Goal: Task Accomplishment & Management: Complete application form

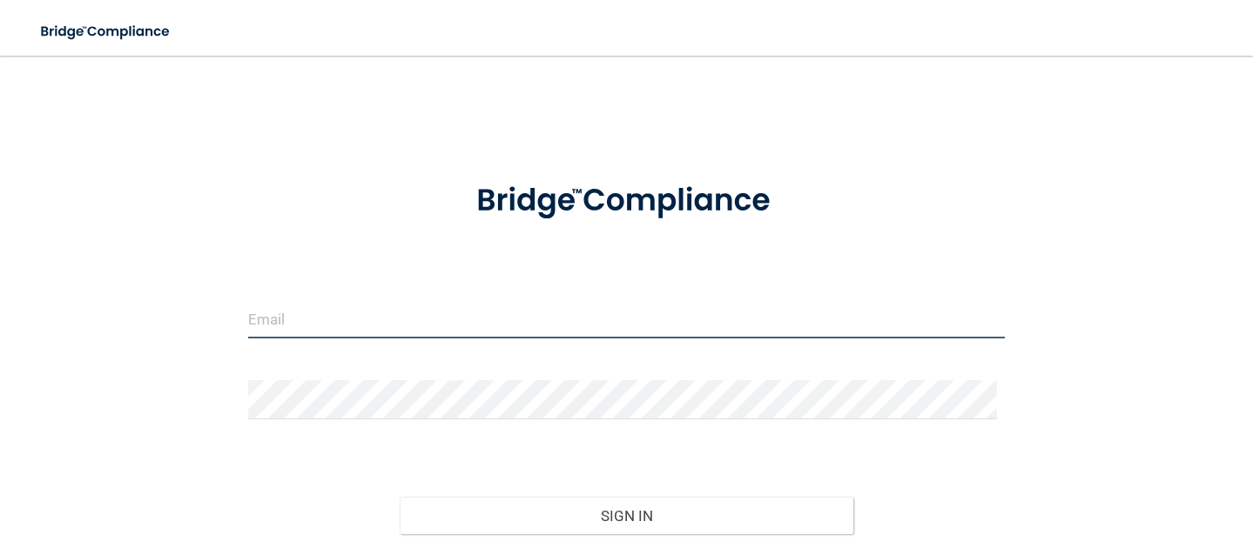
click at [291, 318] on input "email" at bounding box center [626, 318] width 757 height 39
type input "[EMAIL_ADDRESS][DOMAIN_NAME]"
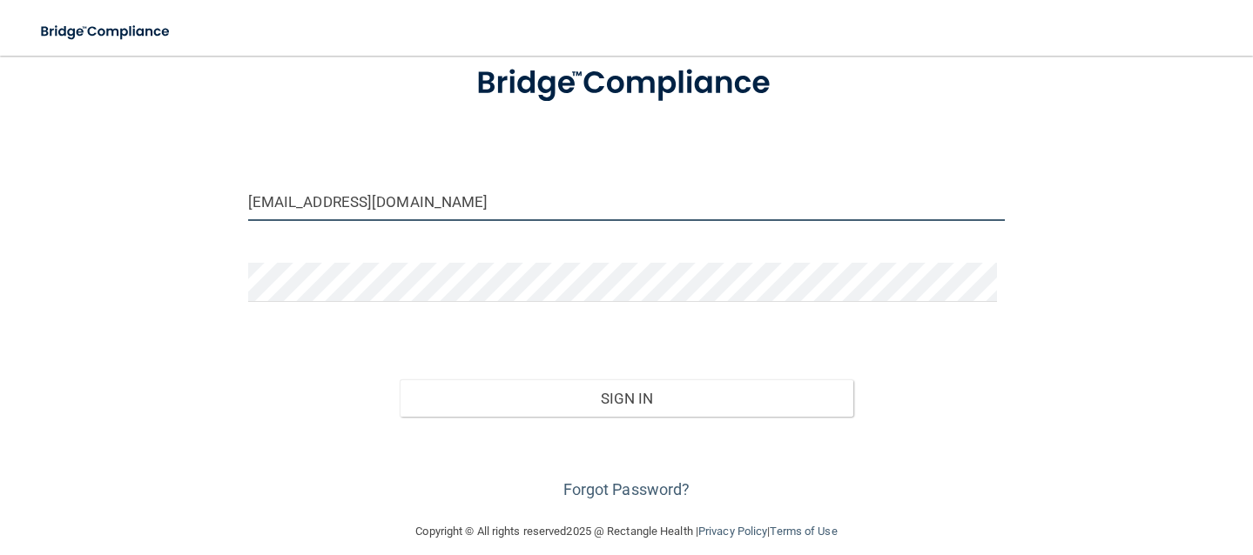
scroll to position [135, 0]
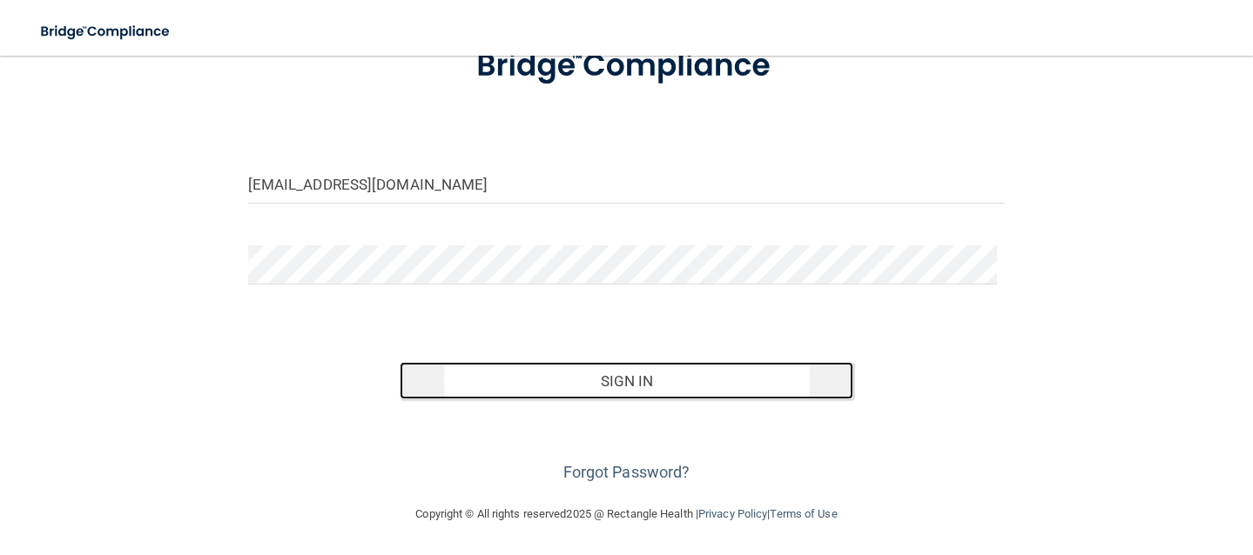
click at [628, 378] on button "Sign In" at bounding box center [627, 381] width 454 height 38
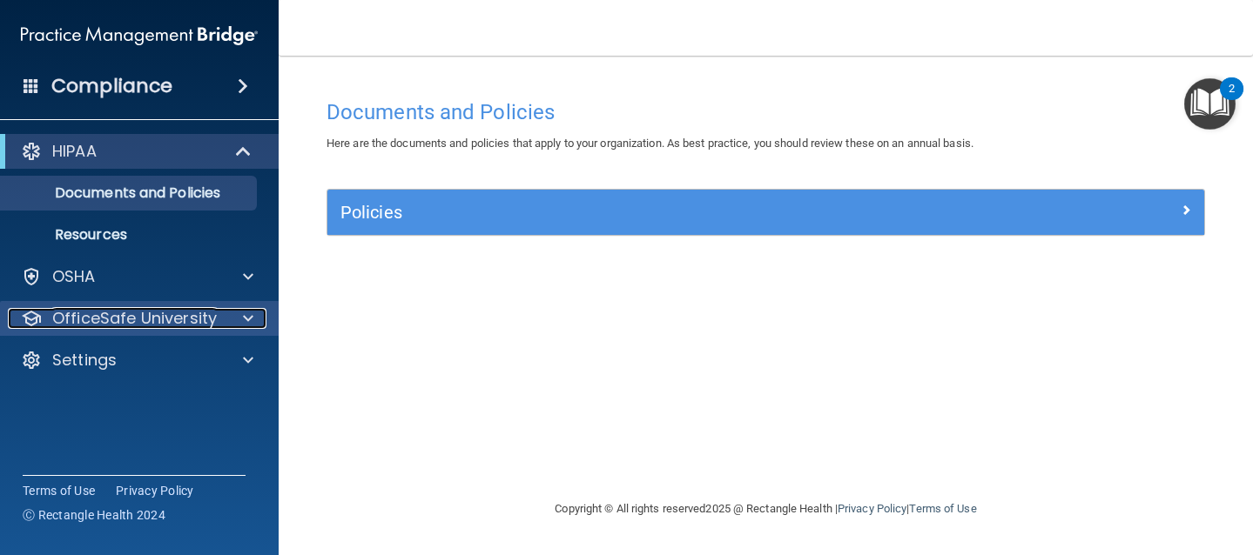
click at [176, 317] on p "OfficeSafe University" at bounding box center [134, 318] width 165 height 21
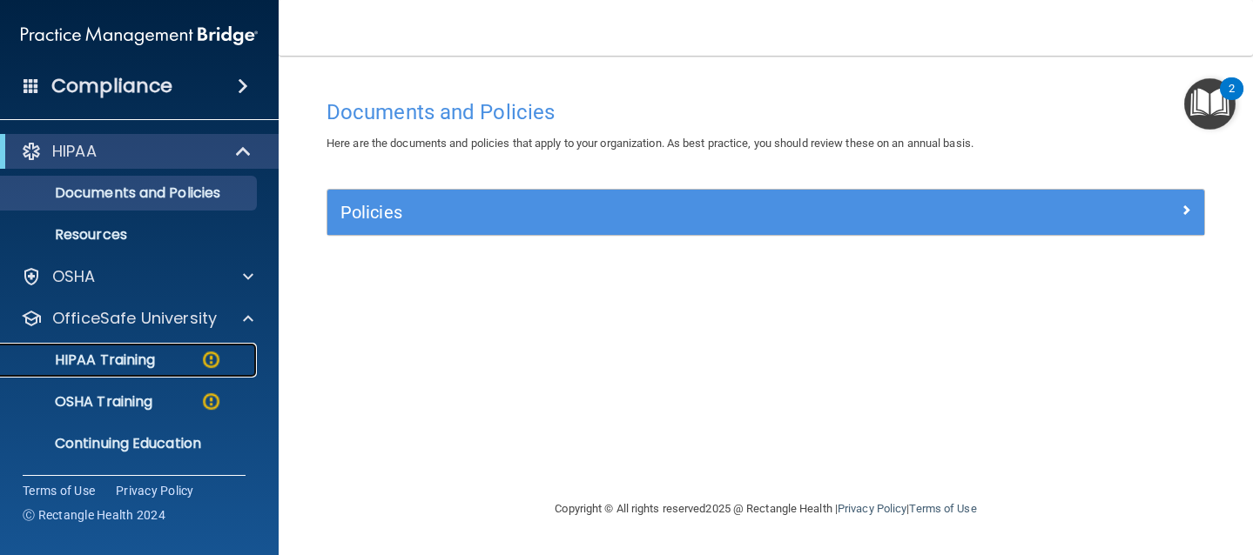
click at [169, 363] on div "HIPAA Training" at bounding box center [130, 360] width 238 height 17
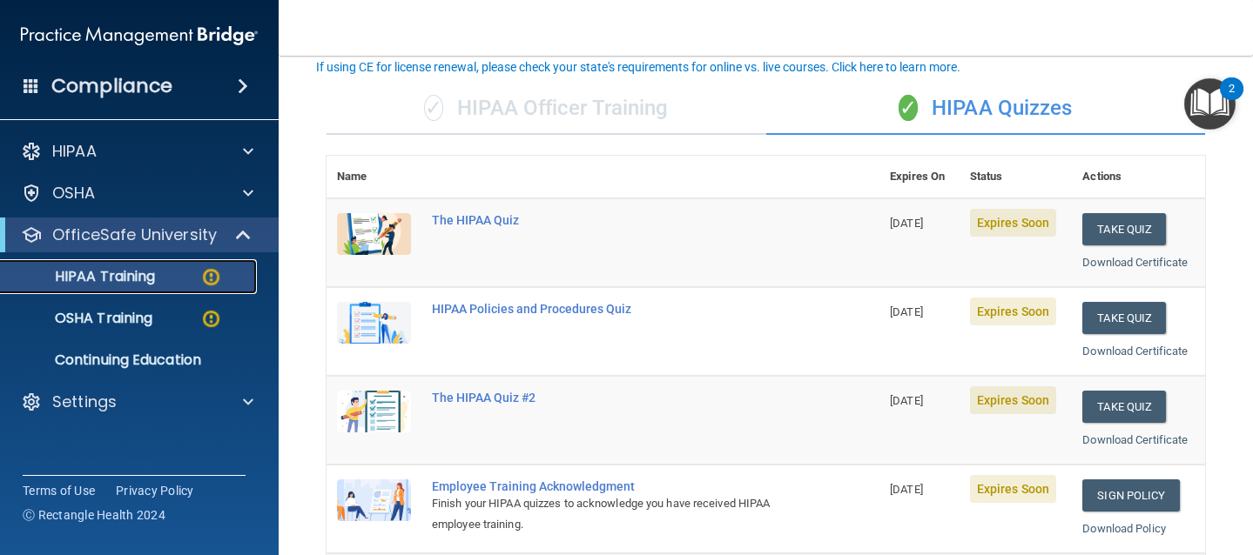
scroll to position [120, 0]
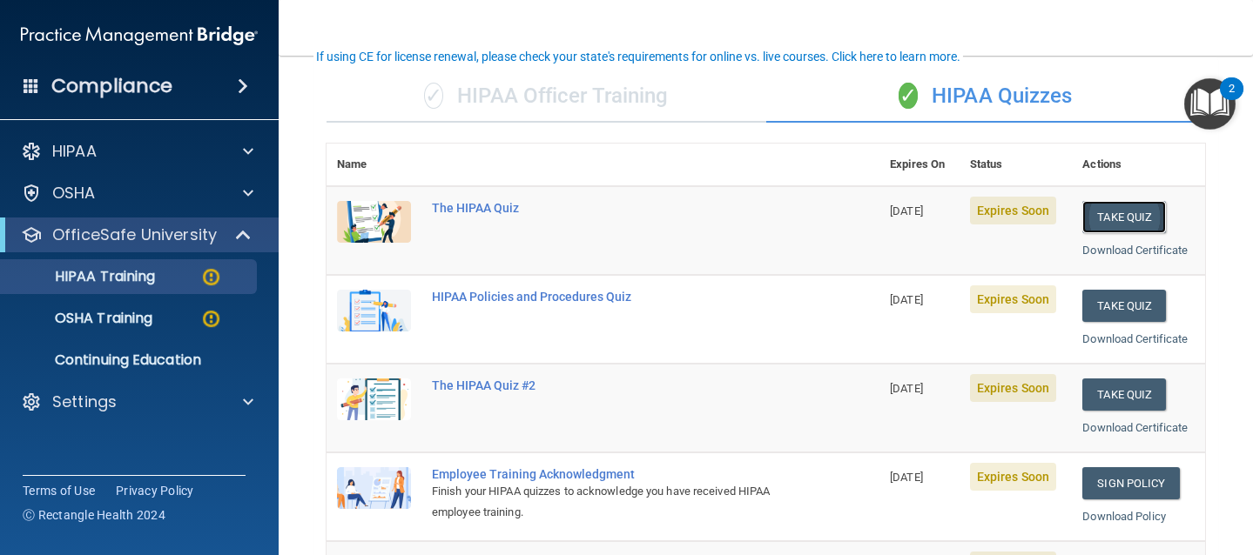
click at [1103, 218] on button "Take Quiz" at bounding box center [1124, 217] width 84 height 32
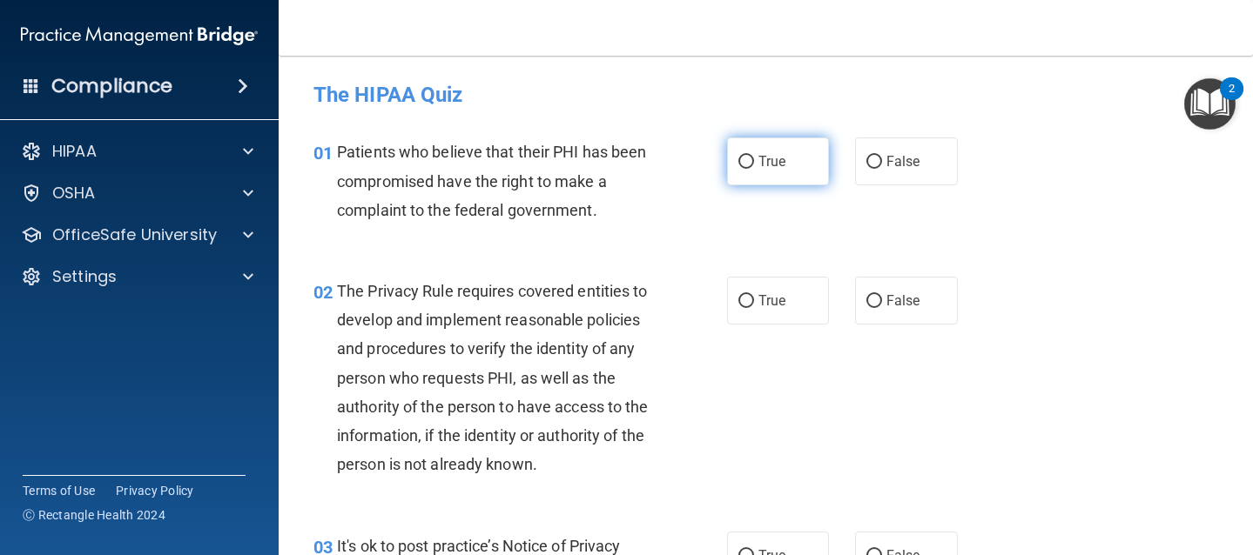
click at [744, 163] on input "True" at bounding box center [746, 162] width 16 height 13
radio input "true"
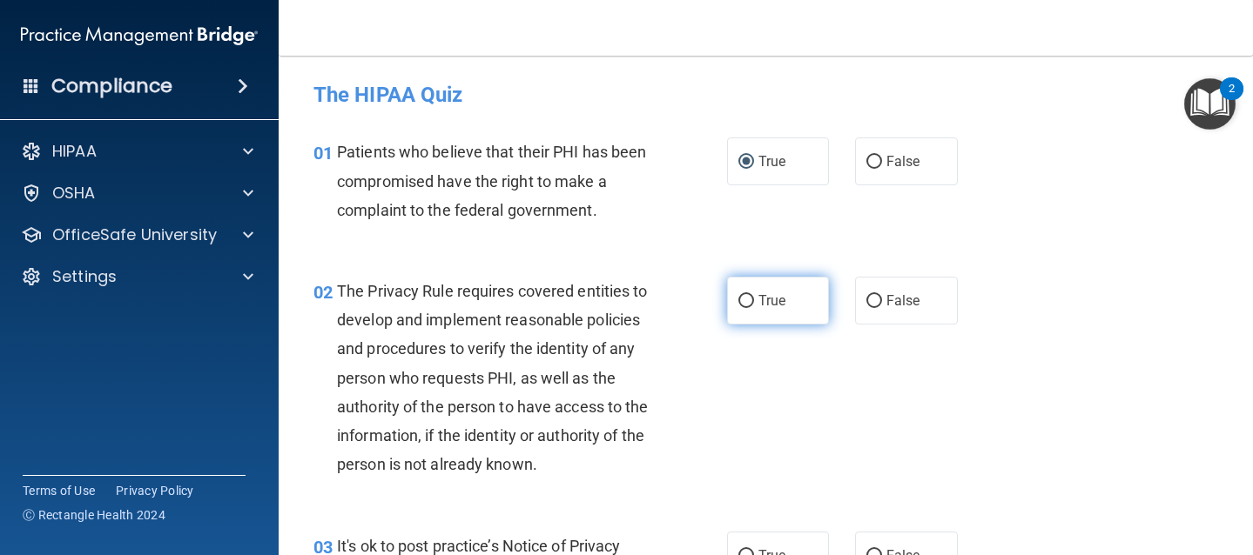
click at [742, 302] on input "True" at bounding box center [746, 301] width 16 height 13
radio input "true"
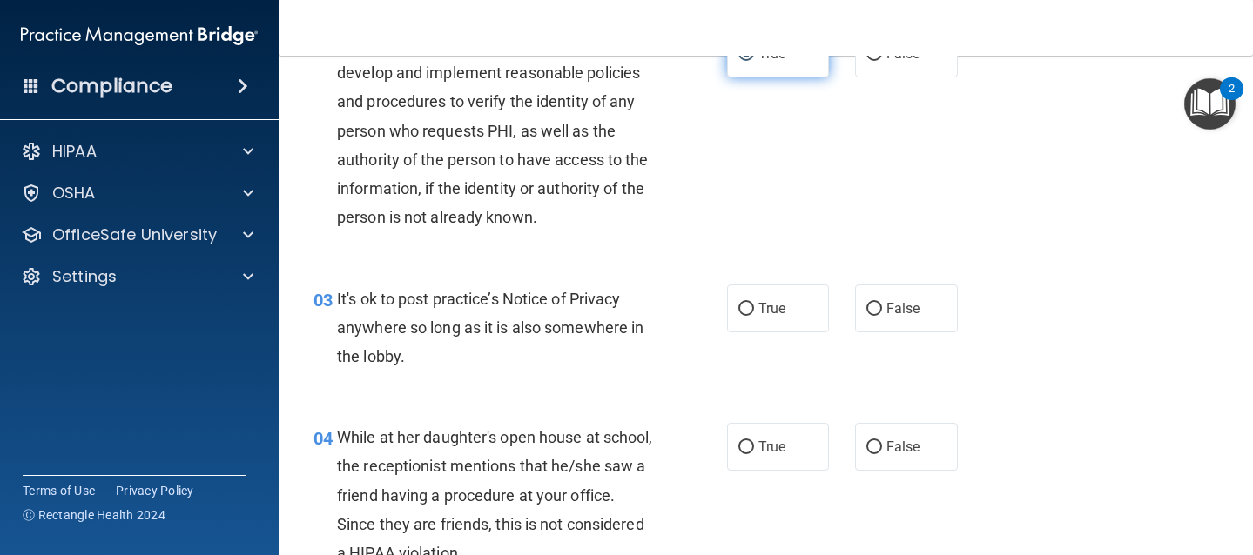
scroll to position [246, 0]
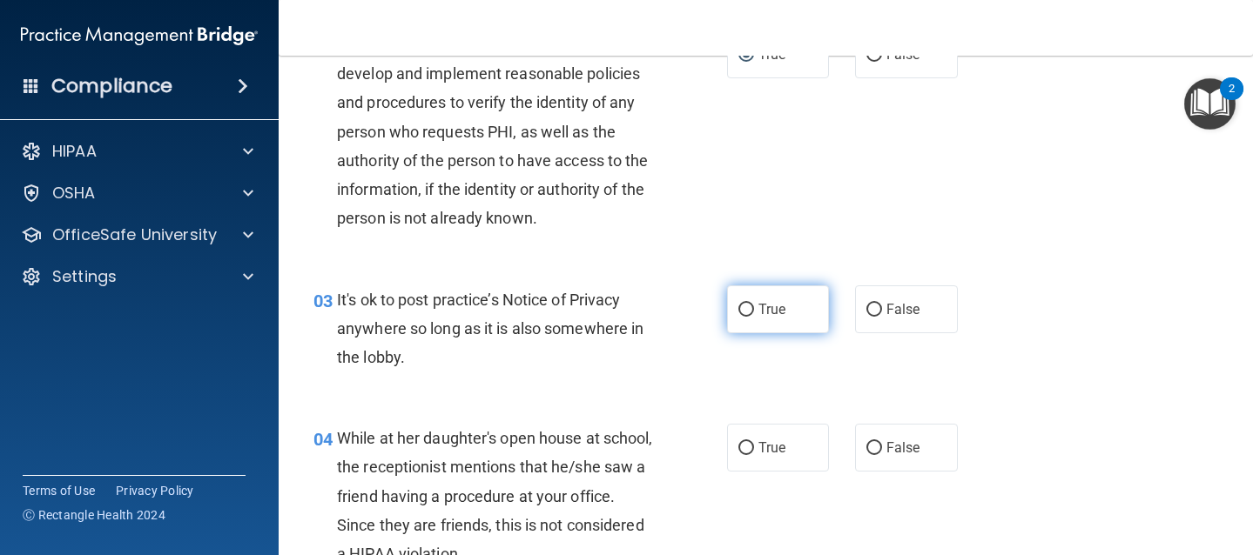
click at [742, 309] on input "True" at bounding box center [746, 310] width 16 height 13
radio input "true"
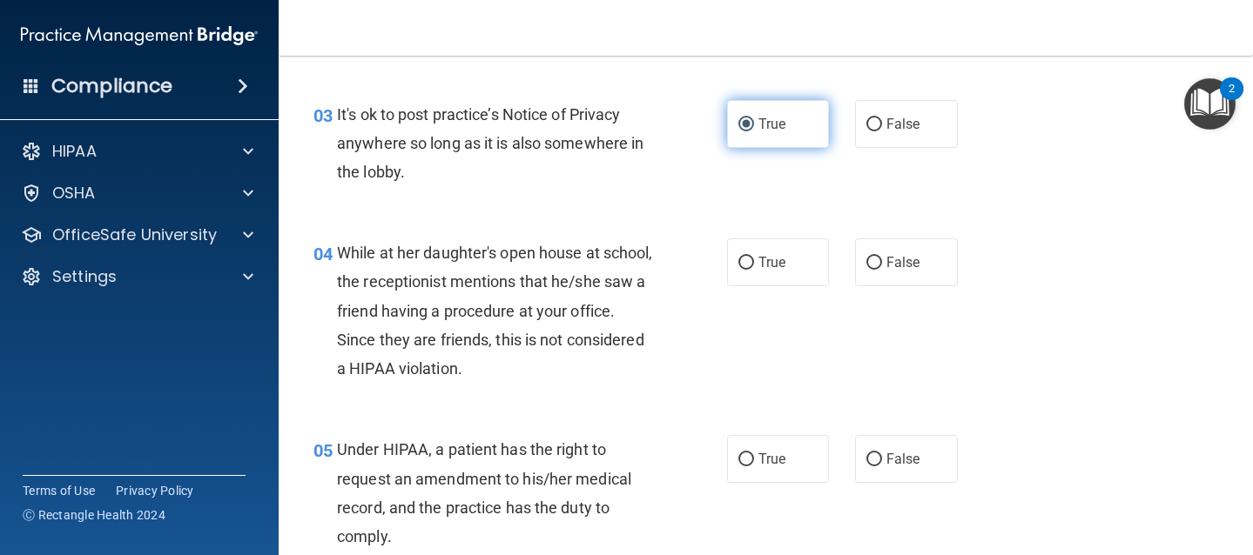
scroll to position [435, 0]
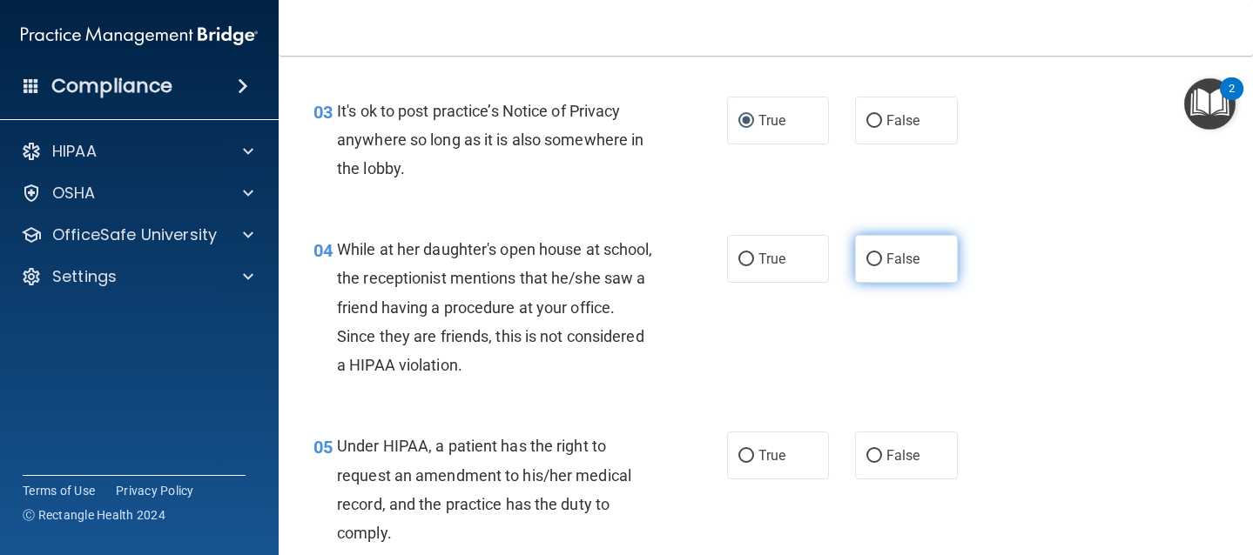
click at [870, 255] on input "False" at bounding box center [874, 259] width 16 height 13
radio input "true"
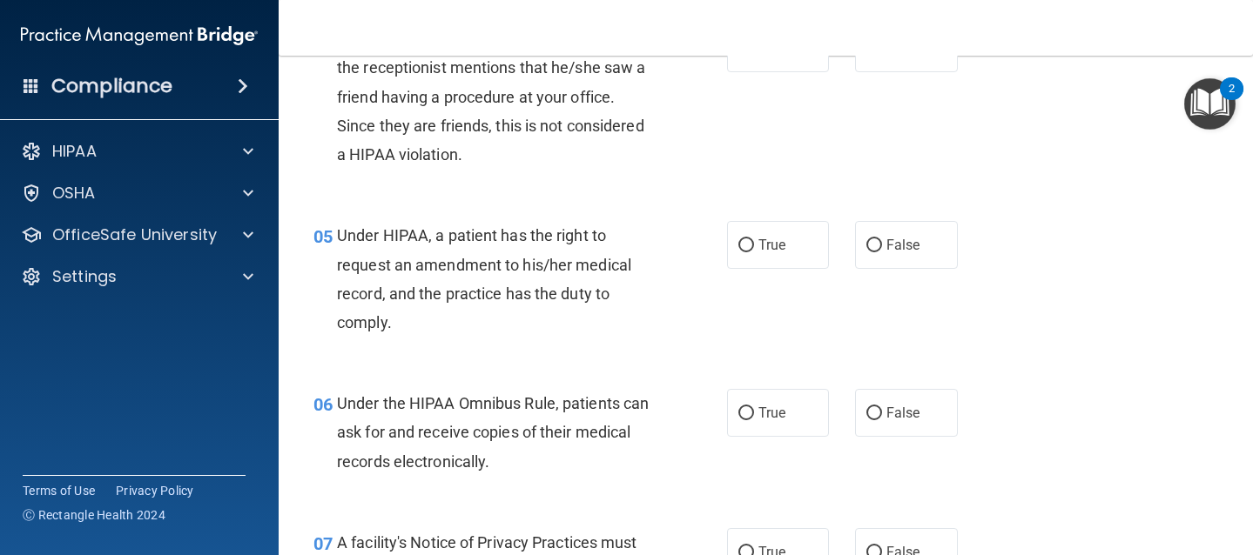
scroll to position [647, 0]
click at [866, 248] on input "False" at bounding box center [874, 245] width 16 height 13
radio input "true"
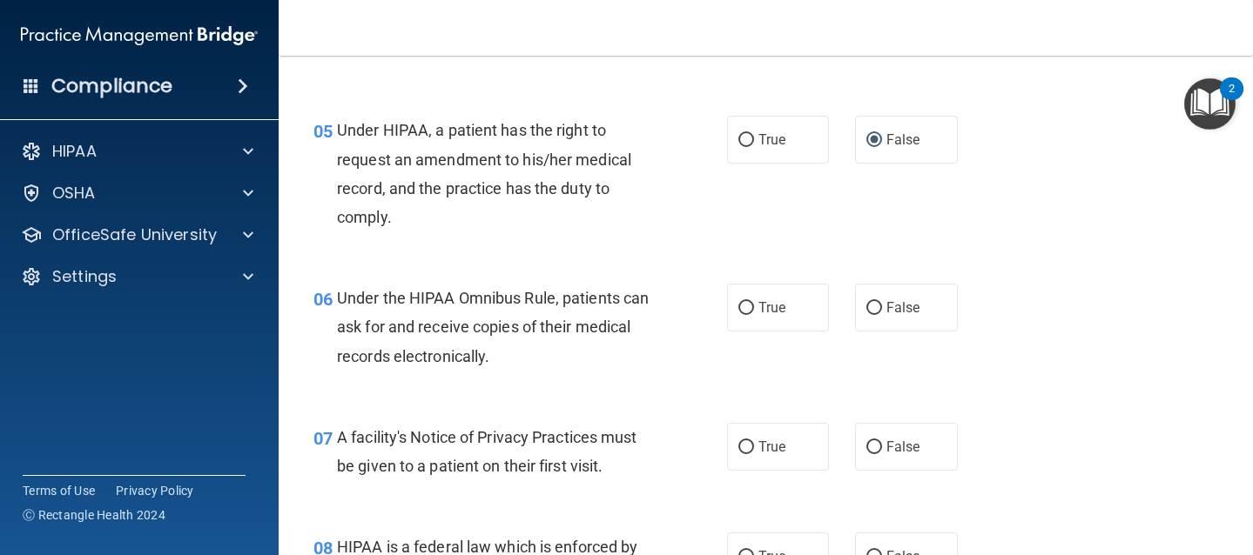
scroll to position [766, 0]
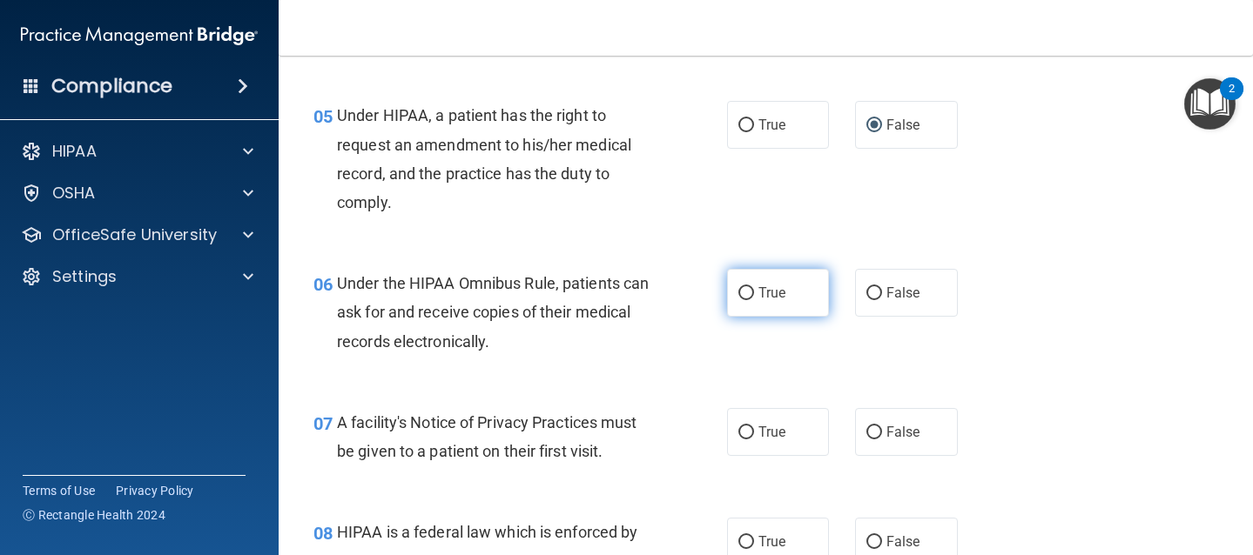
click at [733, 302] on label "True" at bounding box center [778, 293] width 103 height 48
click at [738, 300] on input "True" at bounding box center [746, 293] width 16 height 13
radio input "true"
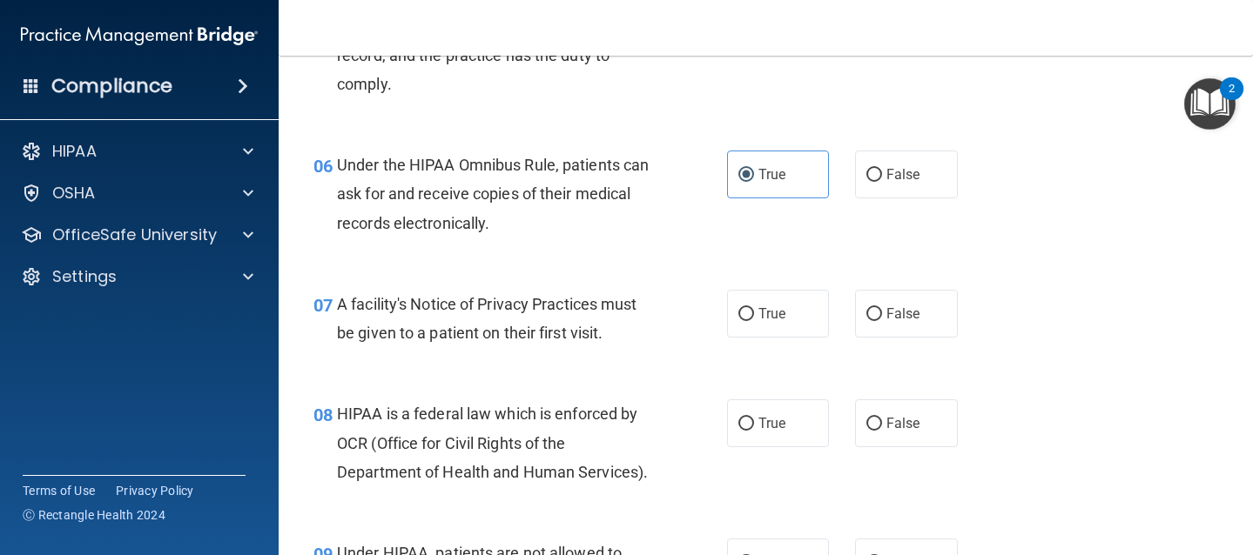
scroll to position [903, 0]
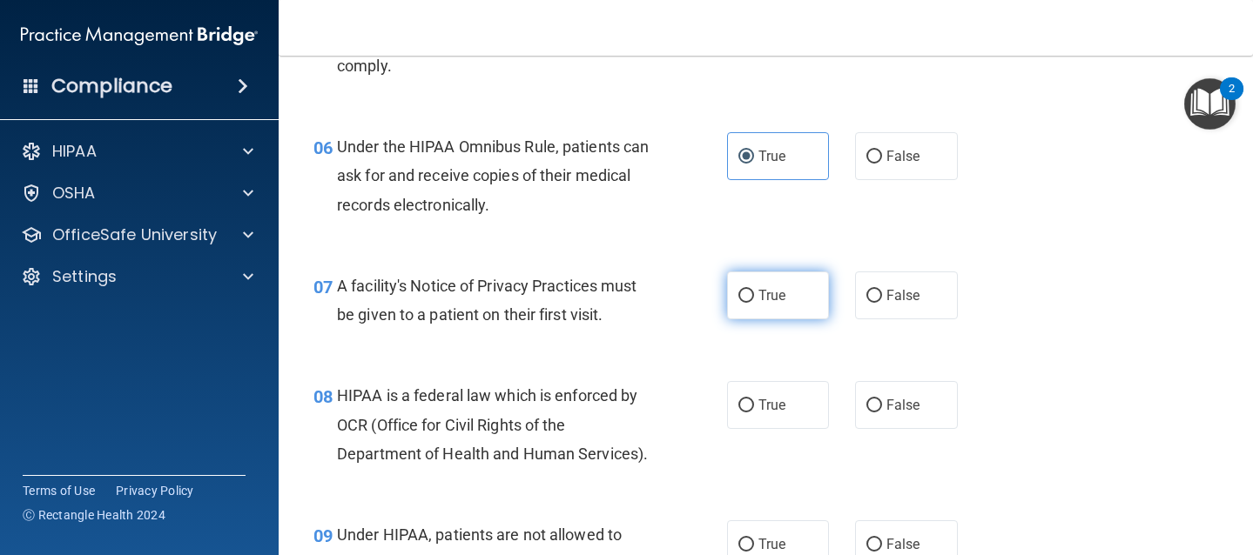
click at [742, 299] on input "True" at bounding box center [746, 296] width 16 height 13
radio input "true"
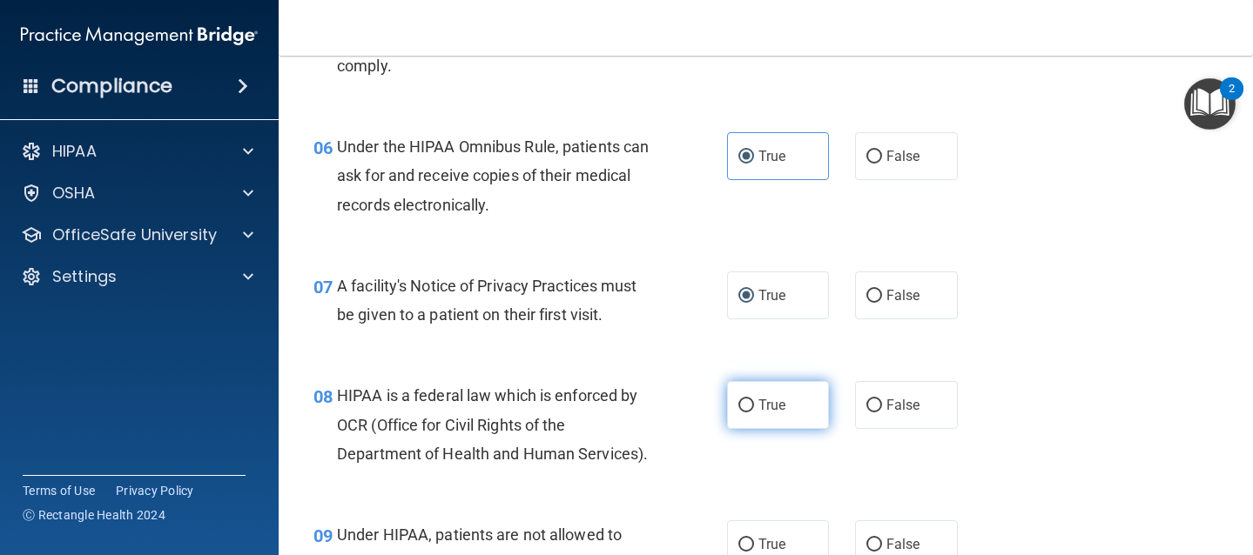
click at [741, 407] on input "True" at bounding box center [746, 406] width 16 height 13
radio input "true"
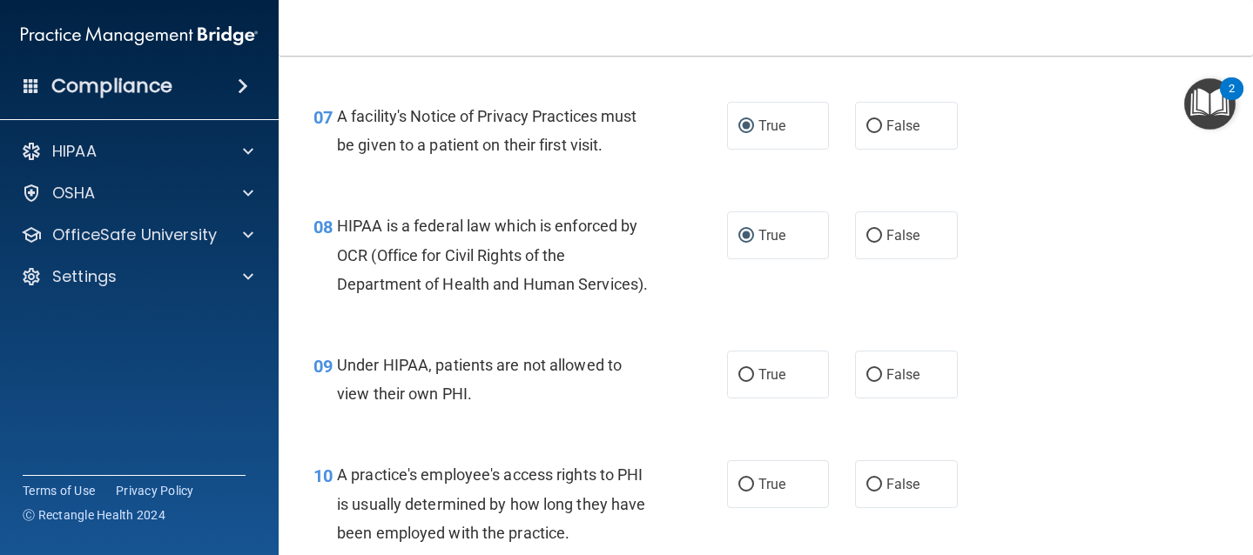
scroll to position [1075, 0]
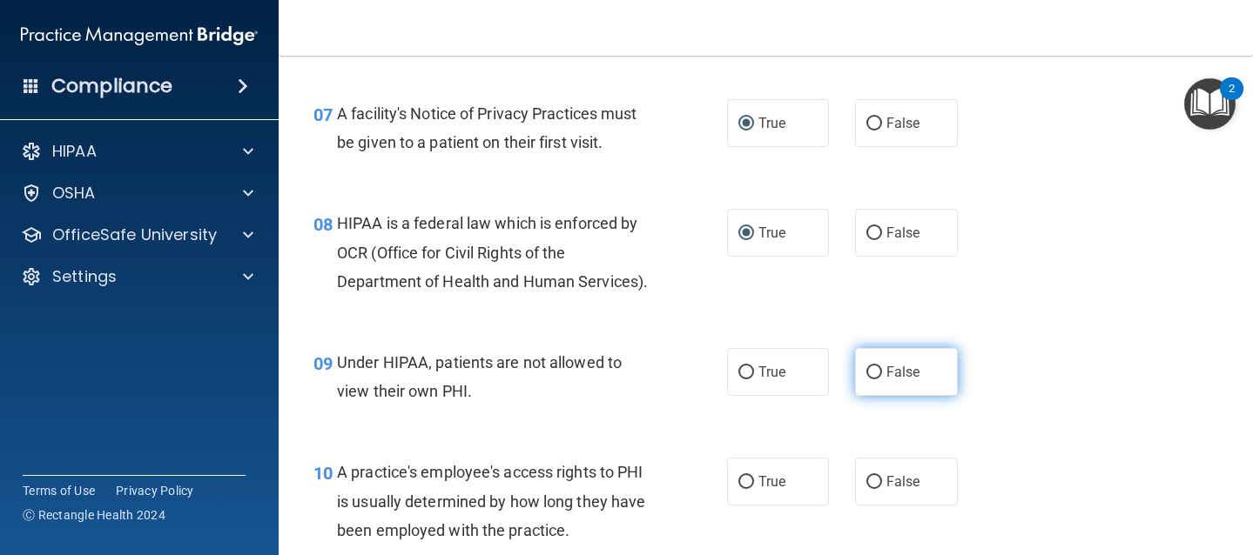
click at [866, 376] on input "False" at bounding box center [874, 372] width 16 height 13
radio input "true"
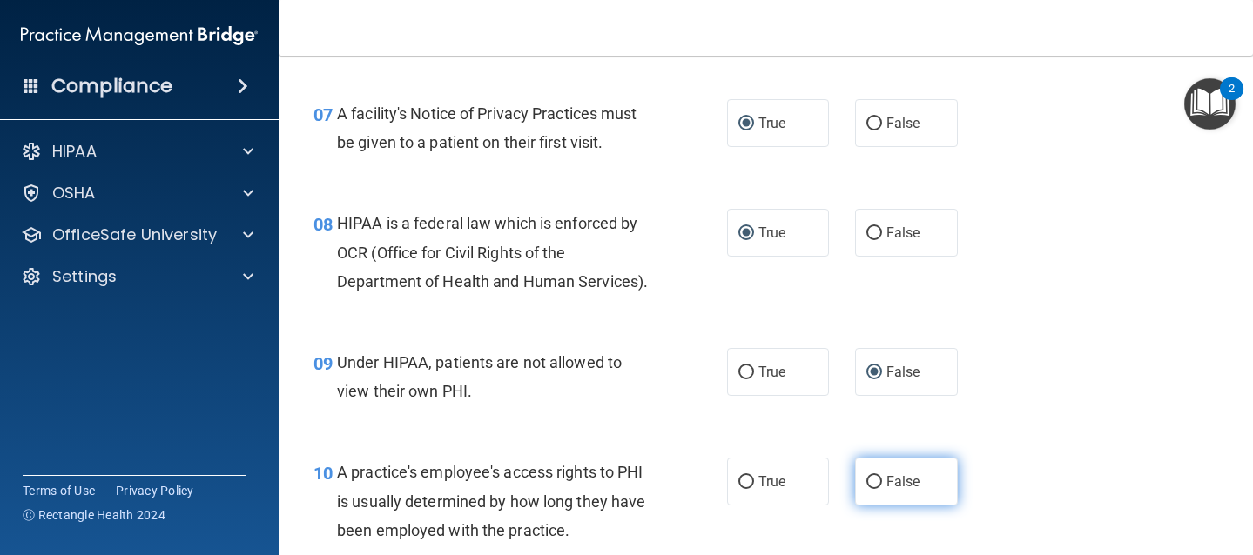
click at [868, 477] on input "False" at bounding box center [874, 482] width 16 height 13
radio input "true"
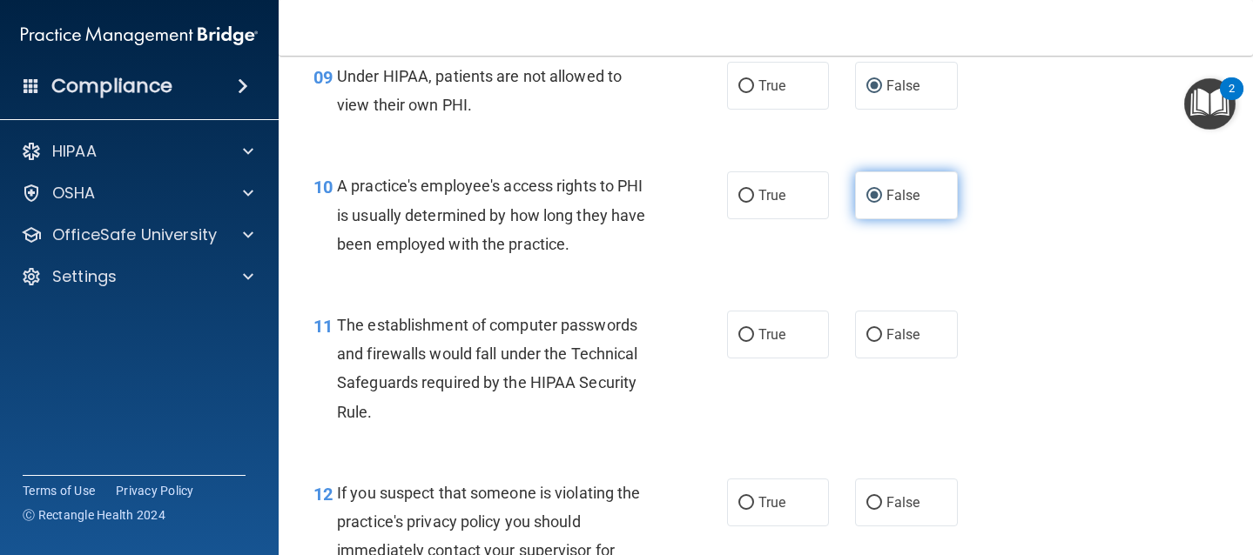
scroll to position [1365, 0]
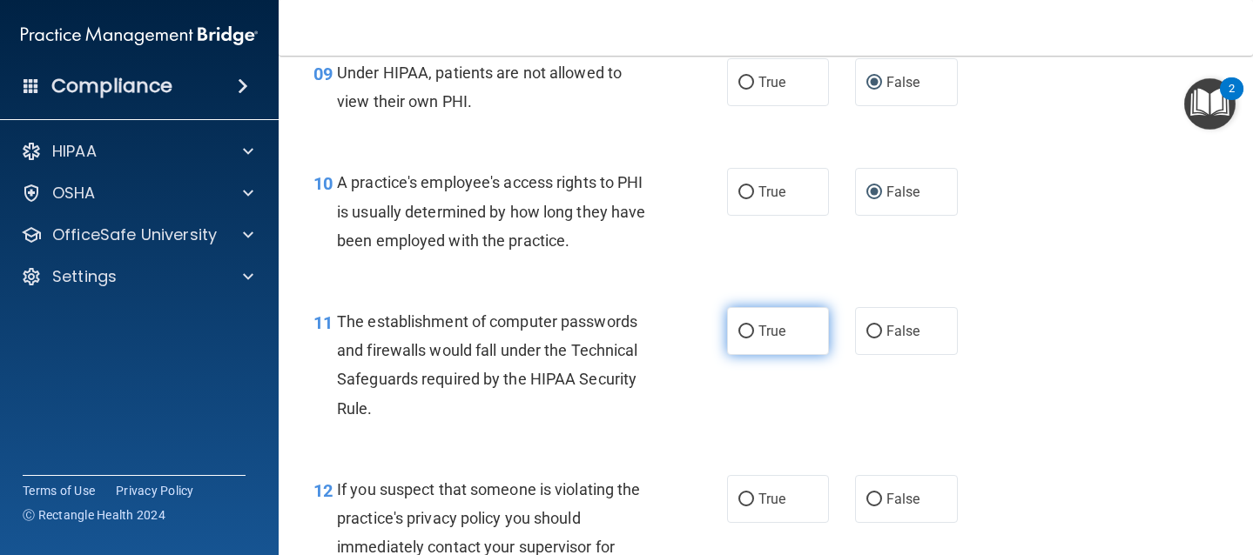
click at [738, 333] on input "True" at bounding box center [746, 332] width 16 height 13
radio input "true"
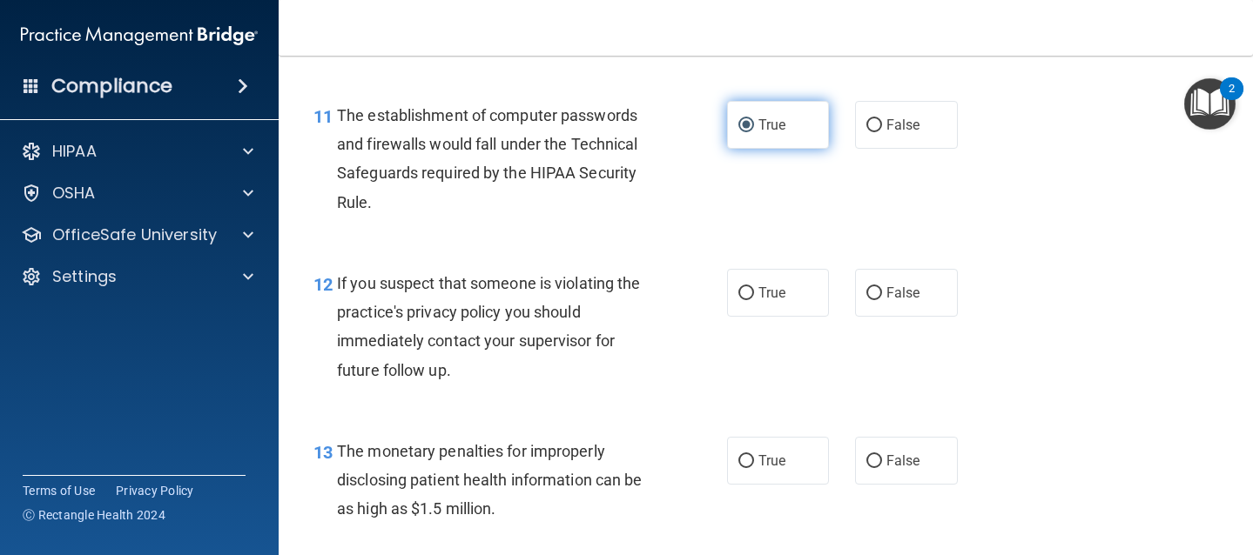
scroll to position [1576, 0]
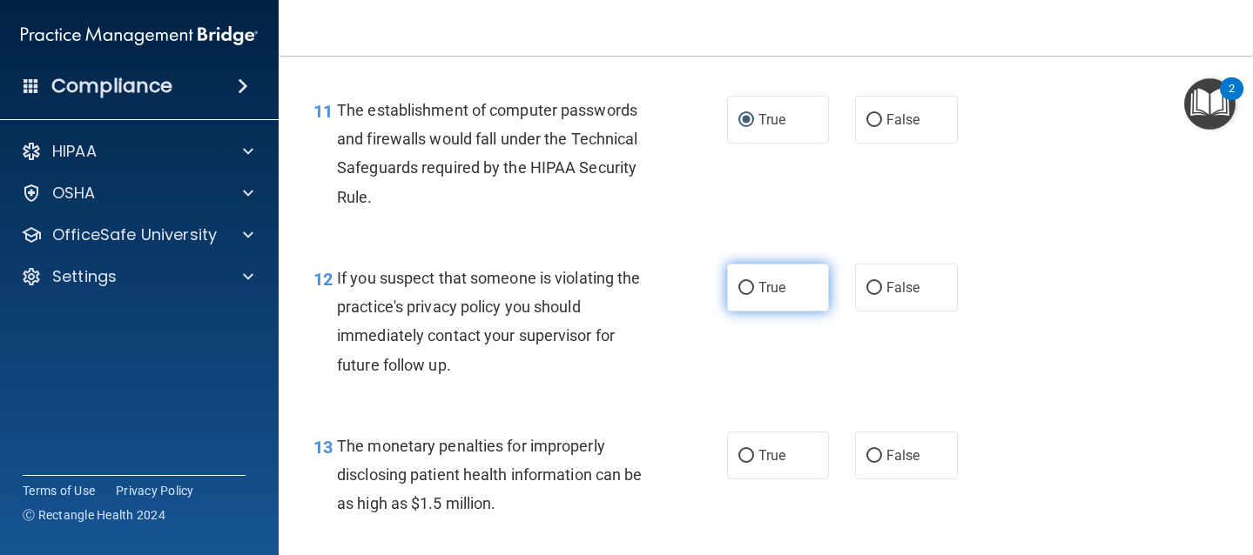
click at [740, 287] on input "True" at bounding box center [746, 288] width 16 height 13
radio input "true"
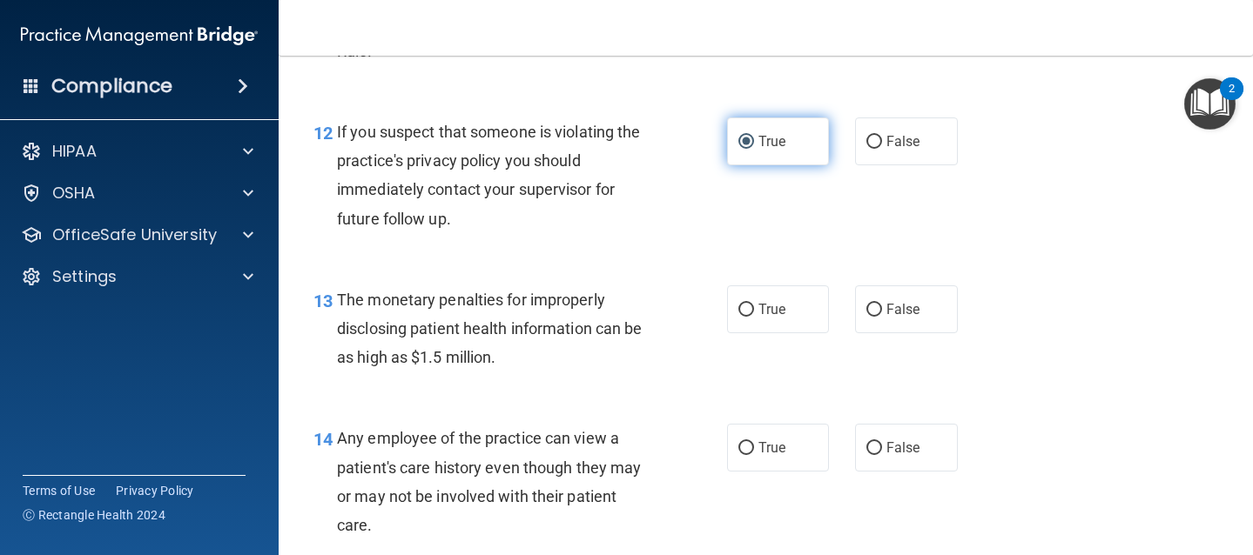
scroll to position [1724, 0]
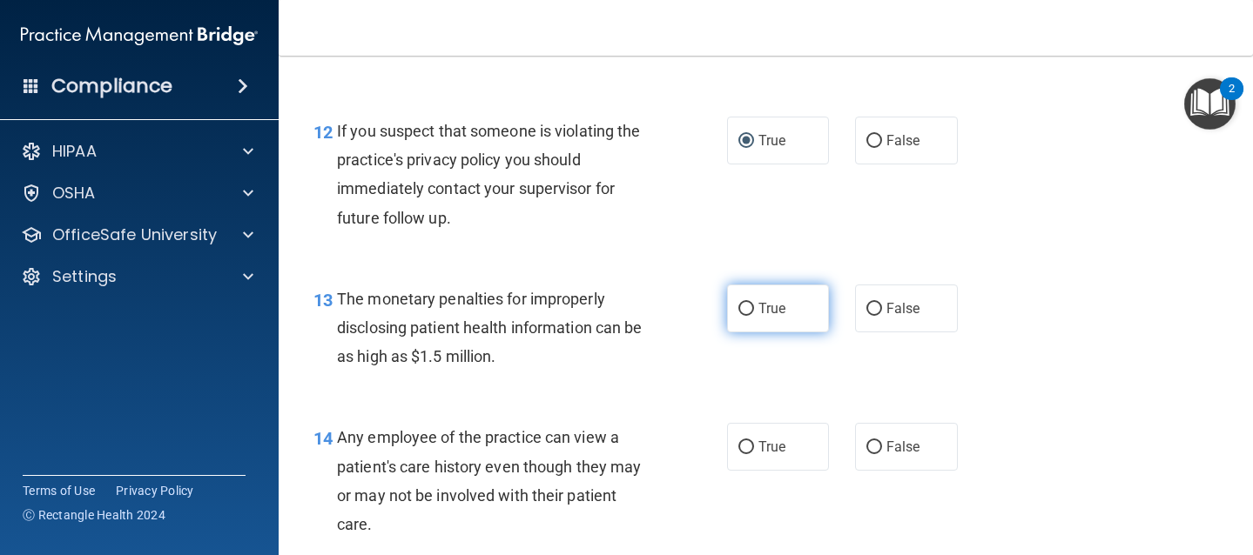
click at [742, 306] on input "True" at bounding box center [746, 309] width 16 height 13
radio input "true"
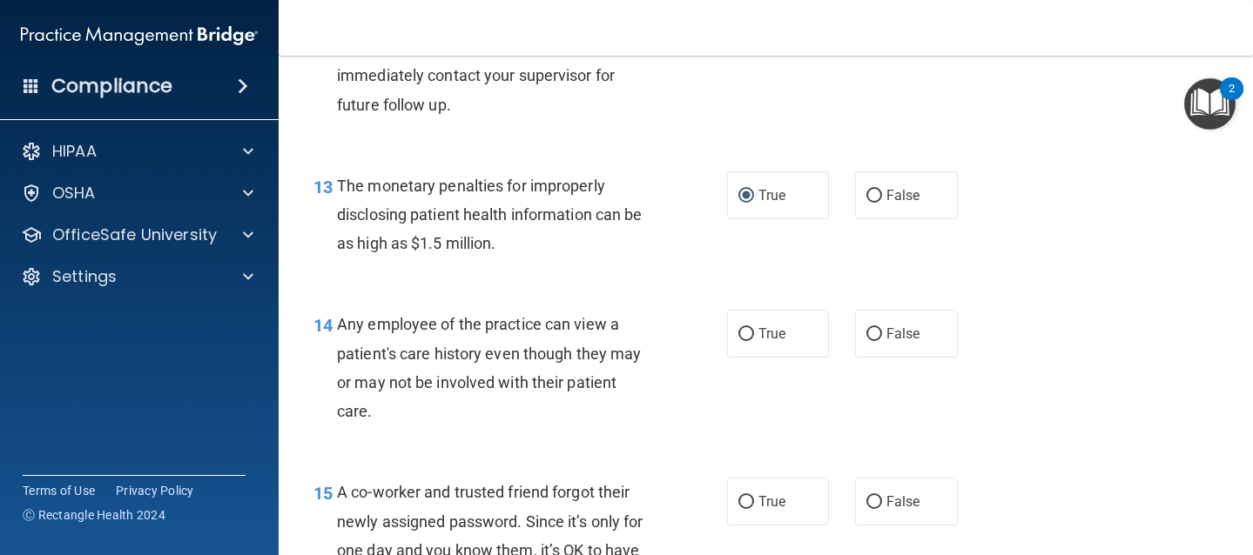
scroll to position [1851, 0]
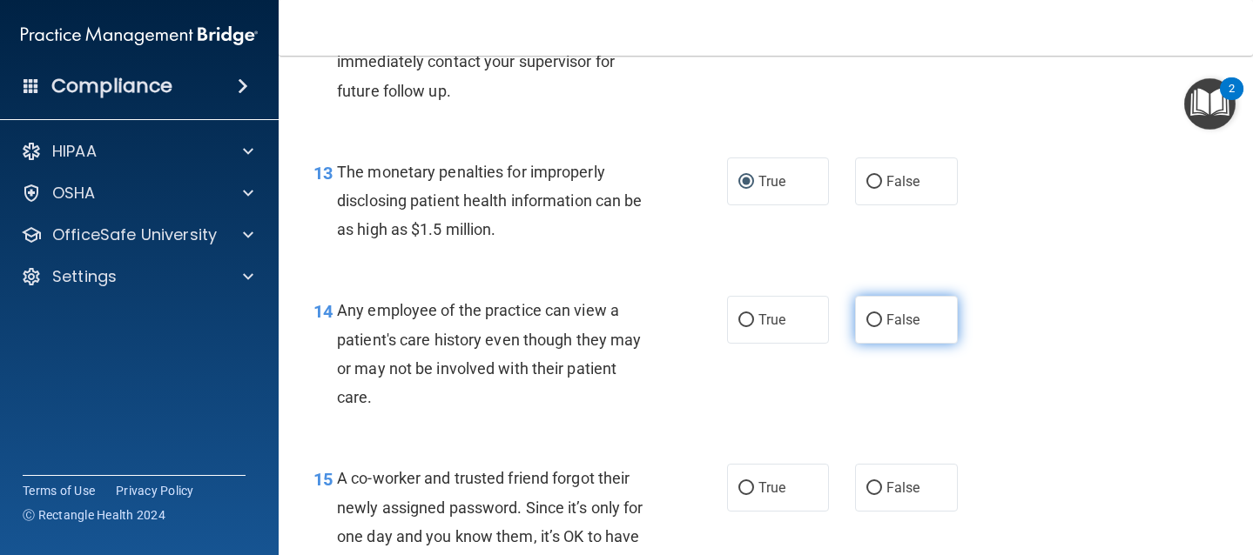
click at [873, 319] on label "False" at bounding box center [906, 320] width 103 height 48
click at [873, 319] on input "False" at bounding box center [874, 320] width 16 height 13
radio input "true"
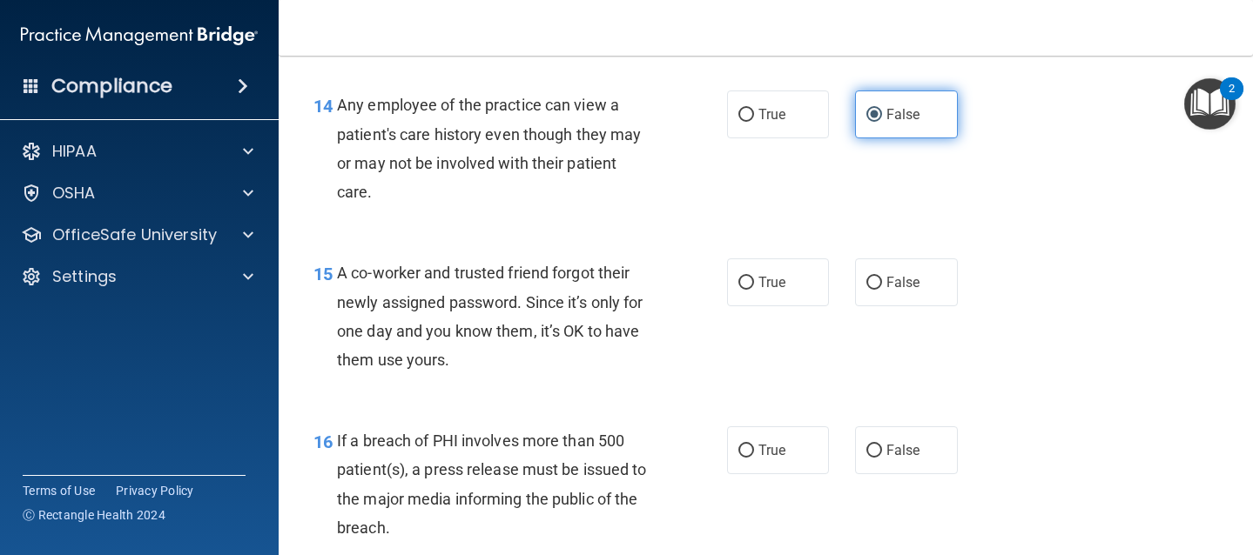
scroll to position [2072, 0]
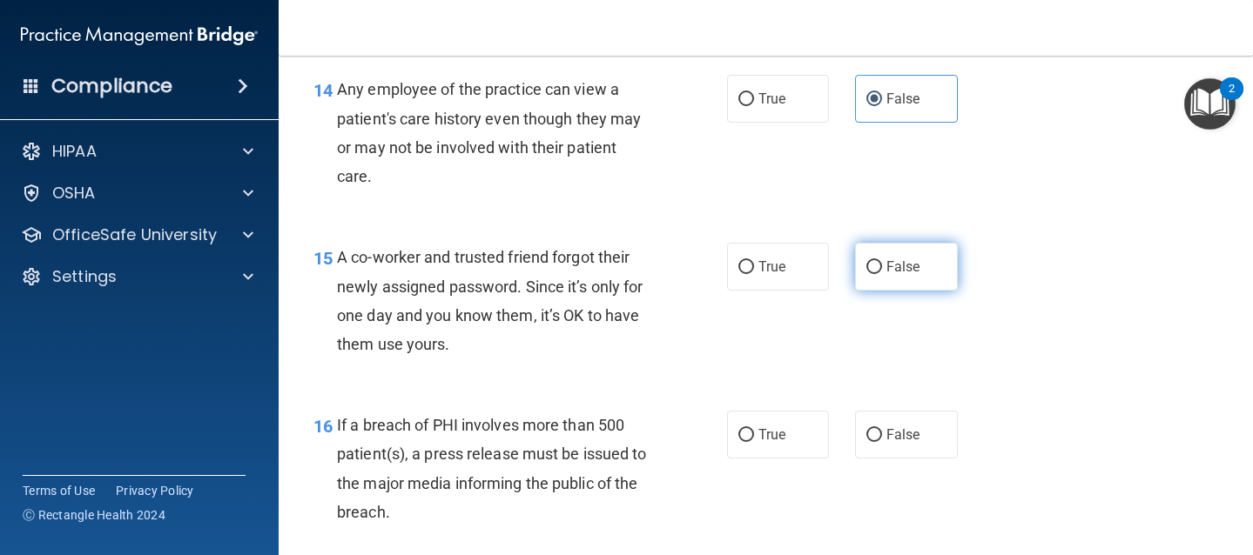
click at [866, 273] on input "False" at bounding box center [874, 267] width 16 height 13
radio input "true"
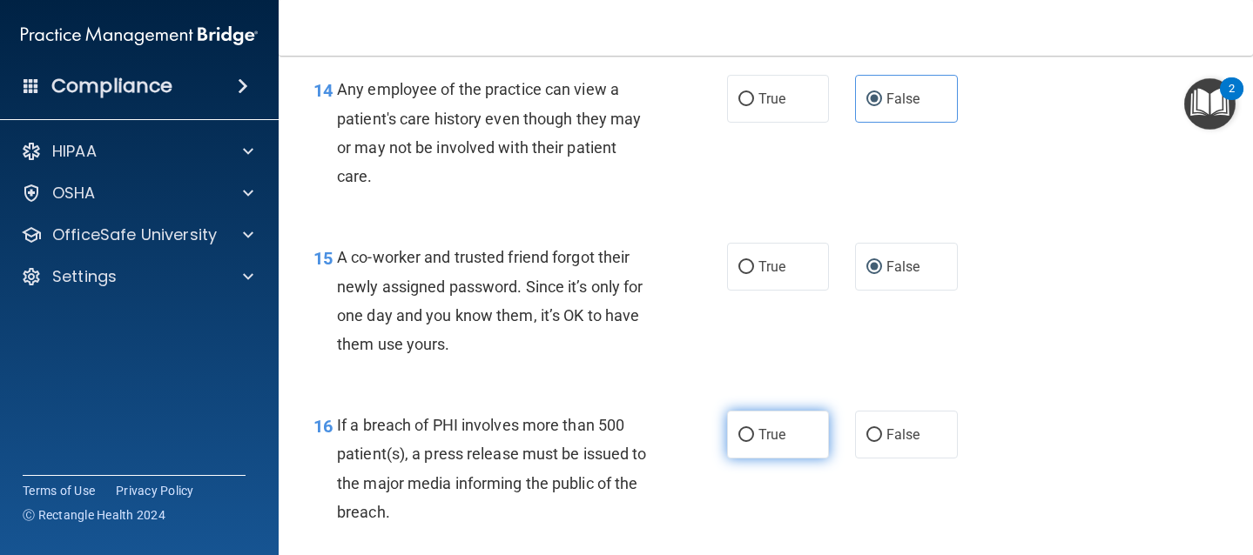
click at [738, 437] on input "True" at bounding box center [746, 435] width 16 height 13
radio input "true"
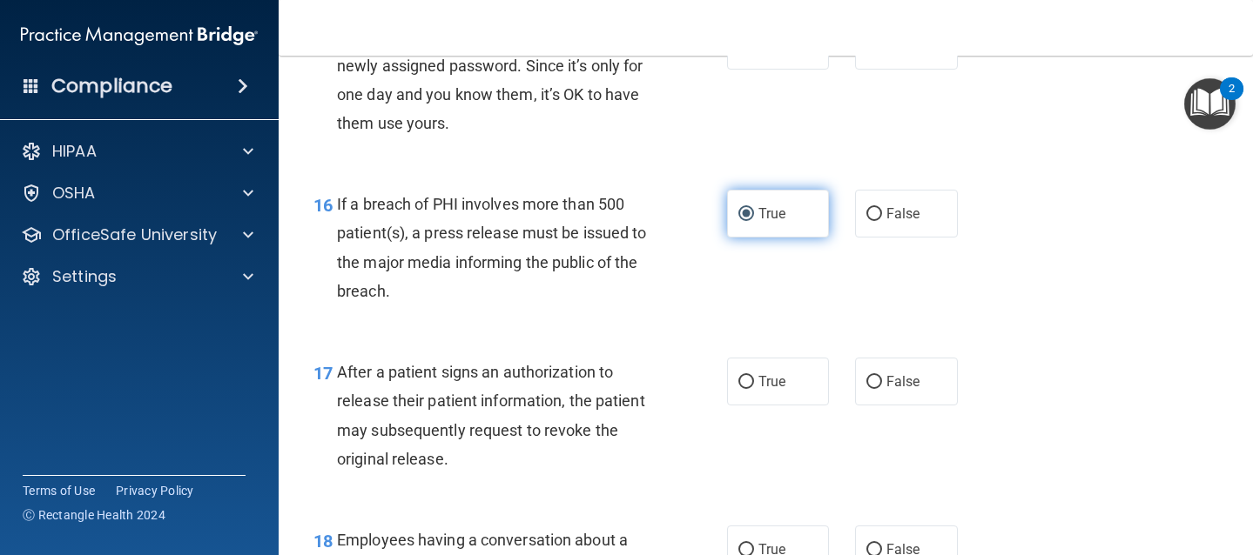
scroll to position [2300, 0]
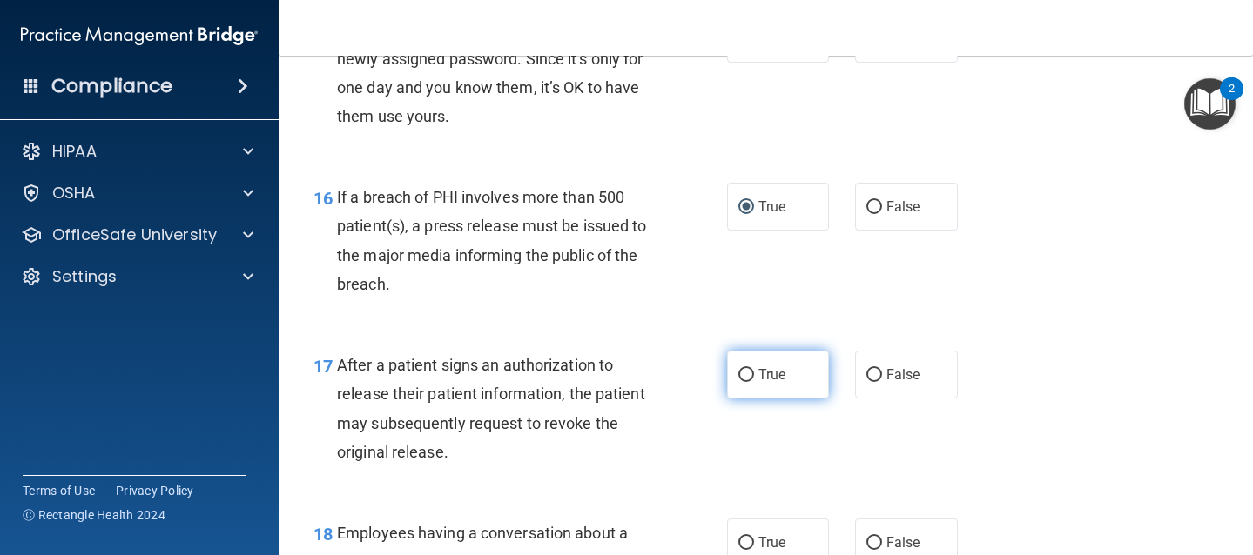
click at [738, 376] on input "True" at bounding box center [746, 375] width 16 height 13
radio input "true"
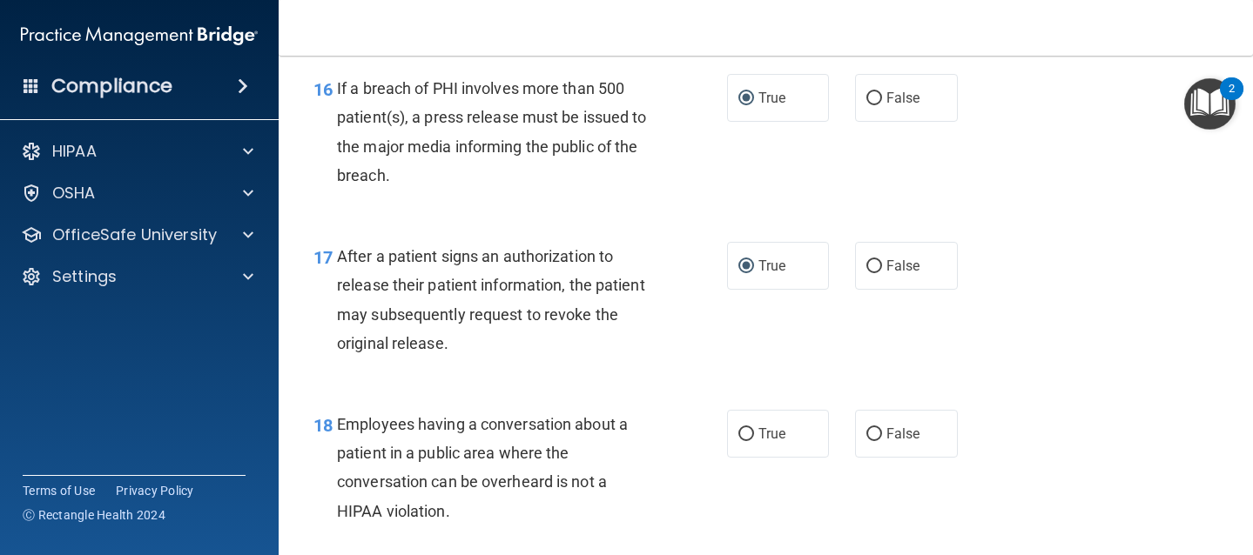
scroll to position [2418, 0]
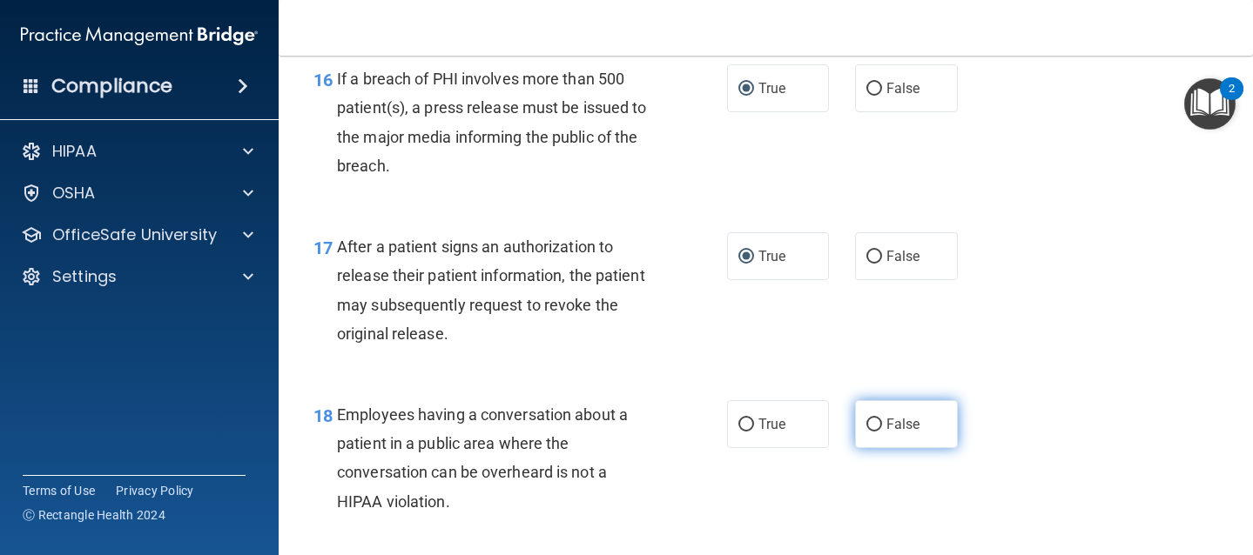
click at [866, 424] on input "False" at bounding box center [874, 425] width 16 height 13
radio input "true"
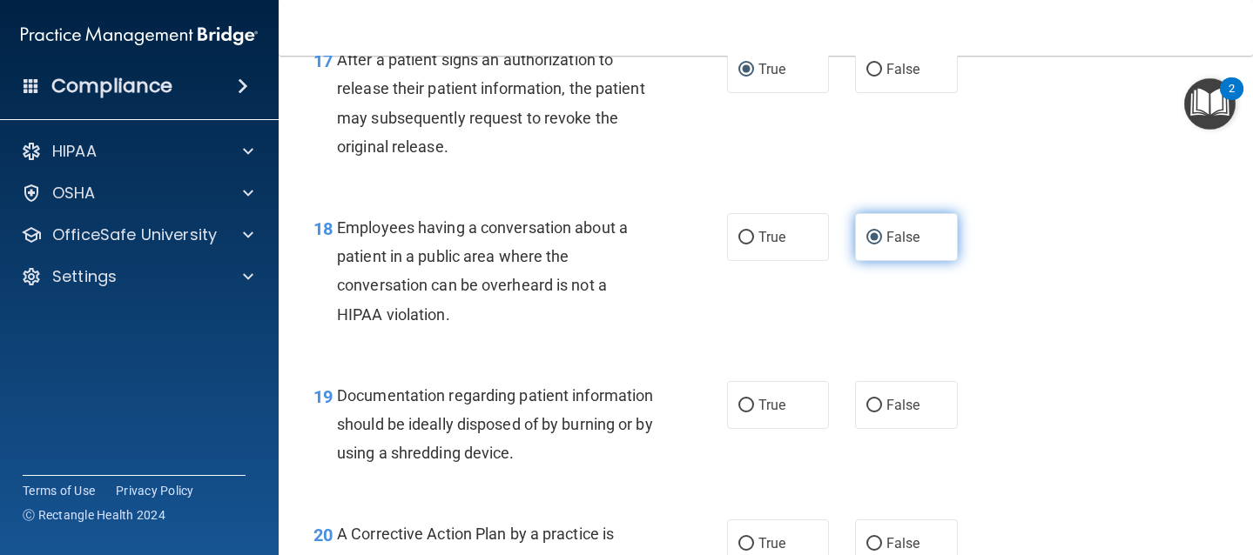
scroll to position [2609, 0]
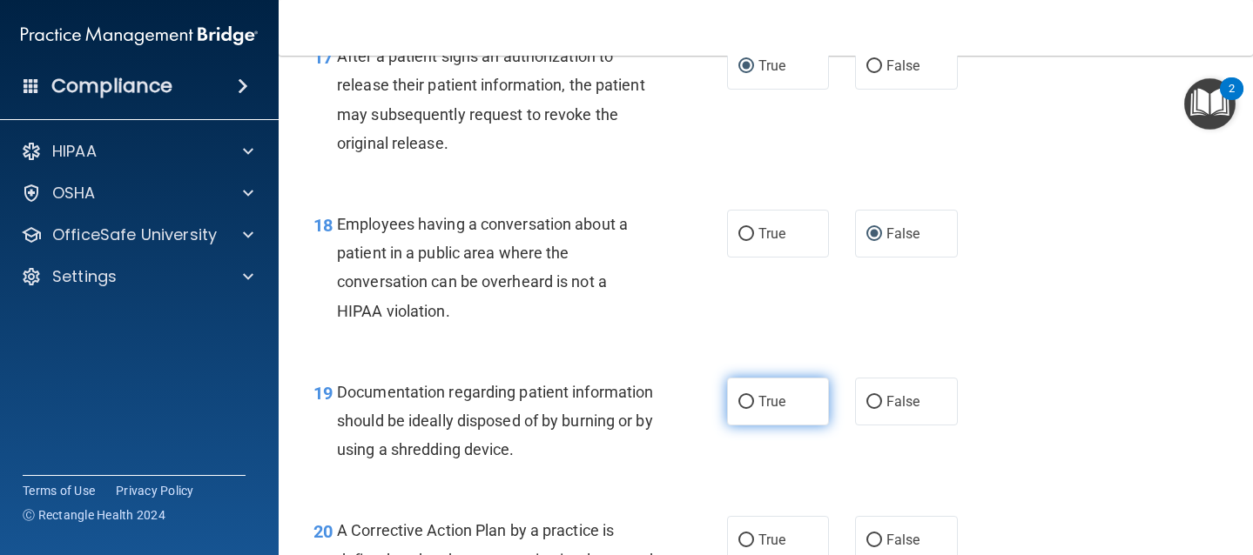
click at [749, 401] on label "True" at bounding box center [778, 402] width 103 height 48
click at [749, 401] on input "True" at bounding box center [746, 402] width 16 height 13
radio input "true"
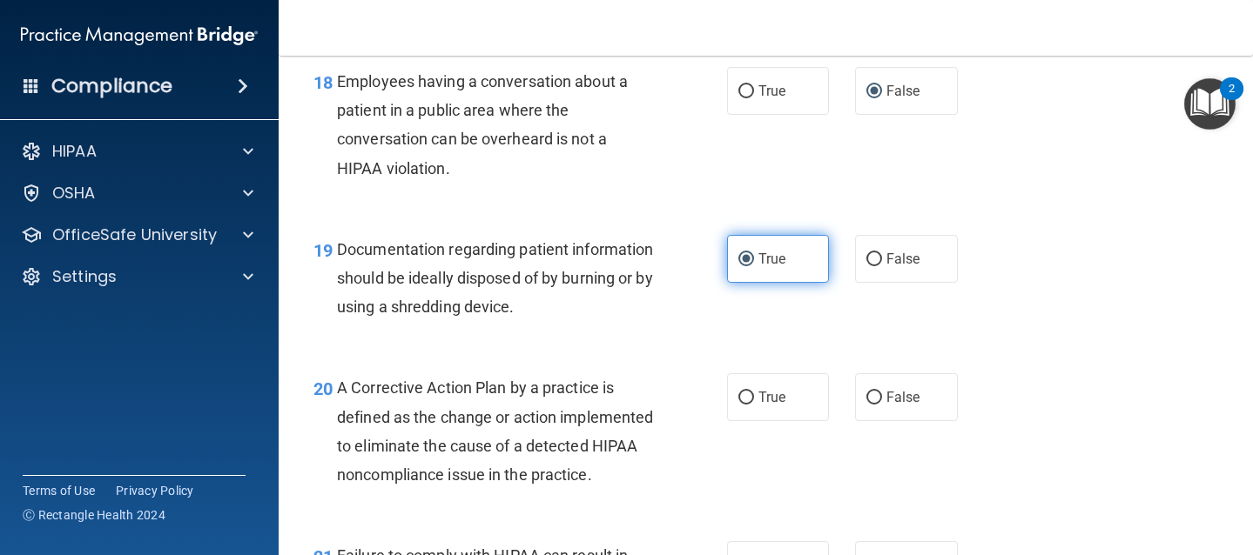
scroll to position [2752, 0]
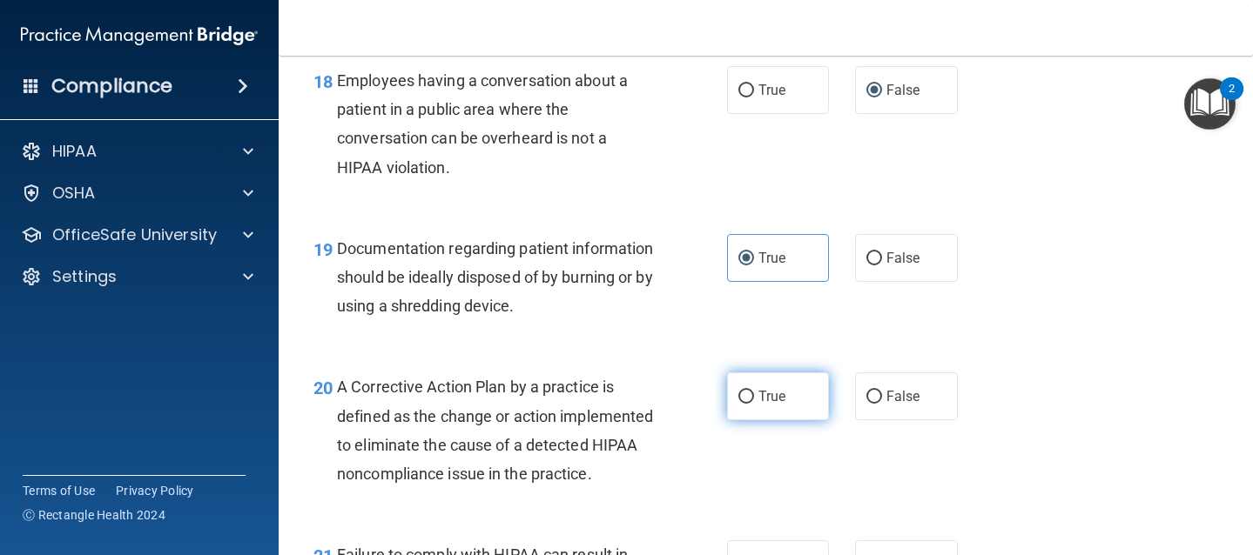
click at [758, 390] on span "True" at bounding box center [771, 396] width 27 height 17
click at [754, 391] on input "True" at bounding box center [746, 397] width 16 height 13
radio input "true"
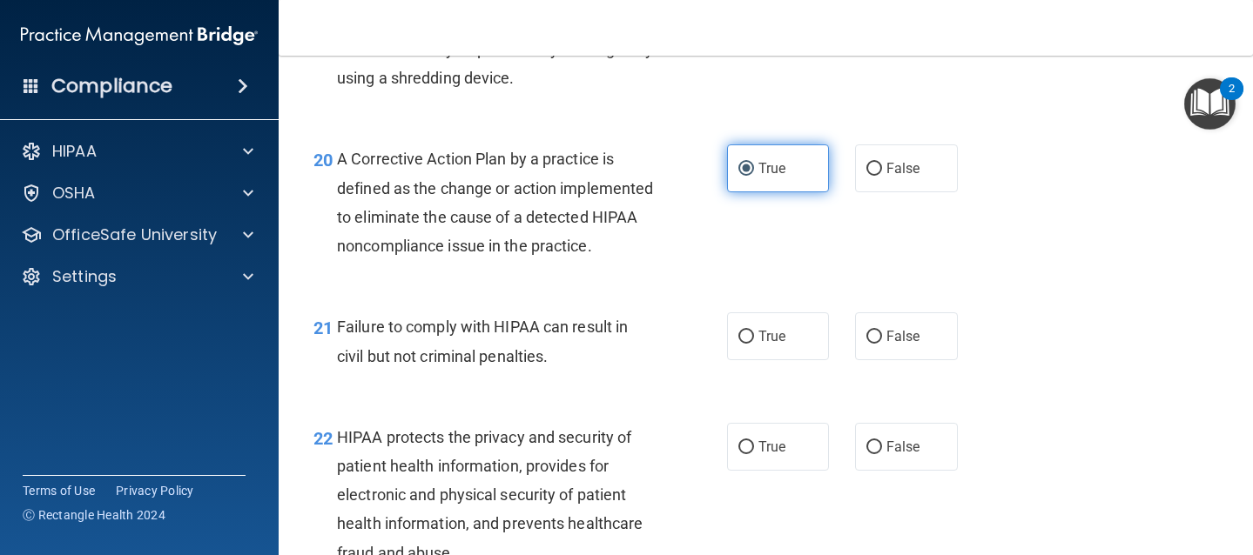
scroll to position [2995, 0]
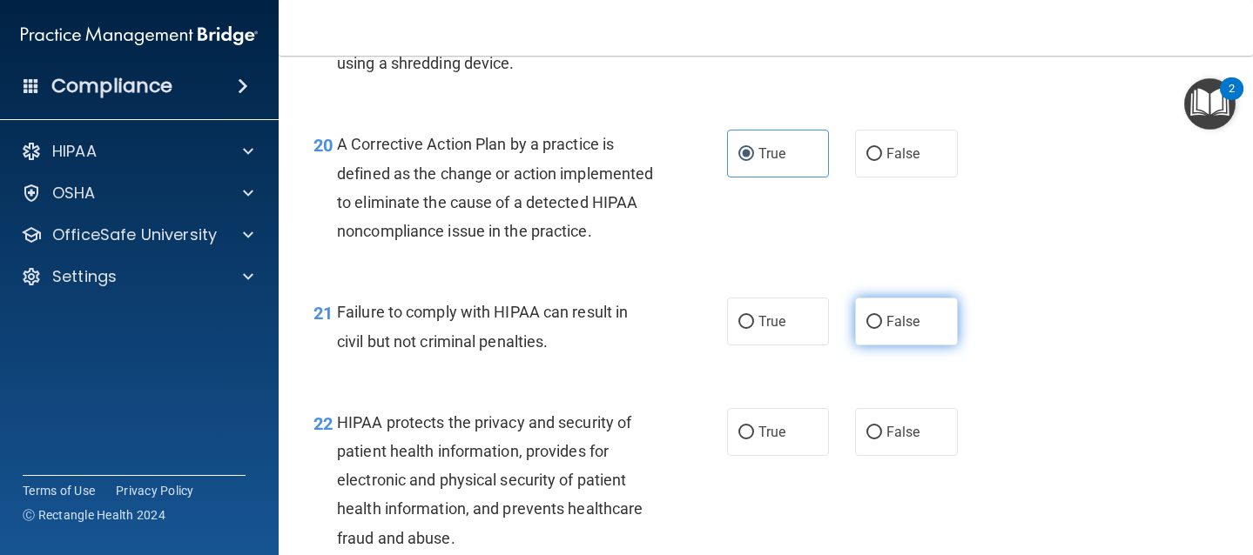
click at [867, 329] on input "False" at bounding box center [874, 322] width 16 height 13
radio input "true"
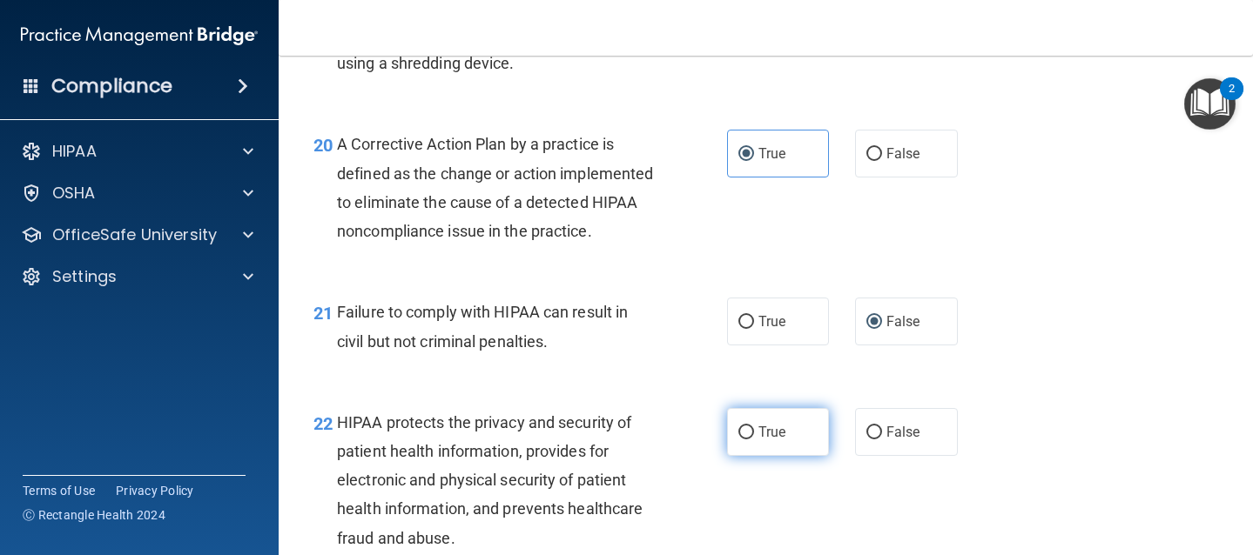
click at [747, 456] on label "True" at bounding box center [778, 432] width 103 height 48
click at [747, 440] on input "True" at bounding box center [746, 433] width 16 height 13
radio input "true"
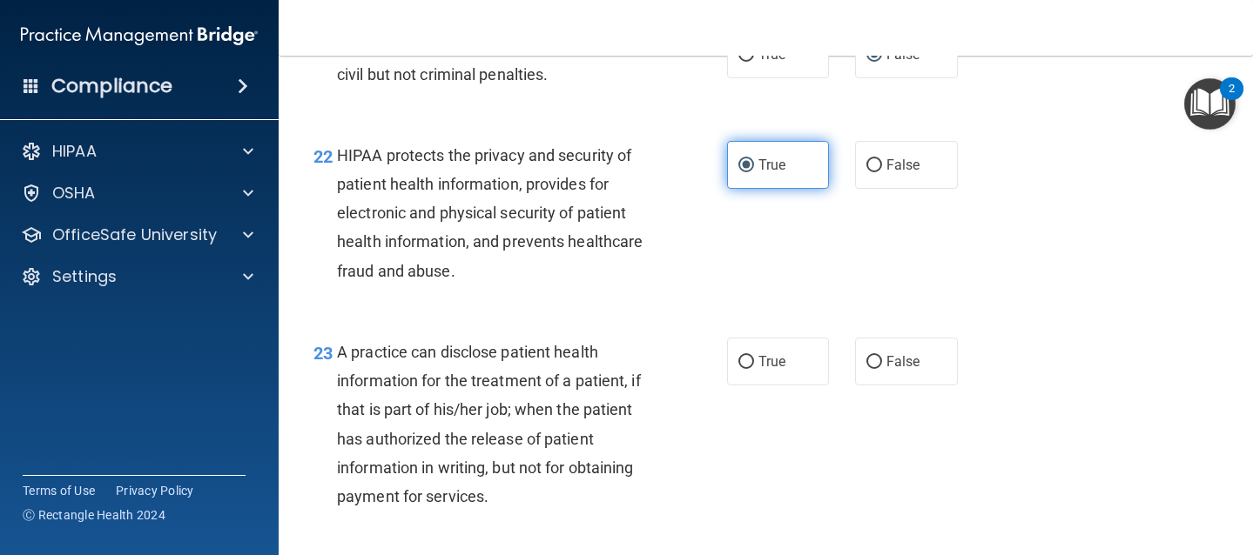
scroll to position [3264, 0]
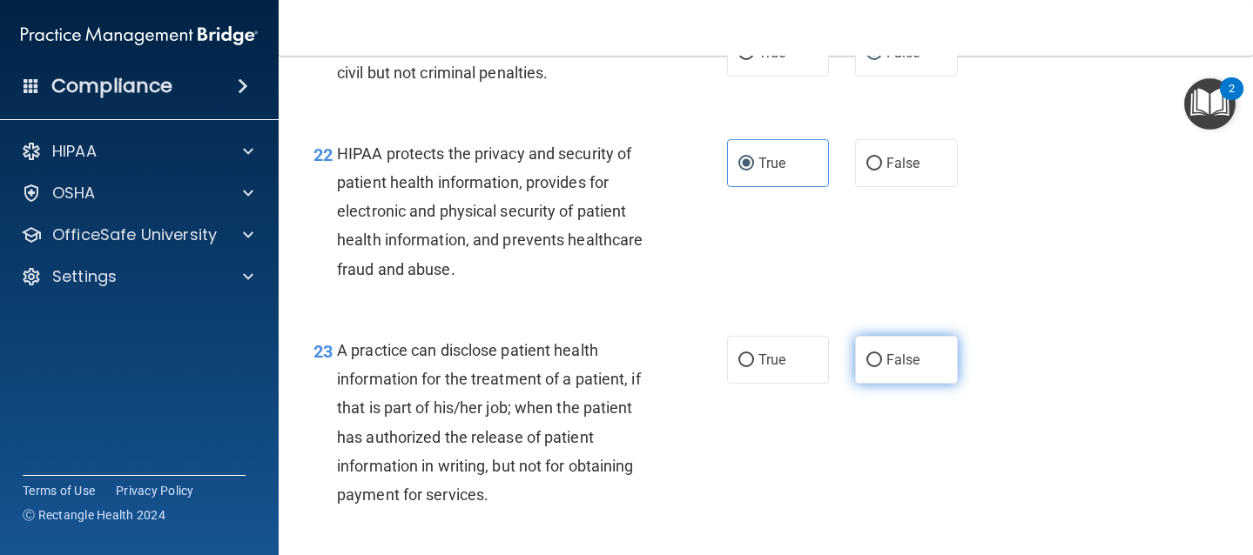
click at [866, 367] on input "False" at bounding box center [874, 360] width 16 height 13
radio input "true"
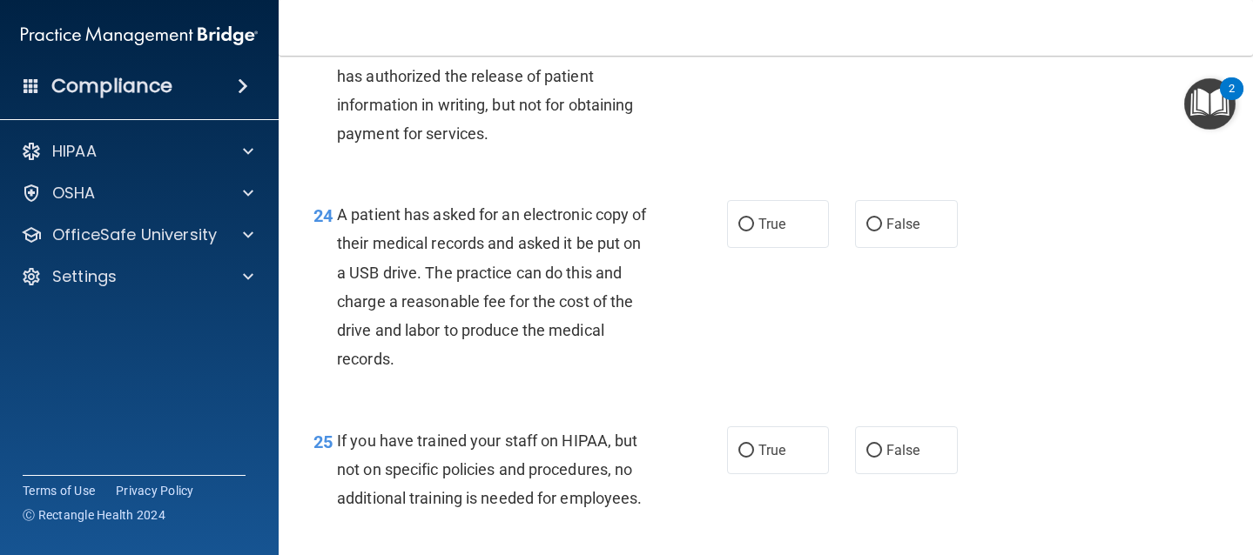
scroll to position [3629, 0]
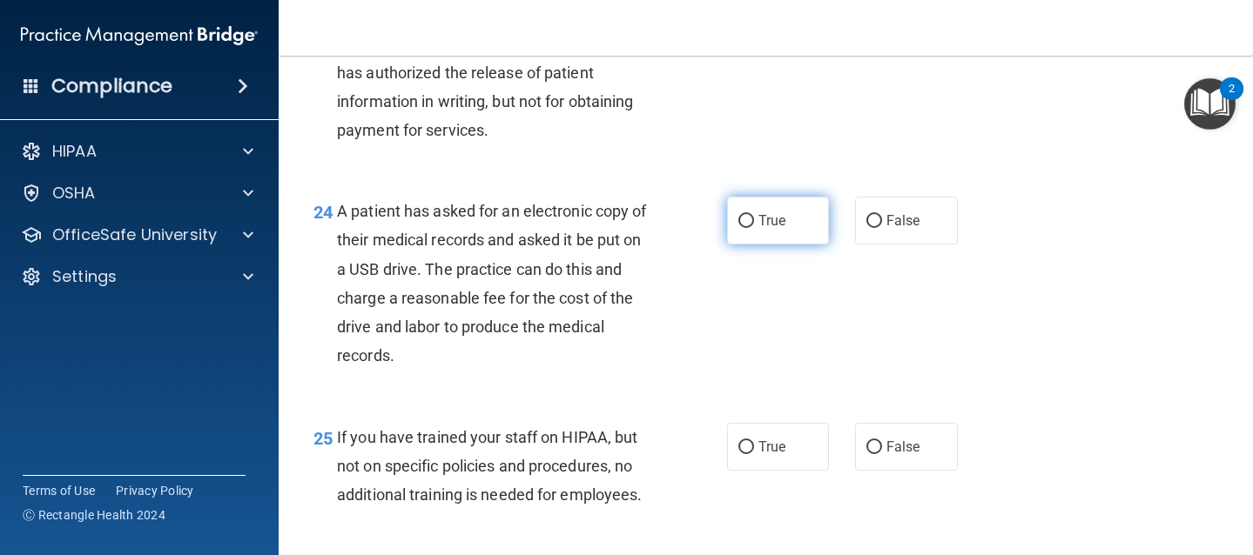
click at [739, 228] on input "True" at bounding box center [746, 221] width 16 height 13
radio input "true"
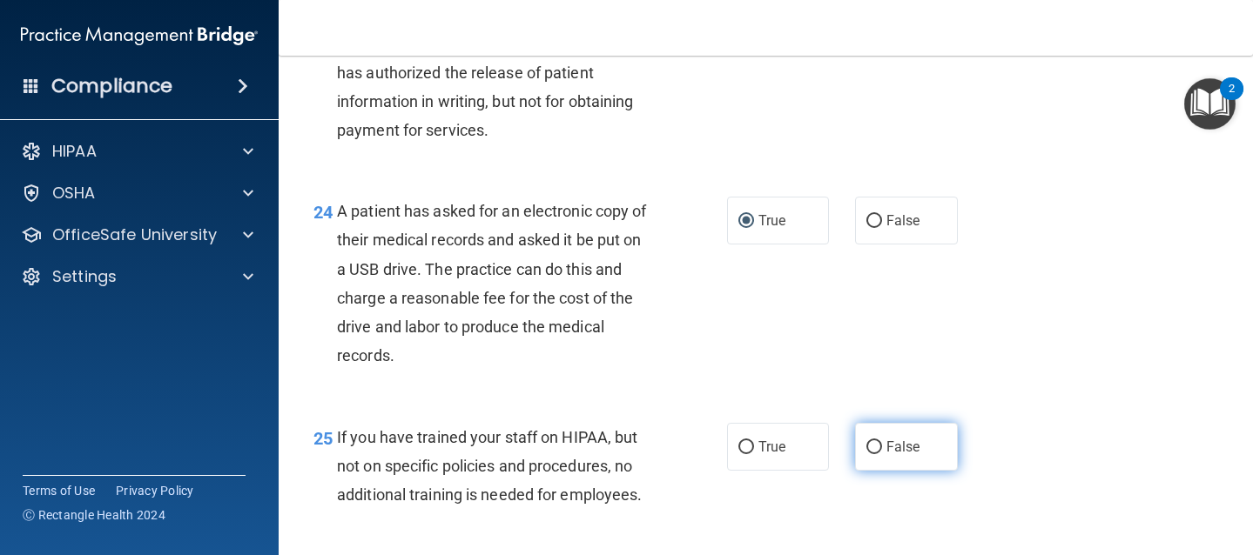
click at [866, 454] on input "False" at bounding box center [874, 447] width 16 height 13
radio input "true"
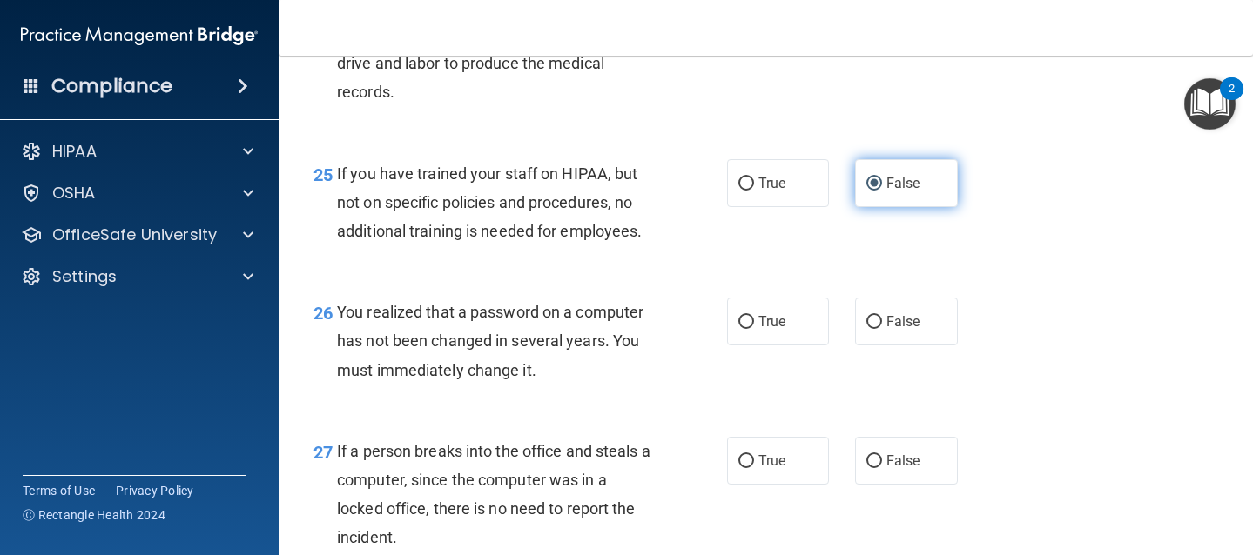
scroll to position [3894, 0]
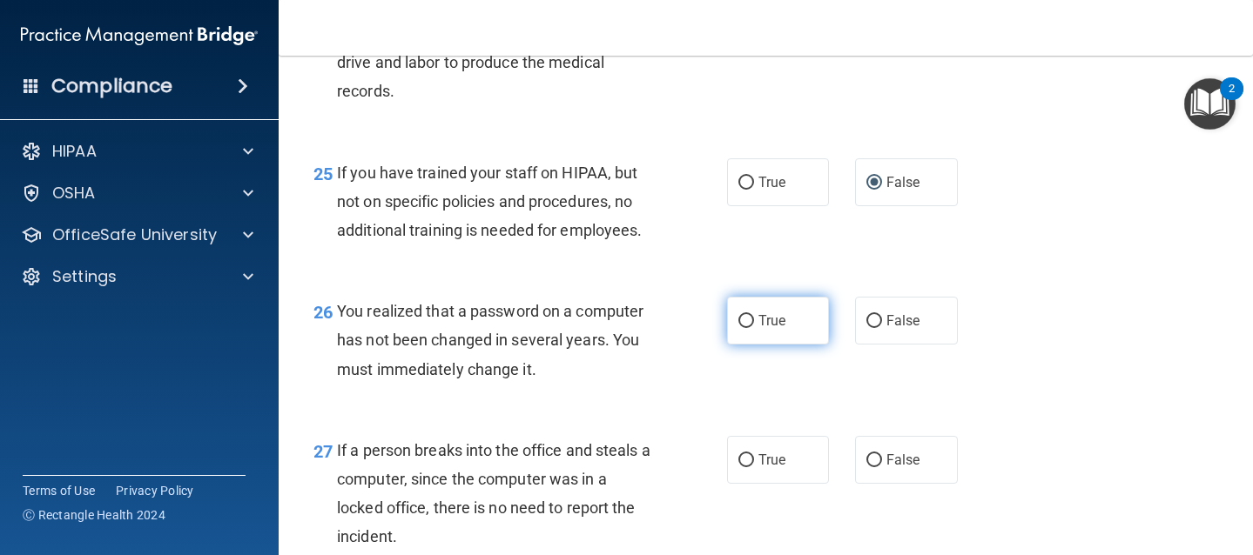
click at [729, 345] on label "True" at bounding box center [778, 321] width 103 height 48
click at [738, 328] on input "True" at bounding box center [746, 321] width 16 height 13
radio input "true"
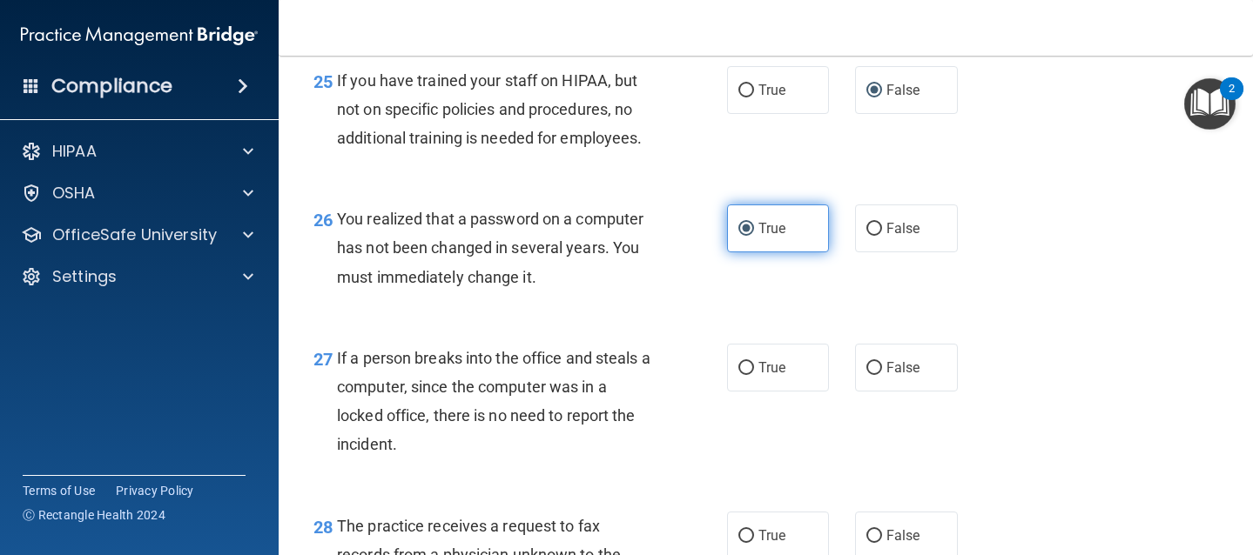
scroll to position [3994, 0]
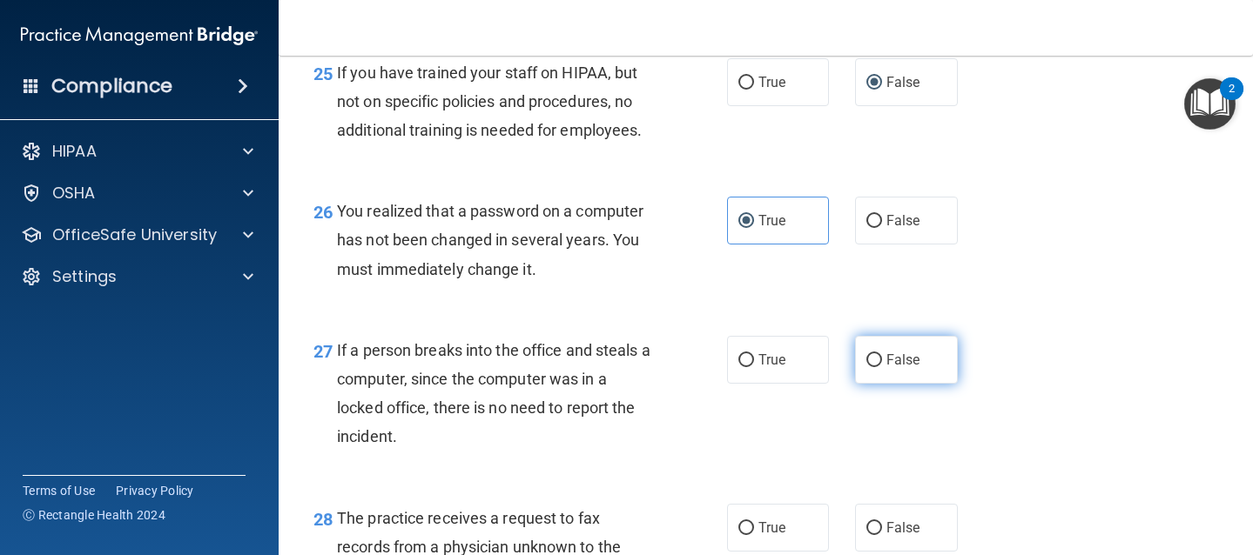
click at [868, 367] on input "False" at bounding box center [874, 360] width 16 height 13
radio input "true"
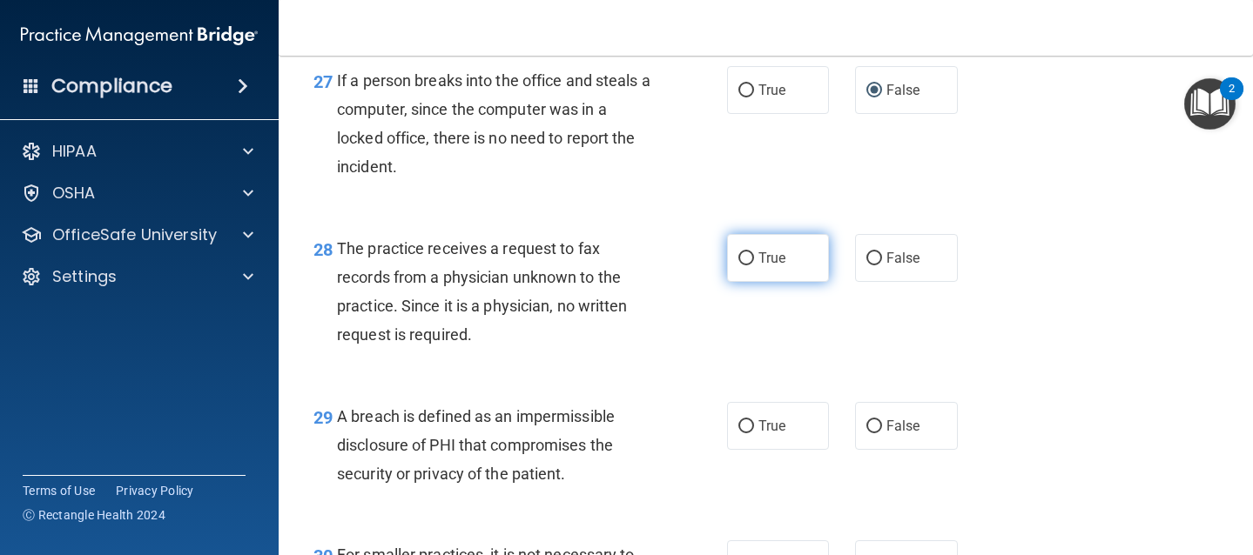
scroll to position [4264, 0]
click at [738, 265] on input "True" at bounding box center [746, 258] width 16 height 13
radio input "true"
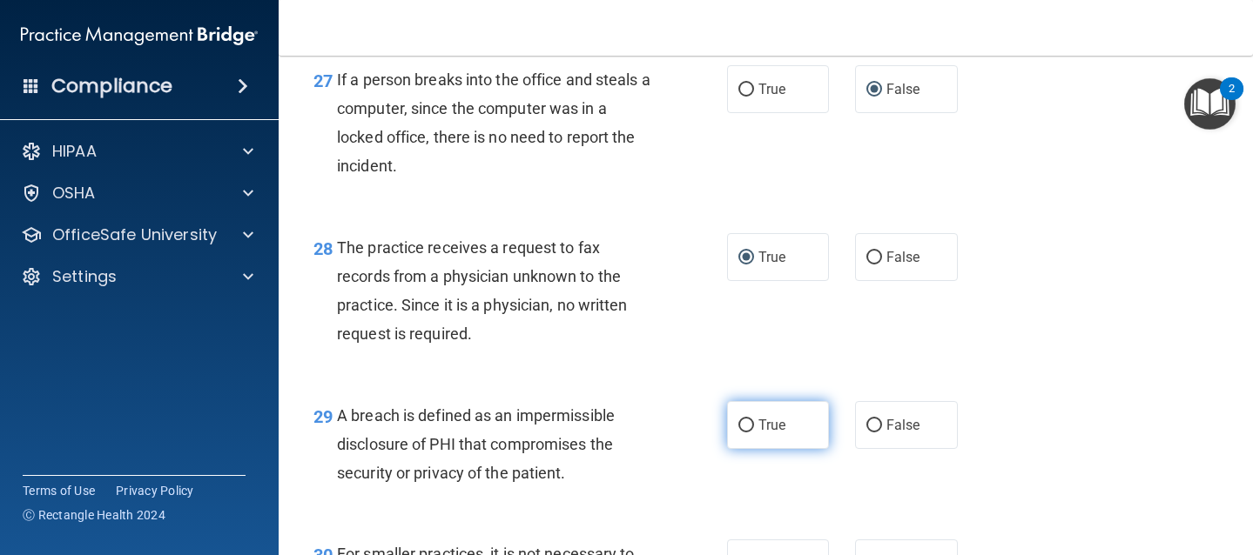
click at [743, 433] on input "True" at bounding box center [746, 426] width 16 height 13
radio input "true"
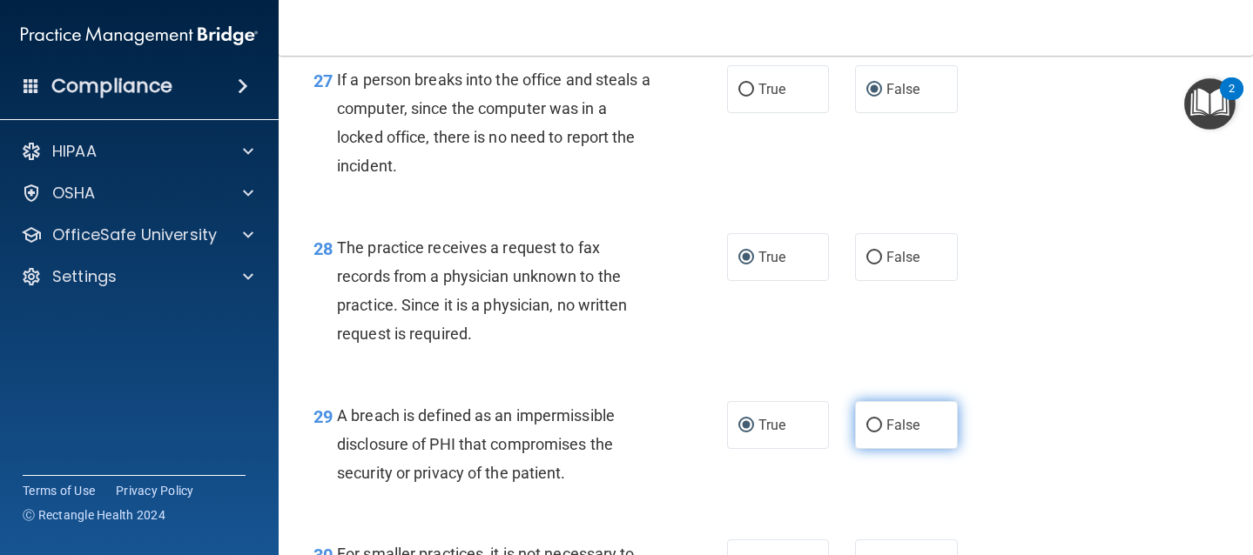
click at [868, 433] on input "False" at bounding box center [874, 426] width 16 height 13
radio input "true"
radio input "false"
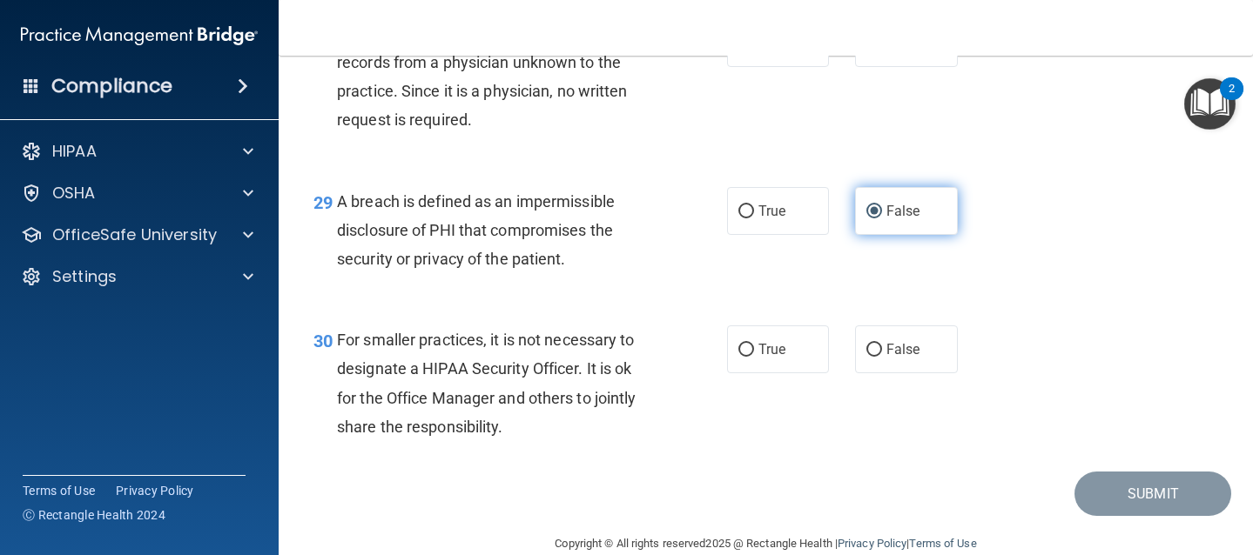
scroll to position [4482, 0]
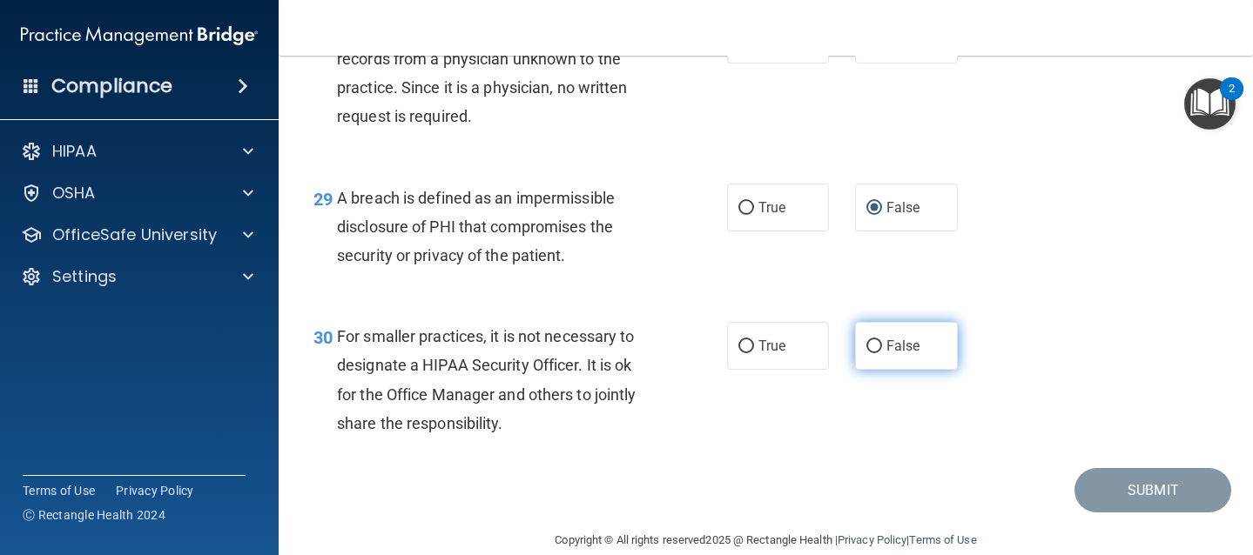
click at [868, 353] on input "False" at bounding box center [874, 346] width 16 height 13
radio input "true"
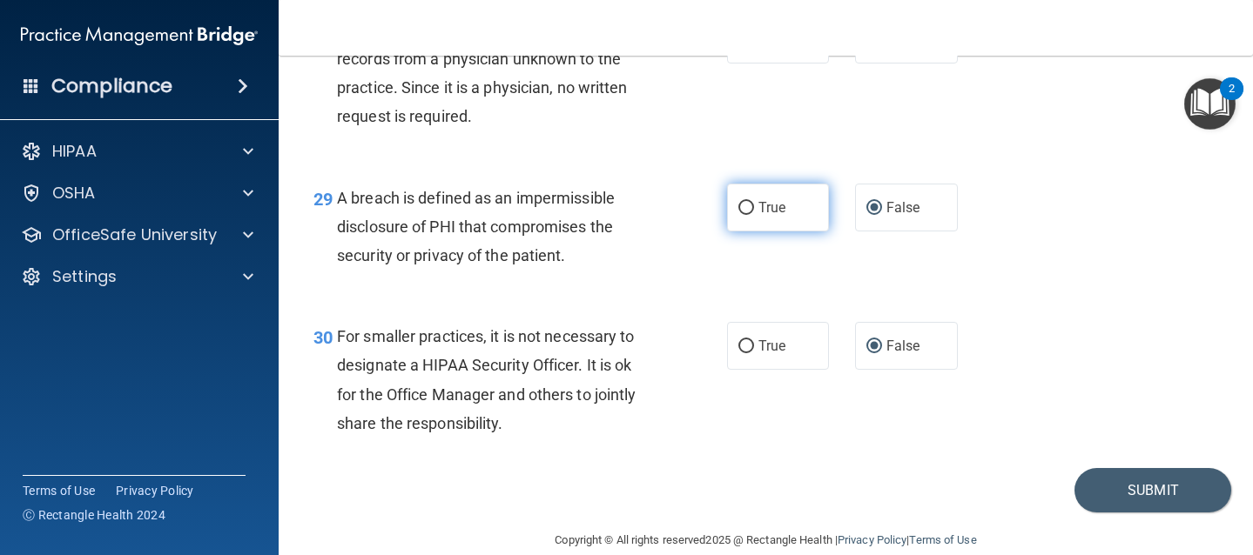
click at [738, 215] on input "True" at bounding box center [746, 208] width 16 height 13
radio input "true"
radio input "false"
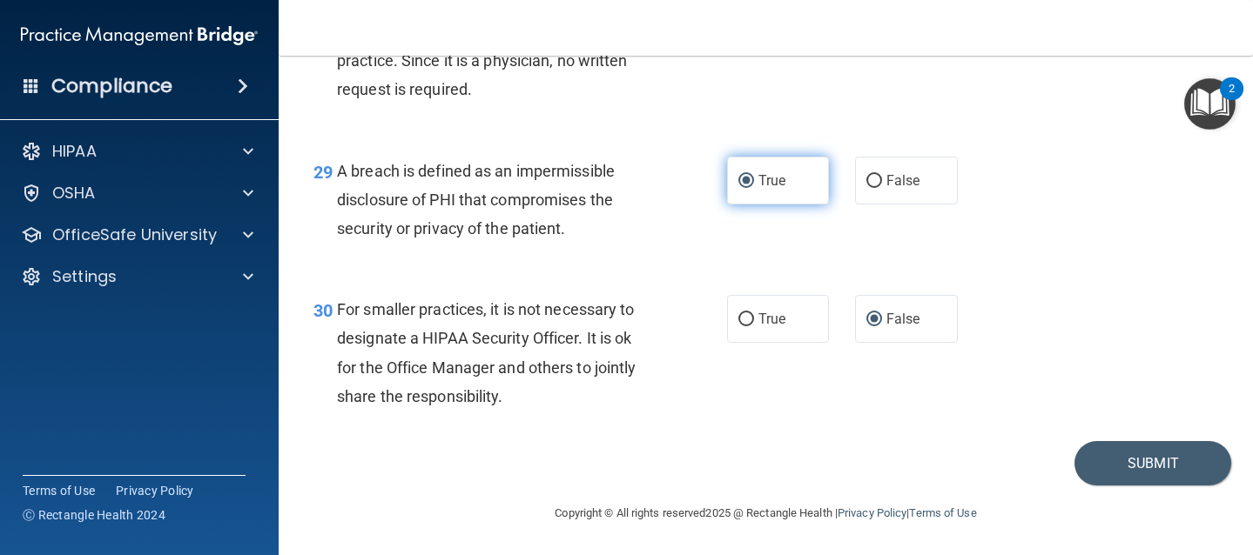
scroll to position [4539, 0]
click at [1132, 470] on button "Submit" at bounding box center [1152, 463] width 157 height 44
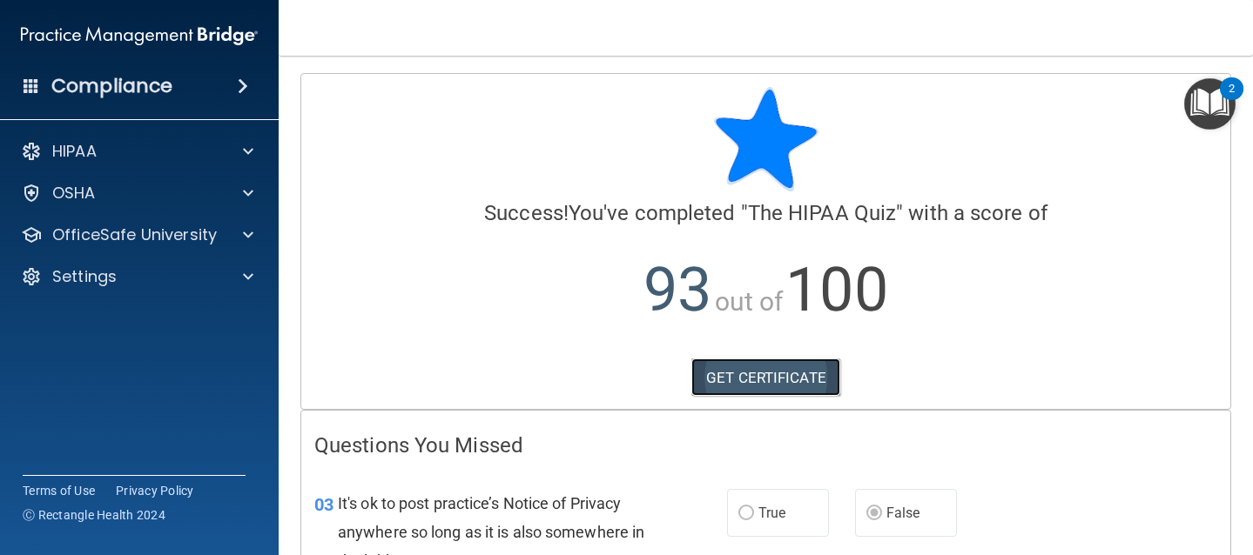
click at [755, 380] on link "GET CERTIFICATE" at bounding box center [765, 378] width 149 height 38
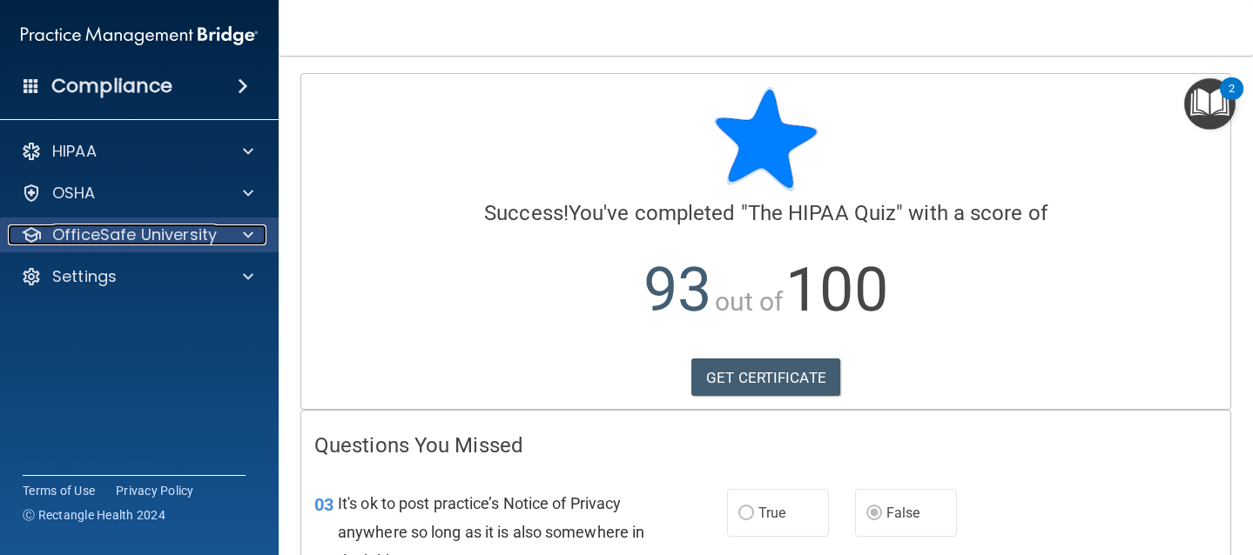
click at [180, 233] on p "OfficeSafe University" at bounding box center [134, 235] width 165 height 21
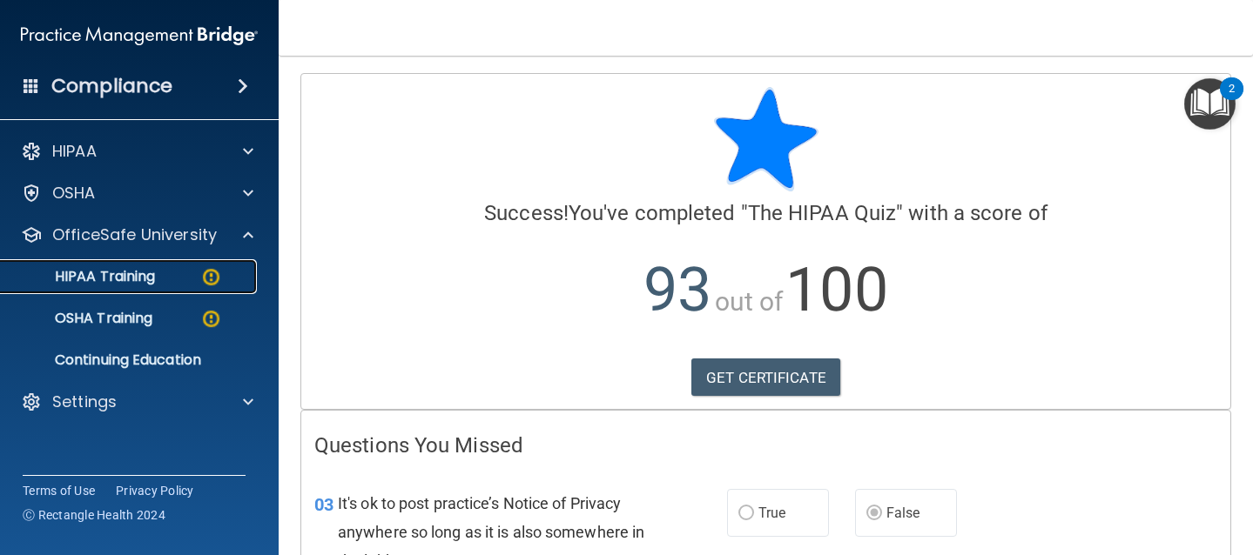
click at [144, 281] on p "HIPAA Training" at bounding box center [83, 276] width 144 height 17
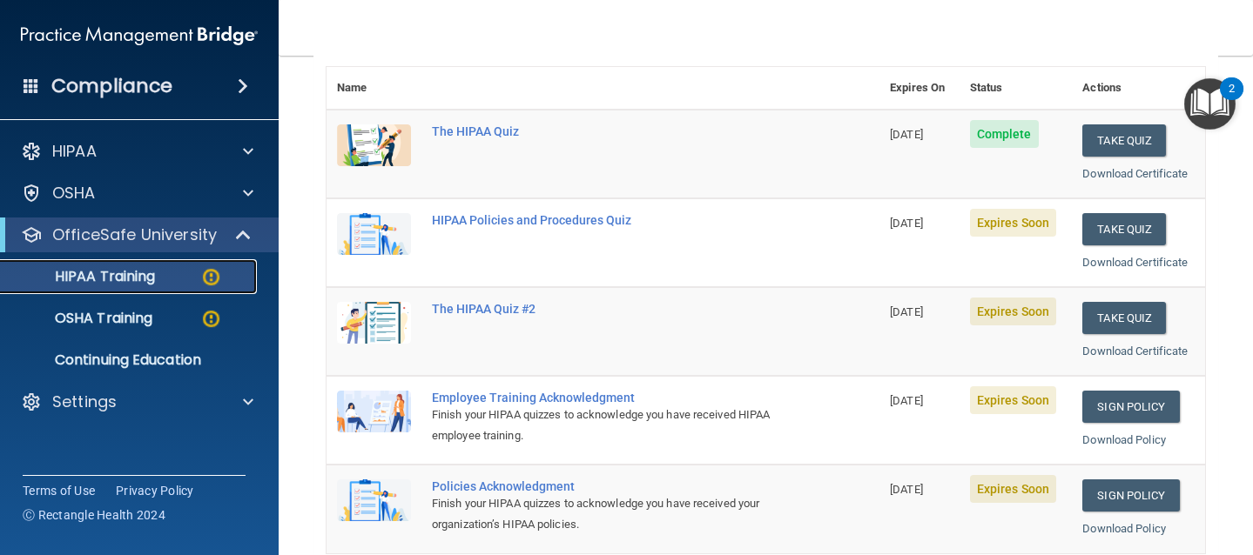
scroll to position [200, 0]
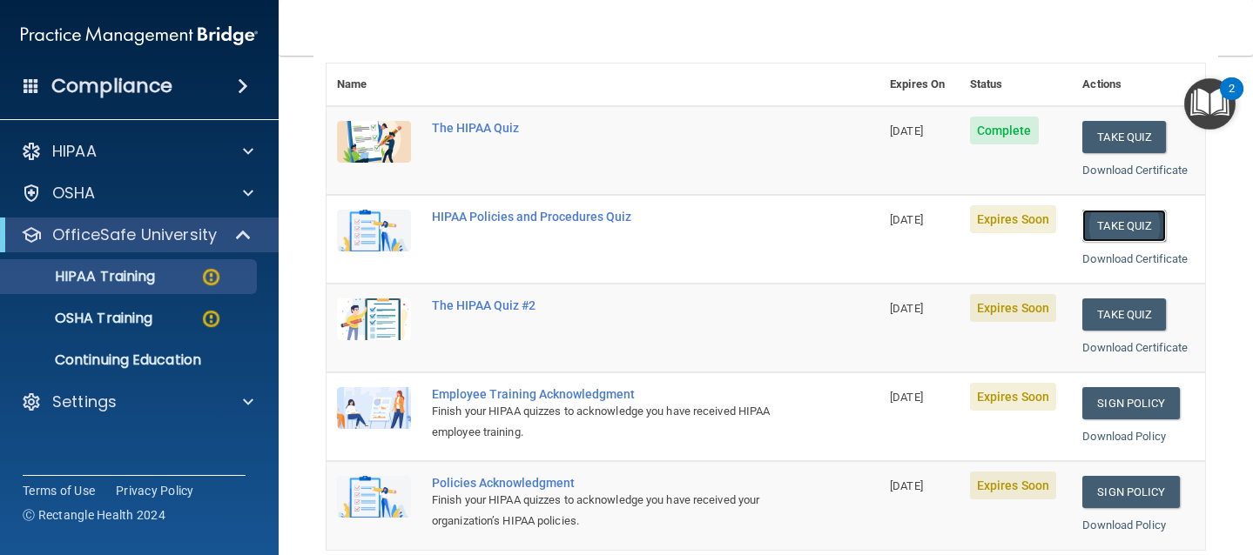
click at [1106, 219] on button "Take Quiz" at bounding box center [1124, 226] width 84 height 32
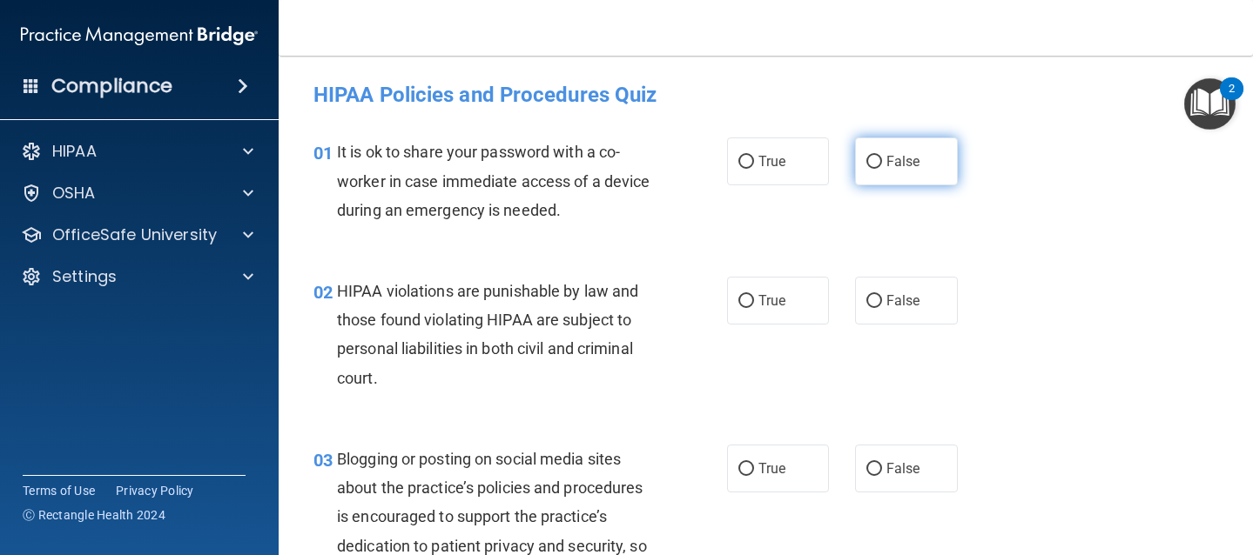
click at [866, 162] on input "False" at bounding box center [874, 162] width 16 height 13
radio input "true"
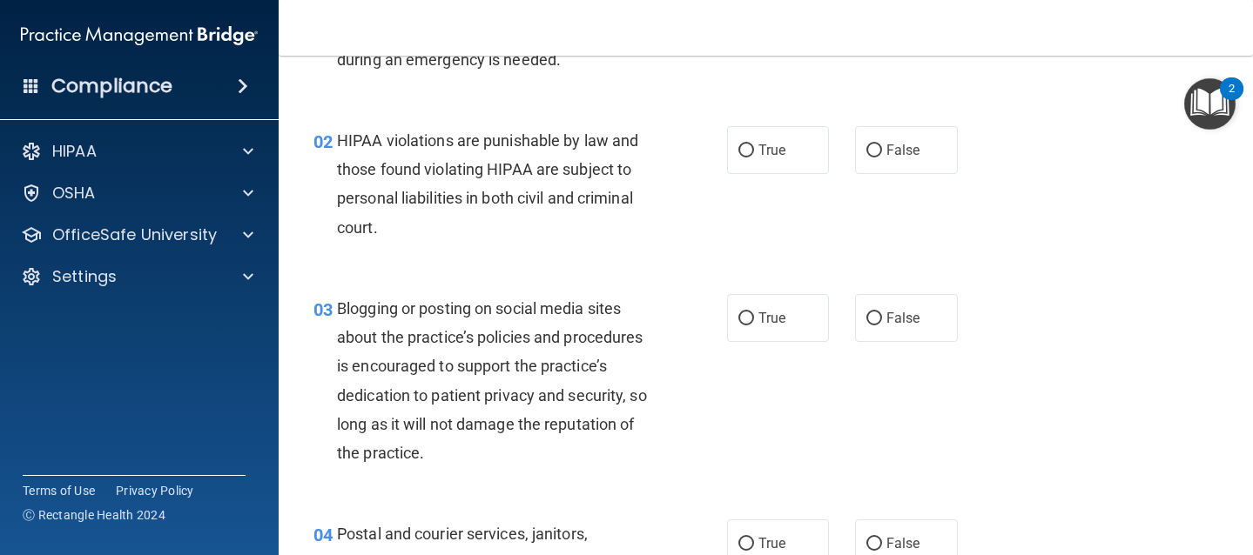
scroll to position [153, 0]
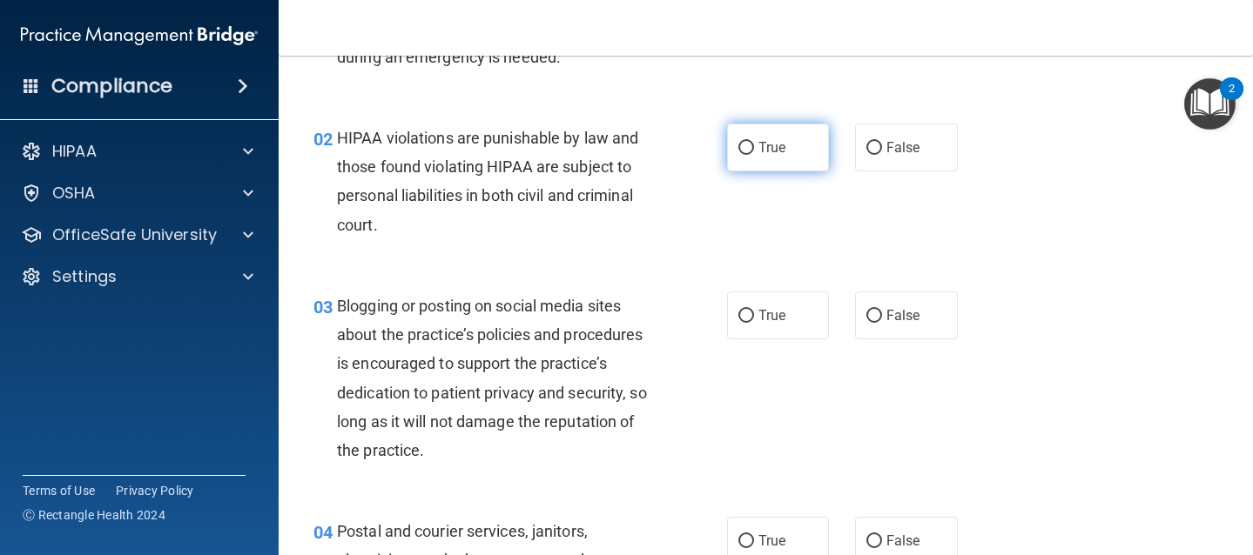
click at [738, 148] on input "True" at bounding box center [746, 148] width 16 height 13
radio input "true"
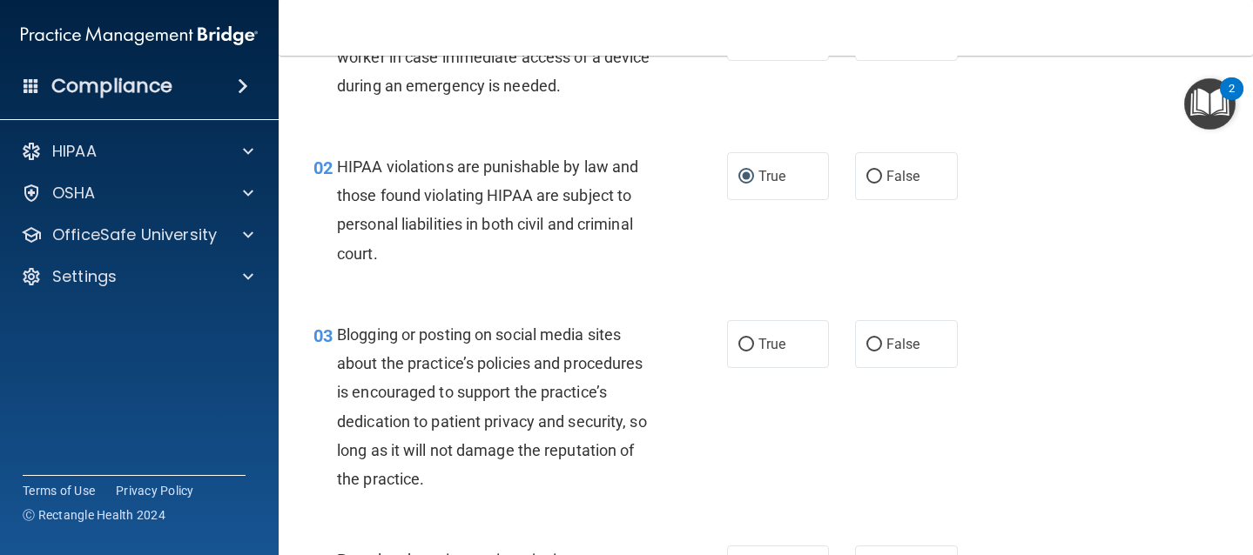
scroll to position [125, 0]
click at [866, 343] on input "False" at bounding box center [874, 344] width 16 height 13
radio input "true"
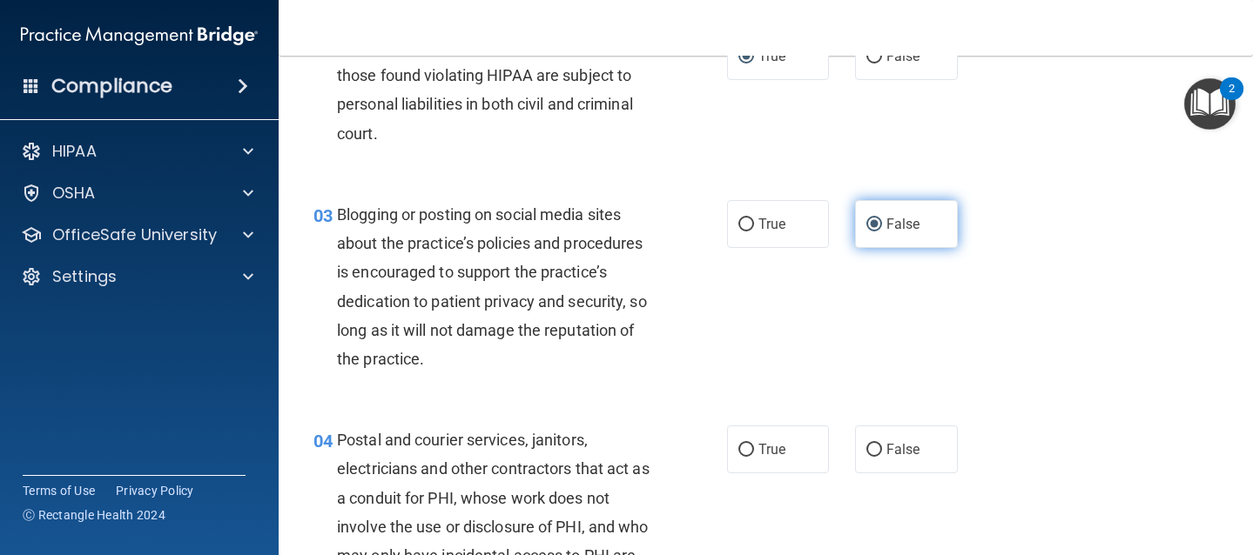
scroll to position [272, 0]
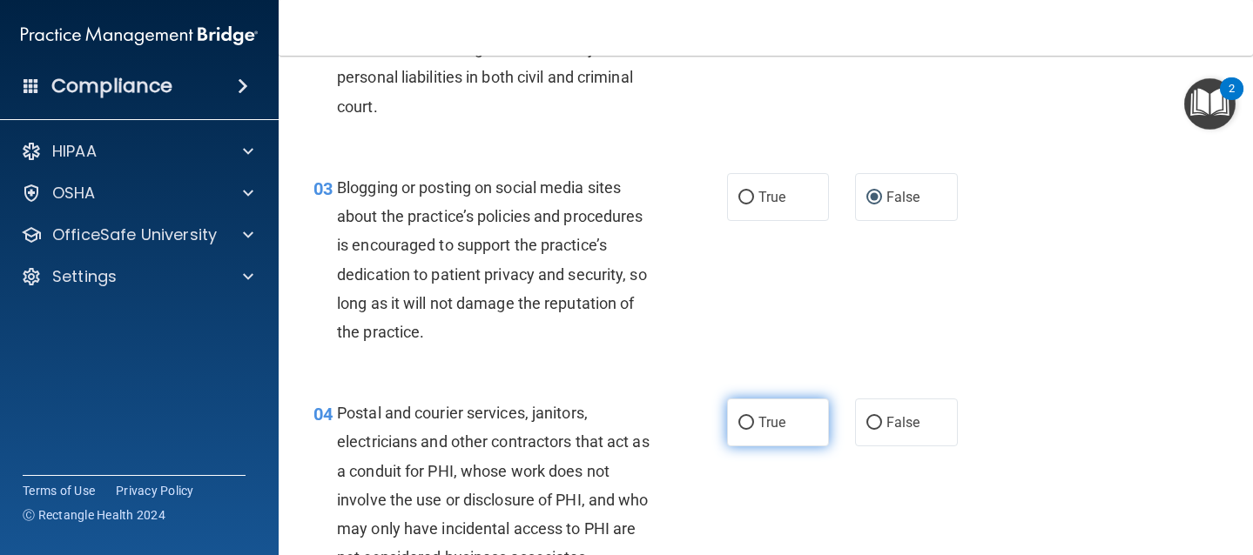
click at [738, 427] on input "True" at bounding box center [746, 423] width 16 height 13
radio input "true"
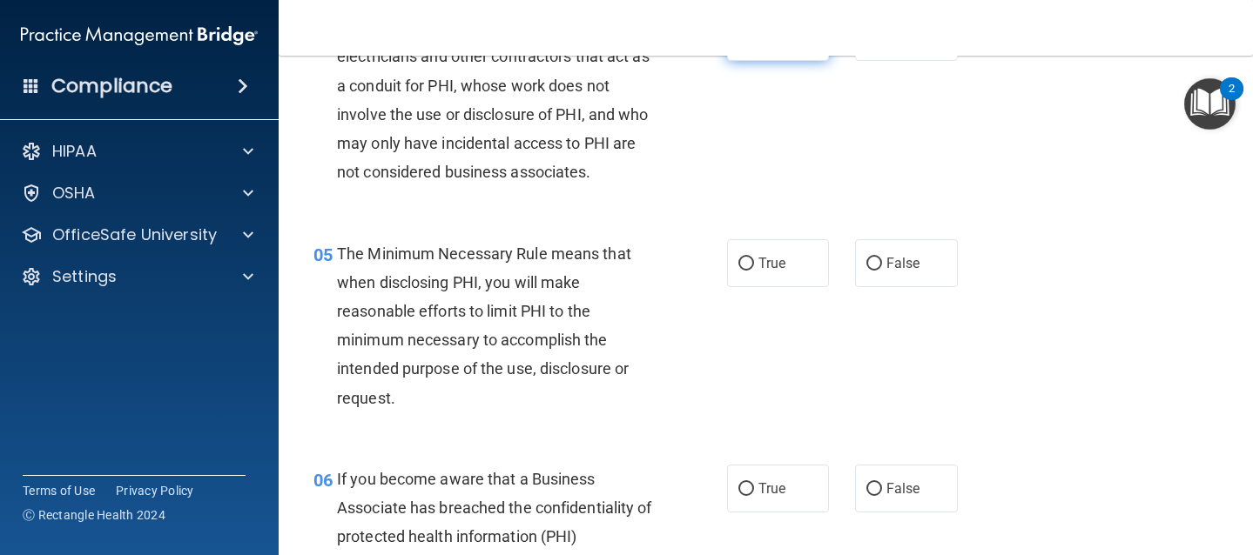
scroll to position [662, 0]
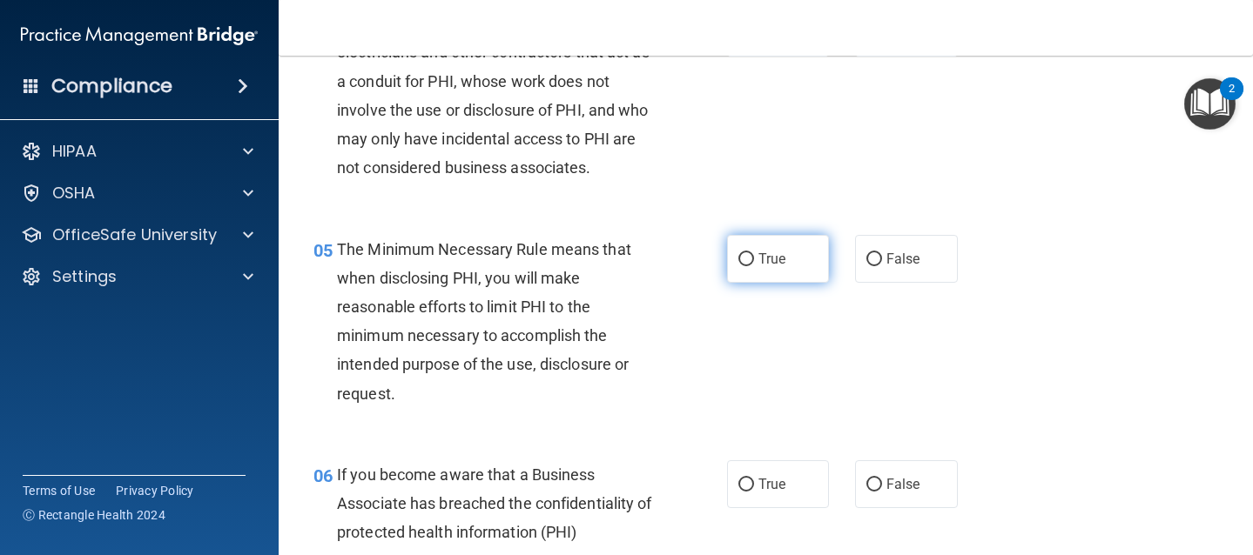
click at [740, 260] on input "True" at bounding box center [746, 259] width 16 height 13
radio input "true"
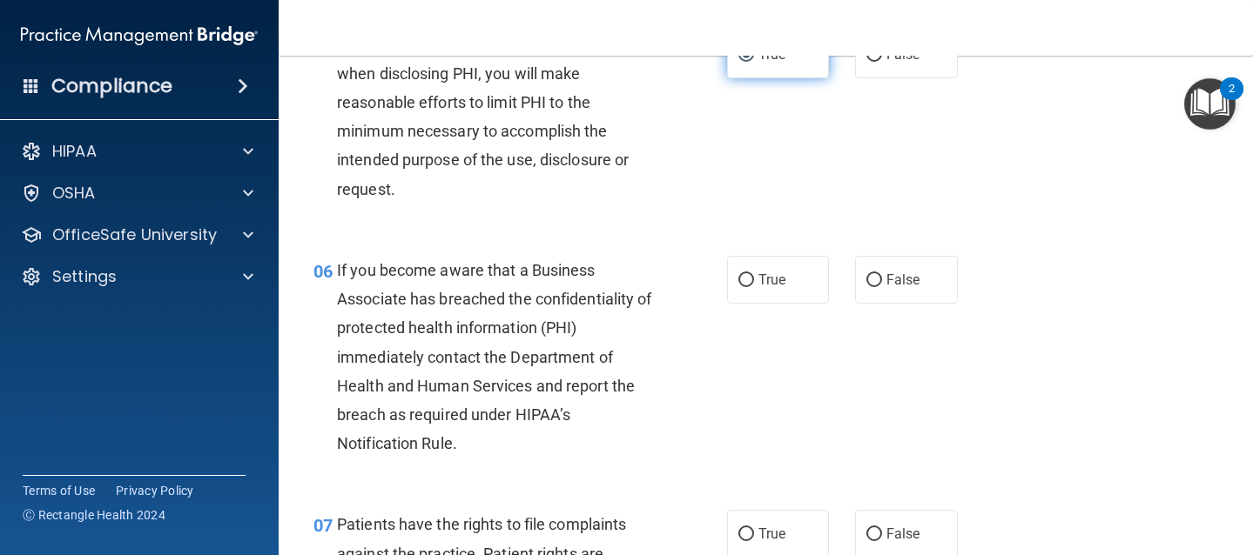
scroll to position [867, 0]
click at [744, 279] on input "True" at bounding box center [746, 279] width 16 height 13
radio input "true"
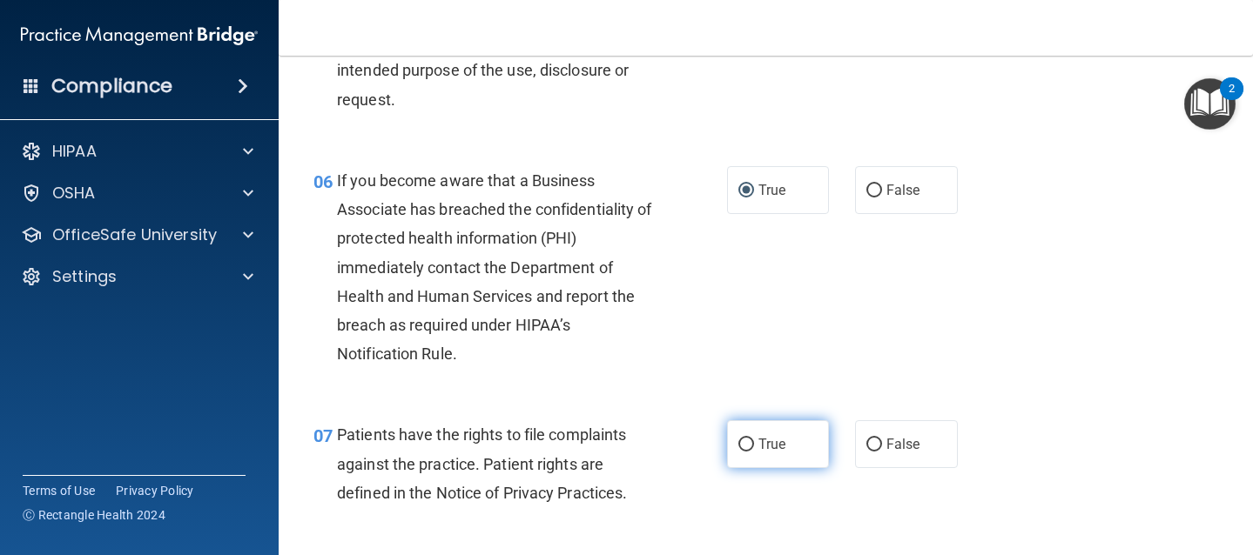
scroll to position [960, 0]
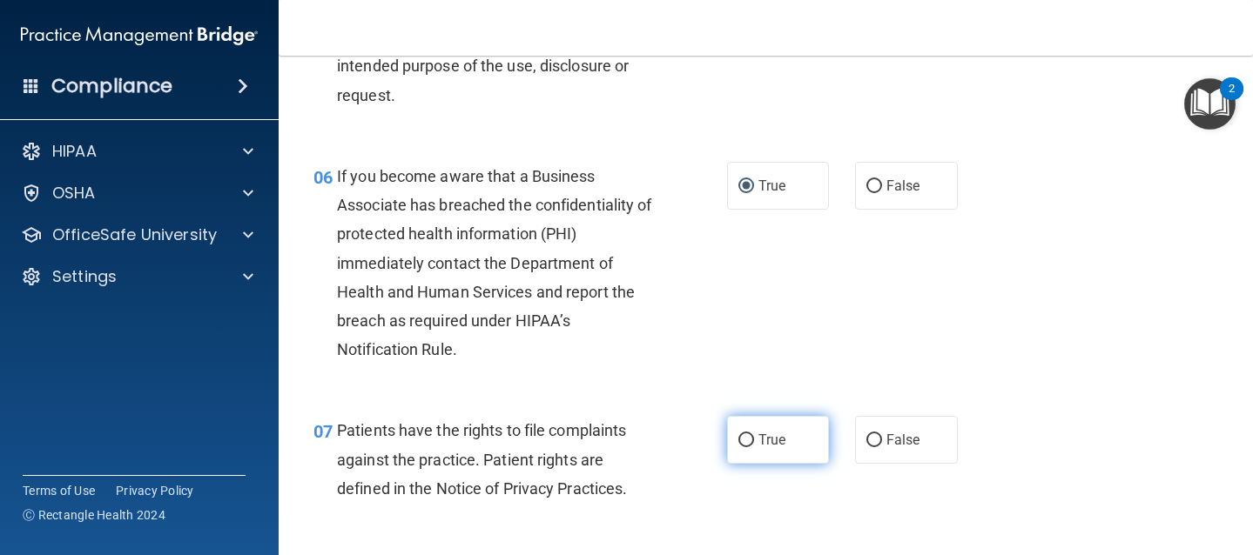
click at [738, 440] on input "True" at bounding box center [746, 440] width 16 height 13
radio input "true"
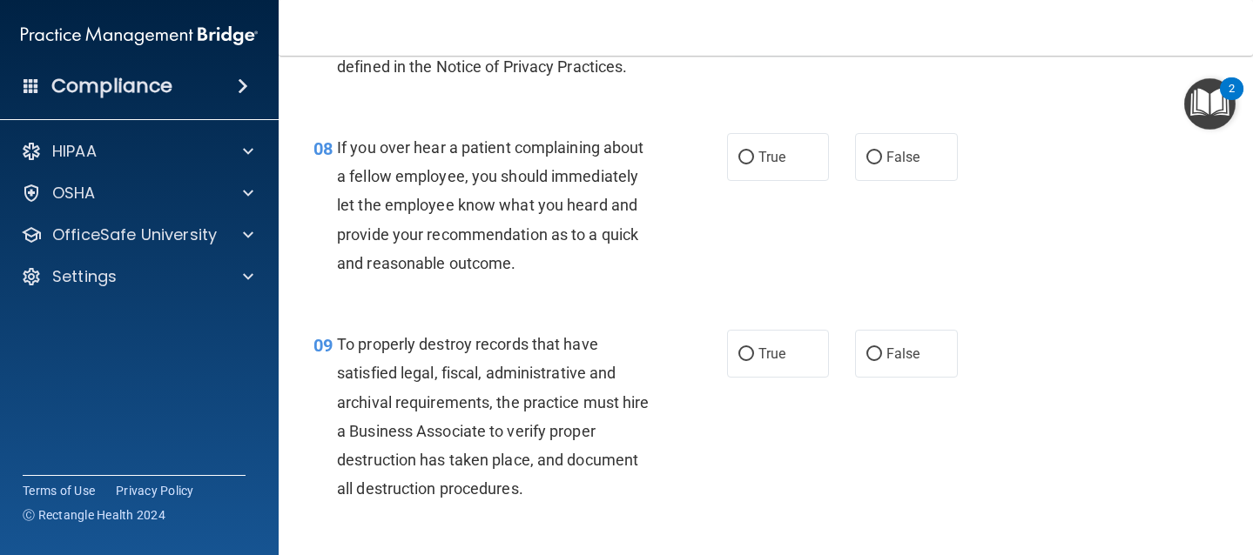
scroll to position [1384, 0]
click at [869, 157] on input "False" at bounding box center [874, 156] width 16 height 13
radio input "true"
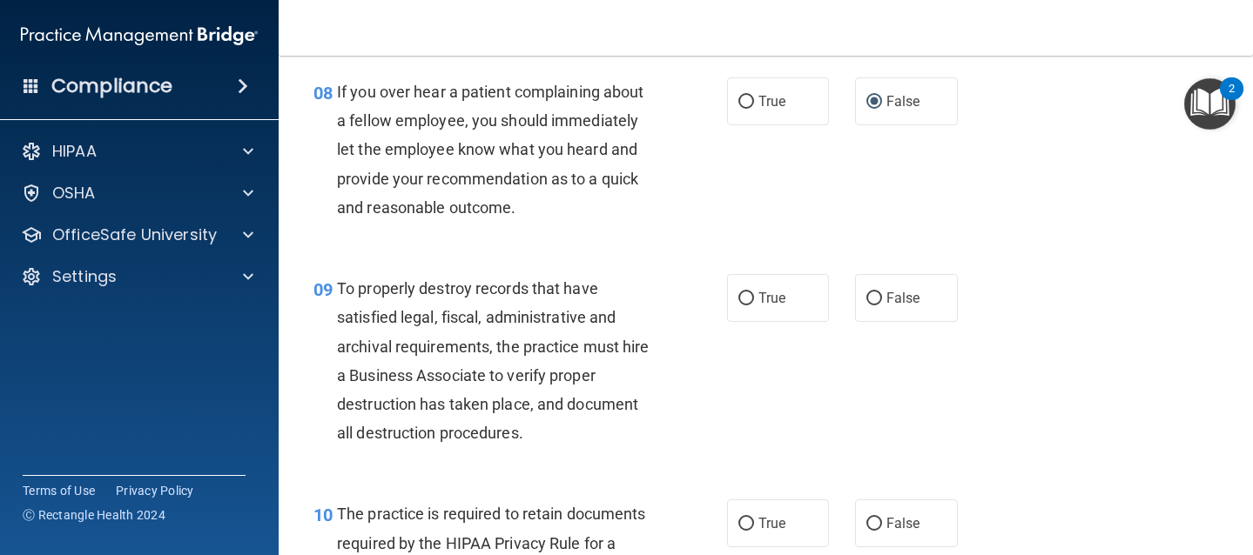
scroll to position [1442, 0]
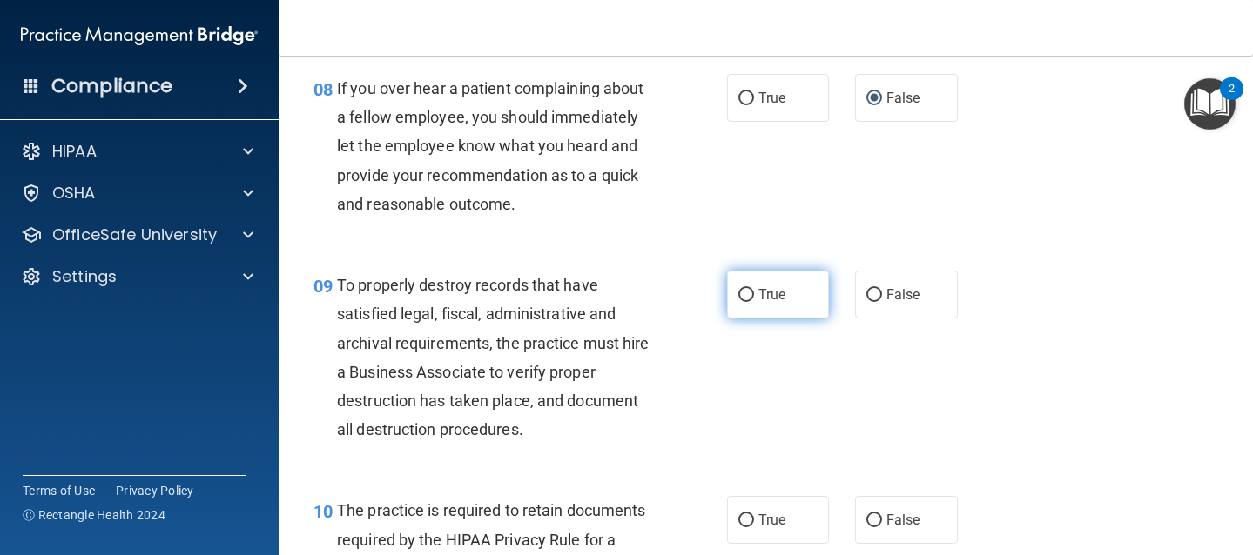
click at [760, 304] on label "True" at bounding box center [778, 295] width 103 height 48
click at [754, 302] on input "True" at bounding box center [746, 295] width 16 height 13
radio input "true"
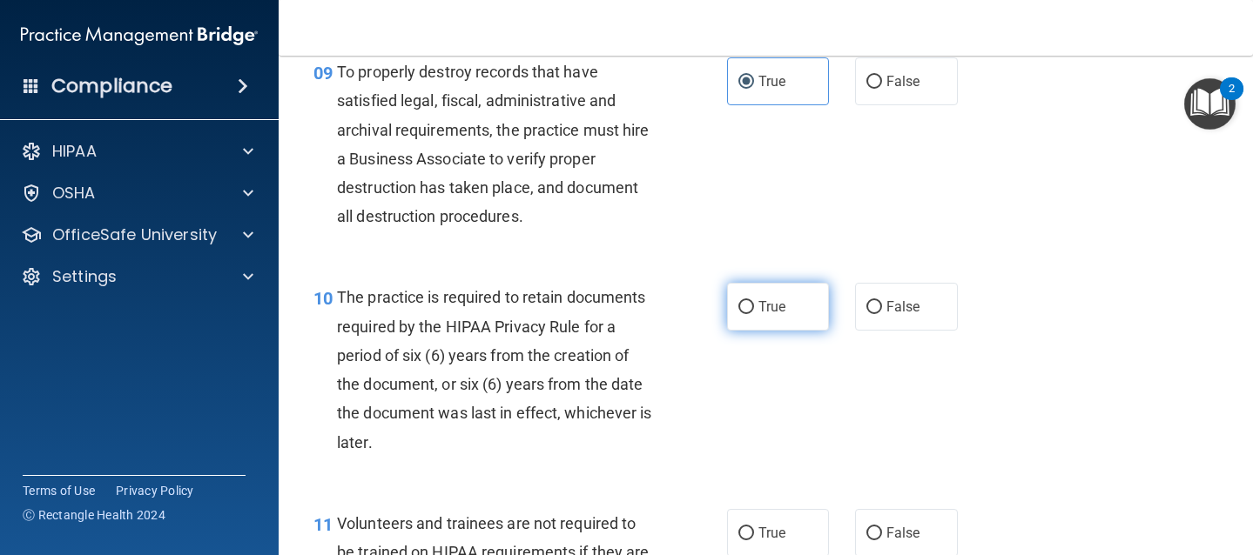
scroll to position [1662, 0]
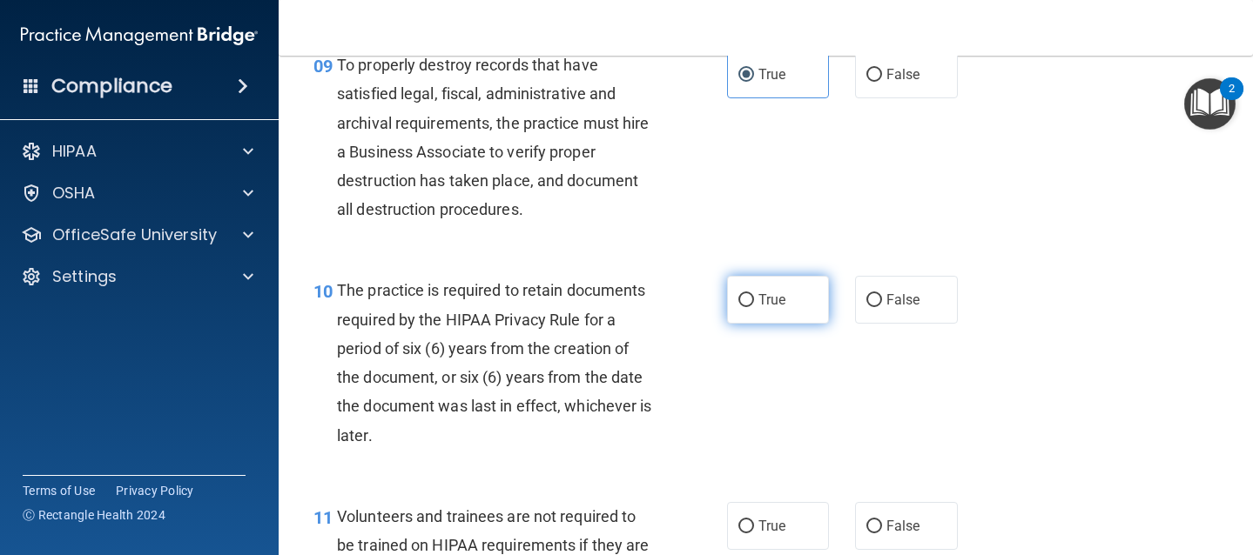
click at [757, 309] on label "True" at bounding box center [778, 300] width 103 height 48
click at [754, 307] on input "True" at bounding box center [746, 300] width 16 height 13
radio input "true"
click at [757, 309] on label "True" at bounding box center [778, 300] width 103 height 48
click at [754, 307] on input "True" at bounding box center [746, 300] width 16 height 13
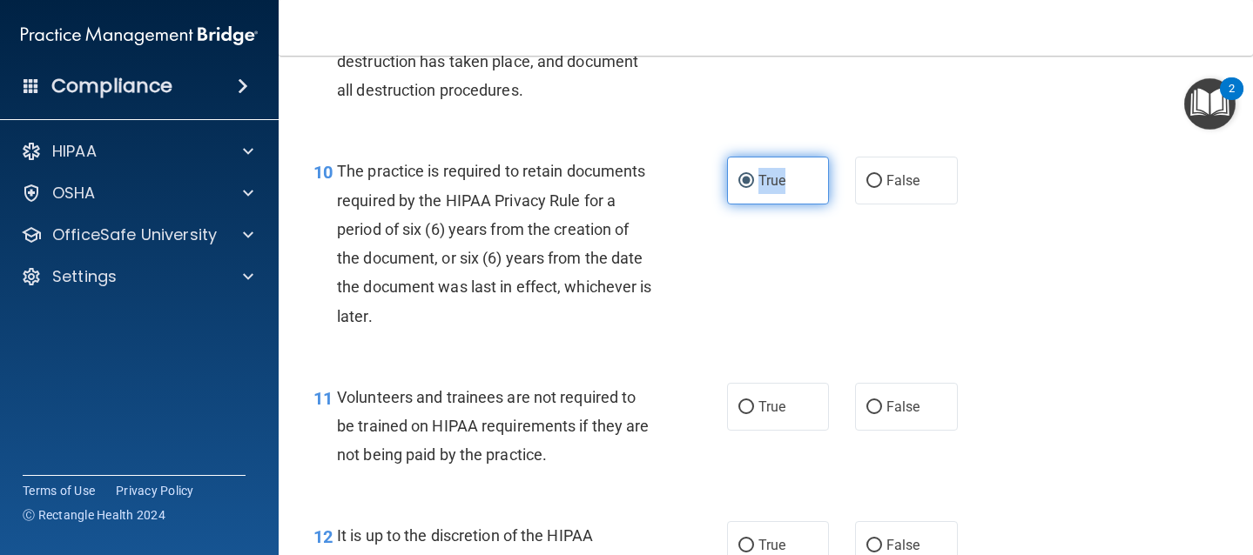
scroll to position [1784, 0]
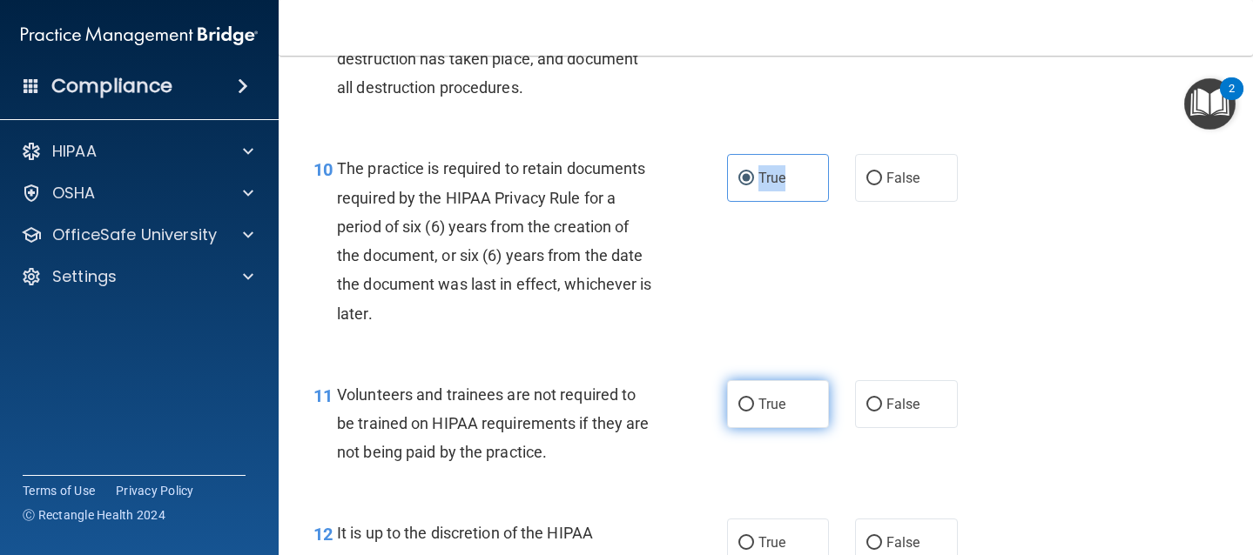
click at [752, 413] on label "True" at bounding box center [778, 404] width 103 height 48
click at [752, 412] on input "True" at bounding box center [746, 405] width 16 height 13
radio input "true"
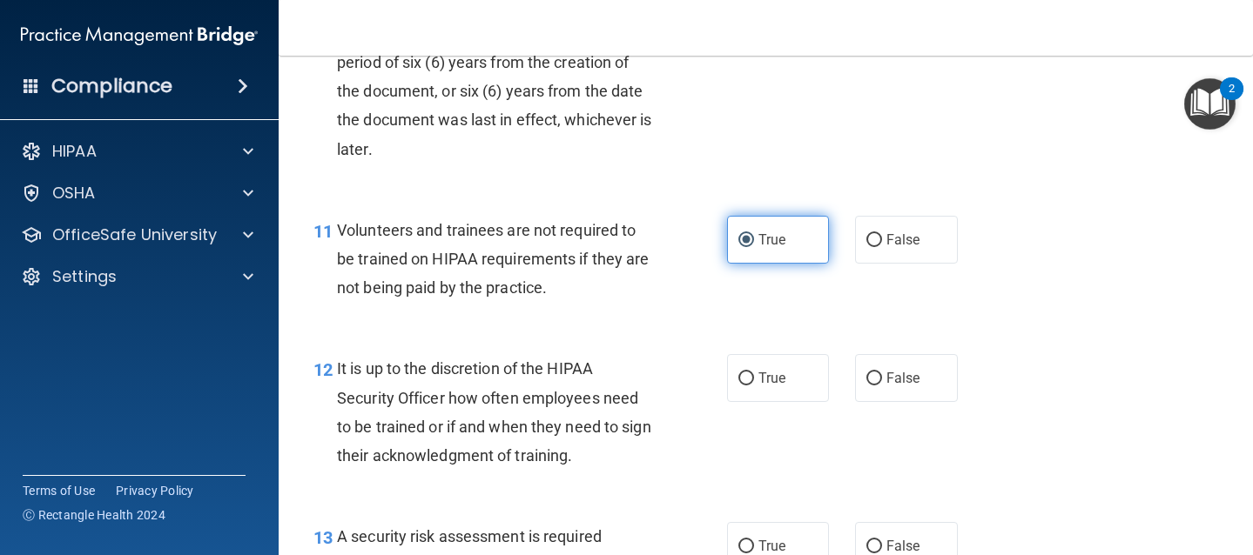
scroll to position [1949, 0]
click at [873, 233] on input "False" at bounding box center [874, 239] width 16 height 13
radio input "true"
radio input "false"
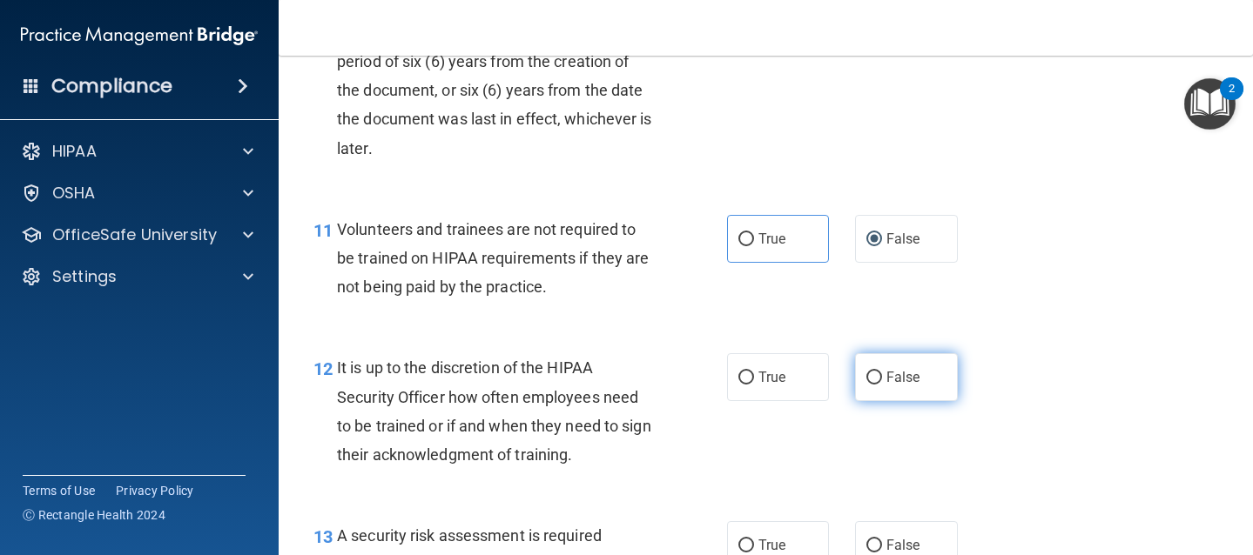
click at [871, 374] on input "False" at bounding box center [874, 378] width 16 height 13
radio input "true"
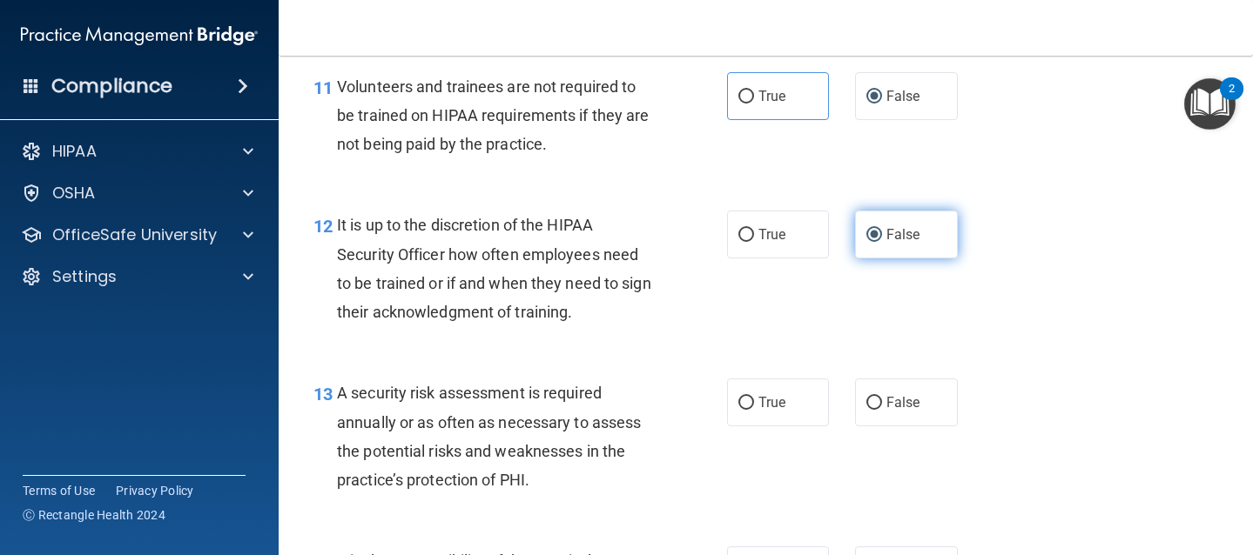
scroll to position [2094, 0]
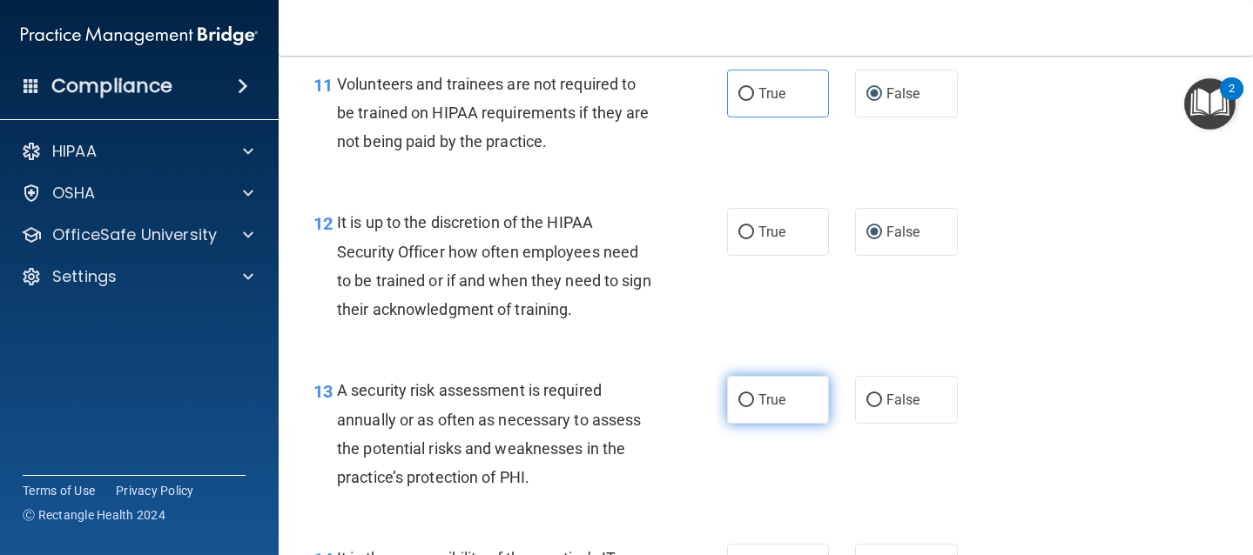
click at [758, 404] on span "True" at bounding box center [771, 400] width 27 height 17
click at [754, 404] on input "True" at bounding box center [746, 400] width 16 height 13
radio input "true"
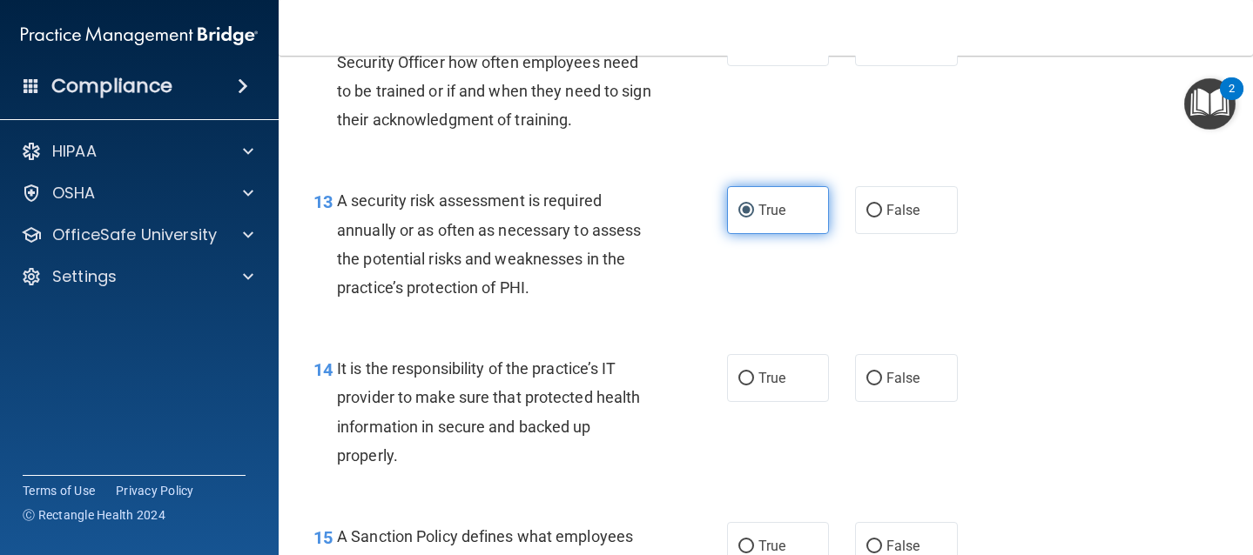
scroll to position [2287, 0]
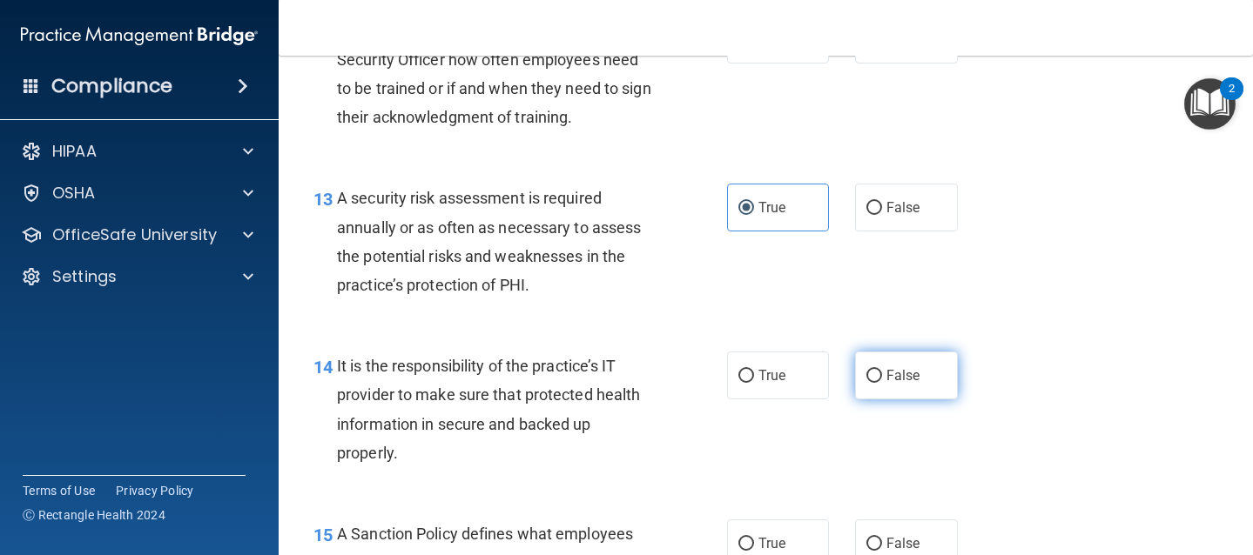
click at [867, 388] on label "False" at bounding box center [906, 376] width 103 height 48
click at [867, 383] on input "False" at bounding box center [874, 376] width 16 height 13
radio input "true"
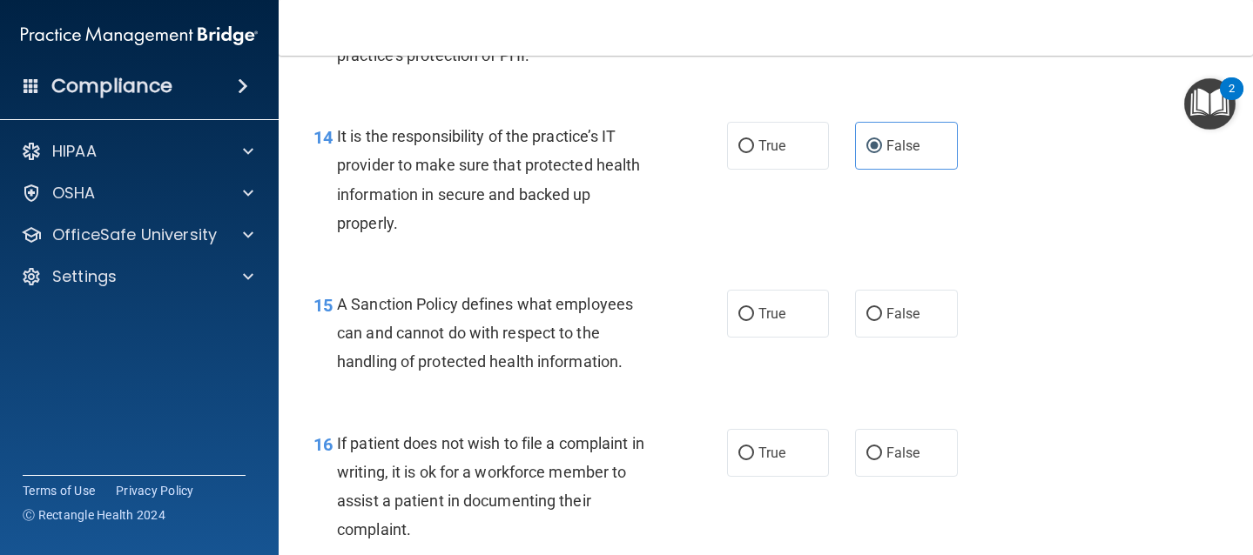
scroll to position [2521, 0]
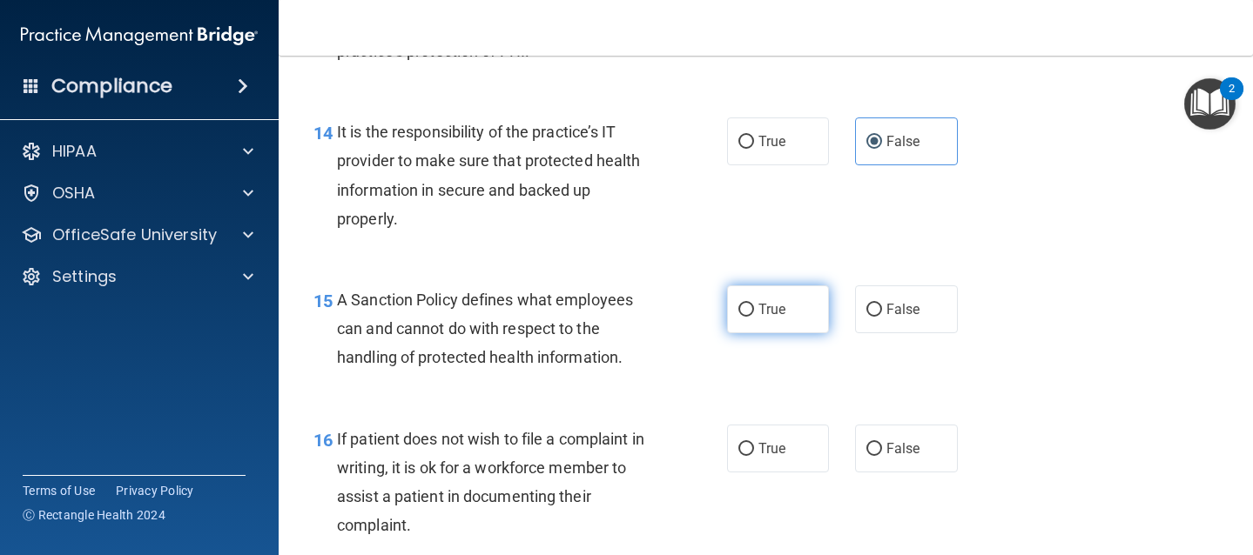
click at [762, 315] on span "True" at bounding box center [771, 309] width 27 height 17
click at [754, 315] on input "True" at bounding box center [746, 310] width 16 height 13
radio input "true"
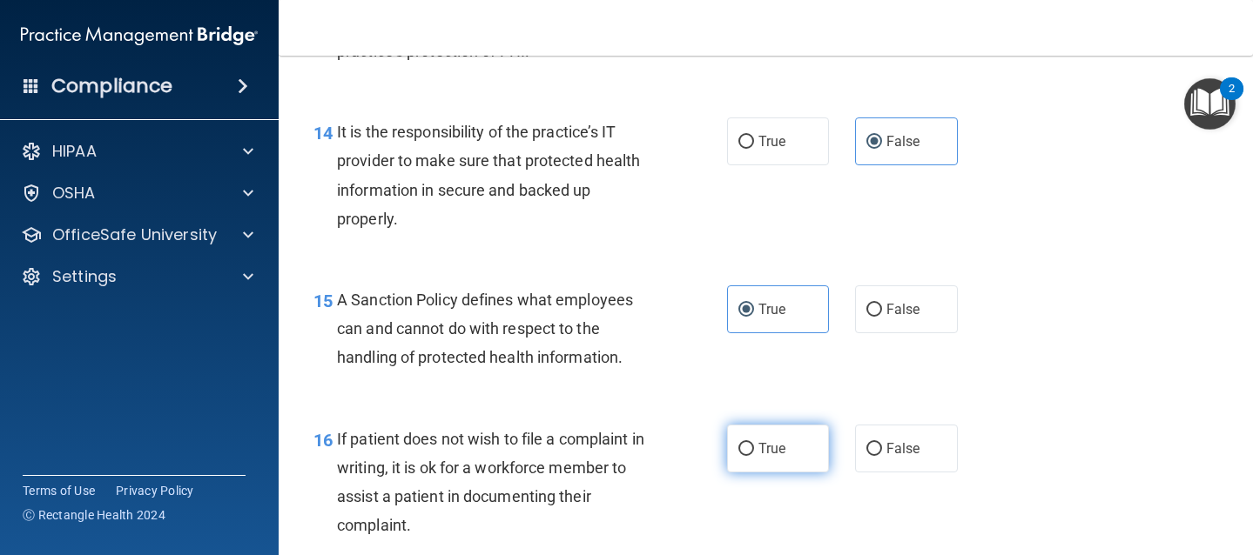
click at [763, 451] on span "True" at bounding box center [771, 448] width 27 height 17
click at [754, 451] on input "True" at bounding box center [746, 449] width 16 height 13
radio input "true"
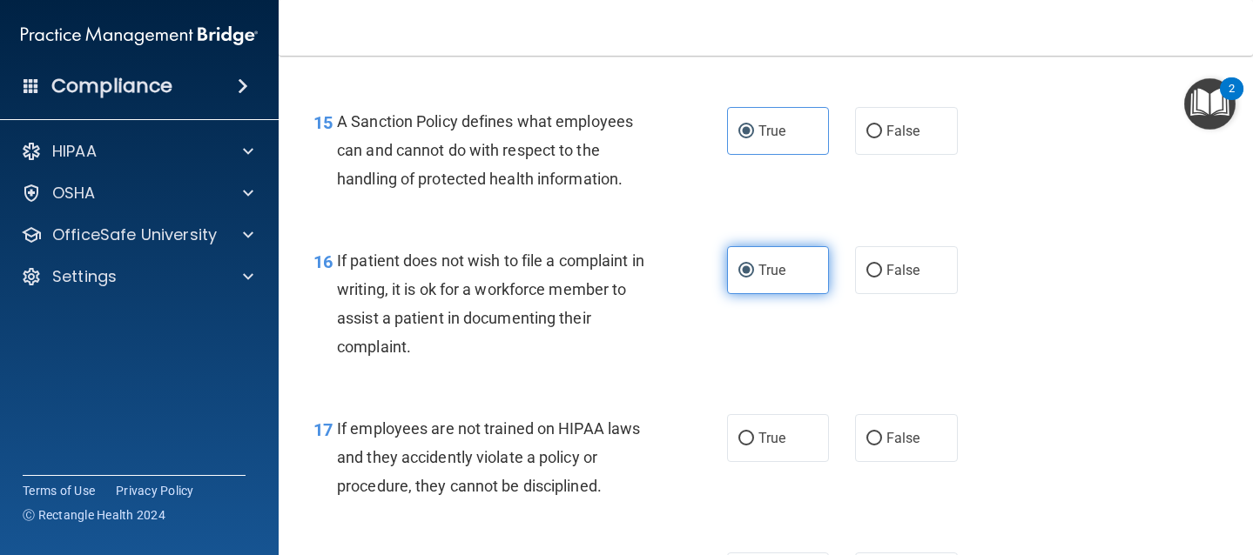
scroll to position [2707, 0]
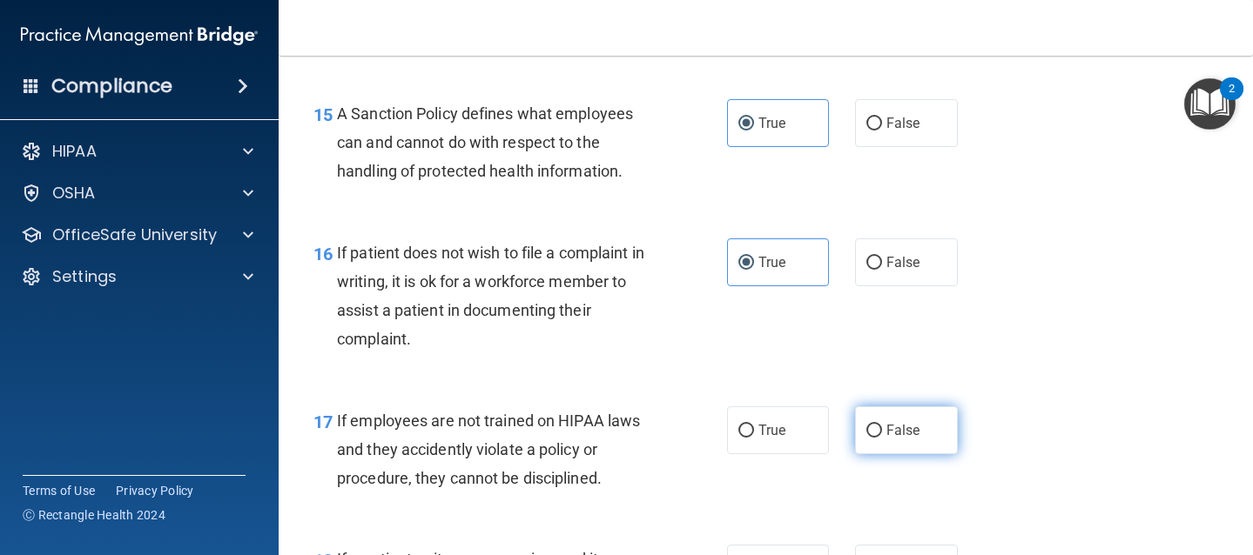
click at [866, 428] on input "False" at bounding box center [874, 431] width 16 height 13
radio input "true"
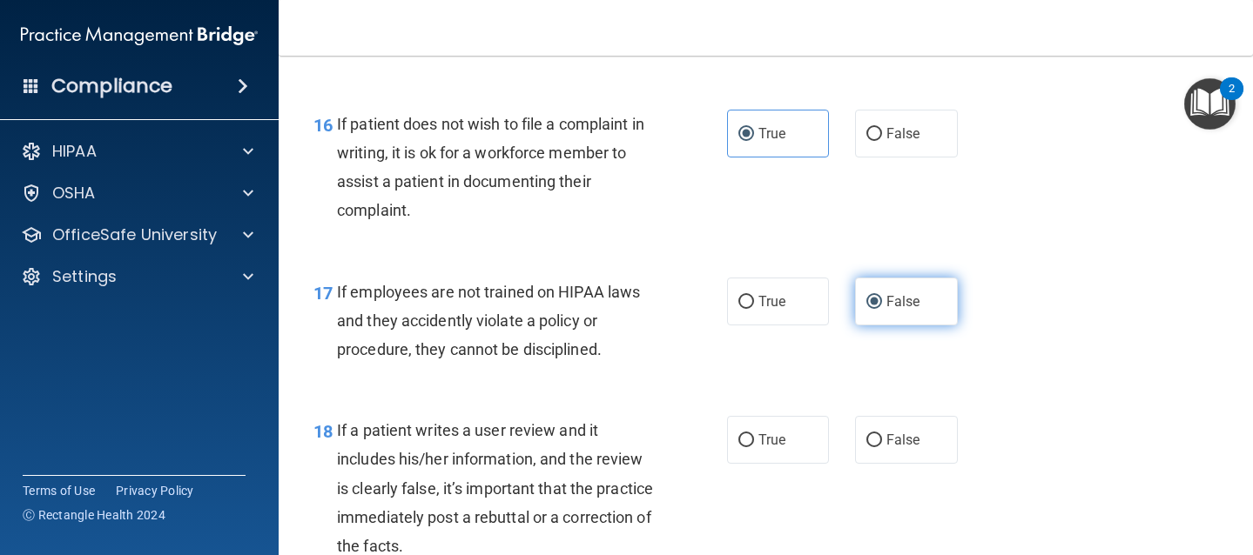
scroll to position [2846, 0]
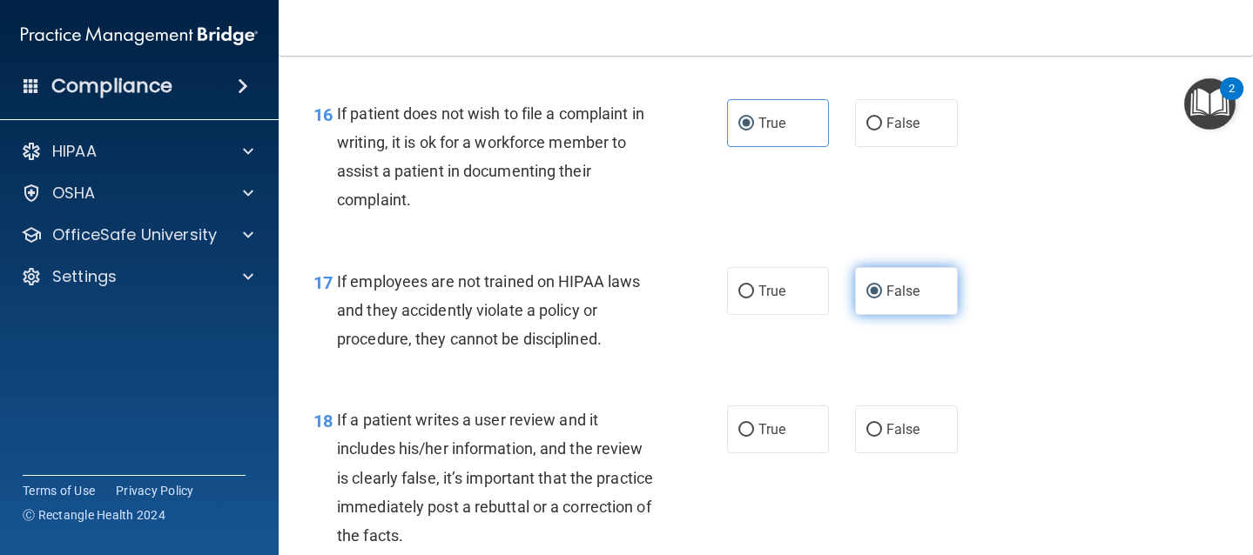
click at [866, 428] on input "False" at bounding box center [874, 430] width 16 height 13
radio input "true"
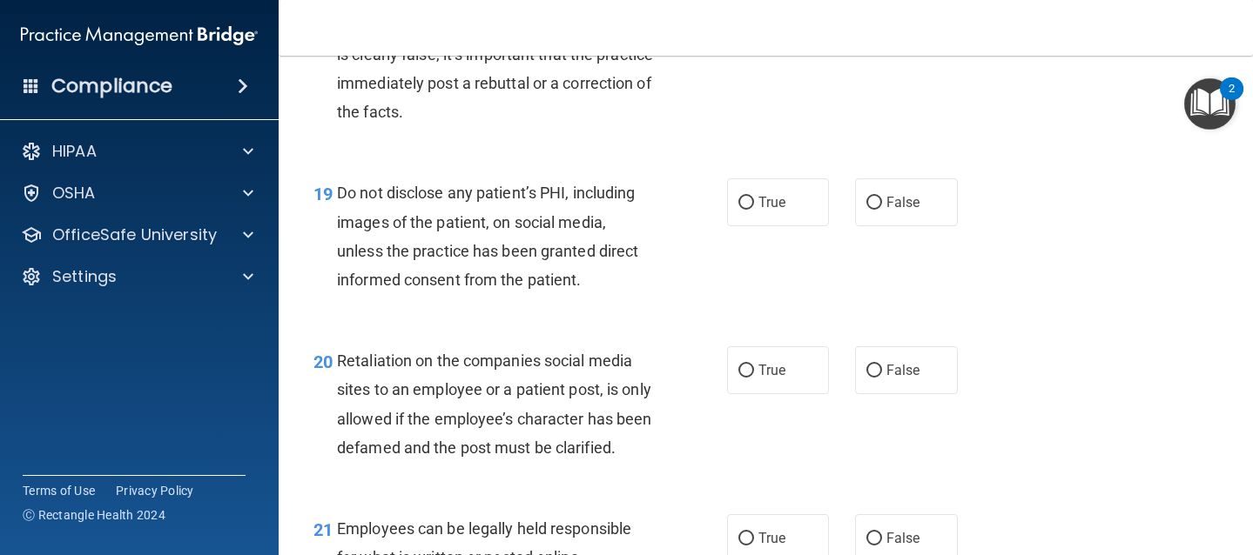
scroll to position [3276, 0]
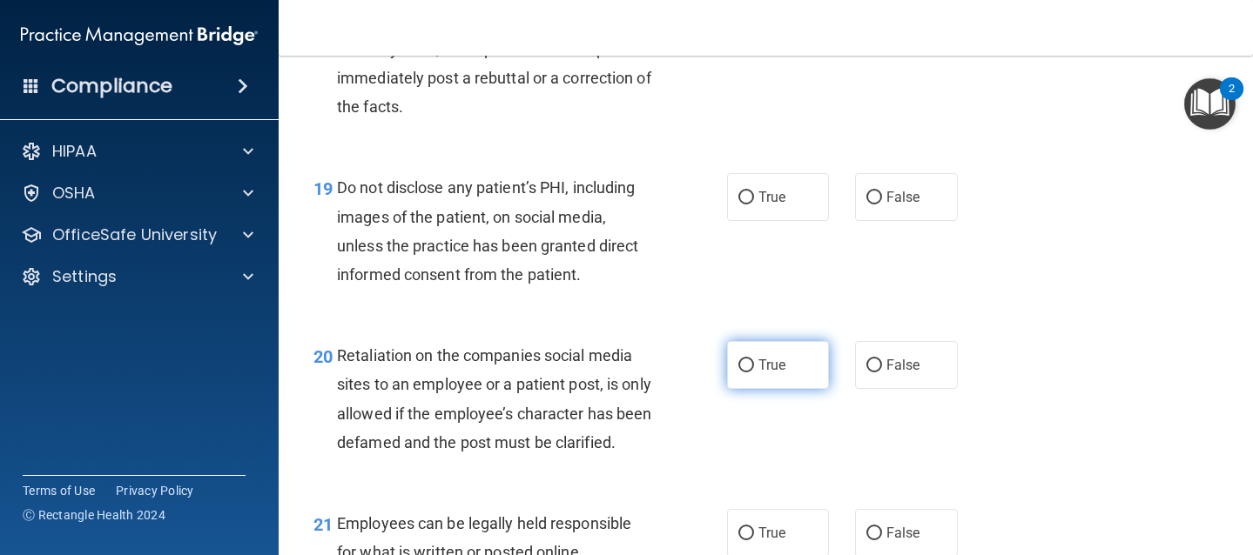
click at [766, 366] on span "True" at bounding box center [771, 365] width 27 height 17
click at [754, 366] on input "True" at bounding box center [746, 366] width 16 height 13
radio input "true"
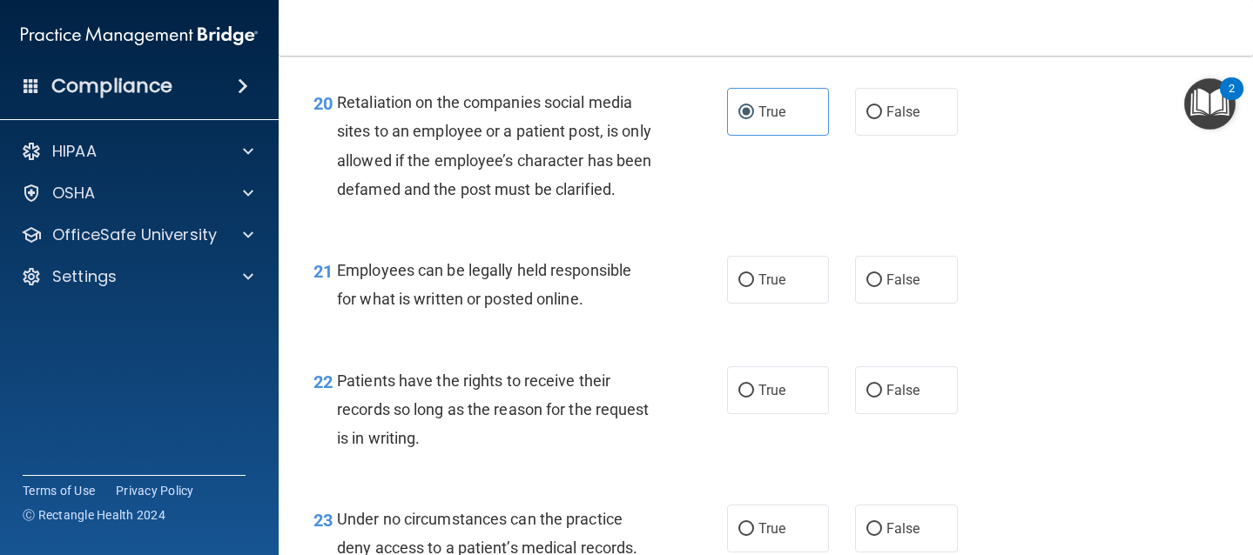
scroll to position [3531, 0]
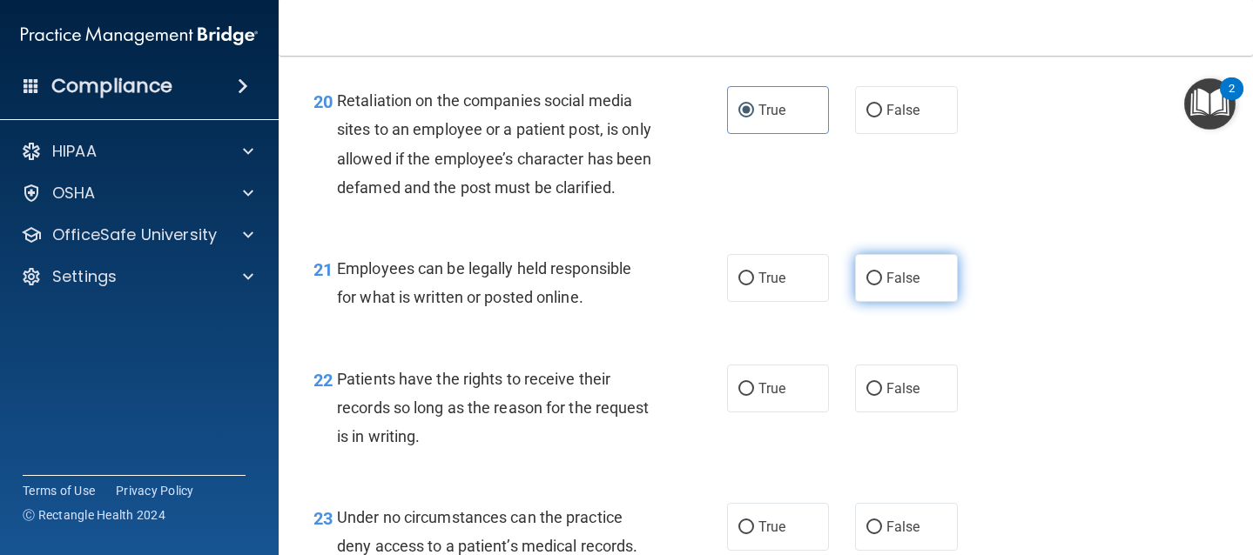
click at [866, 286] on input "False" at bounding box center [874, 278] width 16 height 13
radio input "true"
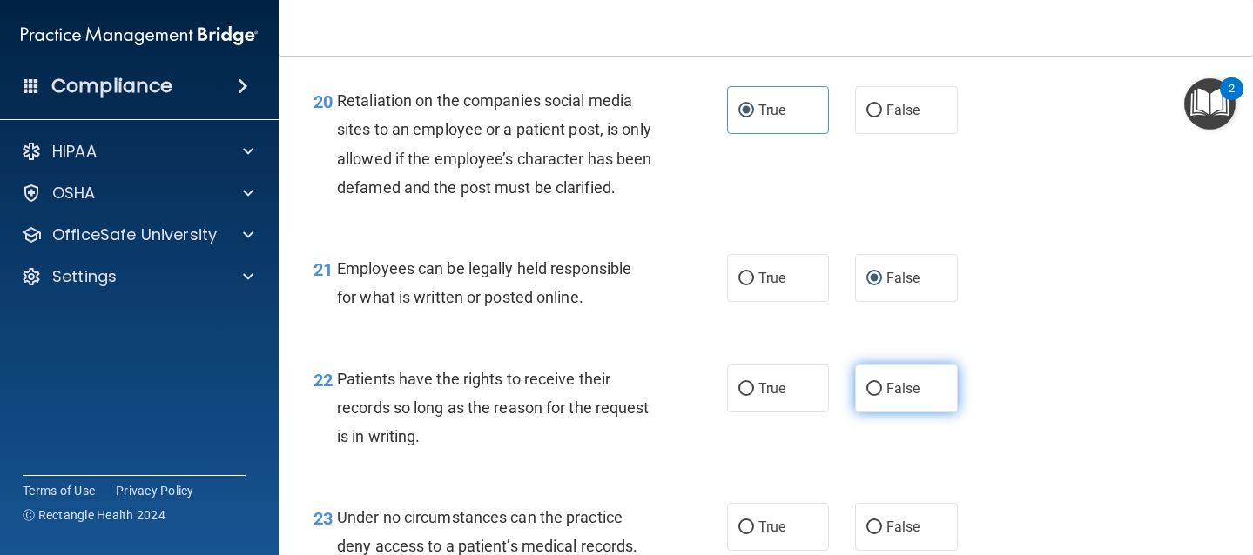
click at [870, 413] on label "False" at bounding box center [906, 389] width 103 height 48
click at [870, 396] on input "False" at bounding box center [874, 389] width 16 height 13
radio input "true"
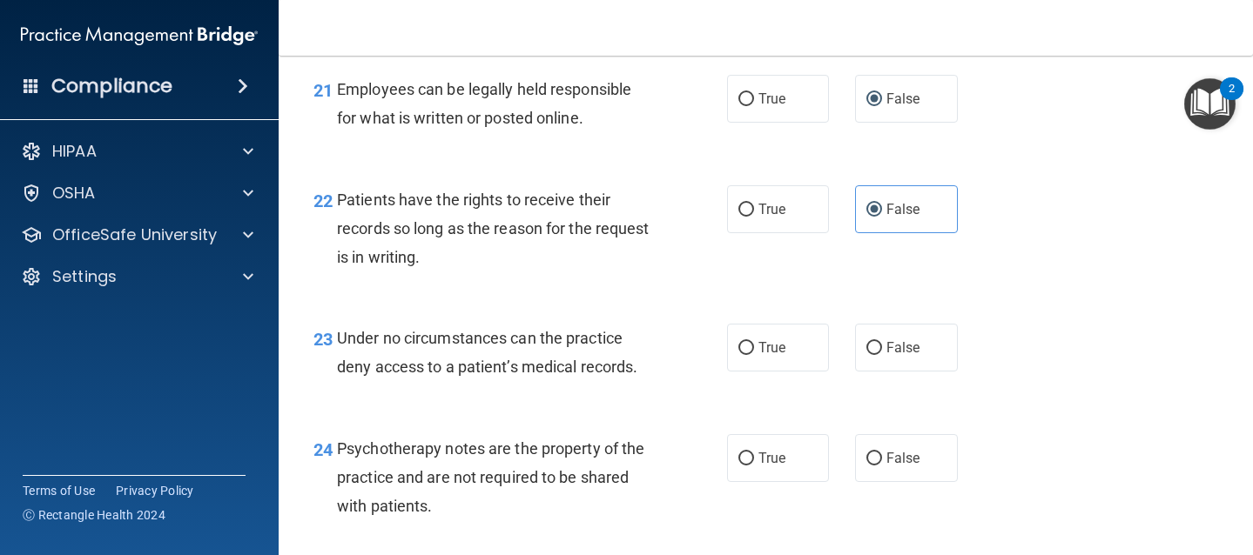
scroll to position [3711, 0]
click at [749, 371] on label "True" at bounding box center [778, 347] width 103 height 48
click at [749, 354] on input "True" at bounding box center [746, 347] width 16 height 13
radio input "true"
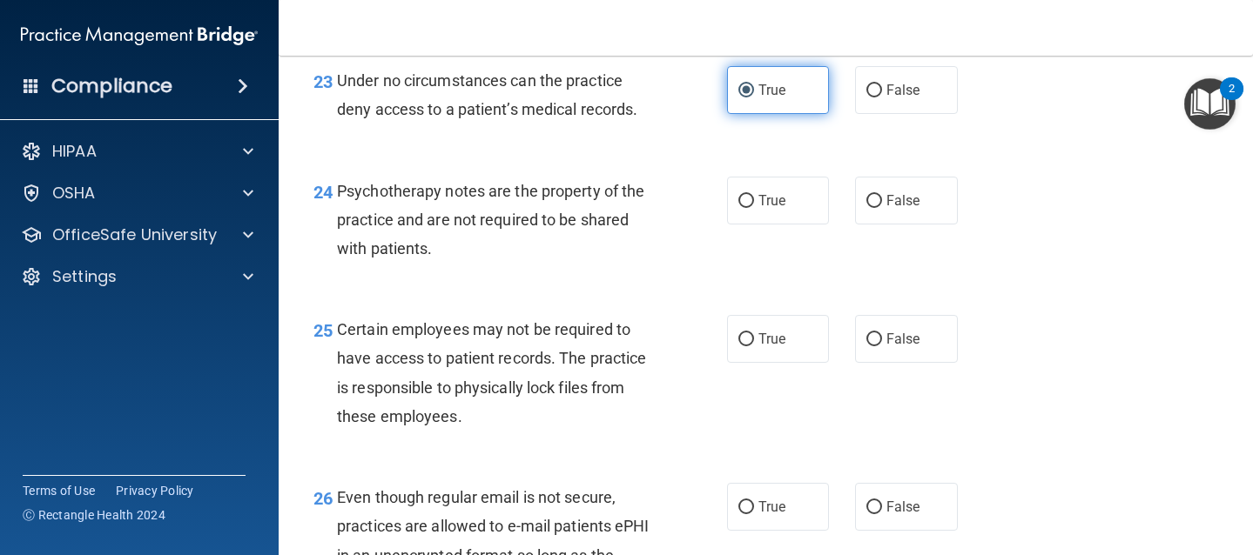
scroll to position [3974, 0]
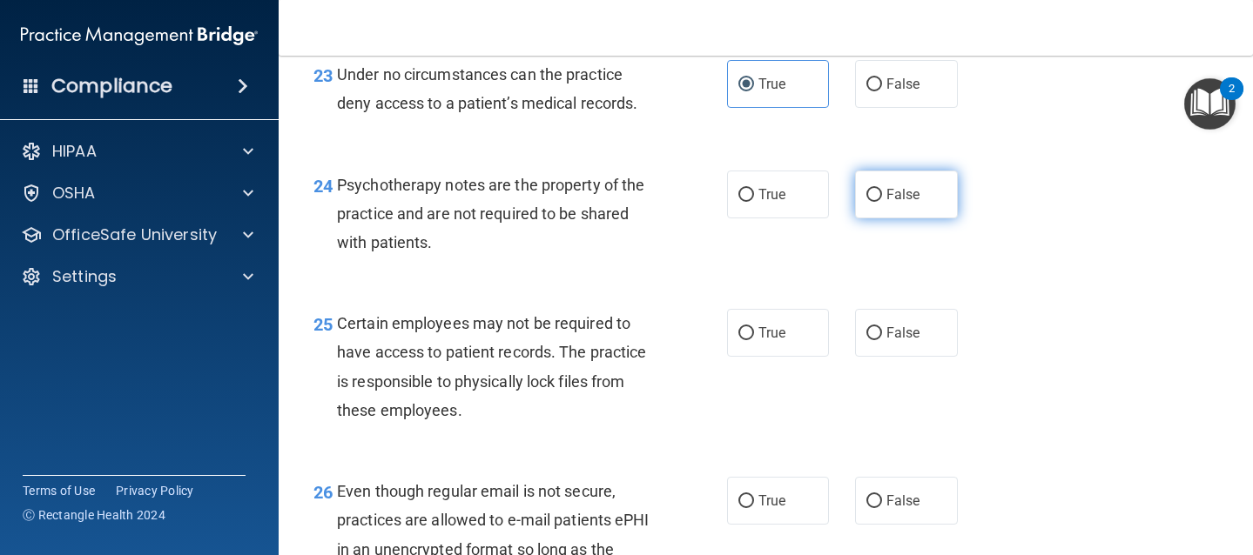
click at [893, 218] on label "False" at bounding box center [906, 195] width 103 height 48
click at [882, 202] on input "False" at bounding box center [874, 195] width 16 height 13
radio input "true"
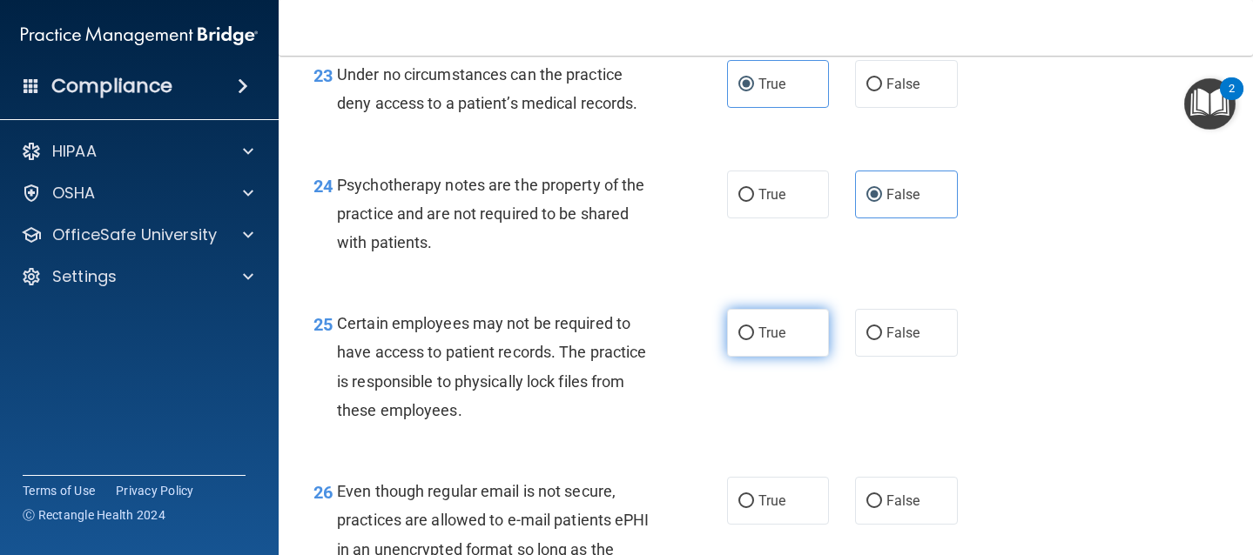
click at [768, 357] on label "True" at bounding box center [778, 333] width 103 height 48
click at [754, 340] on input "True" at bounding box center [746, 333] width 16 height 13
radio input "true"
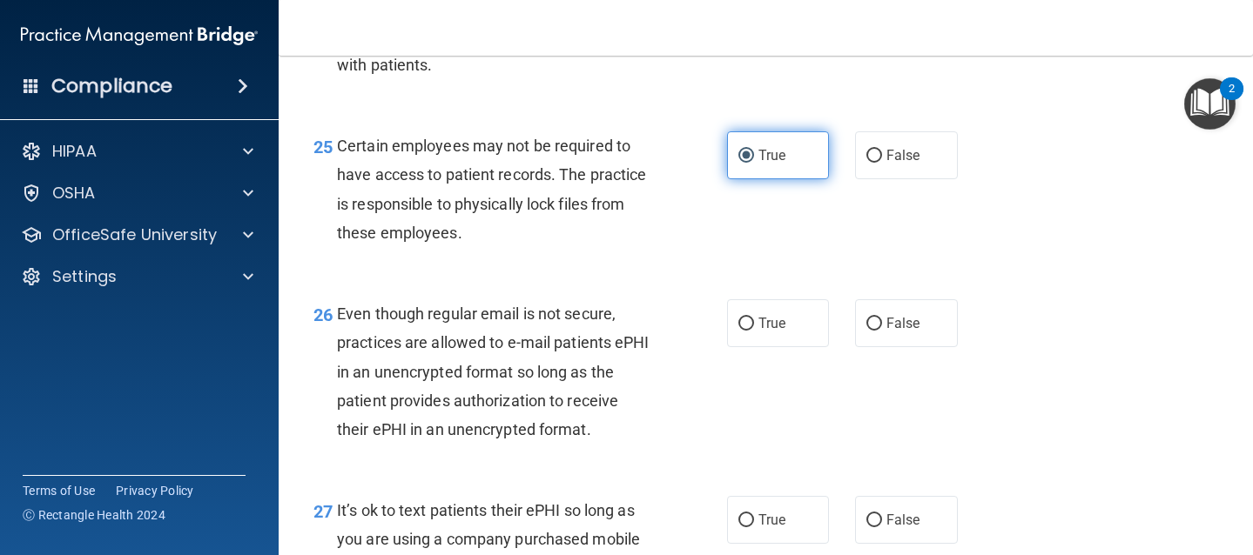
scroll to position [4153, 0]
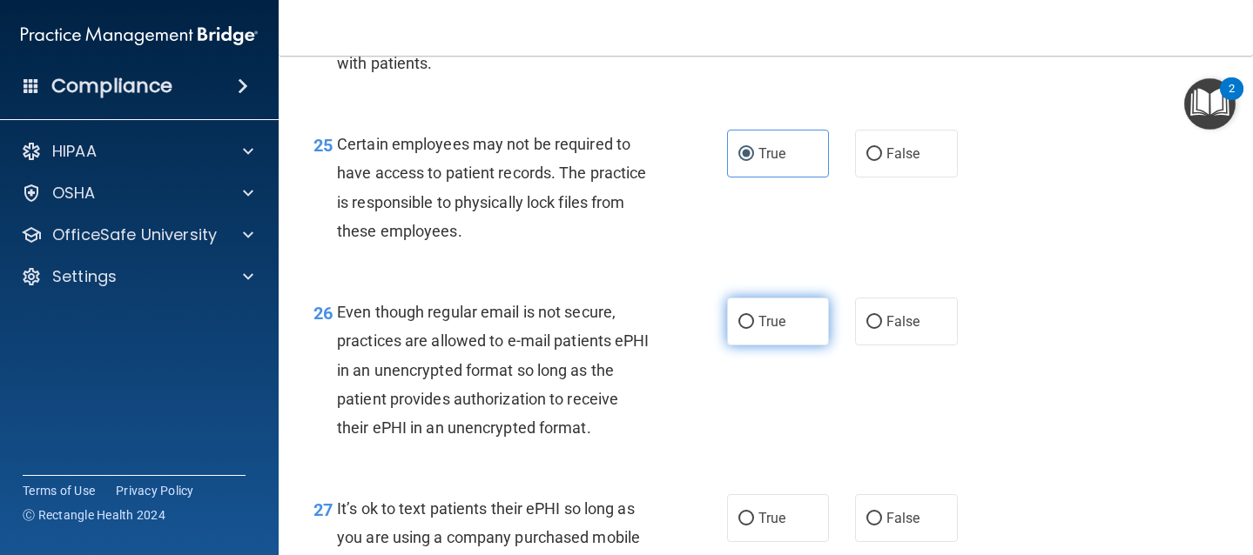
click at [765, 330] on span "True" at bounding box center [771, 321] width 27 height 17
click at [754, 329] on input "True" at bounding box center [746, 322] width 16 height 13
radio input "true"
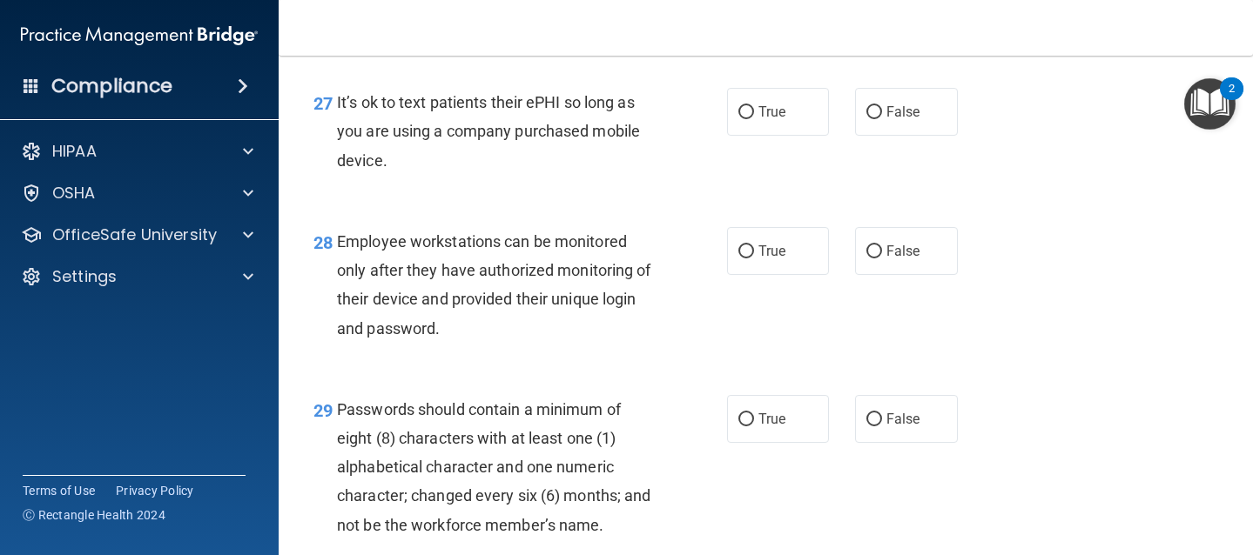
scroll to position [4563, 0]
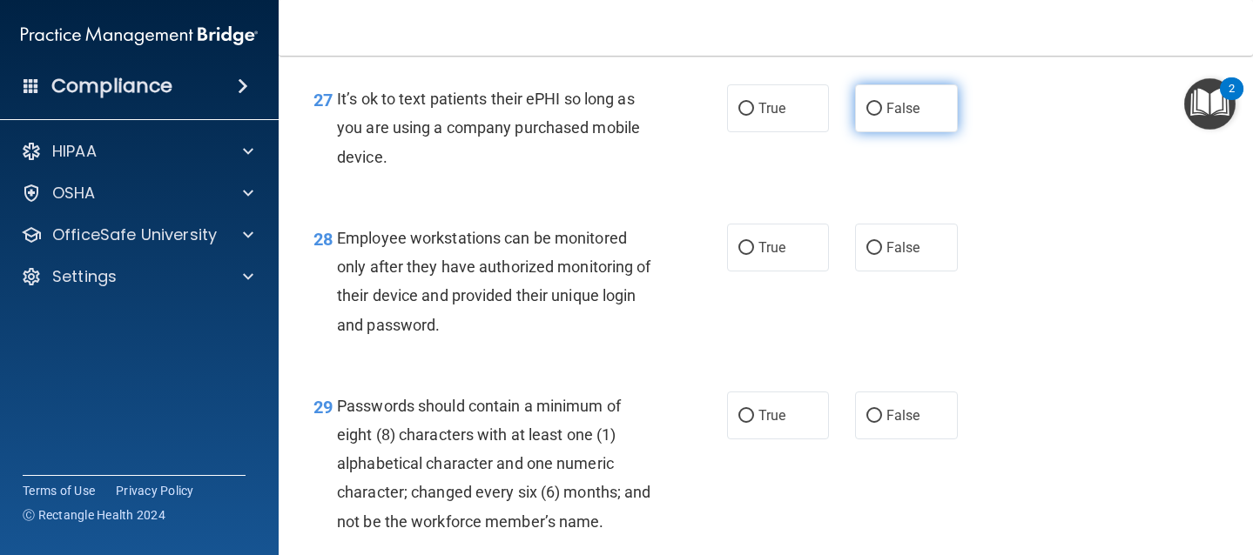
click at [866, 116] on input "False" at bounding box center [874, 109] width 16 height 13
radio input "true"
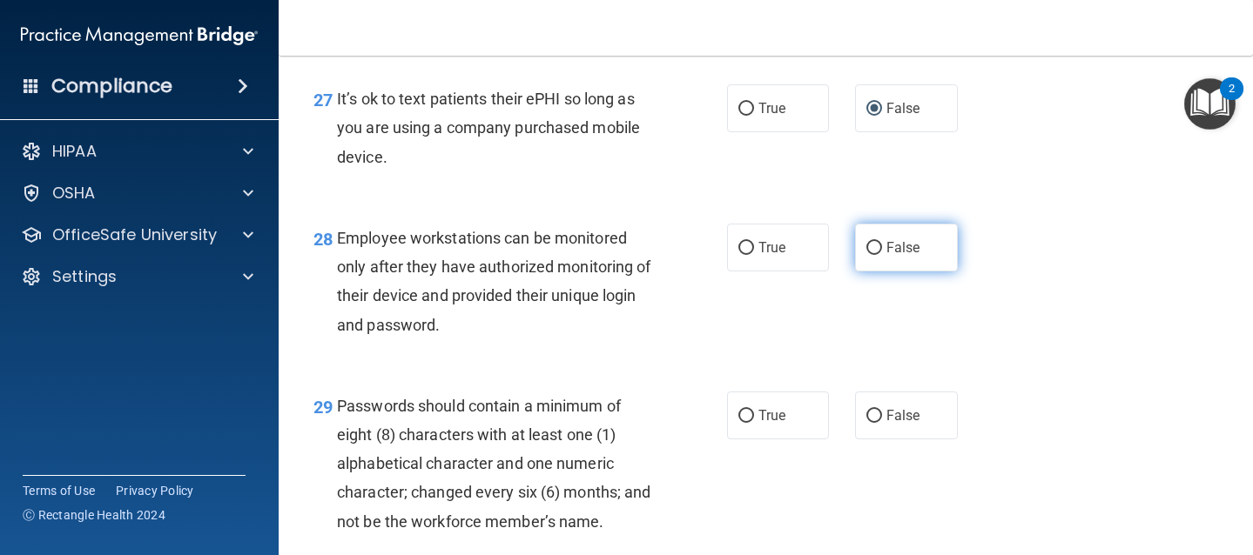
click at [866, 255] on input "False" at bounding box center [874, 248] width 16 height 13
radio input "true"
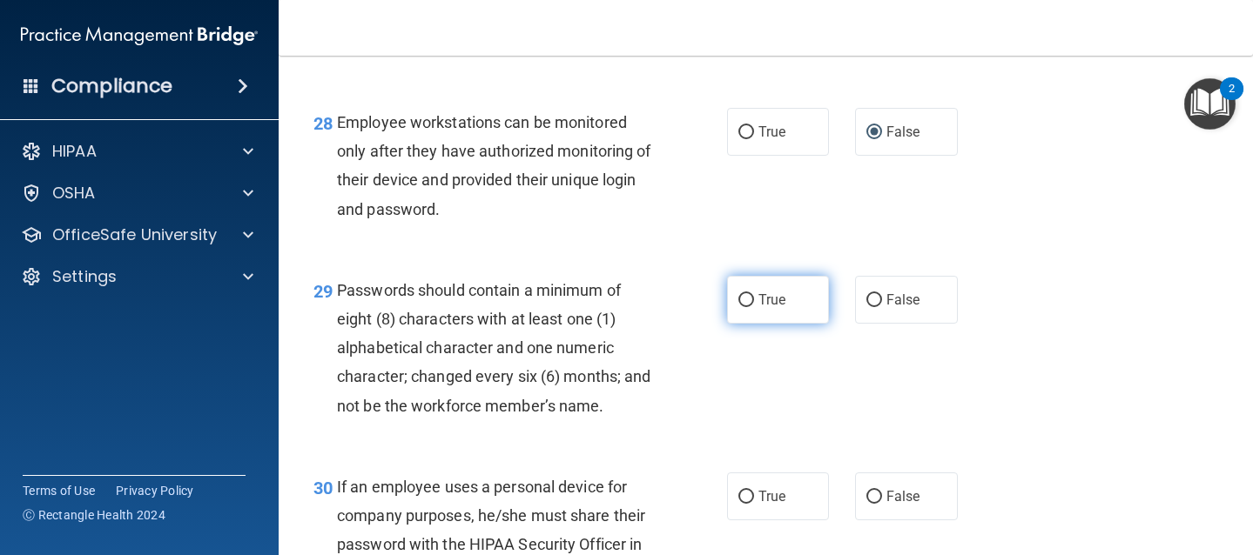
scroll to position [4684, 0]
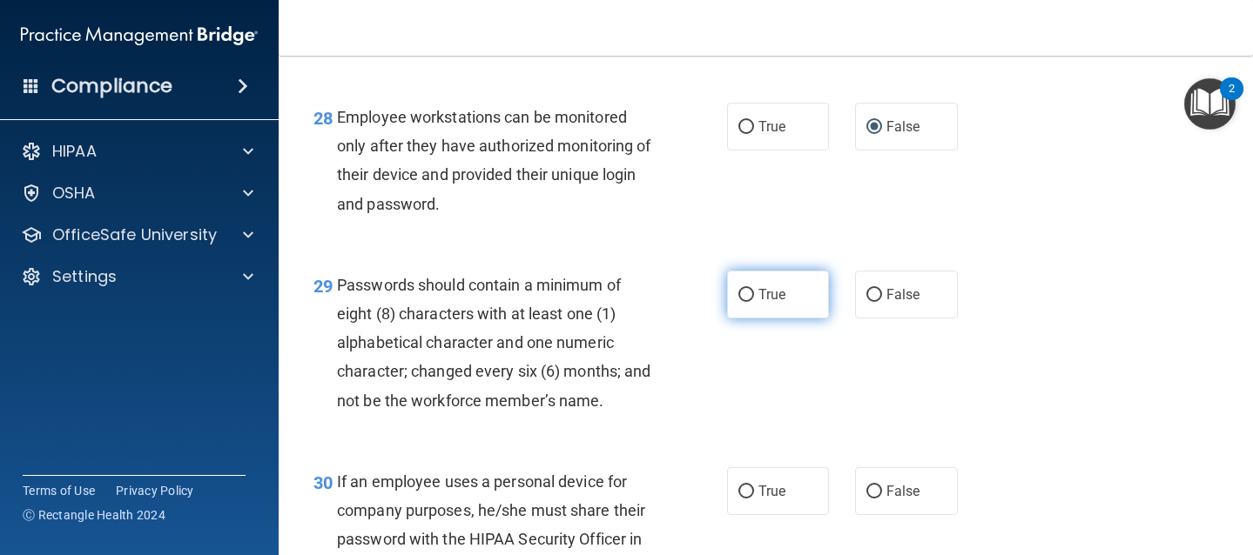
click at [770, 303] on span "True" at bounding box center [771, 294] width 27 height 17
click at [754, 302] on input "True" at bounding box center [746, 295] width 16 height 13
radio input "true"
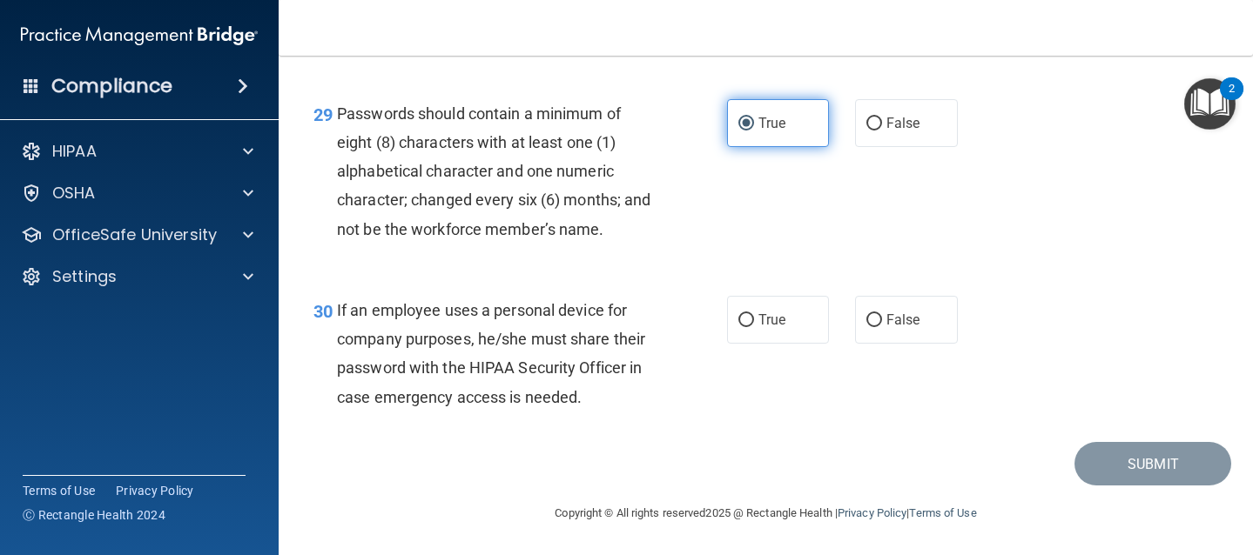
scroll to position [4869, 0]
click at [894, 328] on span "False" at bounding box center [903, 320] width 34 height 17
click at [882, 327] on input "False" at bounding box center [874, 320] width 16 height 13
radio input "true"
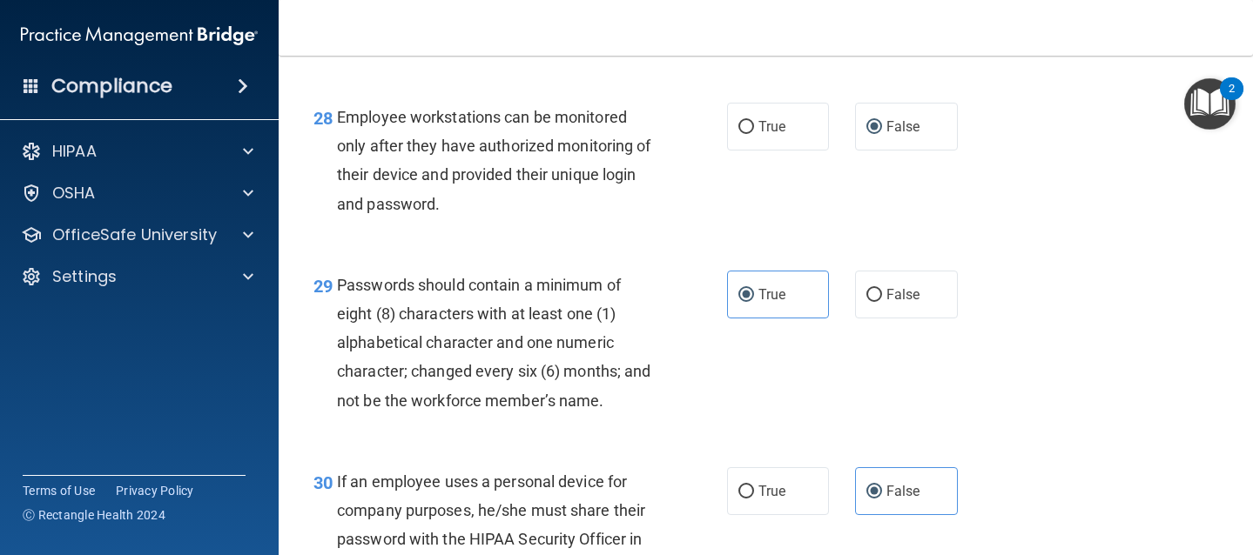
scroll to position [4885, 0]
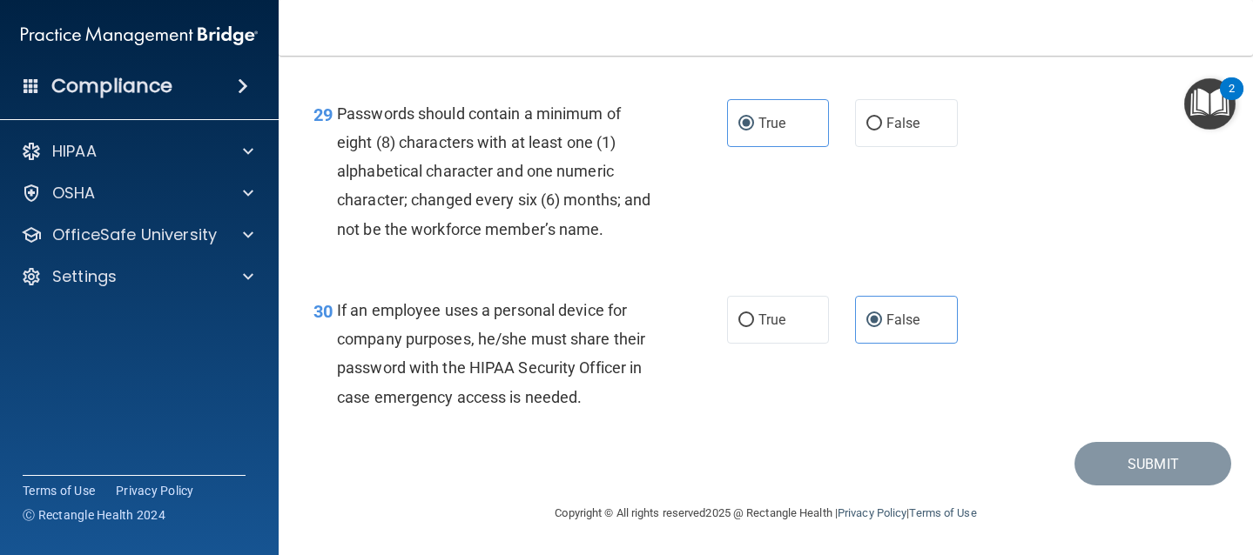
click at [948, 405] on div "30 If an employee uses a personal device for company purposes, he/she must shar…" at bounding box center [765, 358] width 931 height 168
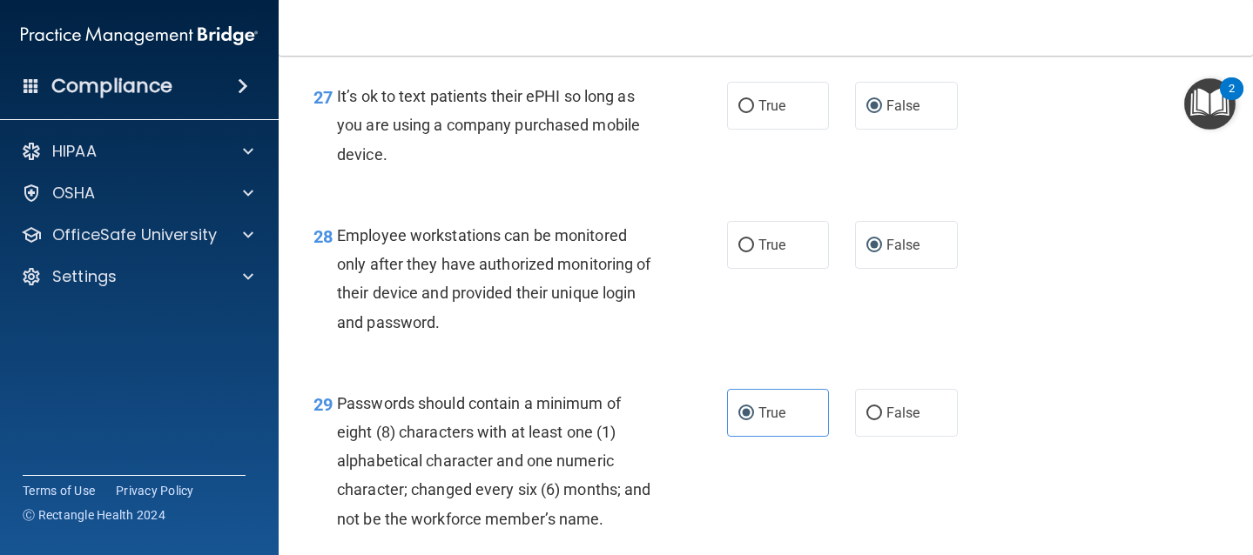
scroll to position [4570, 0]
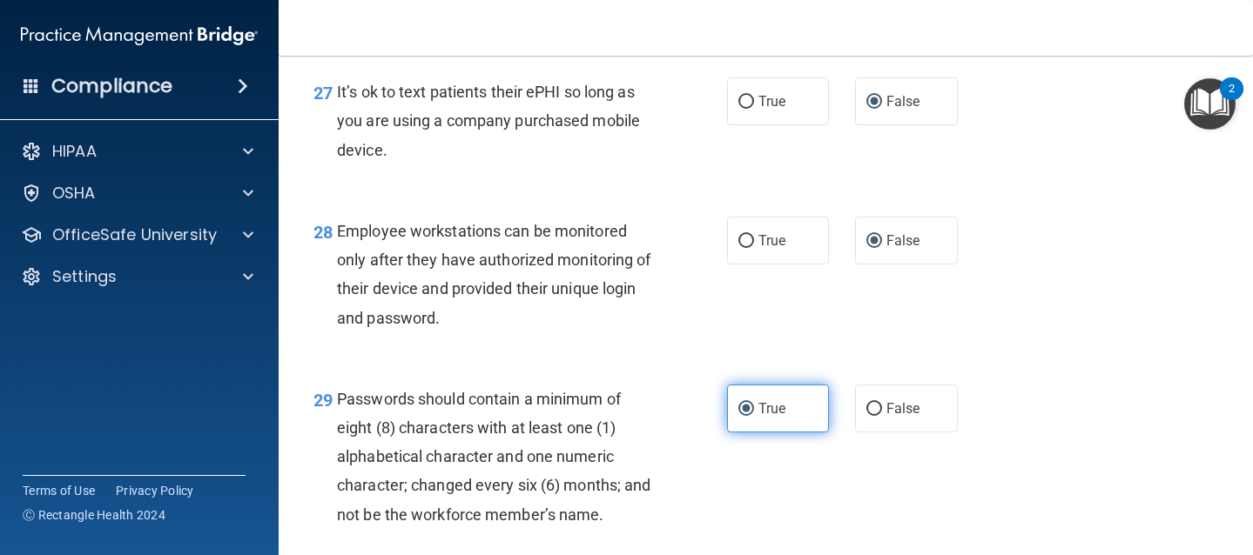
click at [771, 433] on label "True" at bounding box center [778, 409] width 103 height 48
click at [754, 416] on input "True" at bounding box center [746, 409] width 16 height 13
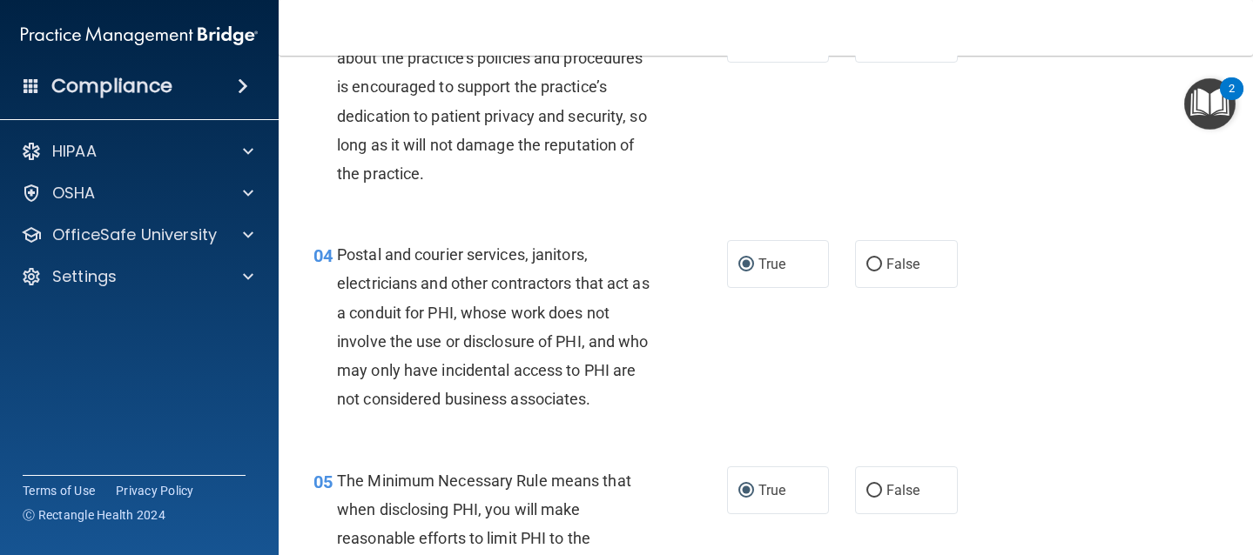
scroll to position [0, 0]
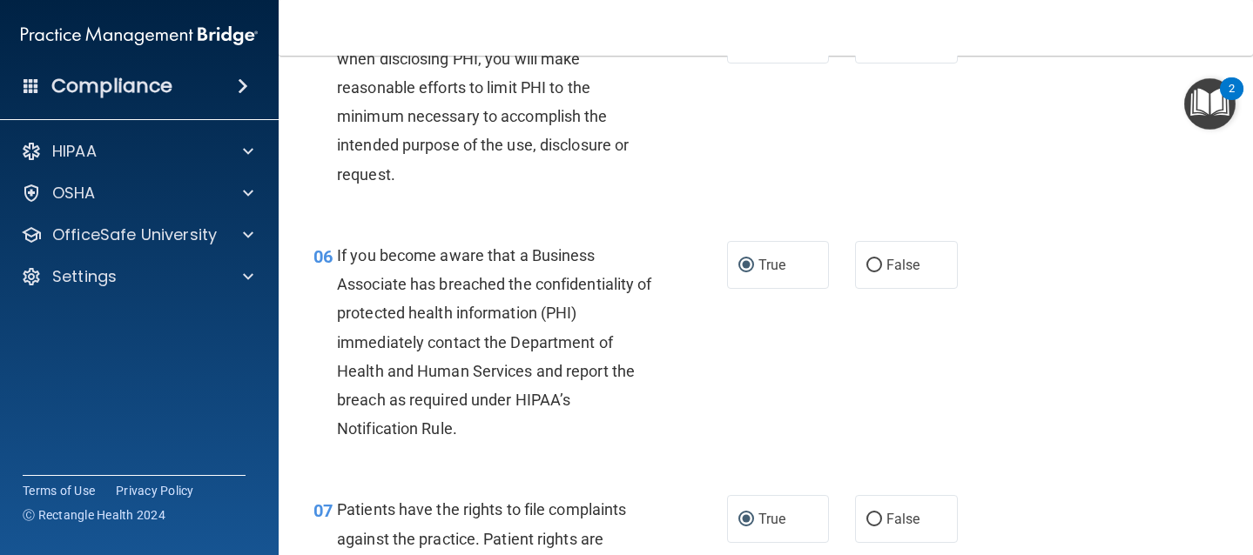
click at [1092, 207] on div "05 The Minimum Necessary Rule means that when disclosing PHI, you will make rea…" at bounding box center [765, 106] width 931 height 225
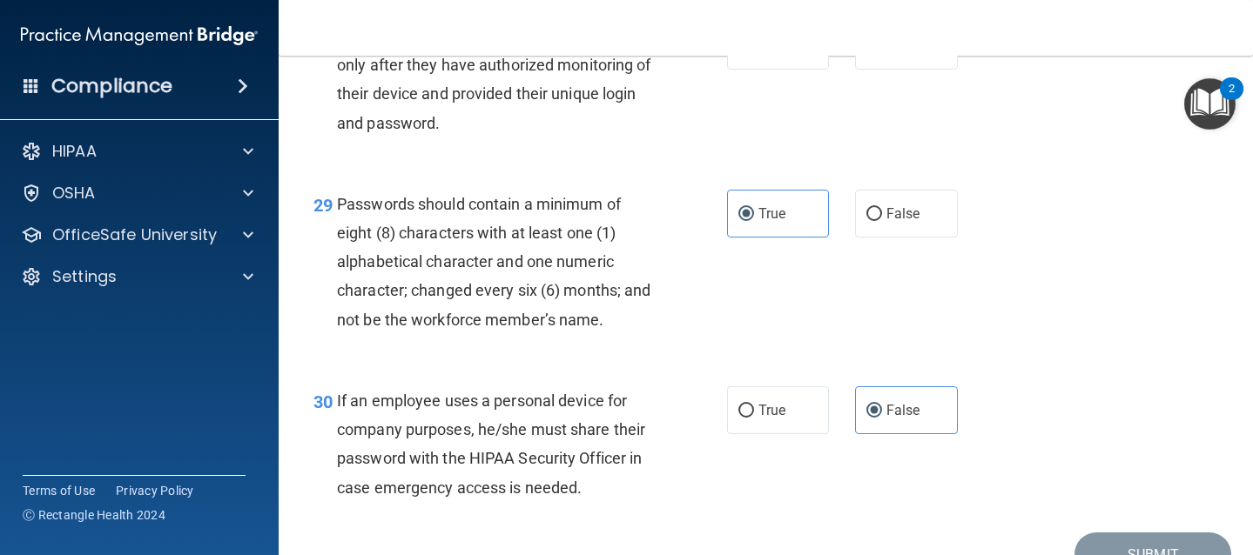
scroll to position [4885, 0]
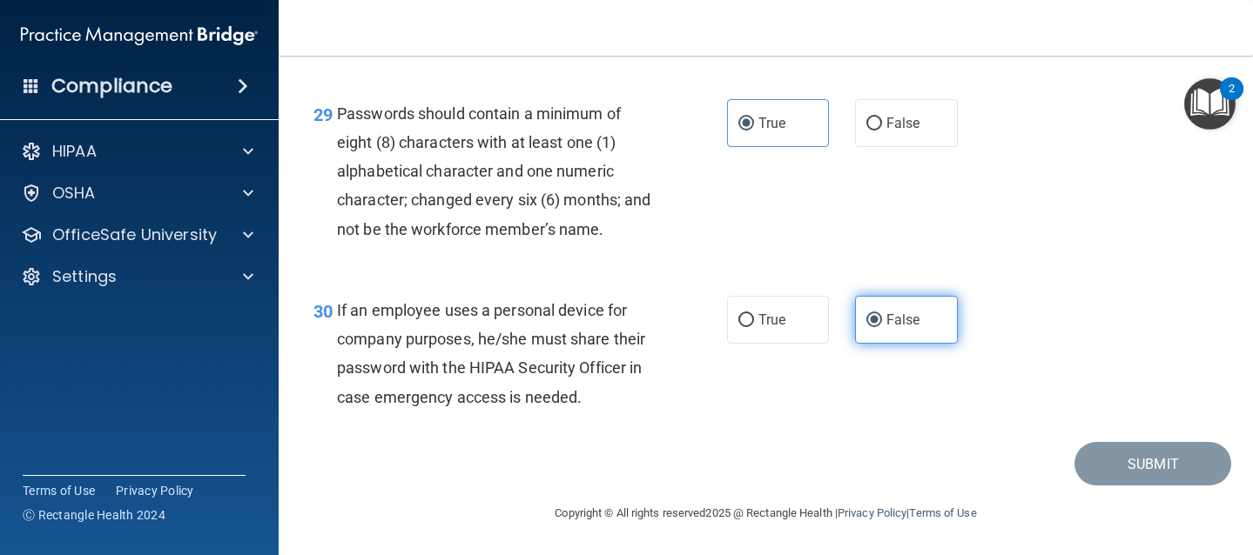
click at [862, 339] on label "False" at bounding box center [906, 320] width 103 height 48
click at [866, 327] on input "False" at bounding box center [874, 320] width 16 height 13
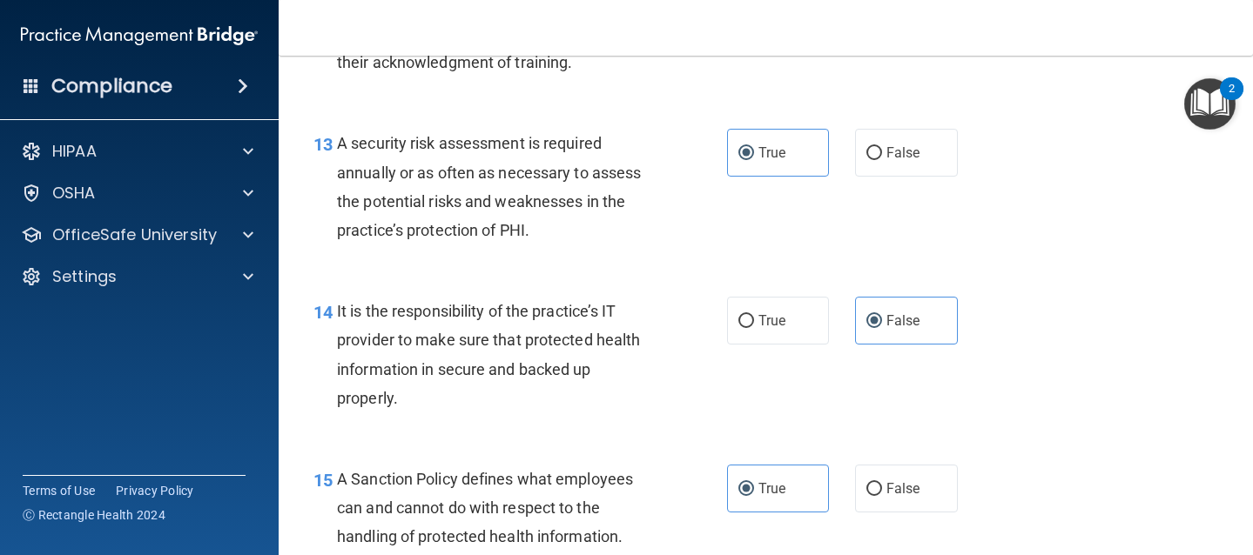
scroll to position [0, 0]
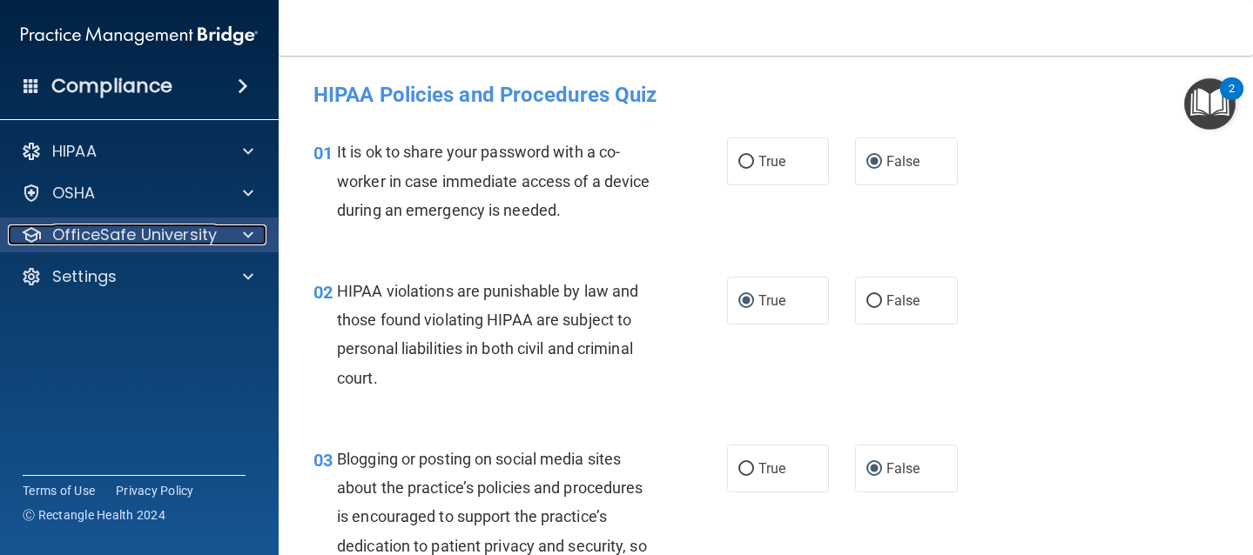
click at [185, 233] on p "OfficeSafe University" at bounding box center [134, 235] width 165 height 21
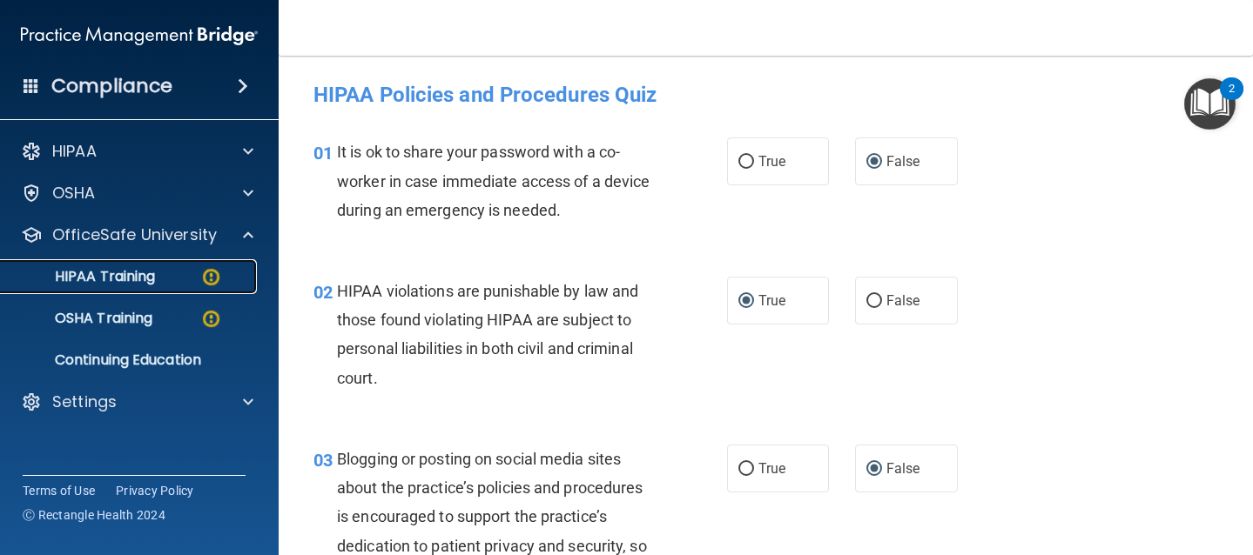
click at [143, 285] on p "HIPAA Training" at bounding box center [83, 276] width 144 height 17
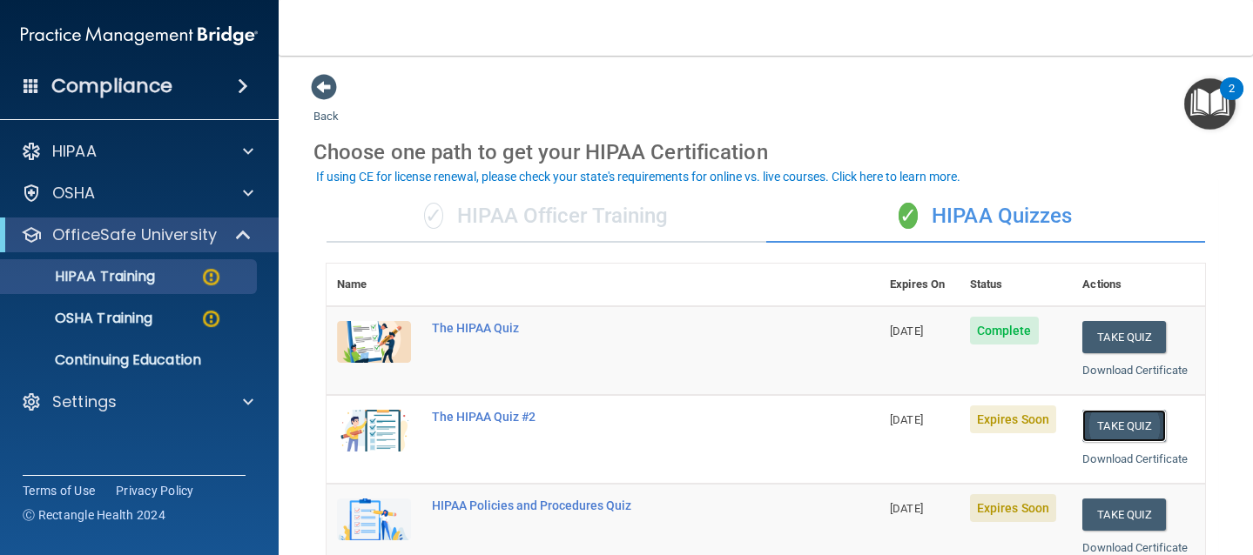
click at [1106, 423] on button "Take Quiz" at bounding box center [1124, 426] width 84 height 32
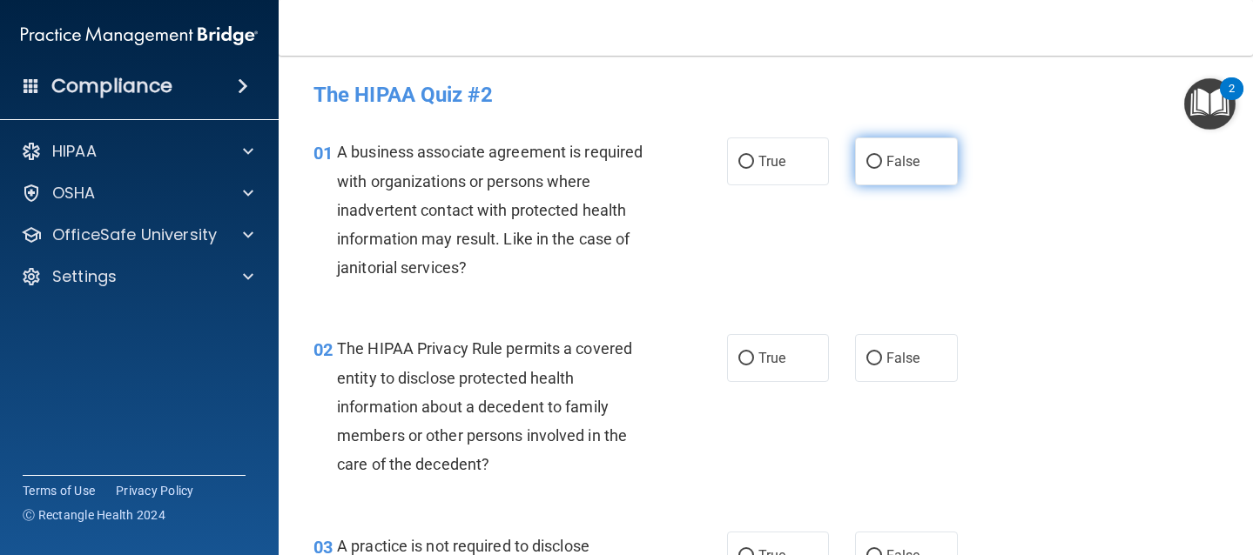
click at [868, 165] on input "False" at bounding box center [874, 162] width 16 height 13
radio input "true"
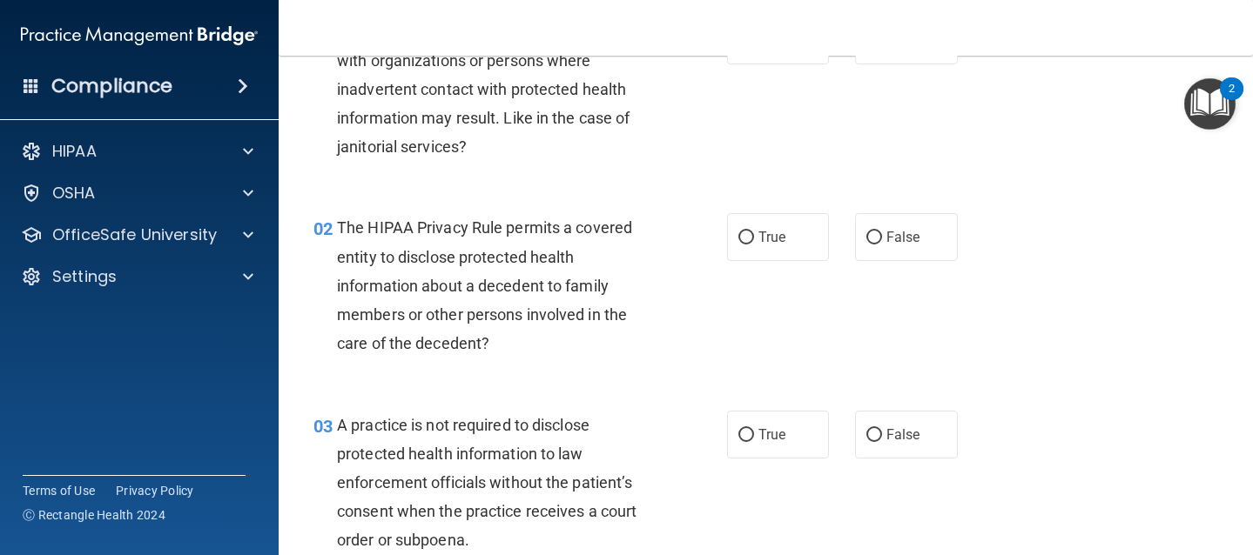
scroll to position [122, 0]
click at [739, 243] on input "True" at bounding box center [746, 237] width 16 height 13
radio input "true"
click at [871, 432] on input "False" at bounding box center [874, 434] width 16 height 13
radio input "true"
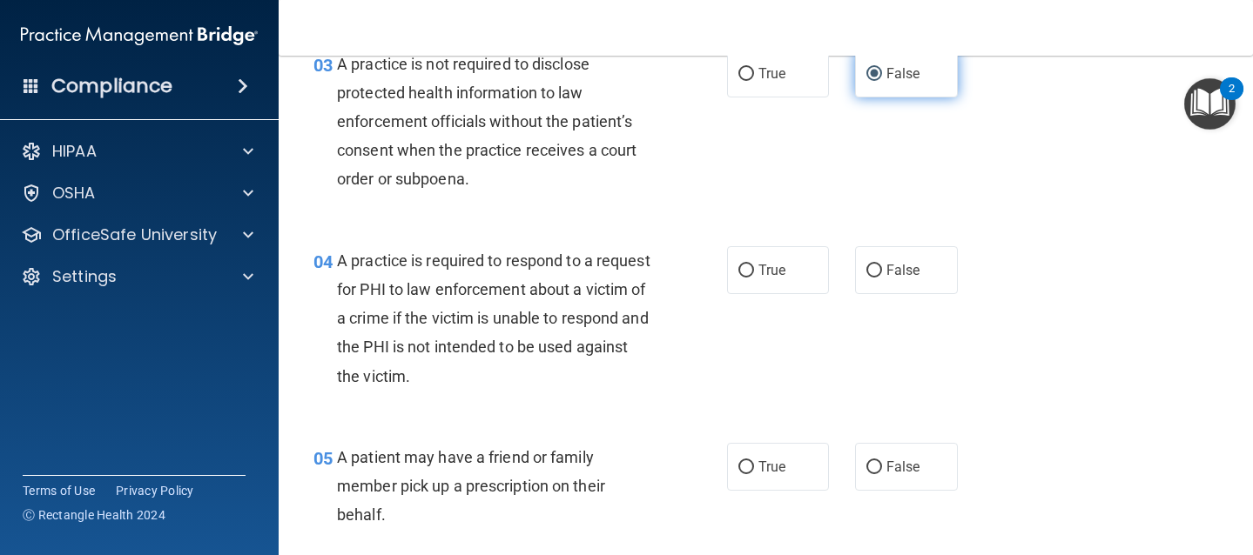
scroll to position [483, 0]
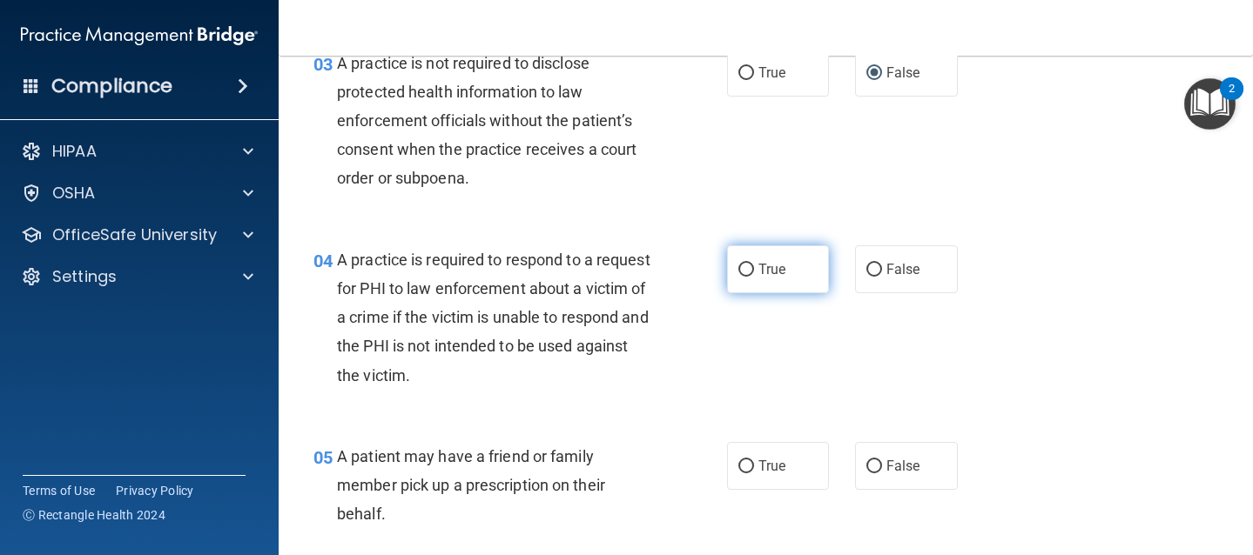
click at [761, 279] on label "True" at bounding box center [778, 269] width 103 height 48
click at [754, 277] on input "True" at bounding box center [746, 270] width 16 height 13
radio input "true"
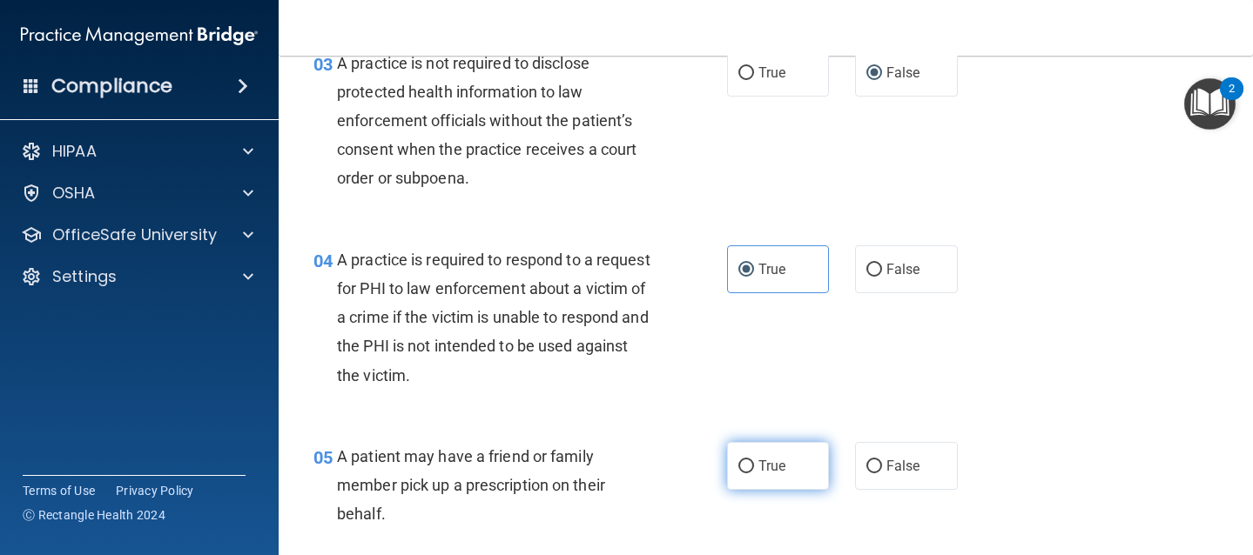
click at [749, 486] on label "True" at bounding box center [778, 466] width 103 height 48
click at [749, 474] on input "True" at bounding box center [746, 466] width 16 height 13
radio input "true"
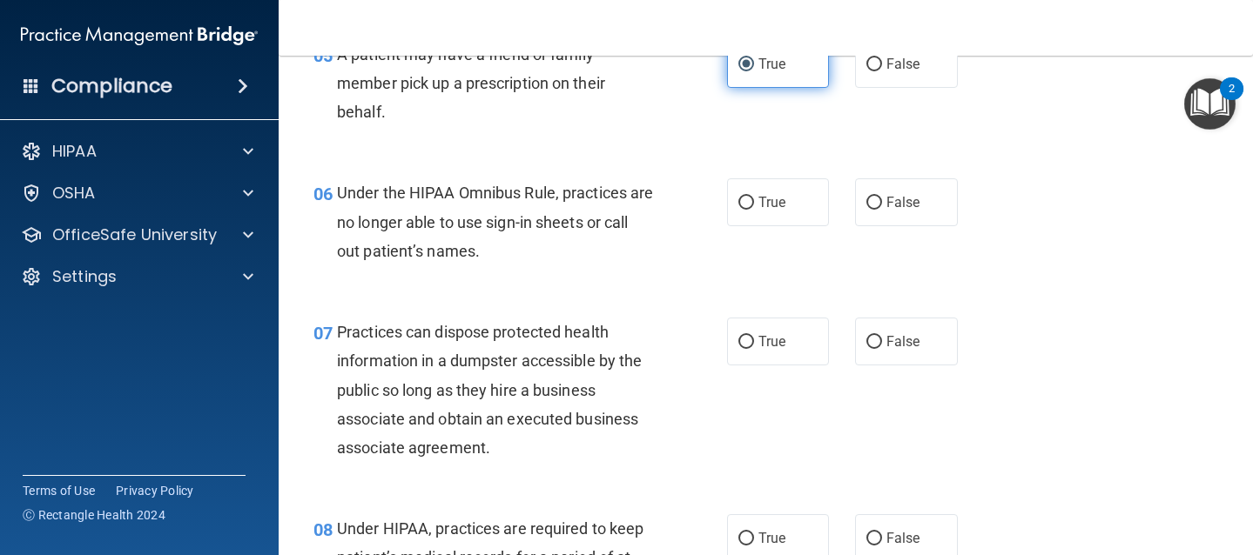
scroll to position [889, 0]
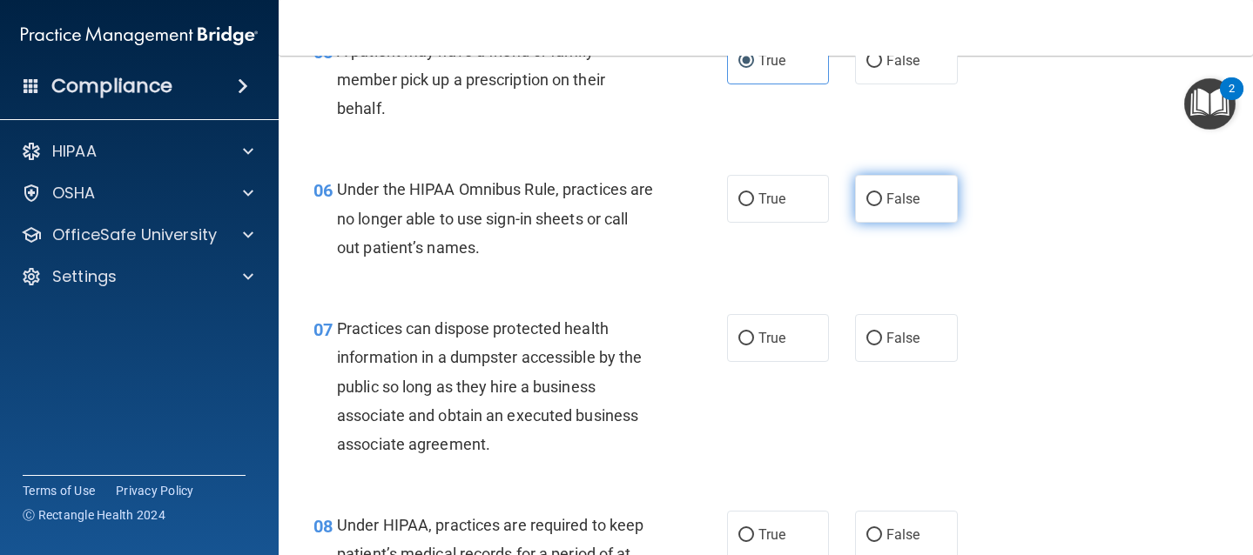
click at [874, 200] on label "False" at bounding box center [906, 199] width 103 height 48
click at [874, 200] on input "False" at bounding box center [874, 199] width 16 height 13
radio input "true"
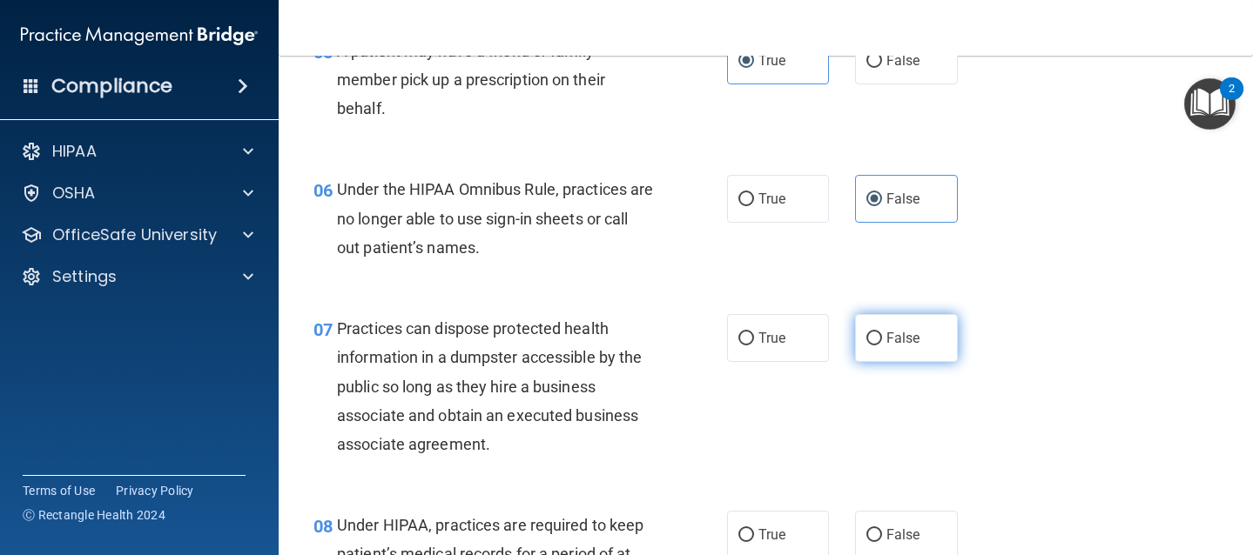
click at [866, 341] on input "False" at bounding box center [874, 339] width 16 height 13
radio input "true"
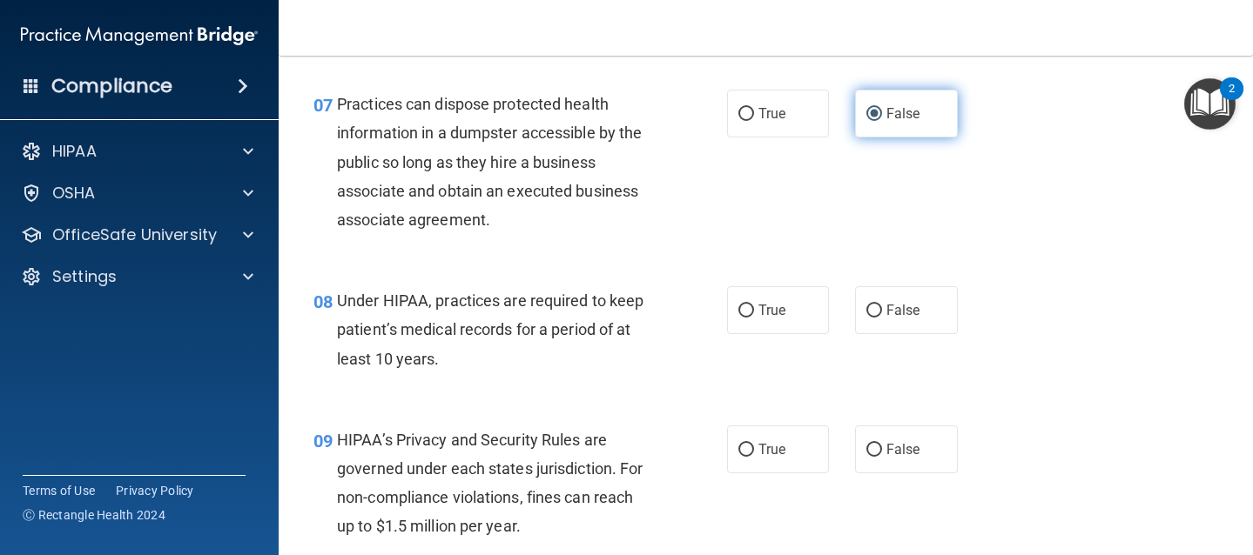
scroll to position [1119, 0]
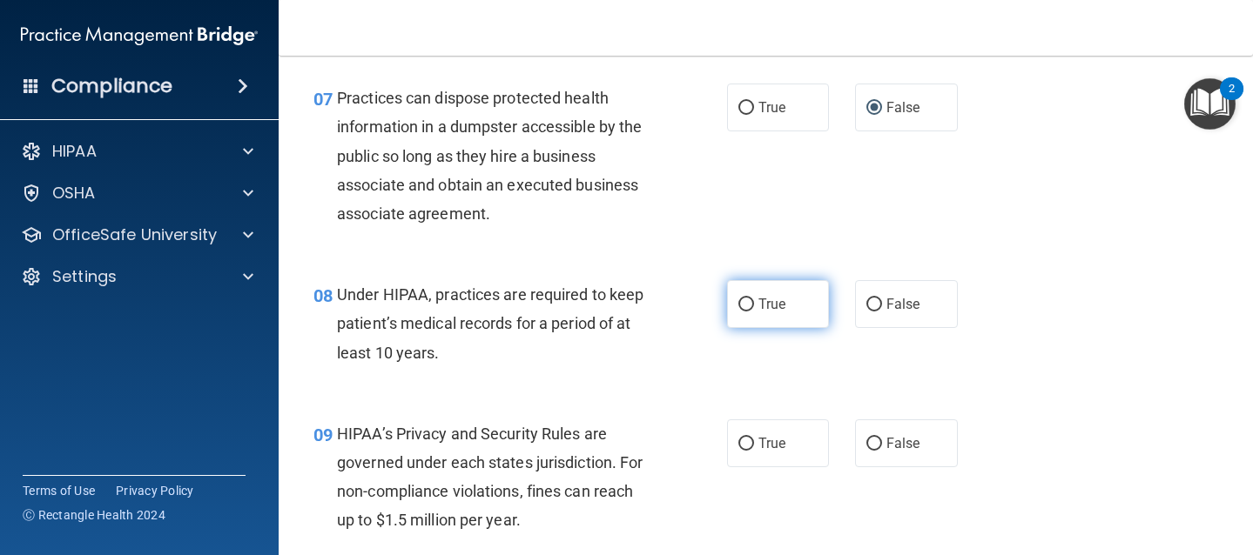
click at [761, 296] on span "True" at bounding box center [771, 304] width 27 height 17
click at [754, 299] on input "True" at bounding box center [746, 305] width 16 height 13
radio input "true"
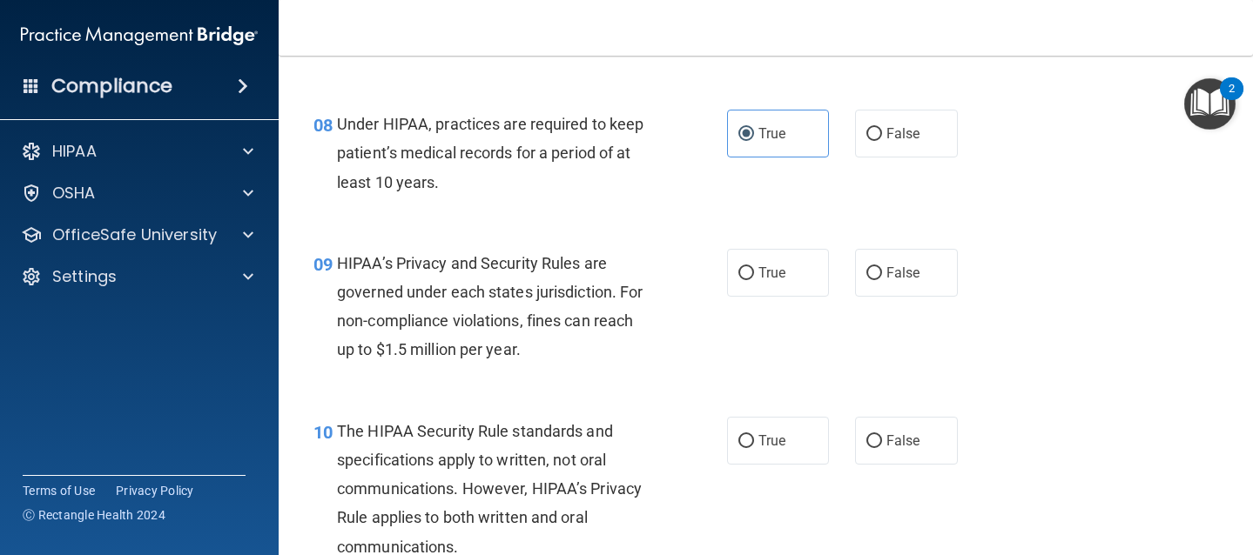
scroll to position [1292, 0]
click at [886, 269] on span "False" at bounding box center [903, 271] width 34 height 17
click at [879, 269] on input "False" at bounding box center [874, 271] width 16 height 13
radio input "true"
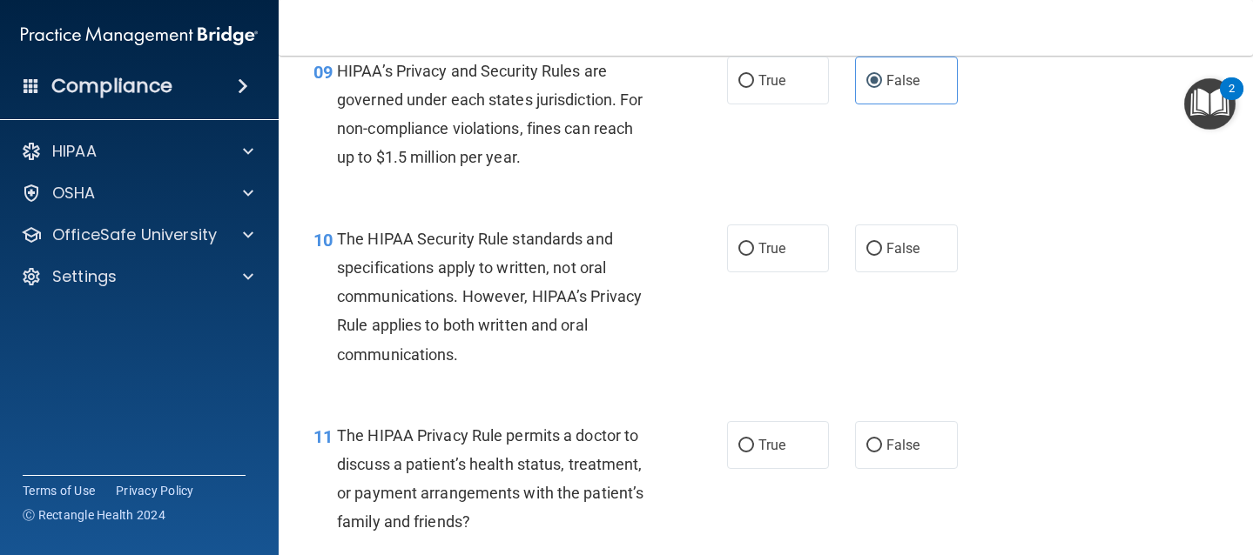
scroll to position [1486, 0]
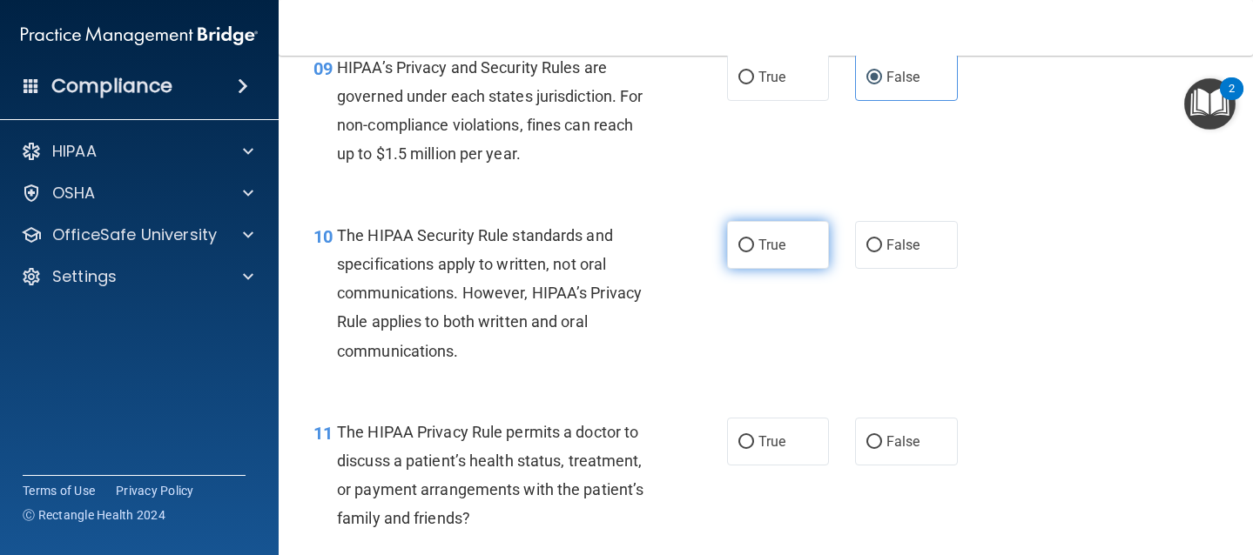
click at [772, 263] on label "True" at bounding box center [778, 245] width 103 height 48
click at [754, 252] on input "True" at bounding box center [746, 245] width 16 height 13
radio input "true"
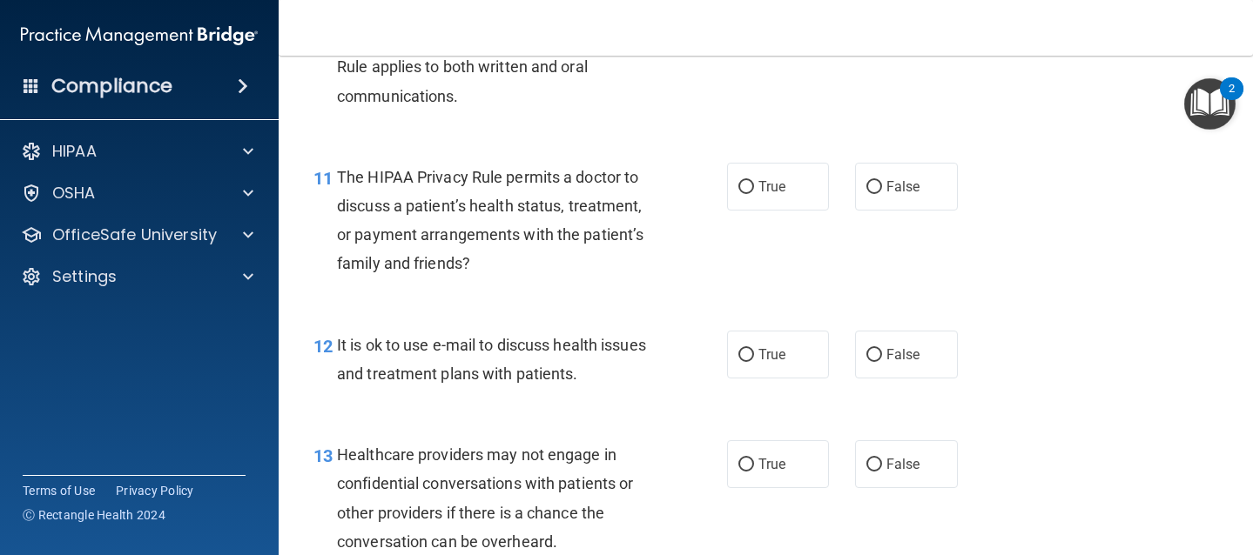
scroll to position [1744, 0]
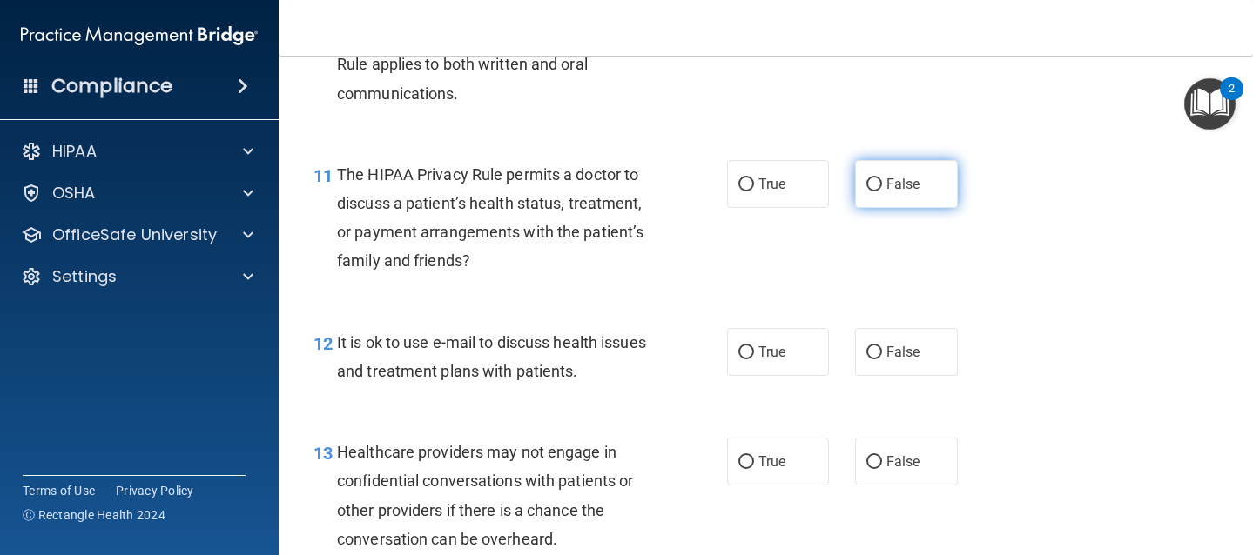
click at [866, 180] on input "False" at bounding box center [874, 184] width 16 height 13
radio input "true"
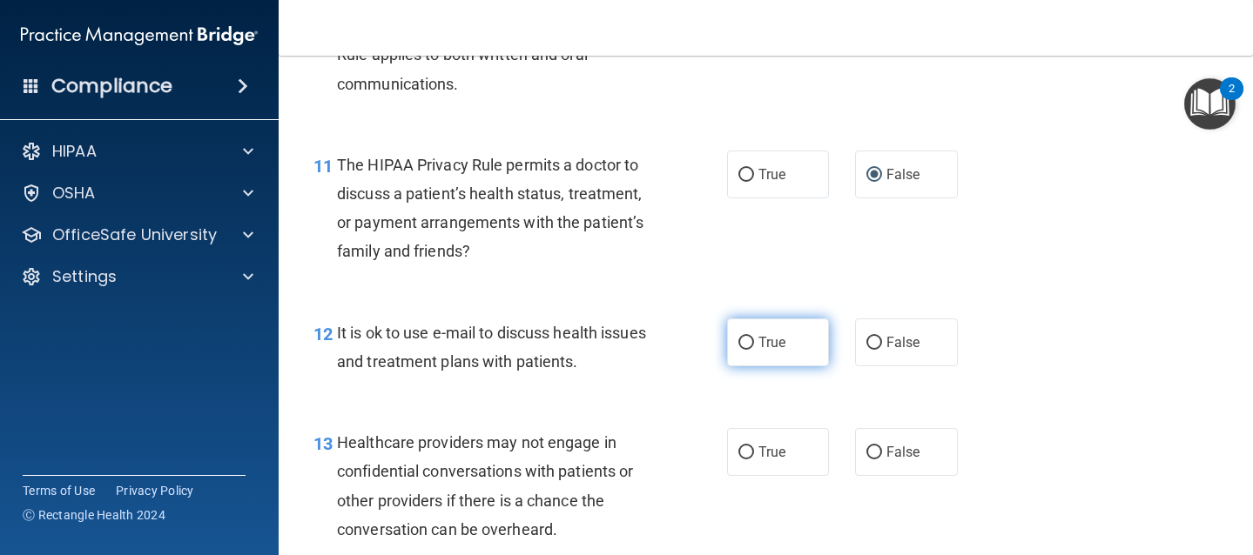
click at [749, 340] on label "True" at bounding box center [778, 343] width 103 height 48
click at [749, 340] on input "True" at bounding box center [746, 343] width 16 height 13
radio input "true"
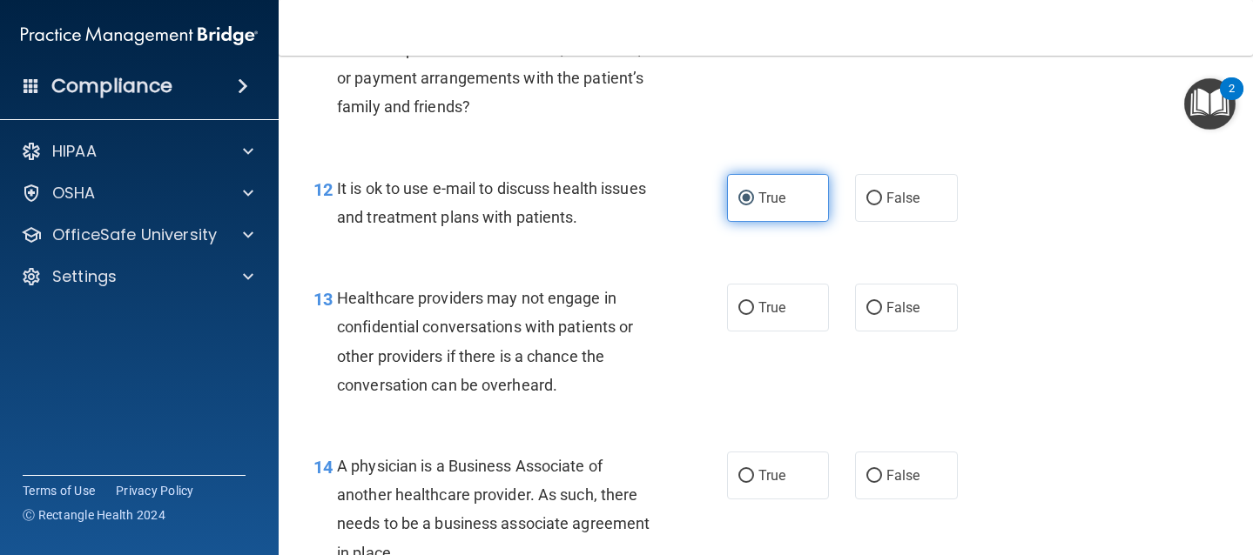
scroll to position [1899, 0]
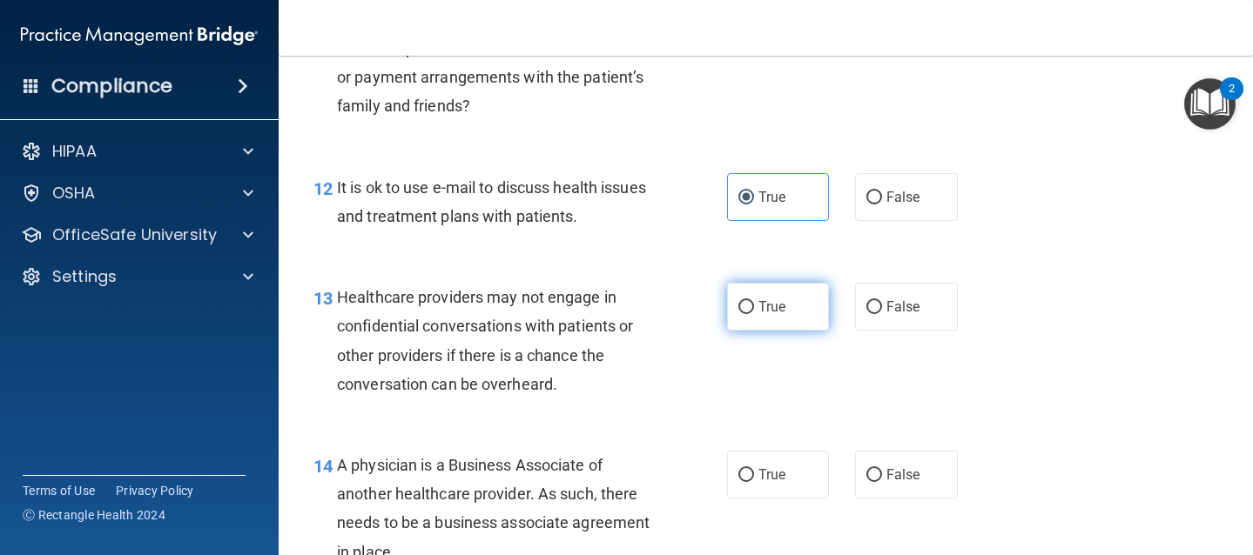
click at [756, 315] on label "True" at bounding box center [778, 307] width 103 height 48
click at [754, 314] on input "True" at bounding box center [746, 307] width 16 height 13
radio input "true"
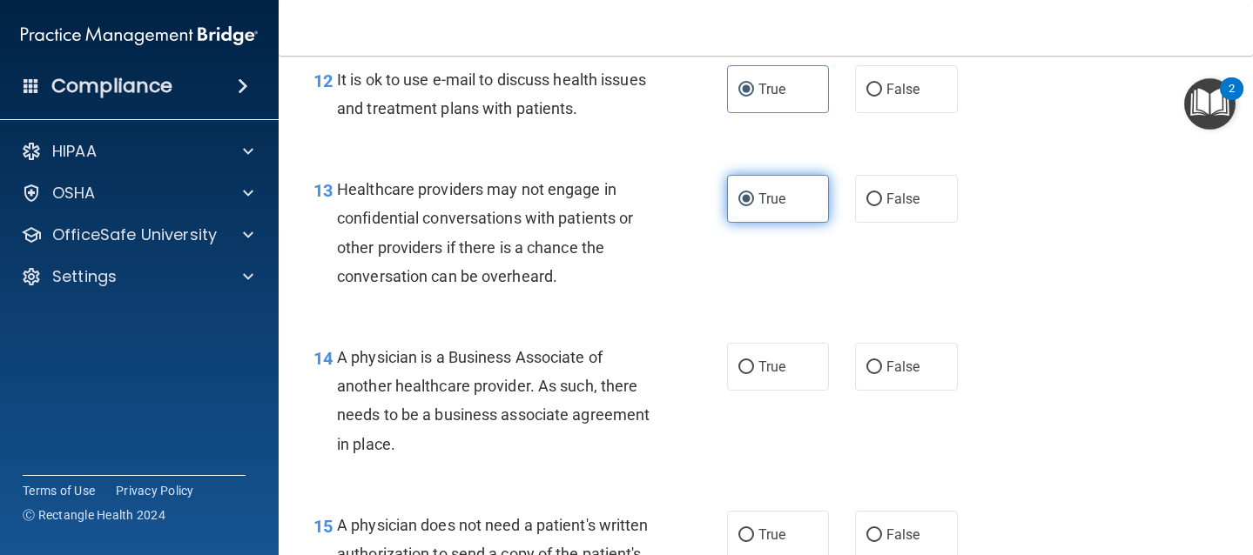
scroll to position [2014, 0]
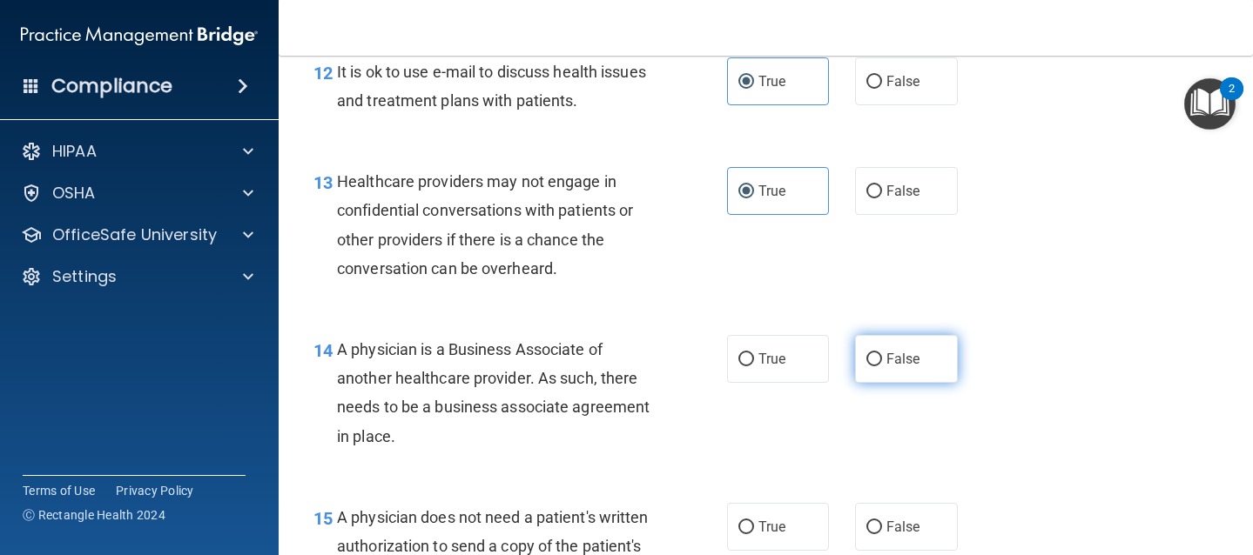
click at [874, 360] on label "False" at bounding box center [906, 359] width 103 height 48
click at [874, 360] on input "False" at bounding box center [874, 359] width 16 height 13
radio input "true"
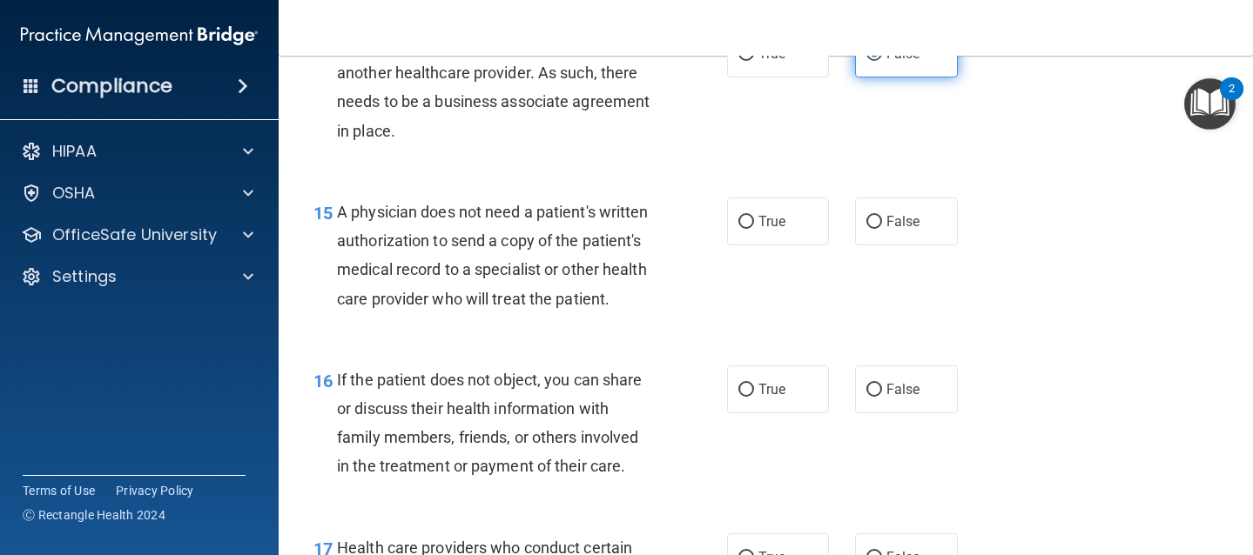
scroll to position [2331, 0]
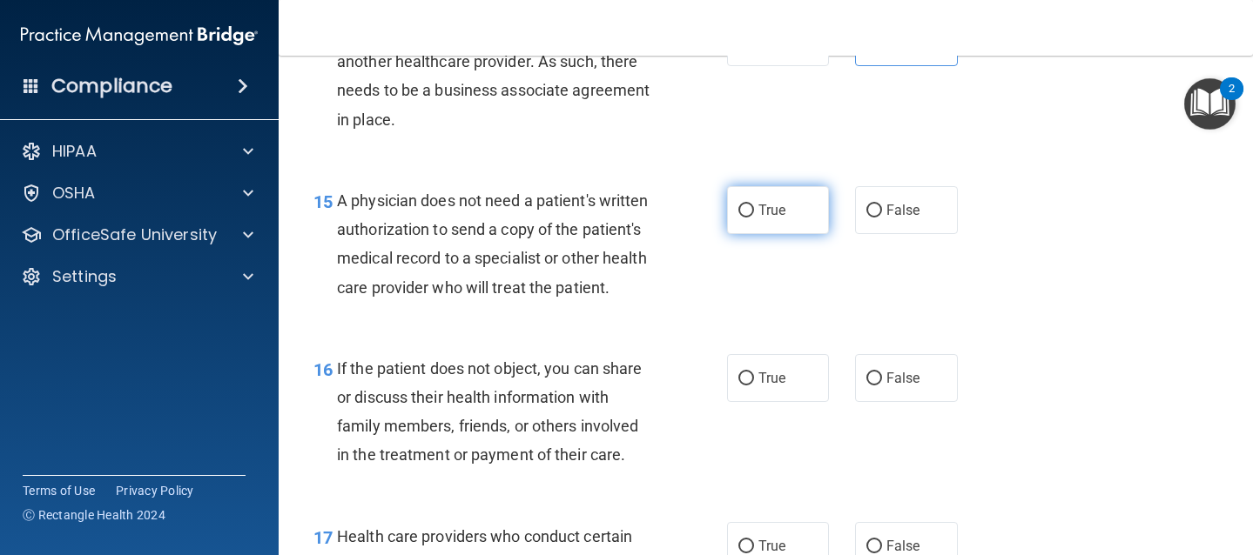
click at [759, 213] on span "True" at bounding box center [771, 210] width 27 height 17
click at [754, 213] on input "True" at bounding box center [746, 211] width 16 height 13
radio input "true"
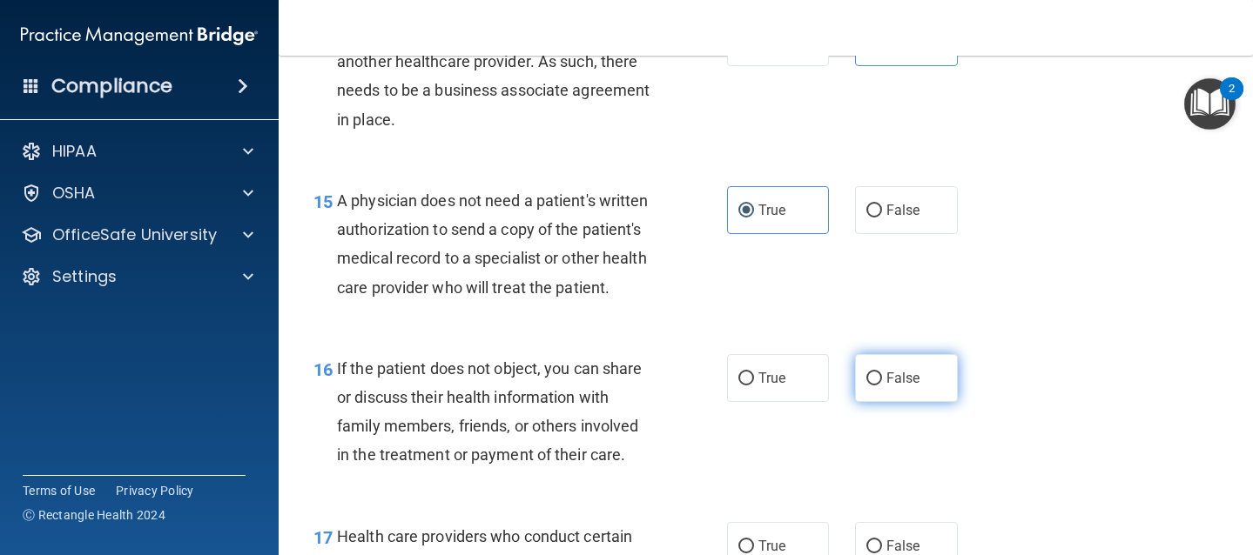
click at [886, 386] on span "False" at bounding box center [903, 378] width 34 height 17
click at [877, 386] on input "False" at bounding box center [874, 379] width 16 height 13
radio input "true"
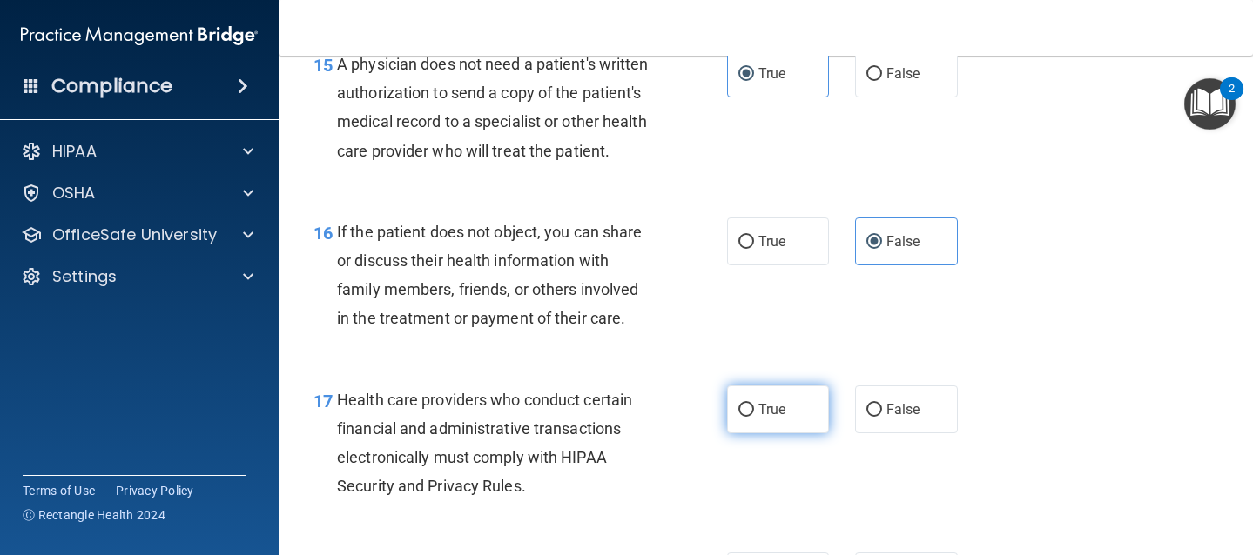
click at [776, 418] on span "True" at bounding box center [771, 409] width 27 height 17
click at [754, 417] on input "True" at bounding box center [746, 410] width 16 height 13
radio input "true"
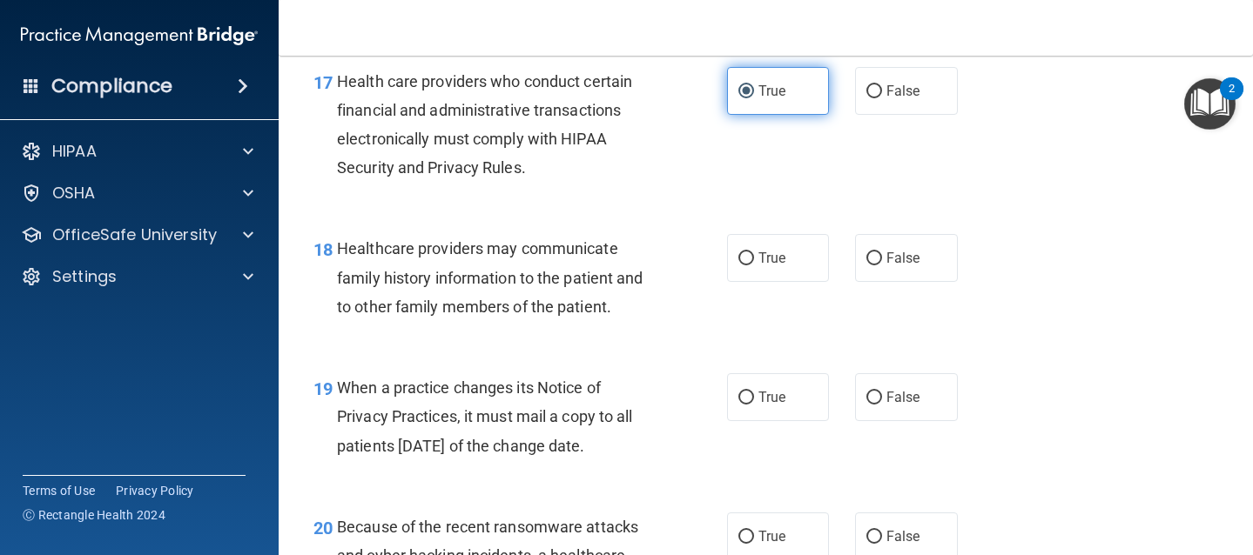
scroll to position [2787, 0]
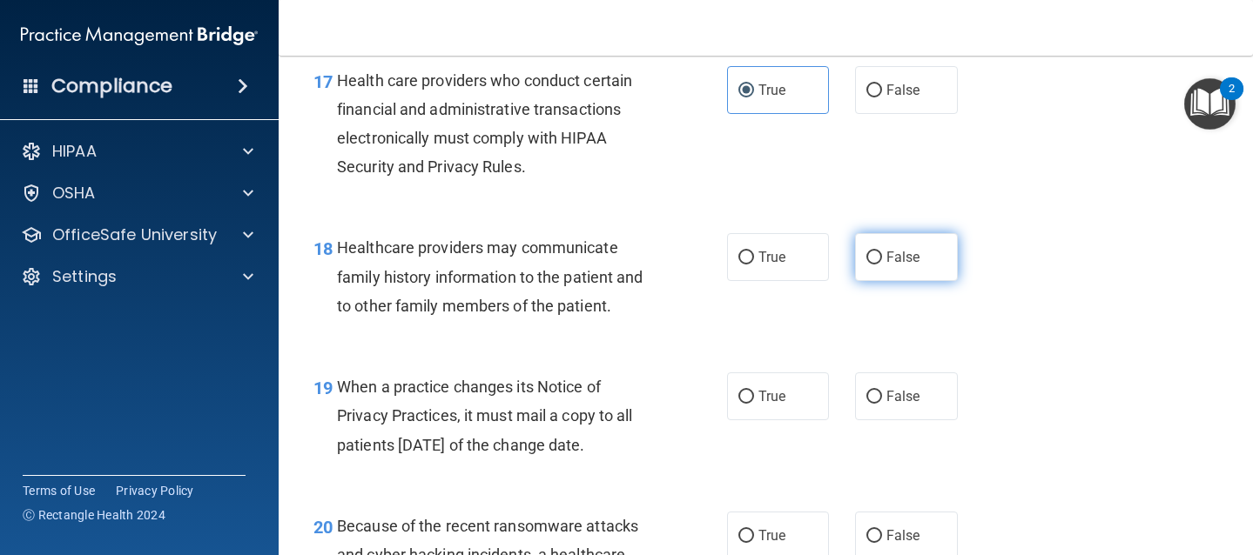
click at [886, 265] on span "False" at bounding box center [903, 257] width 34 height 17
click at [879, 265] on input "False" at bounding box center [874, 258] width 16 height 13
radio input "true"
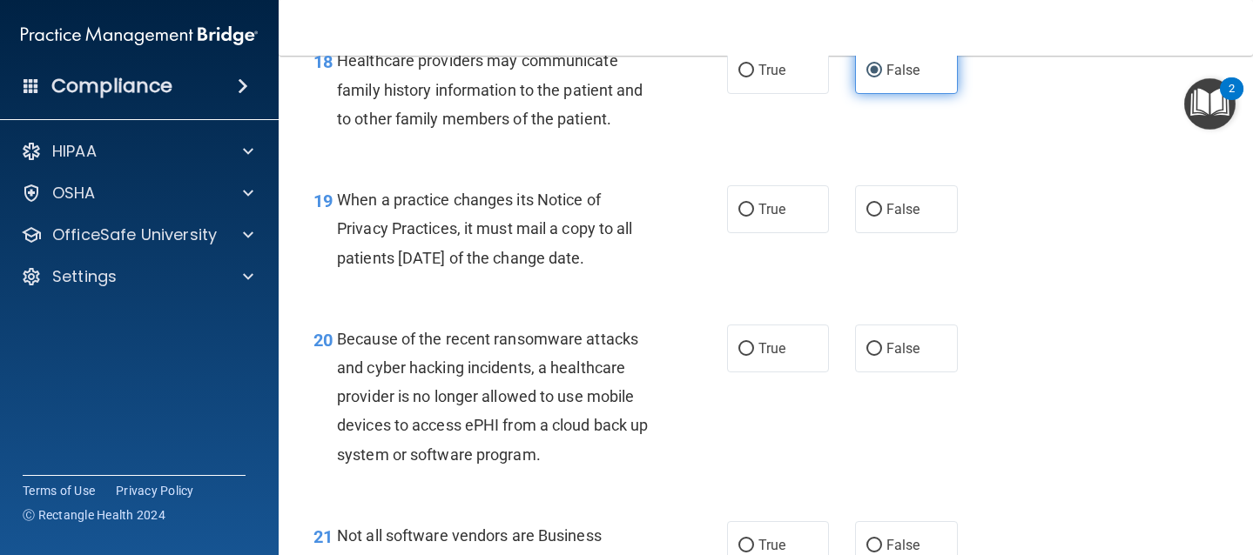
scroll to position [2976, 0]
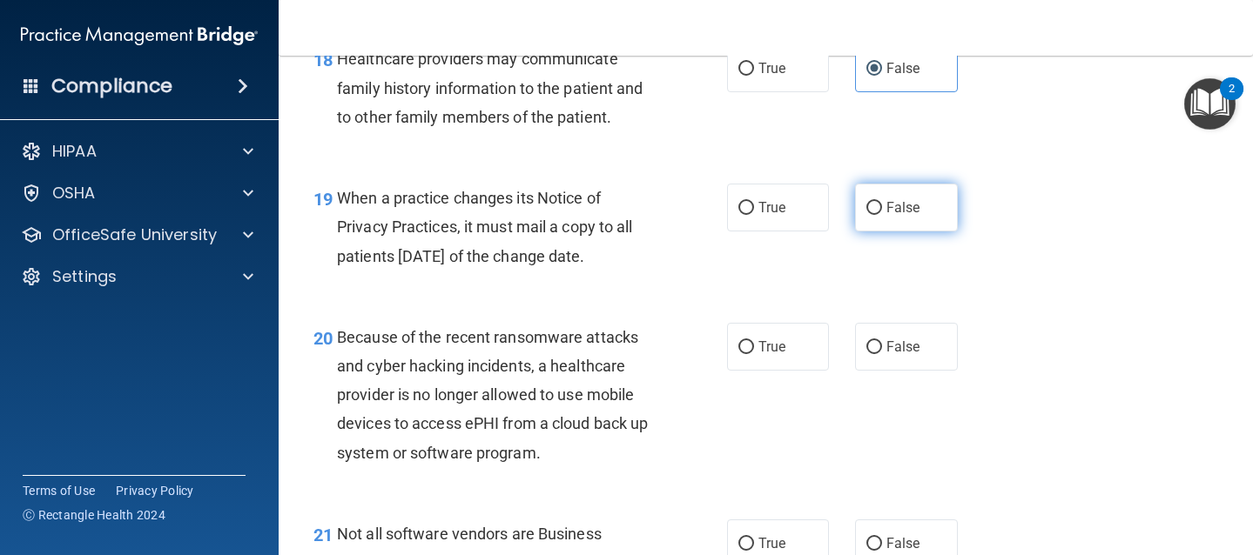
click at [886, 216] on span "False" at bounding box center [903, 207] width 34 height 17
click at [879, 215] on input "False" at bounding box center [874, 208] width 16 height 13
radio input "true"
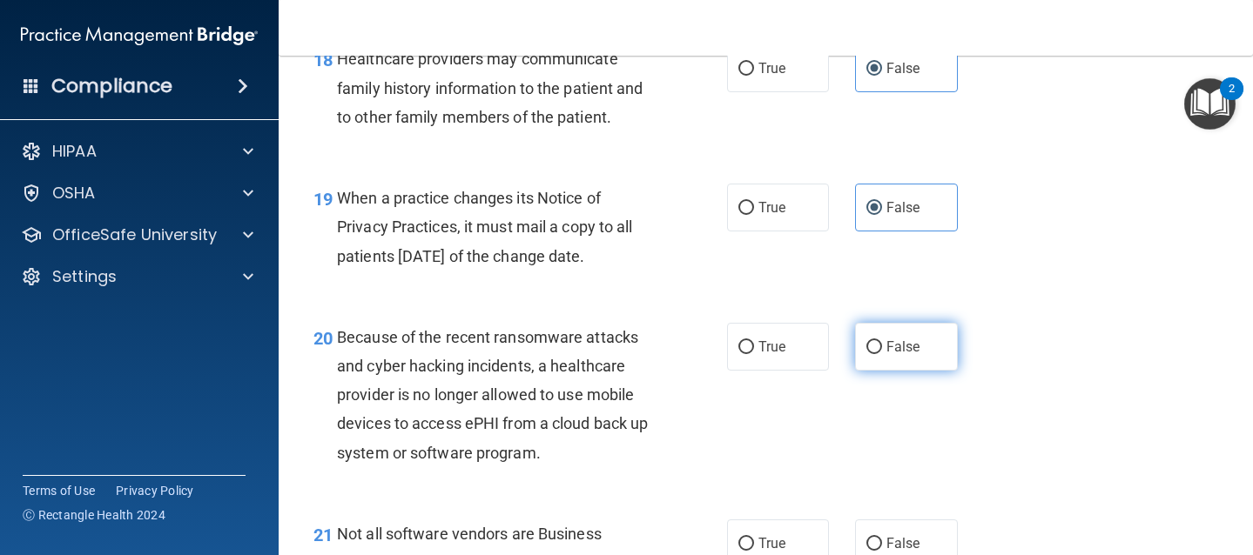
click at [892, 355] on span "False" at bounding box center [903, 347] width 34 height 17
click at [882, 354] on input "False" at bounding box center [874, 347] width 16 height 13
radio input "true"
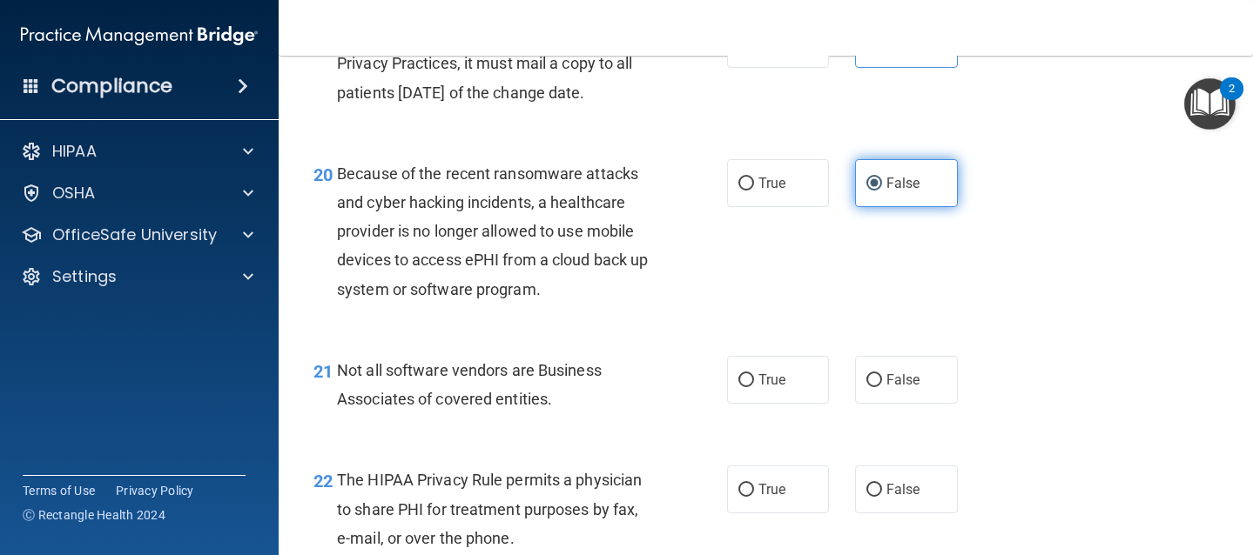
scroll to position [3143, 0]
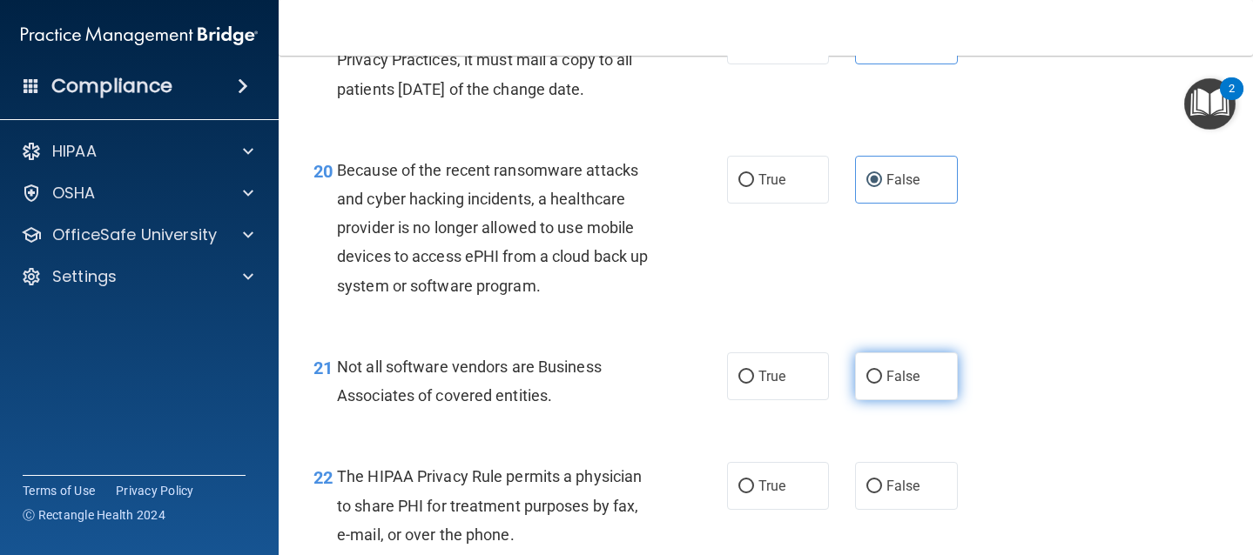
click at [892, 385] on span "False" at bounding box center [903, 376] width 34 height 17
click at [882, 384] on input "False" at bounding box center [874, 377] width 16 height 13
radio input "true"
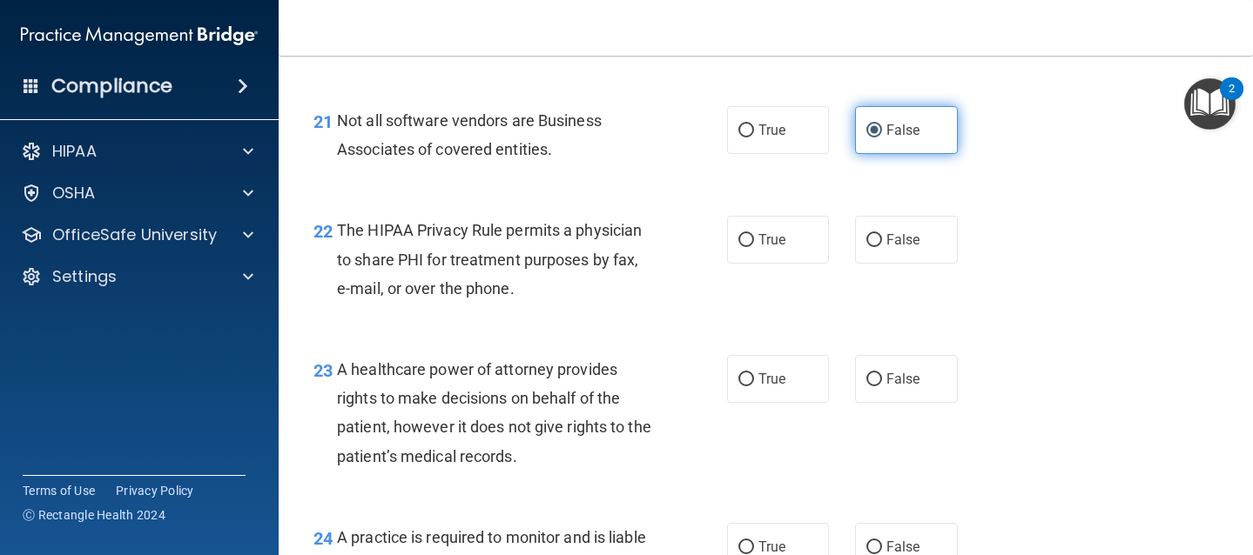
scroll to position [3393, 0]
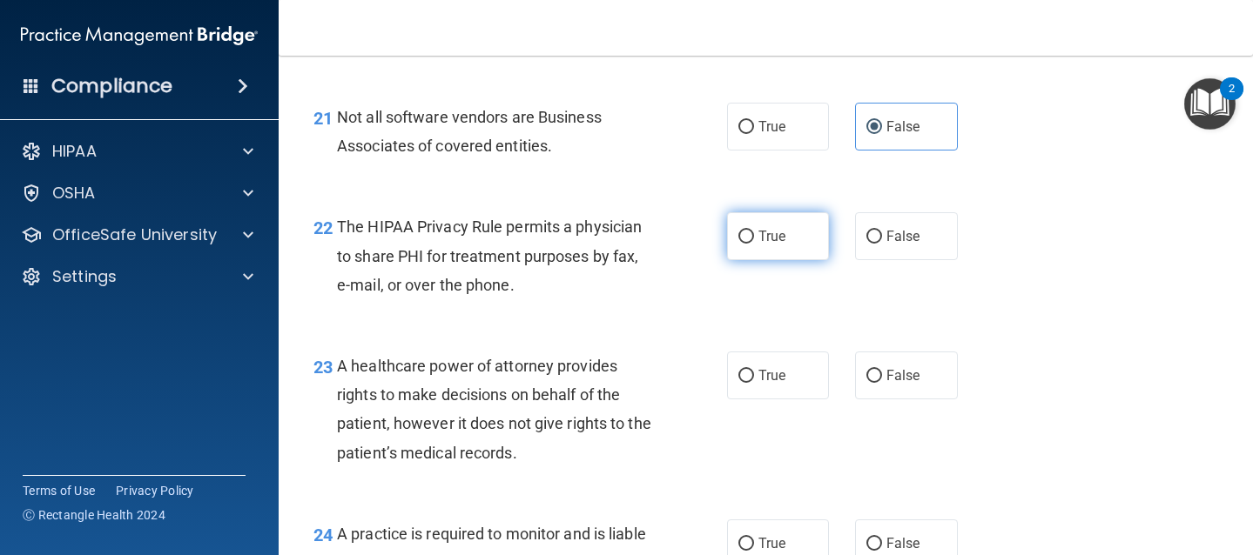
click at [767, 245] on span "True" at bounding box center [771, 236] width 27 height 17
click at [754, 244] on input "True" at bounding box center [746, 237] width 16 height 13
radio input "true"
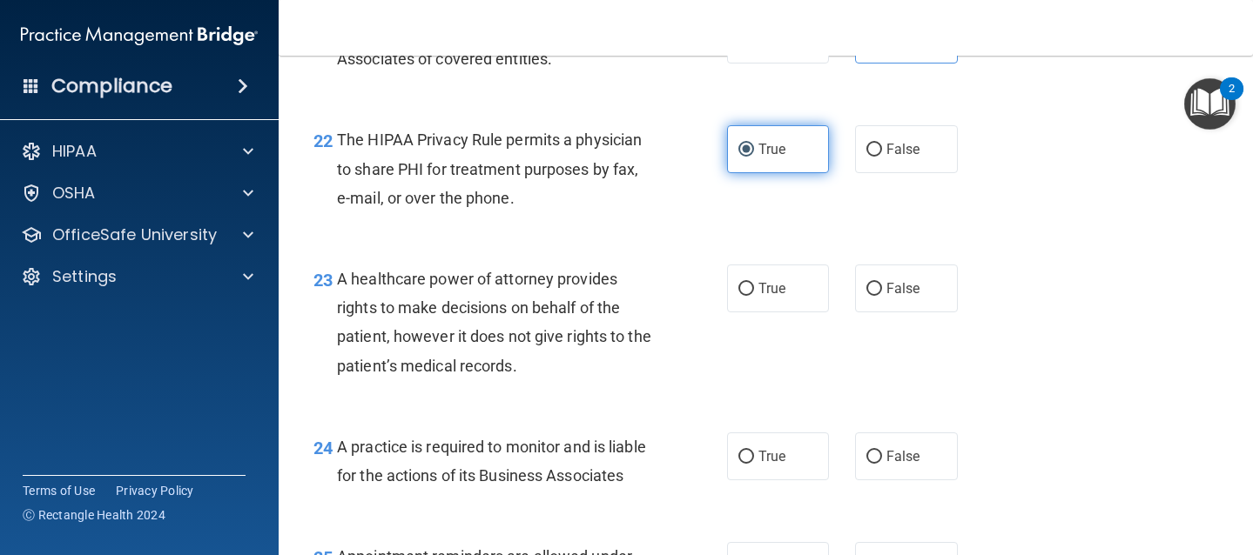
scroll to position [3485, 0]
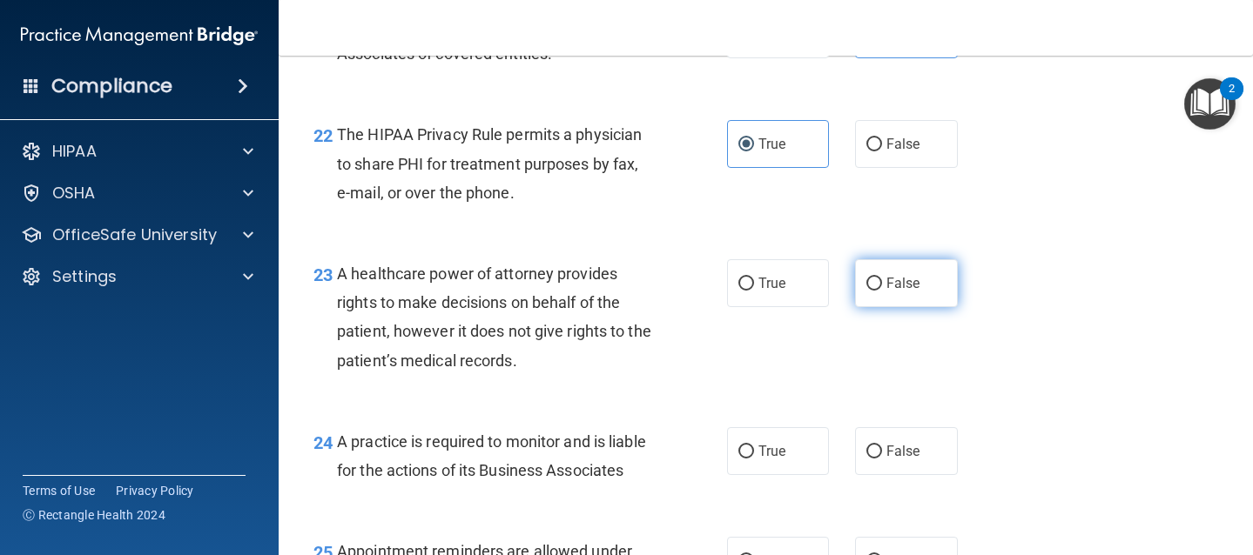
click at [886, 292] on span "False" at bounding box center [903, 283] width 34 height 17
click at [877, 291] on input "False" at bounding box center [874, 284] width 16 height 13
radio input "true"
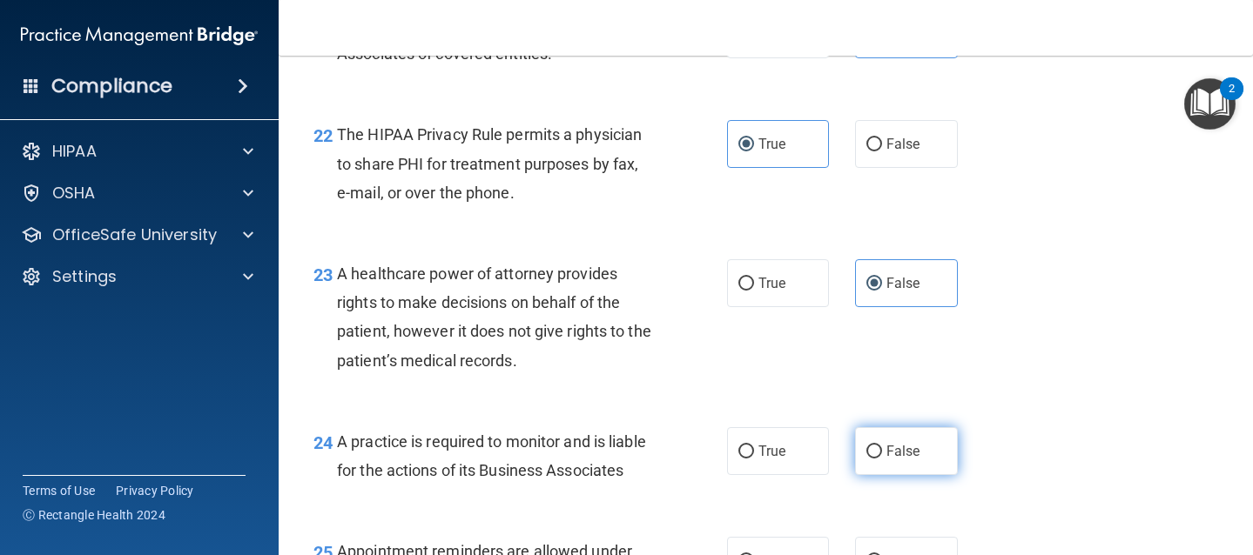
click at [879, 475] on label "False" at bounding box center [906, 451] width 103 height 48
click at [879, 459] on input "False" at bounding box center [874, 452] width 16 height 13
radio input "true"
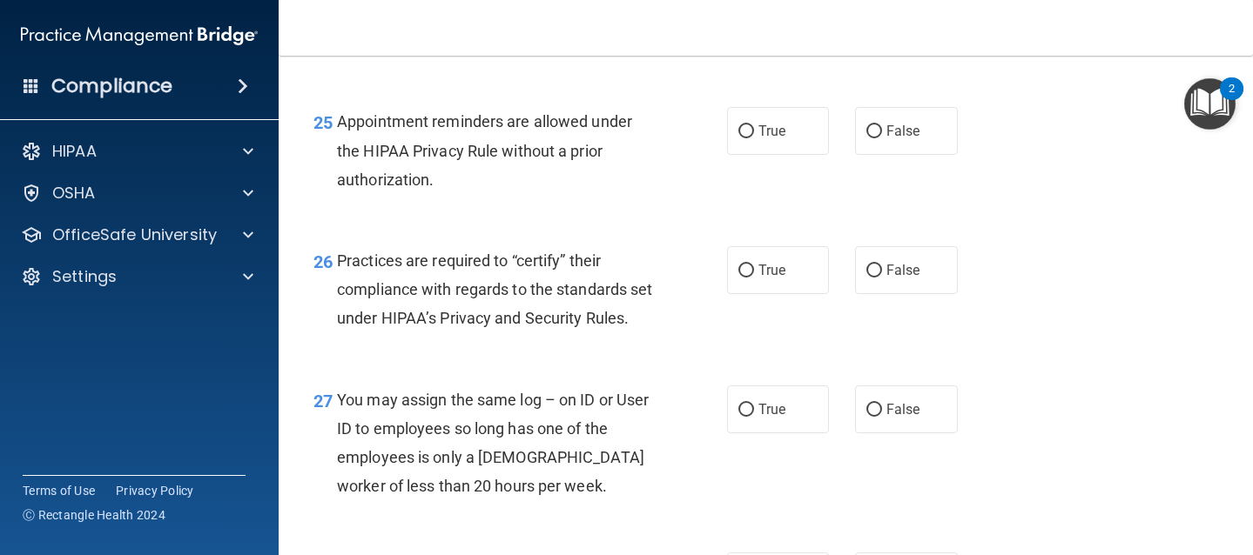
scroll to position [3935, 0]
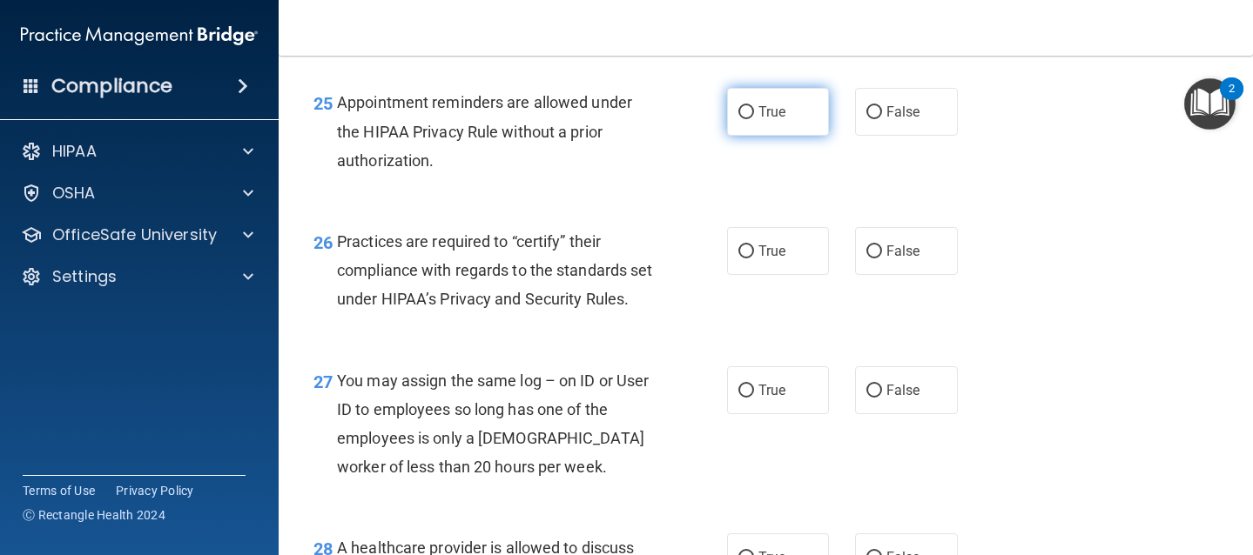
click at [746, 136] on label "True" at bounding box center [778, 112] width 103 height 48
click at [746, 119] on input "True" at bounding box center [746, 112] width 16 height 13
radio input "true"
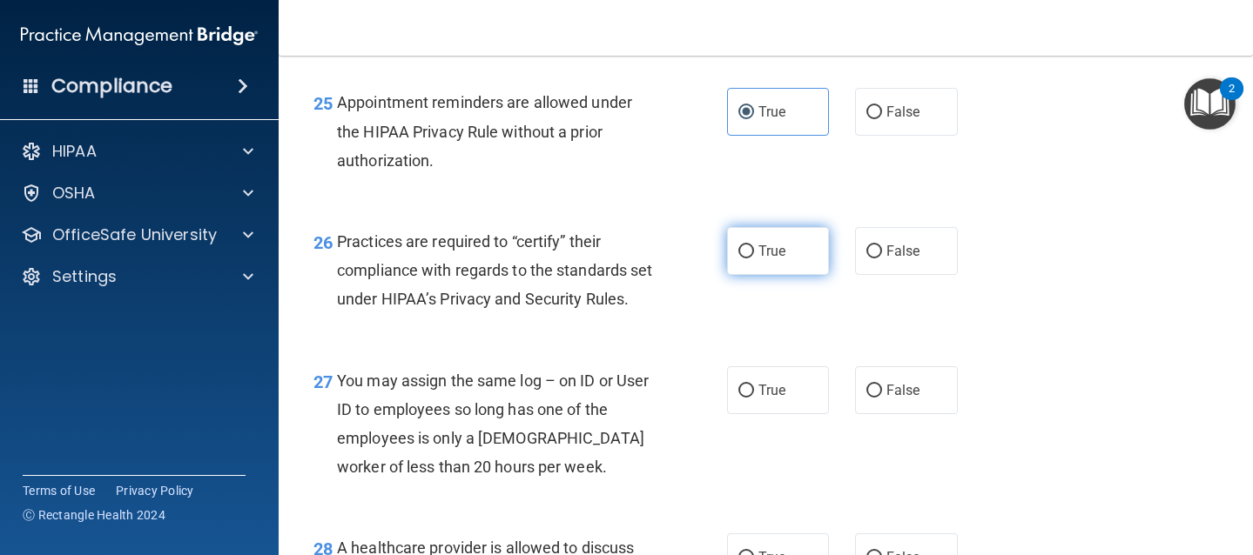
click at [758, 259] on span "True" at bounding box center [771, 251] width 27 height 17
click at [754, 259] on input "True" at bounding box center [746, 251] width 16 height 13
radio input "true"
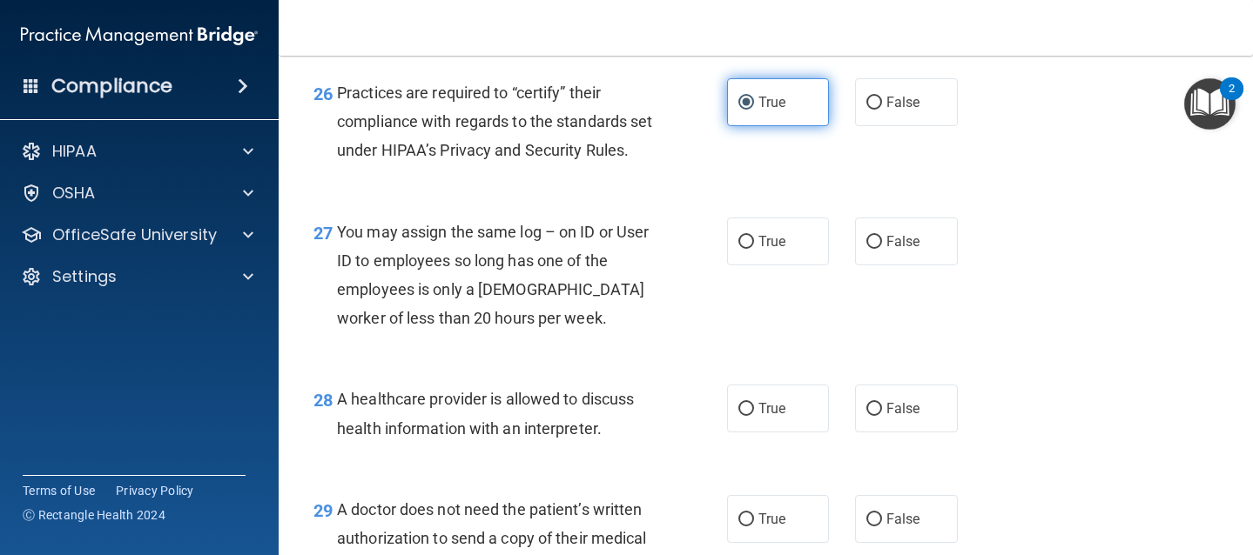
scroll to position [4084, 0]
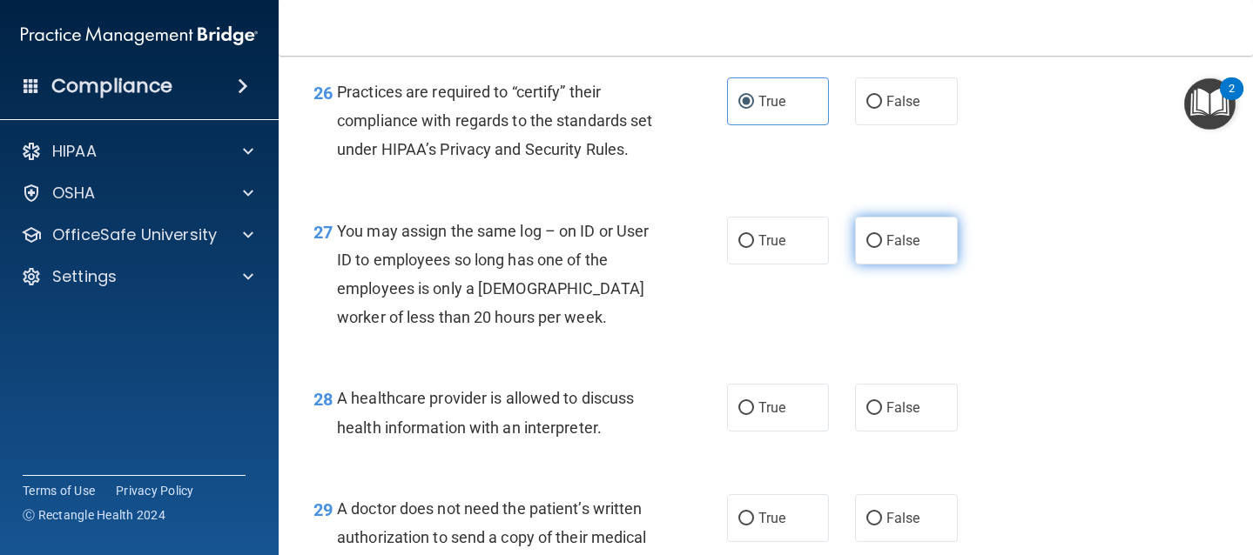
click at [879, 265] on label "False" at bounding box center [906, 241] width 103 height 48
click at [879, 248] on input "False" at bounding box center [874, 241] width 16 height 13
radio input "true"
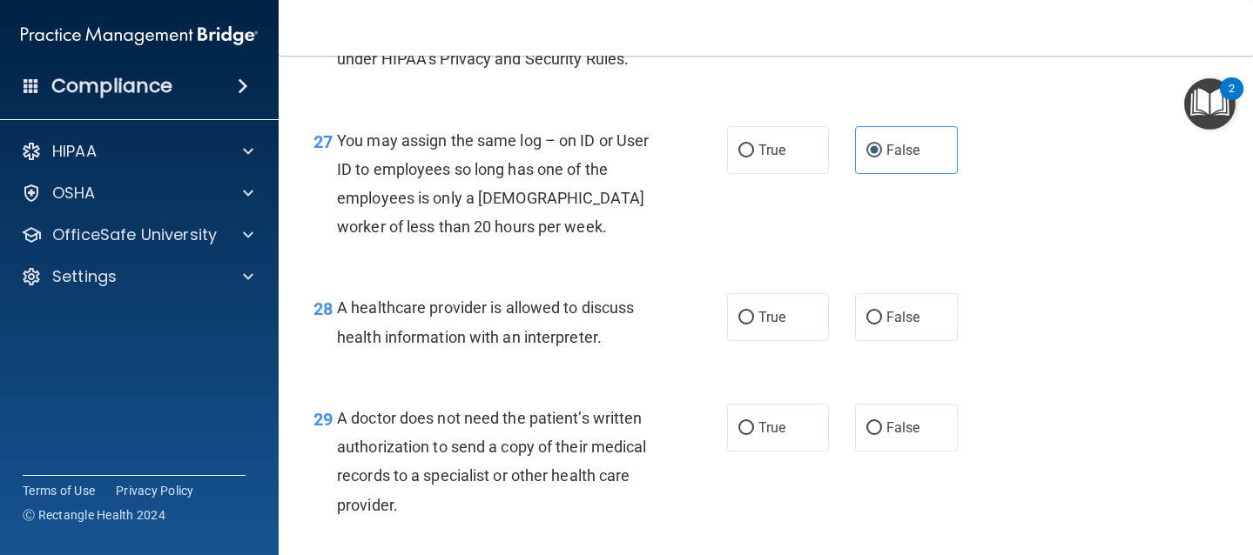
scroll to position [4190, 0]
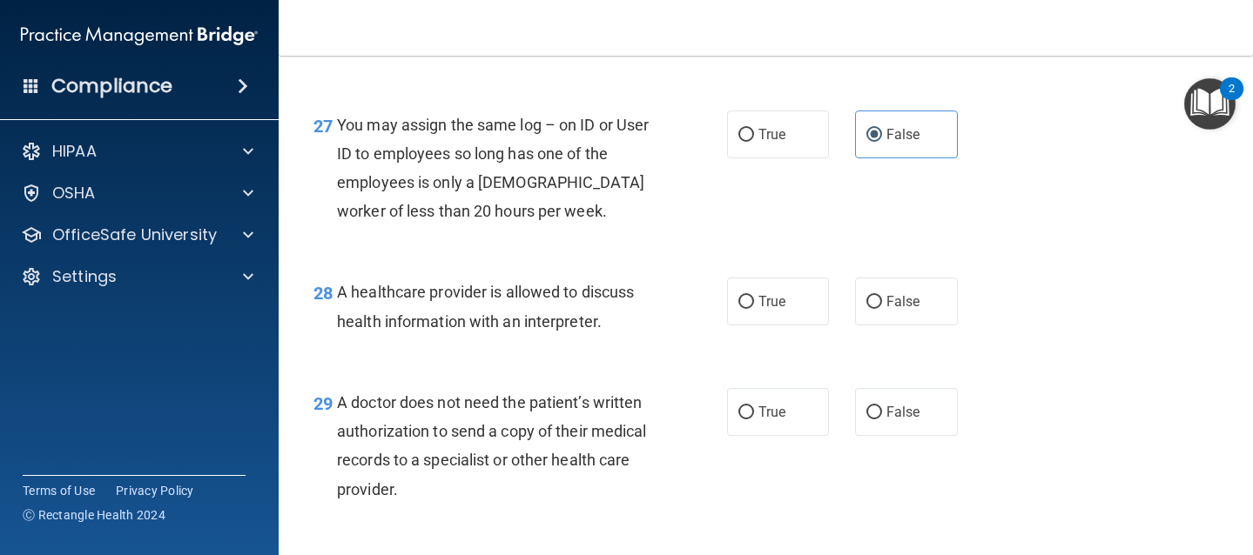
click at [773, 366] on div "28 A healthcare provider is allowed to discuss health information with an inter…" at bounding box center [765, 311] width 931 height 110
click at [758, 310] on span "True" at bounding box center [771, 301] width 27 height 17
click at [754, 309] on input "True" at bounding box center [746, 302] width 16 height 13
radio input "true"
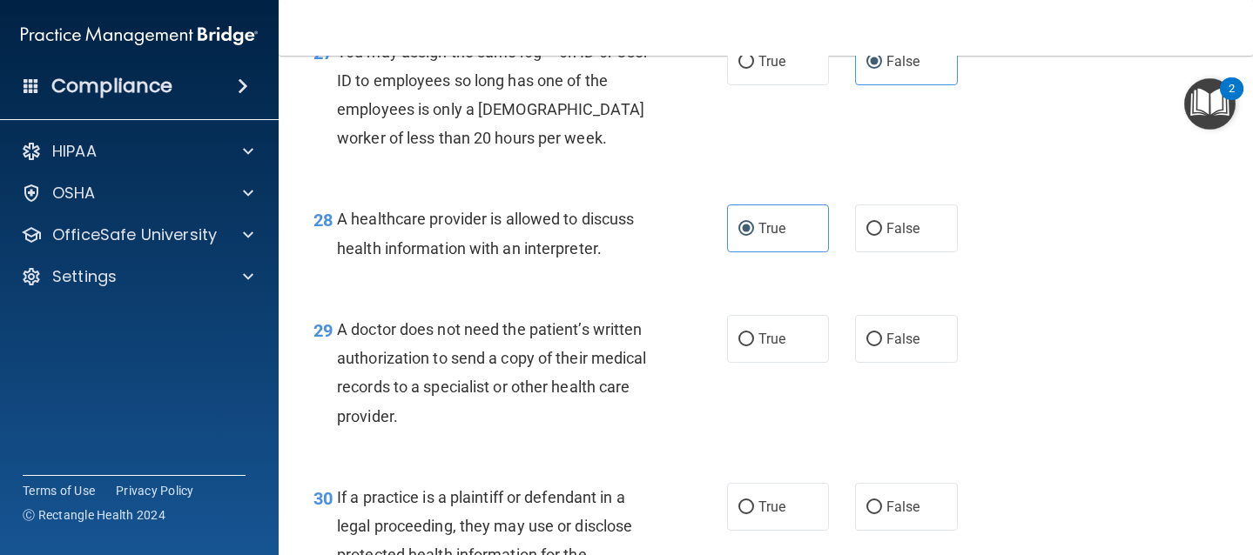
scroll to position [4269, 0]
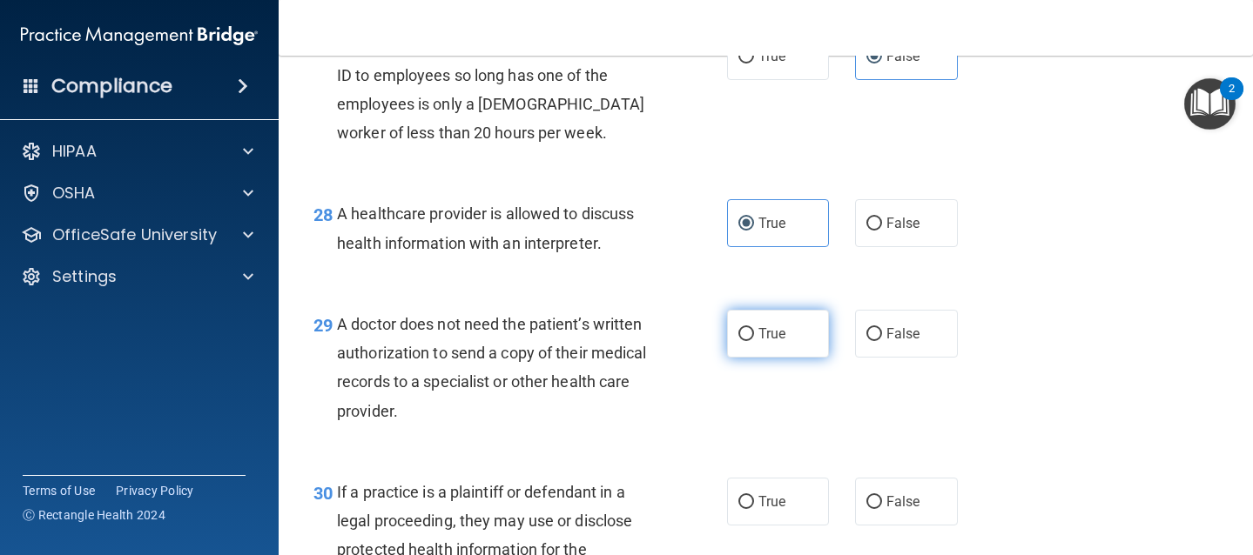
click at [779, 358] on label "True" at bounding box center [778, 334] width 103 height 48
click at [754, 341] on input "True" at bounding box center [746, 334] width 16 height 13
radio input "true"
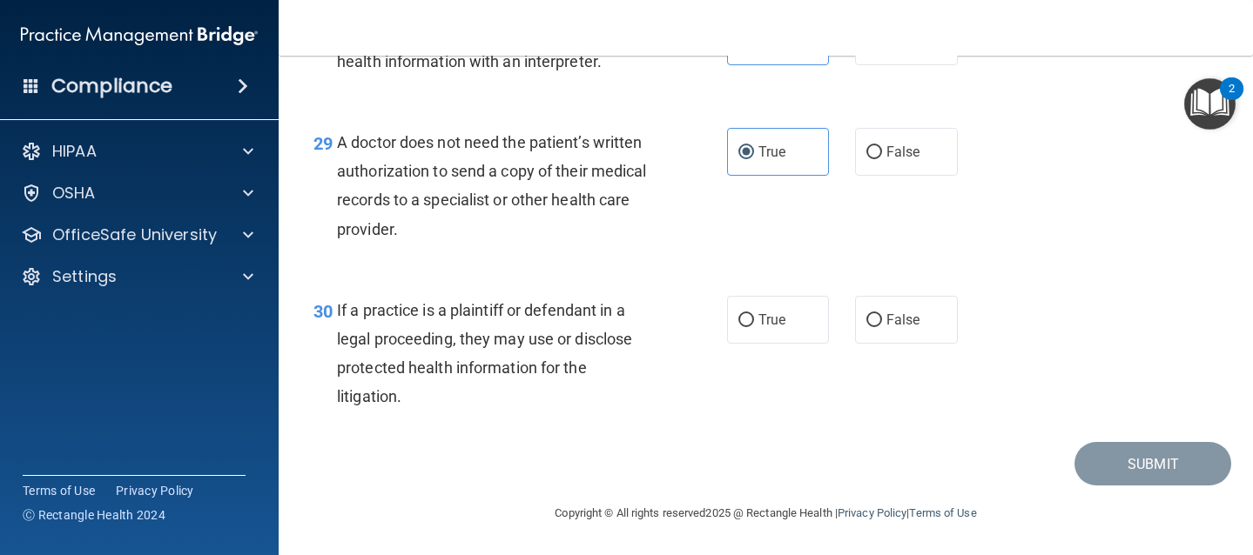
scroll to position [4465, 0]
click at [761, 344] on label "True" at bounding box center [778, 320] width 103 height 48
click at [754, 327] on input "True" at bounding box center [746, 320] width 16 height 13
radio input "true"
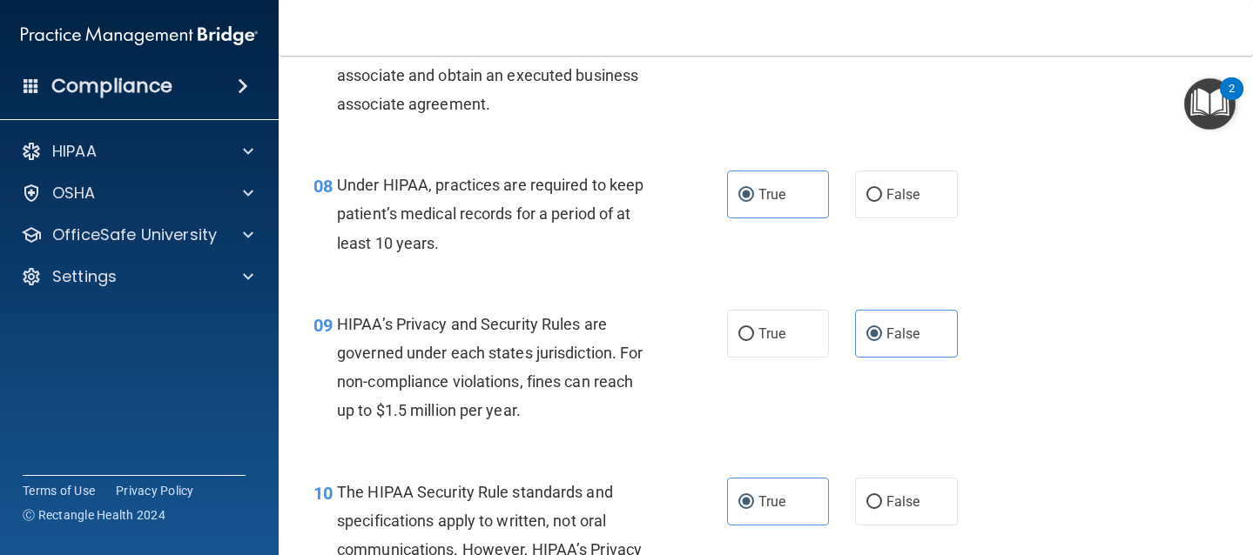
scroll to position [1227, 0]
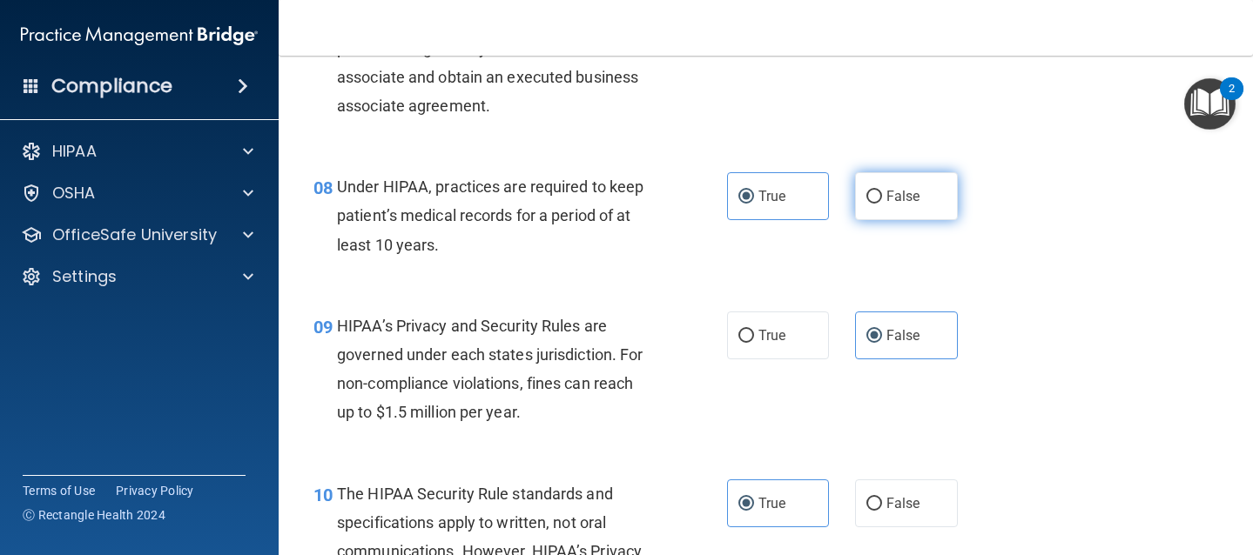
click at [868, 200] on input "False" at bounding box center [874, 197] width 16 height 13
radio input "true"
radio input "false"
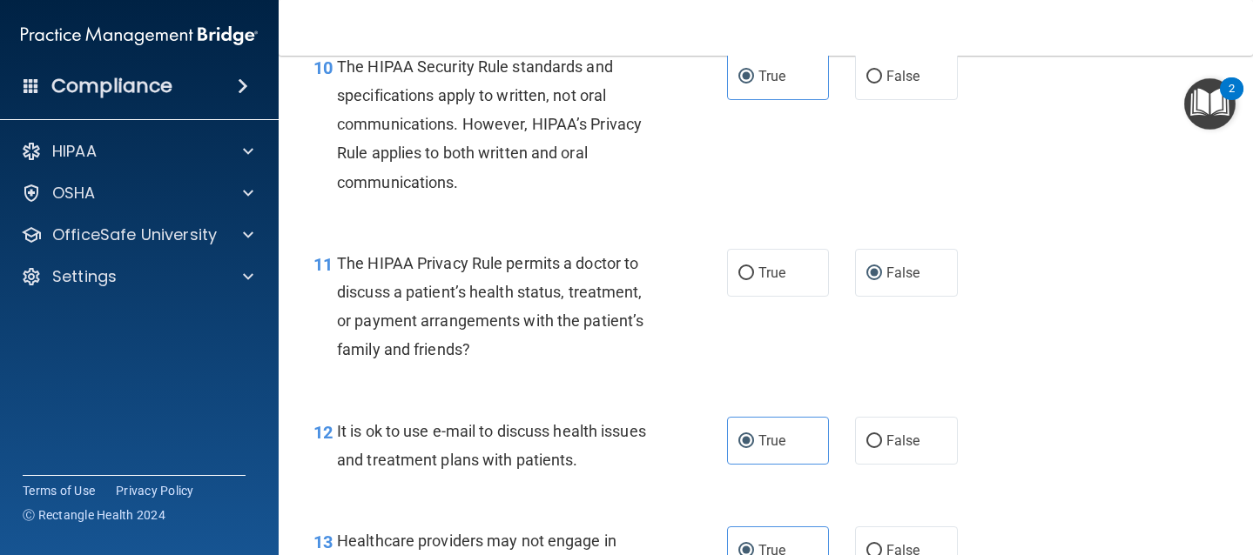
scroll to position [1656, 0]
click at [758, 271] on span "True" at bounding box center [771, 272] width 27 height 17
click at [750, 271] on input "True" at bounding box center [746, 272] width 16 height 13
radio input "true"
radio input "false"
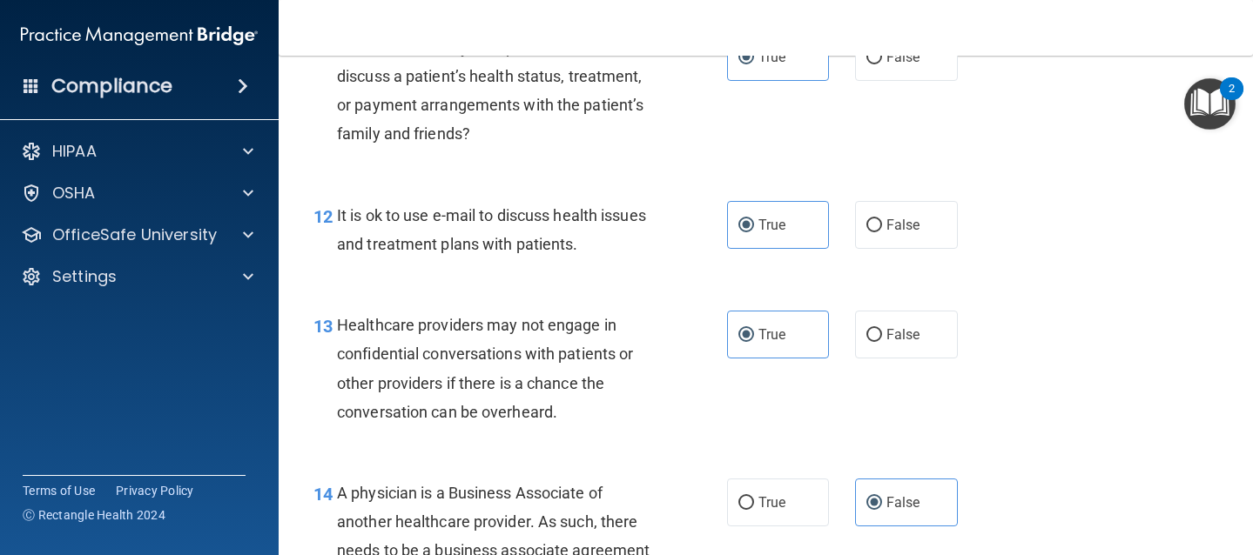
scroll to position [1878, 0]
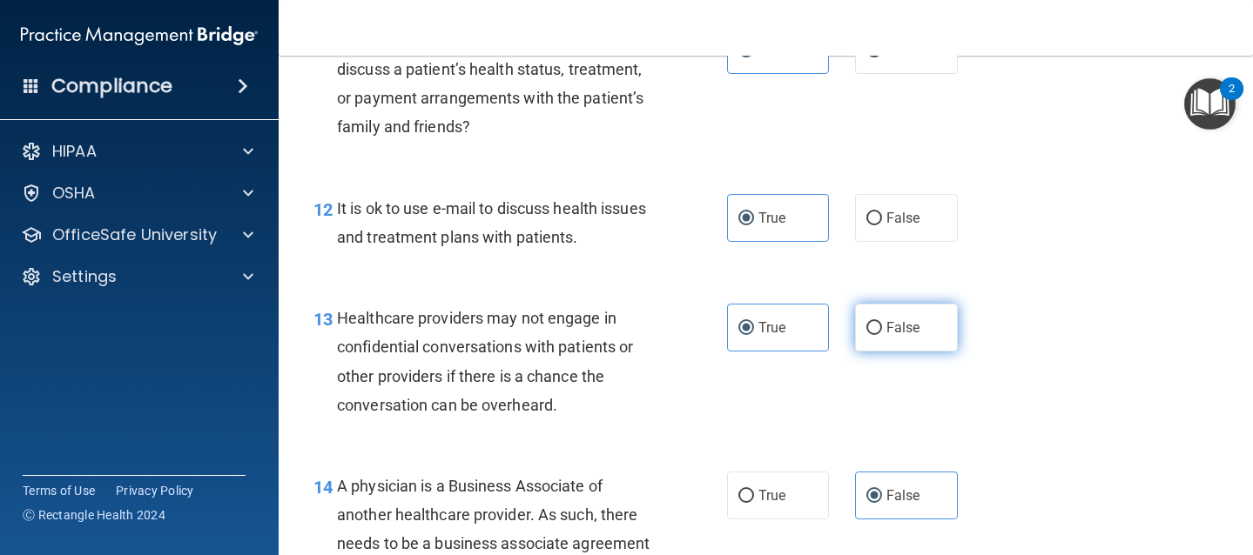
click at [866, 335] on input "False" at bounding box center [874, 328] width 16 height 13
radio input "true"
radio input "false"
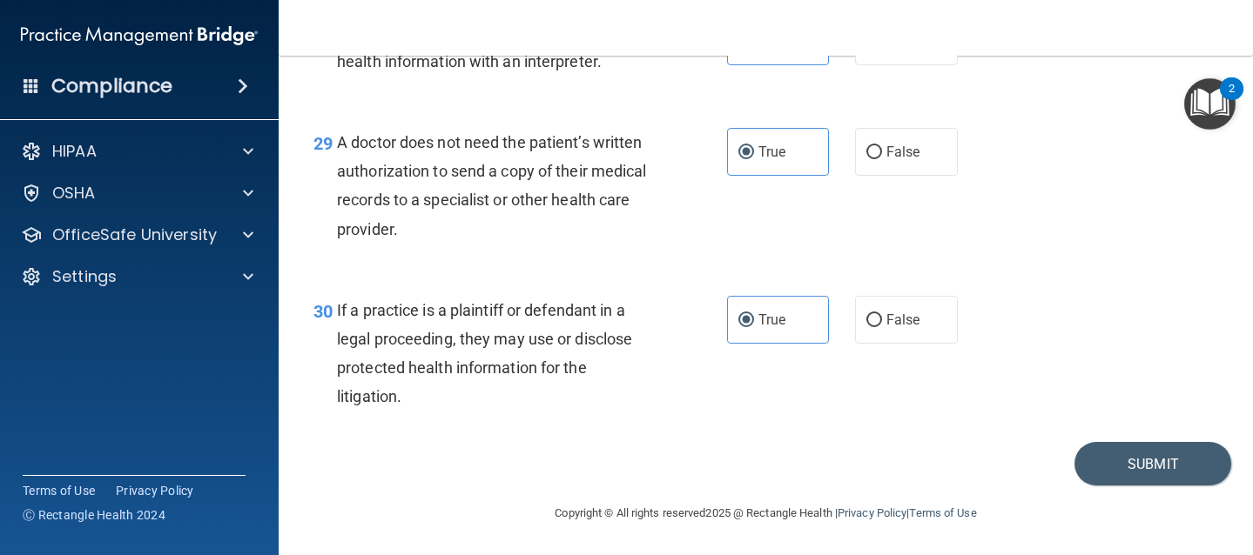
scroll to position [4539, 0]
click at [1125, 466] on button "Submit" at bounding box center [1152, 464] width 157 height 44
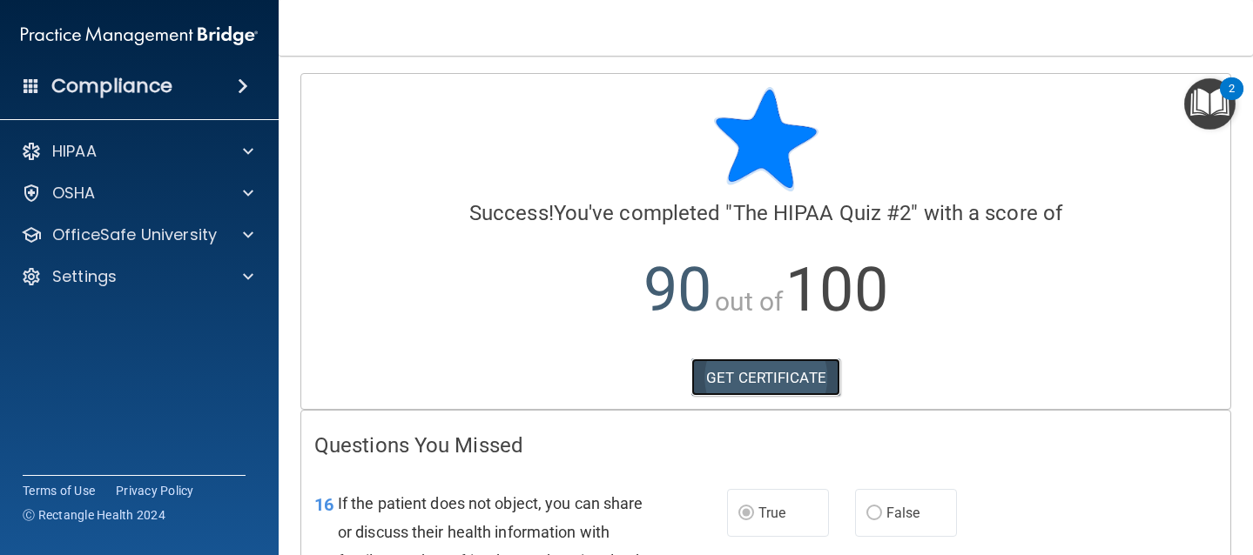
click at [780, 373] on link "GET CERTIFICATE" at bounding box center [765, 378] width 149 height 38
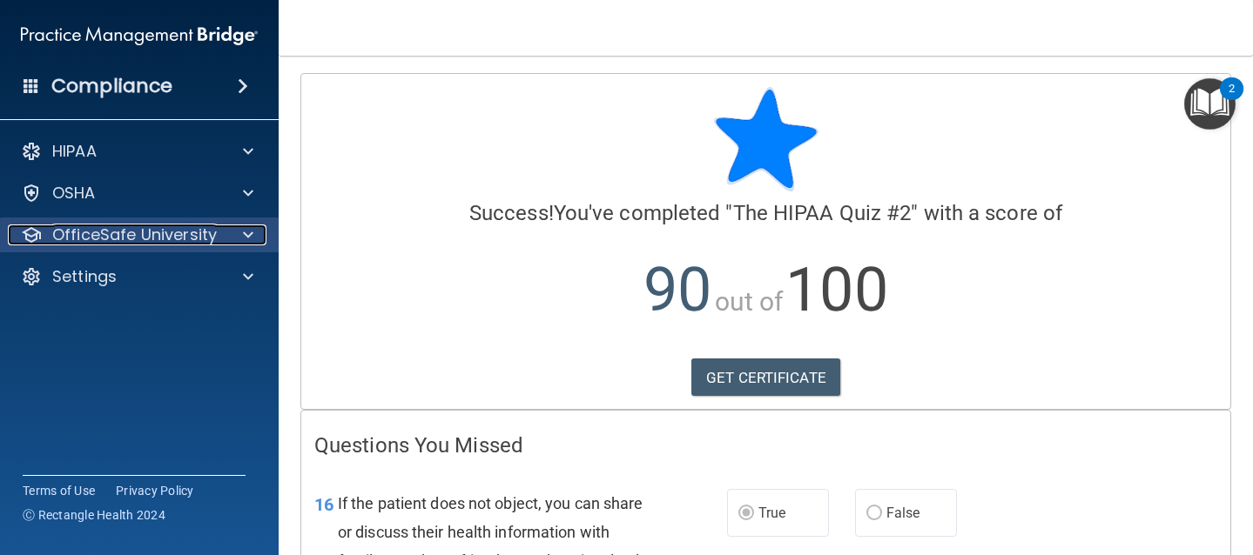
click at [184, 243] on p "OfficeSafe University" at bounding box center [134, 235] width 165 height 21
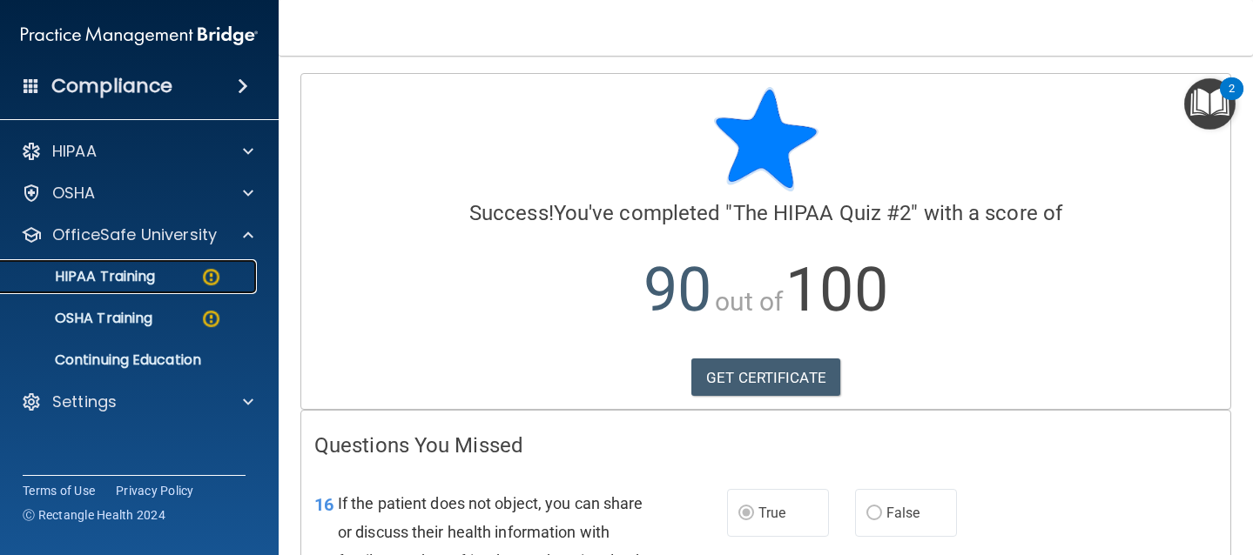
click at [149, 282] on p "HIPAA Training" at bounding box center [83, 276] width 144 height 17
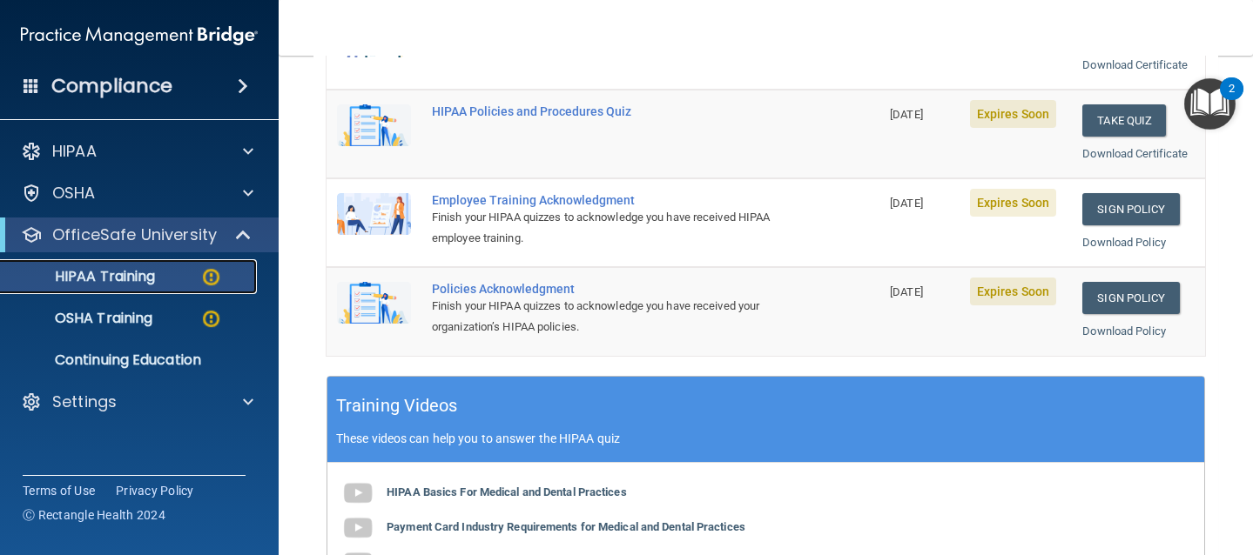
scroll to position [395, 0]
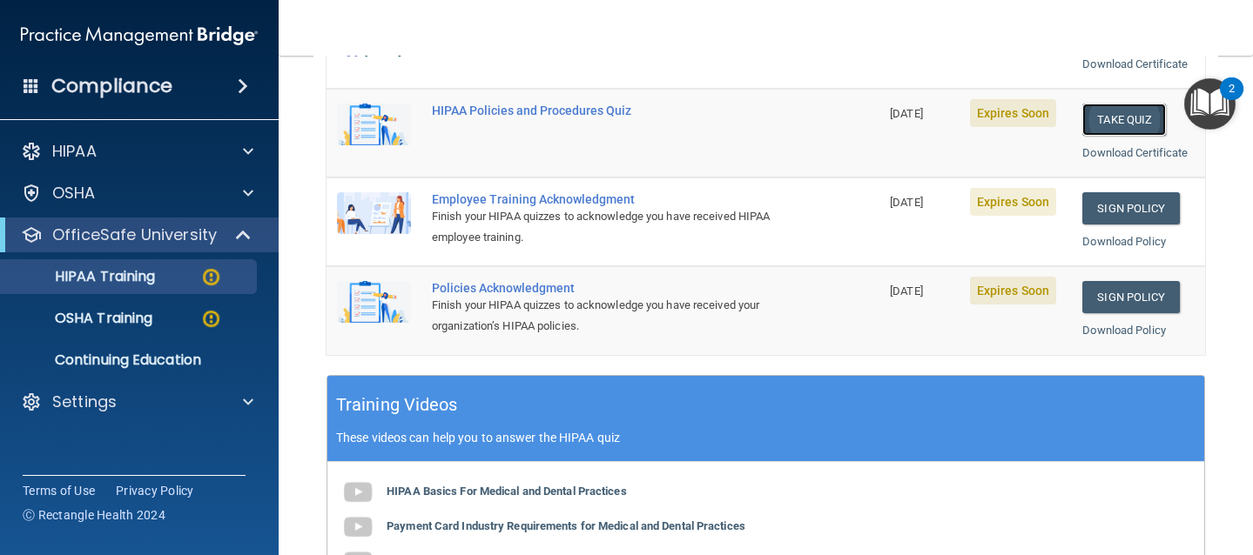
click at [1104, 118] on button "Take Quiz" at bounding box center [1124, 120] width 84 height 32
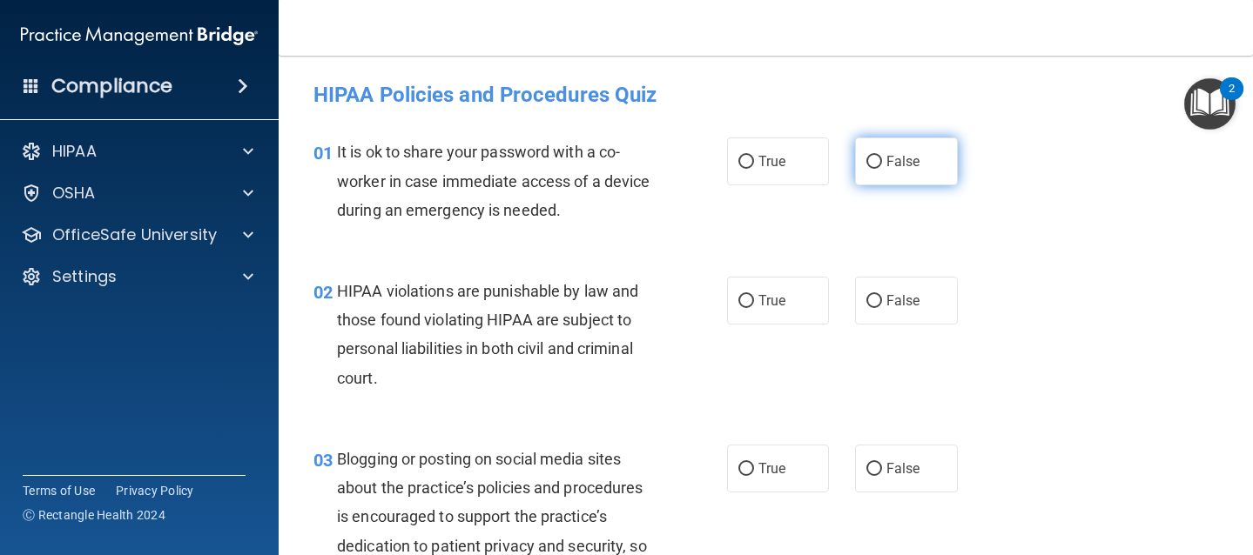
click at [866, 161] on input "False" at bounding box center [874, 162] width 16 height 13
radio input "true"
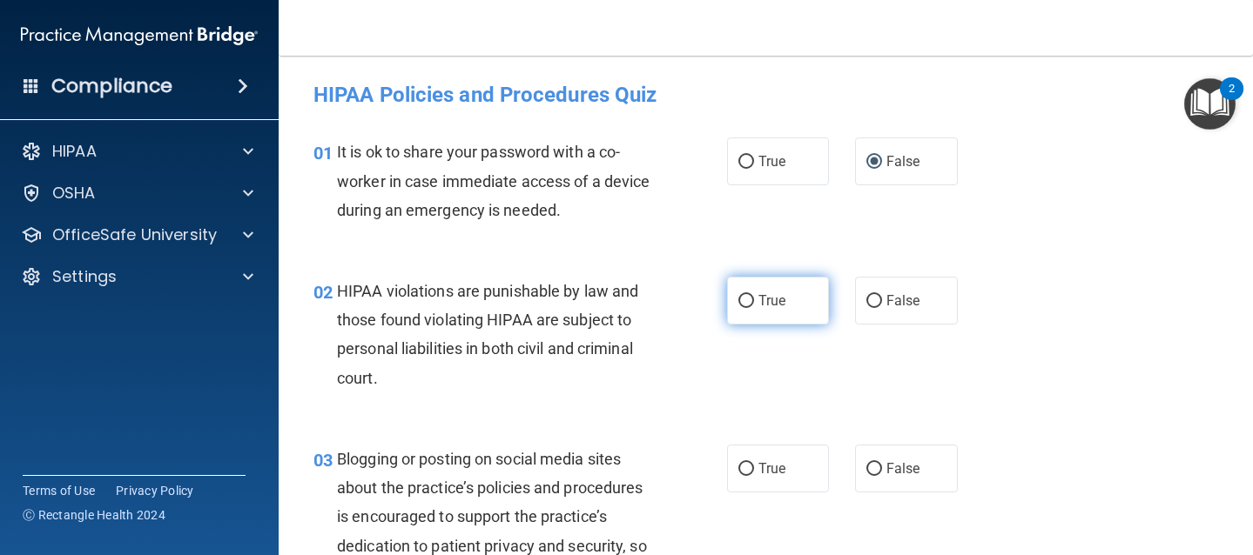
click at [743, 302] on input "True" at bounding box center [746, 301] width 16 height 13
radio input "true"
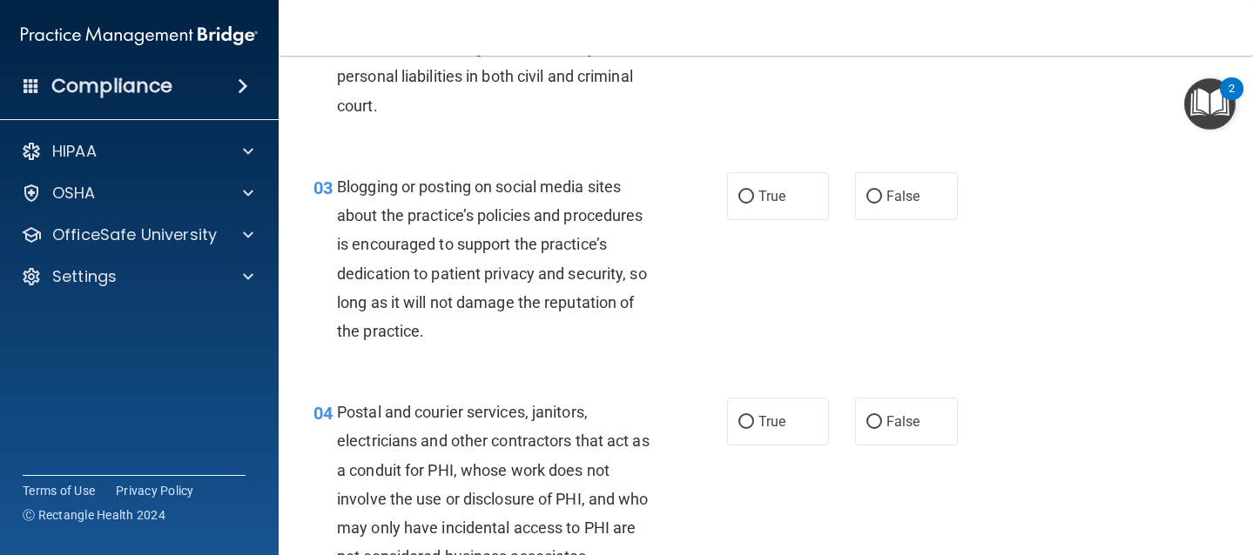
scroll to position [306, 0]
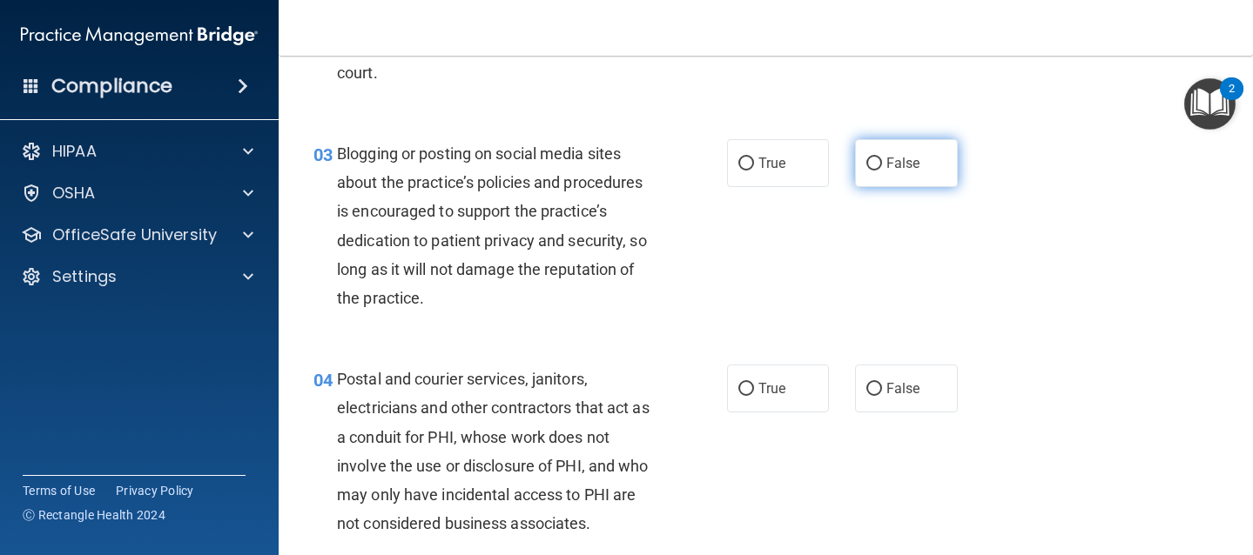
click at [876, 163] on label "False" at bounding box center [906, 163] width 103 height 48
click at [876, 163] on input "False" at bounding box center [874, 164] width 16 height 13
radio input "true"
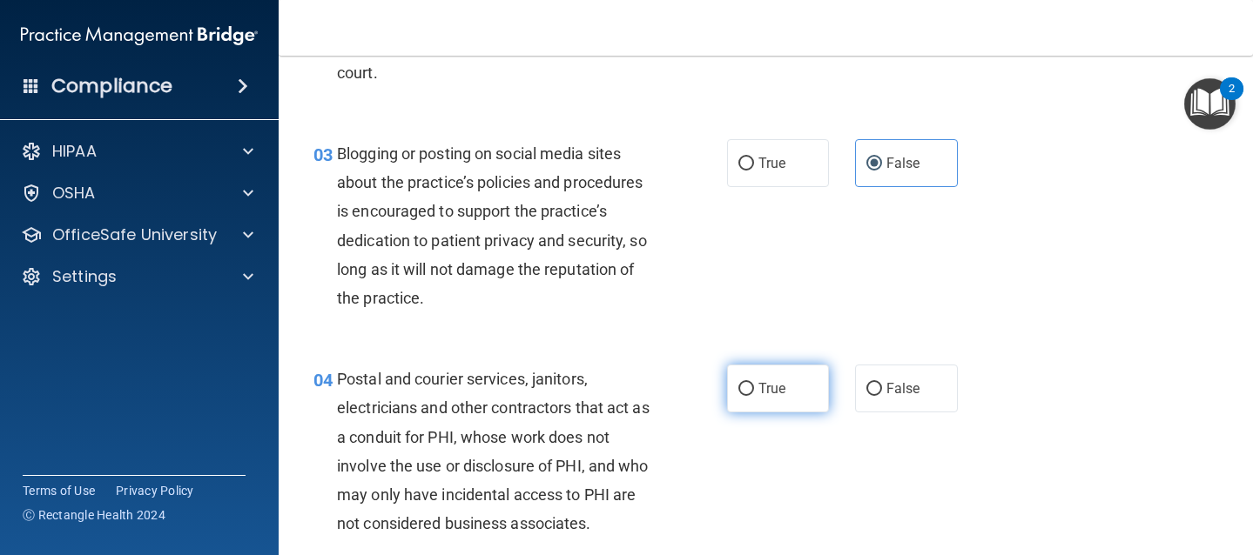
click at [758, 393] on span "True" at bounding box center [771, 388] width 27 height 17
click at [754, 393] on input "True" at bounding box center [746, 389] width 16 height 13
radio input "true"
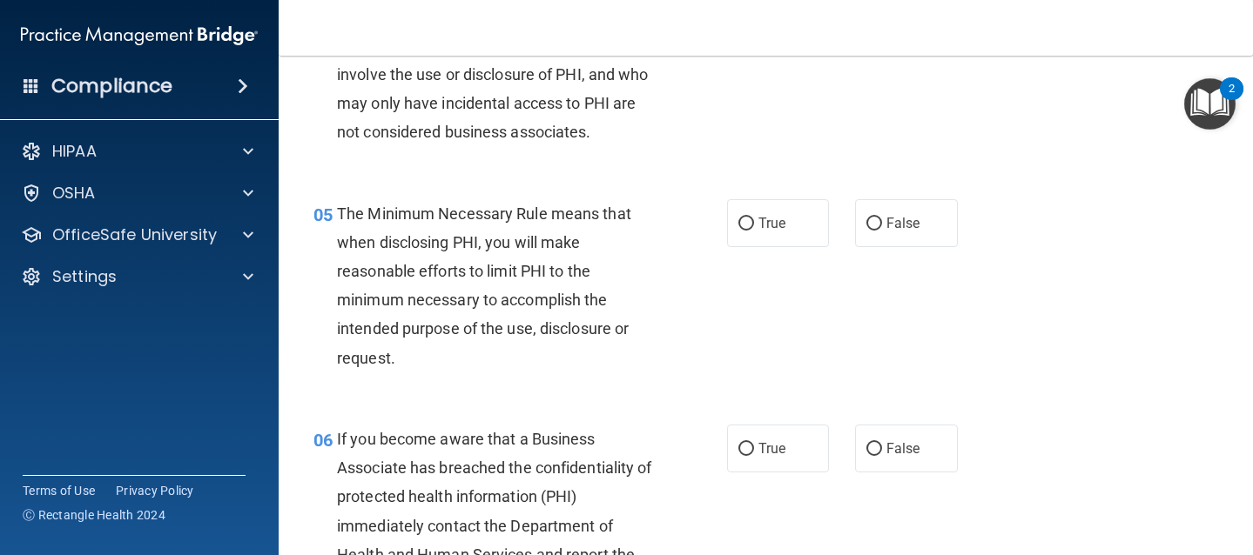
scroll to position [710, 0]
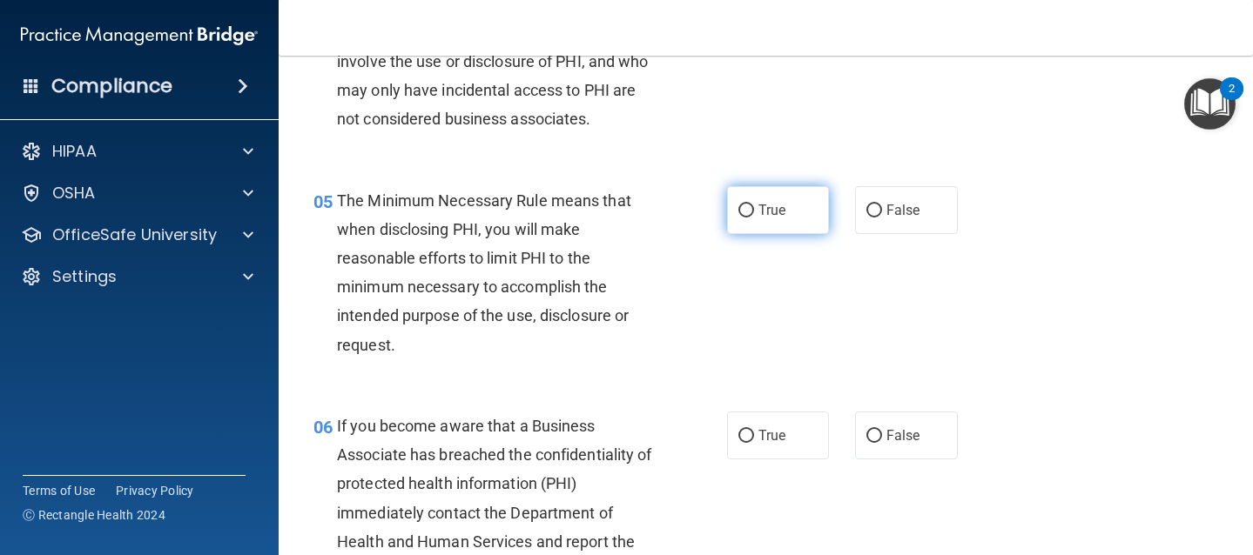
click at [744, 211] on input "True" at bounding box center [746, 211] width 16 height 13
radio input "true"
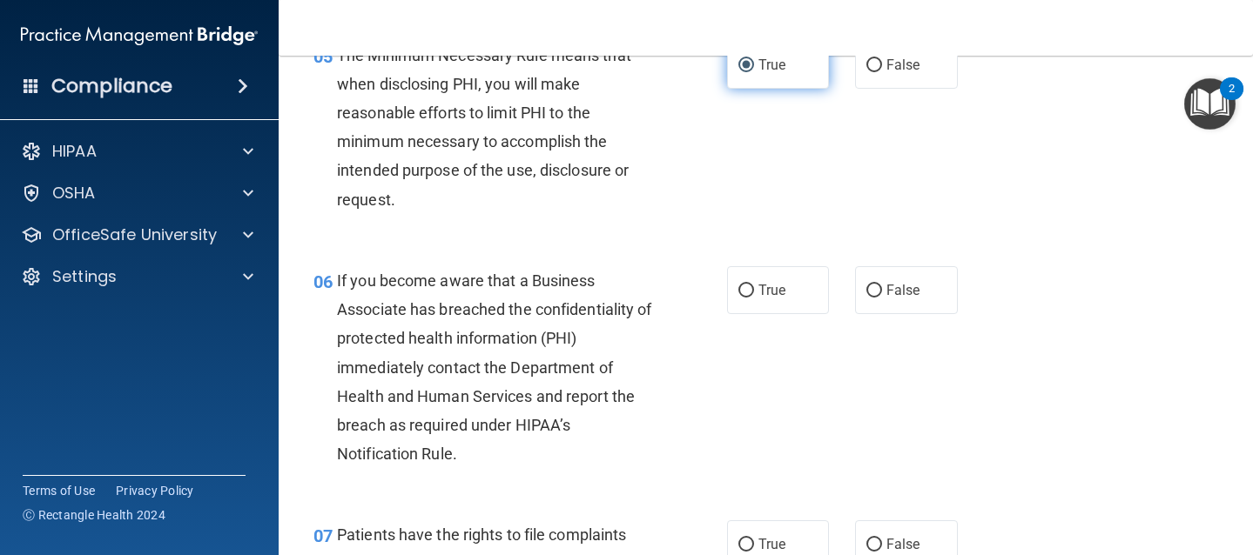
scroll to position [857, 0]
click at [738, 292] on input "True" at bounding box center [746, 290] width 16 height 13
radio input "true"
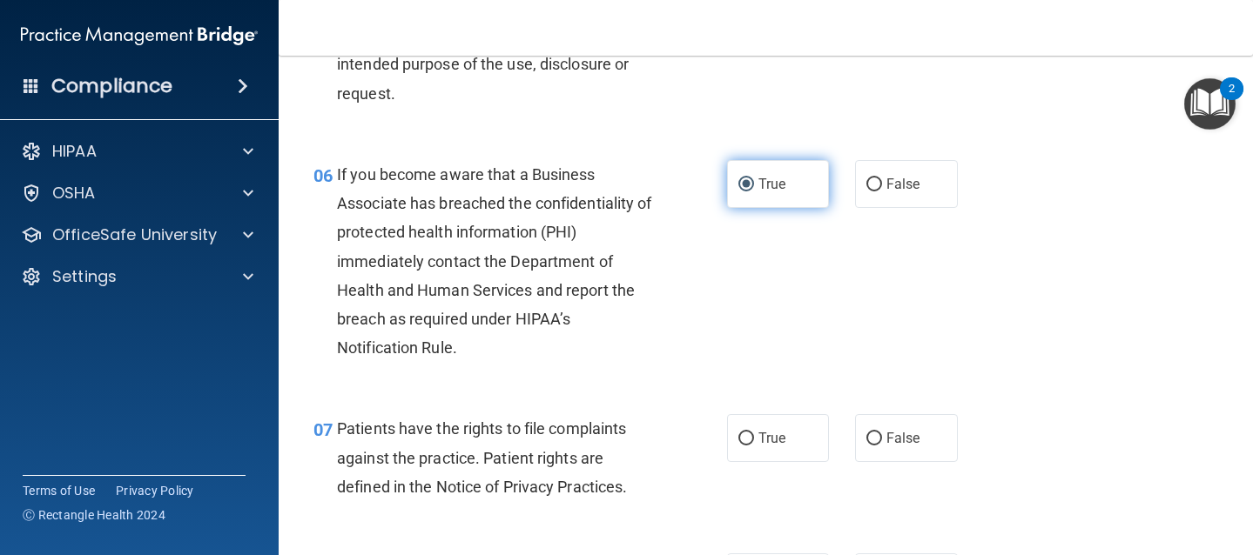
scroll to position [964, 0]
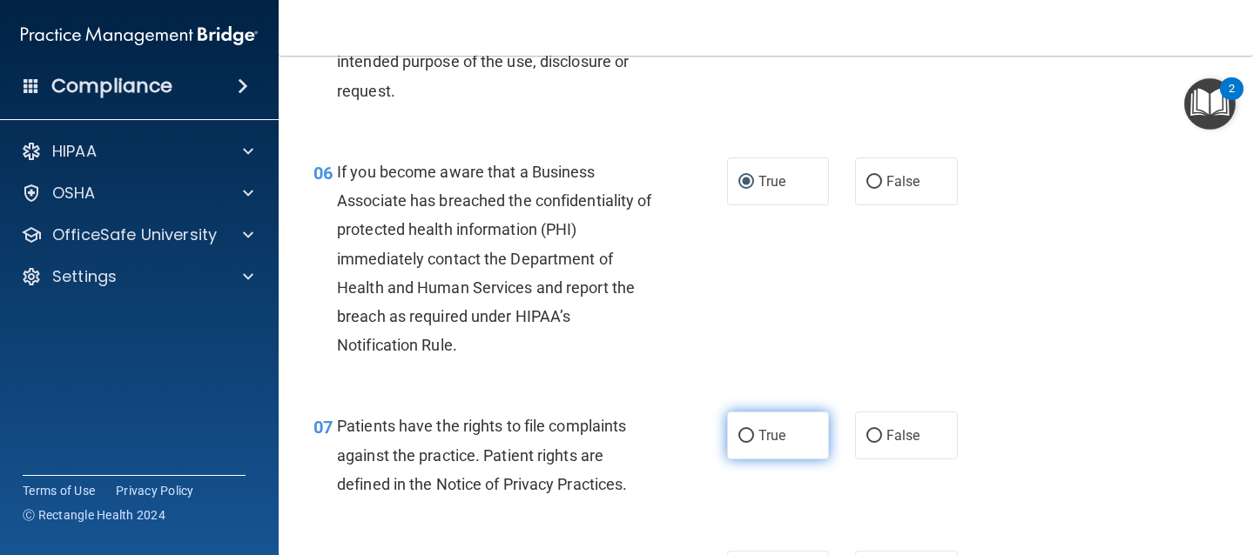
click at [742, 436] on input "True" at bounding box center [746, 436] width 16 height 13
radio input "true"
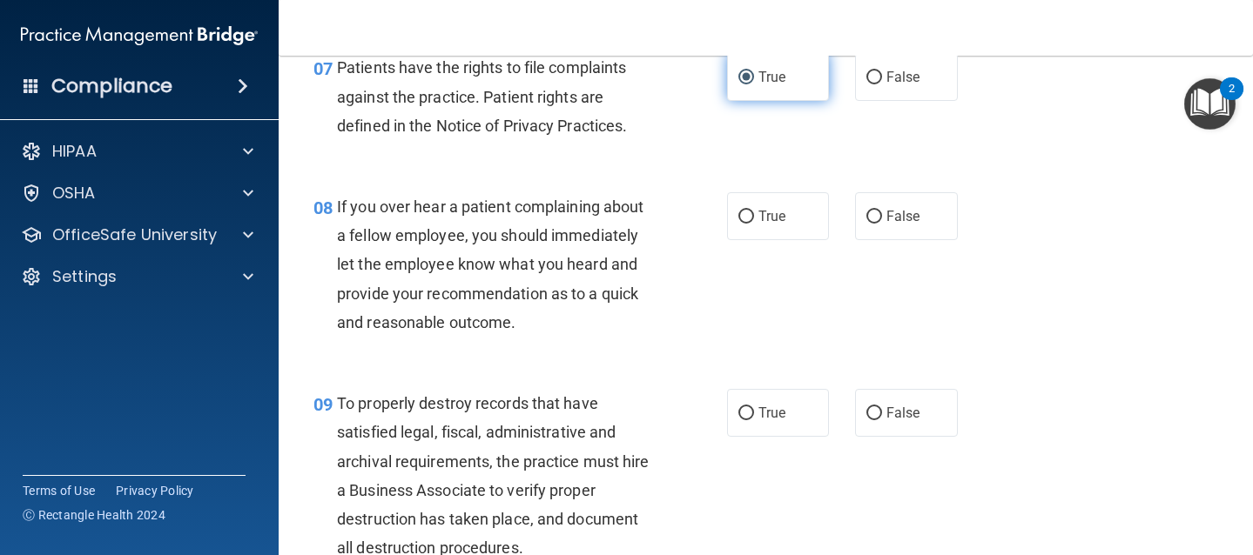
scroll to position [1333, 0]
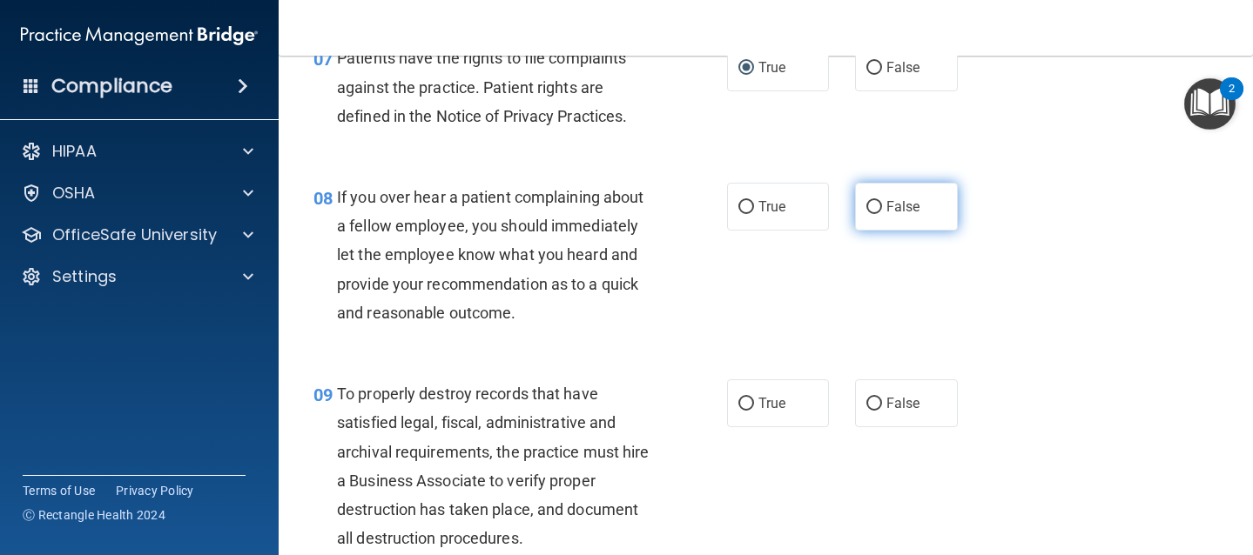
click at [866, 212] on input "False" at bounding box center [874, 207] width 16 height 13
radio input "true"
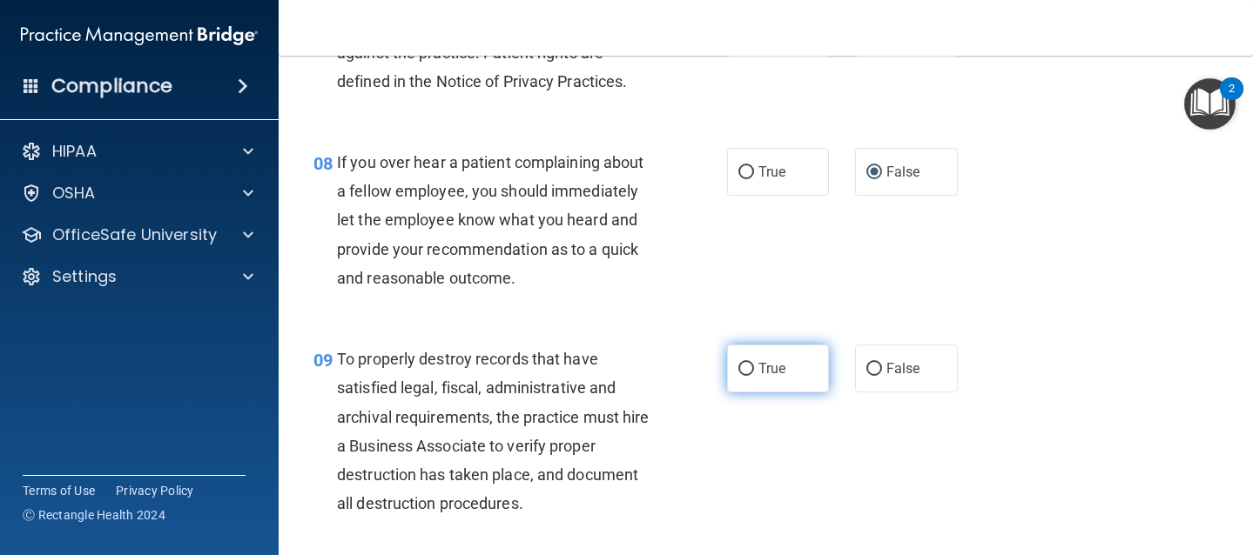
click at [767, 373] on span "True" at bounding box center [771, 368] width 27 height 17
click at [754, 373] on input "True" at bounding box center [746, 369] width 16 height 13
radio input "true"
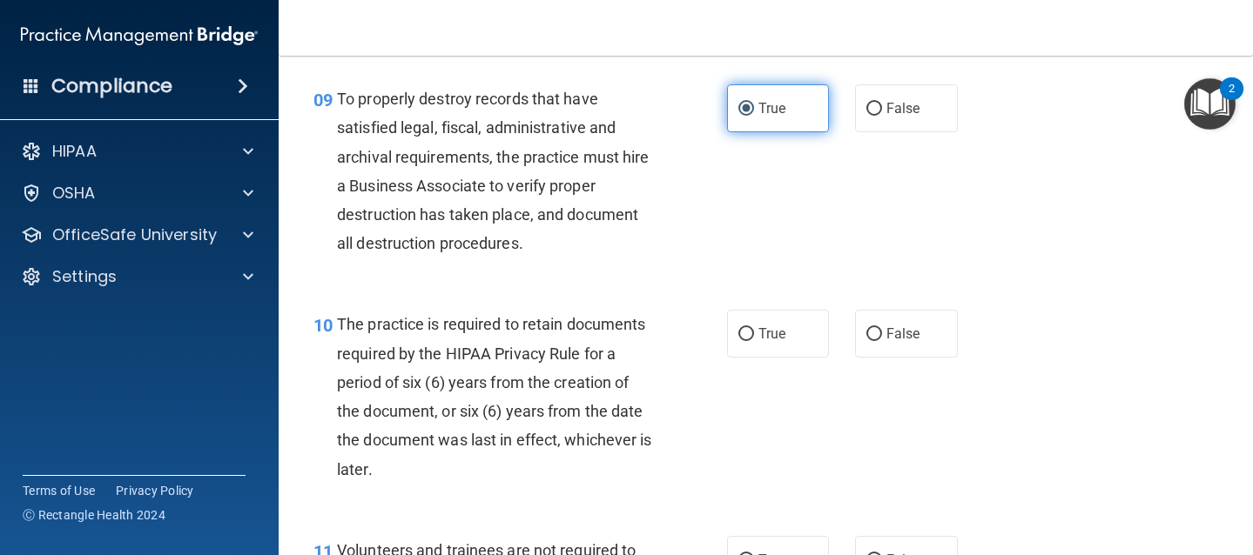
scroll to position [1637, 0]
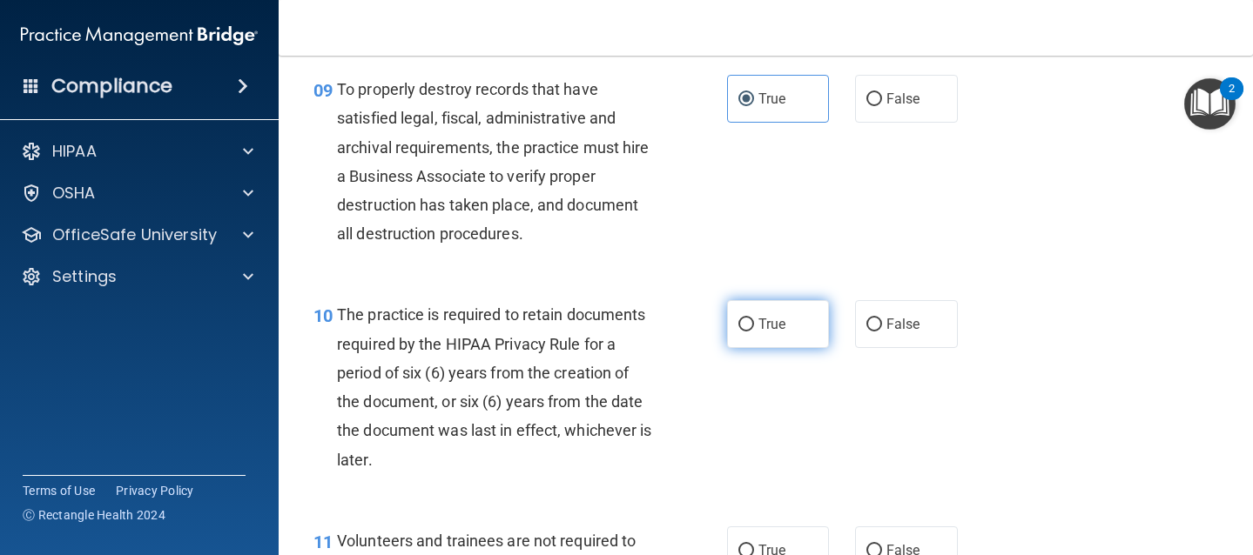
click at [750, 338] on label "True" at bounding box center [778, 324] width 103 height 48
click at [750, 332] on input "True" at bounding box center [746, 325] width 16 height 13
radio input "true"
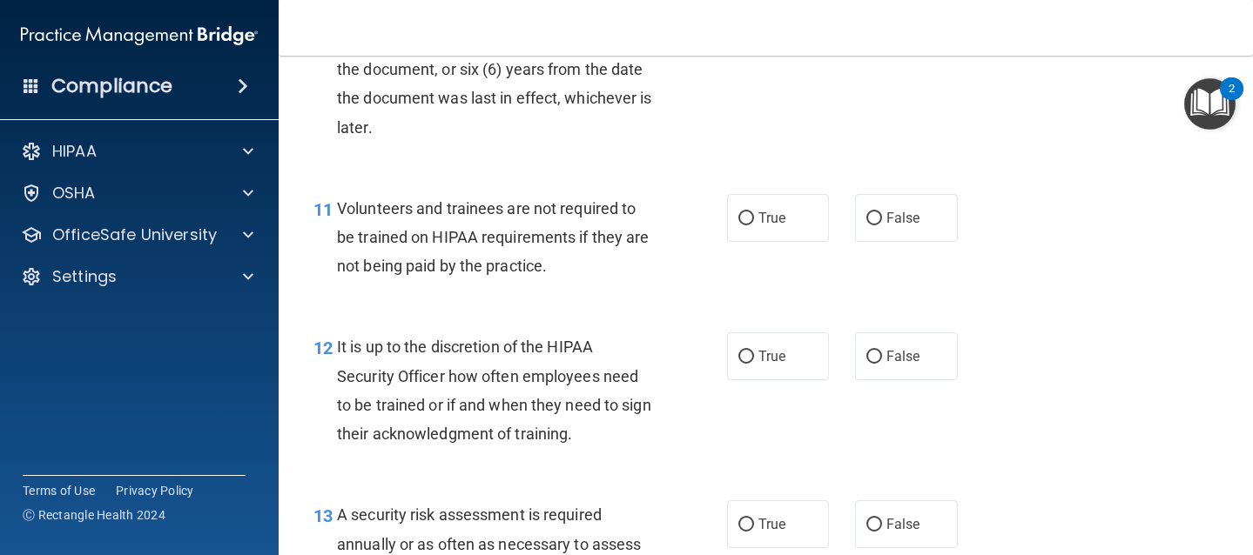
scroll to position [2004, 0]
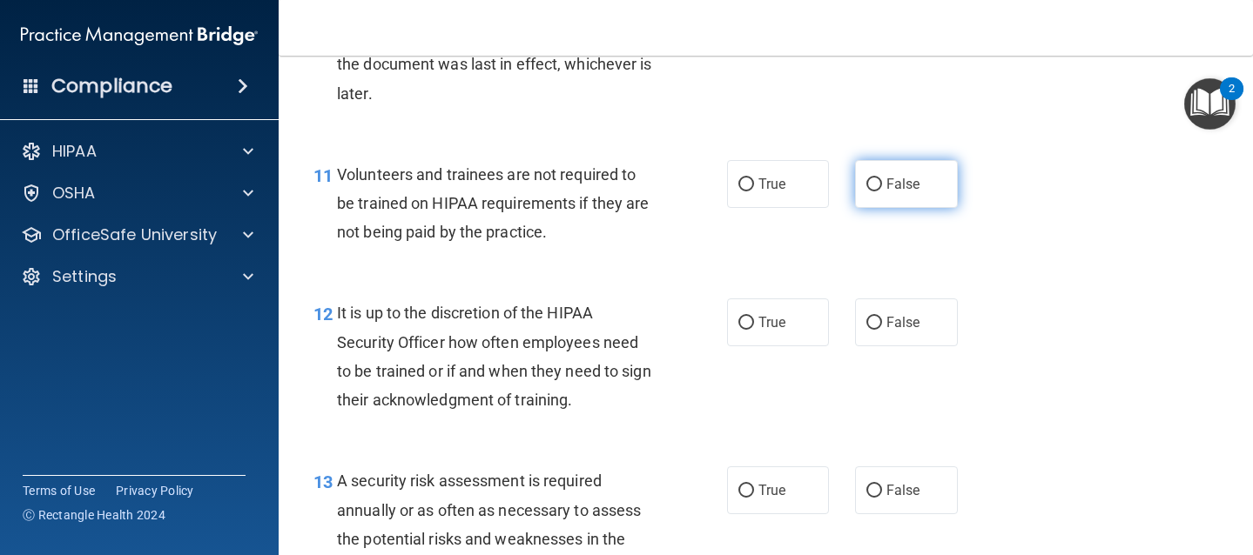
click at [877, 189] on label "False" at bounding box center [906, 184] width 103 height 48
click at [877, 189] on input "False" at bounding box center [874, 184] width 16 height 13
radio input "true"
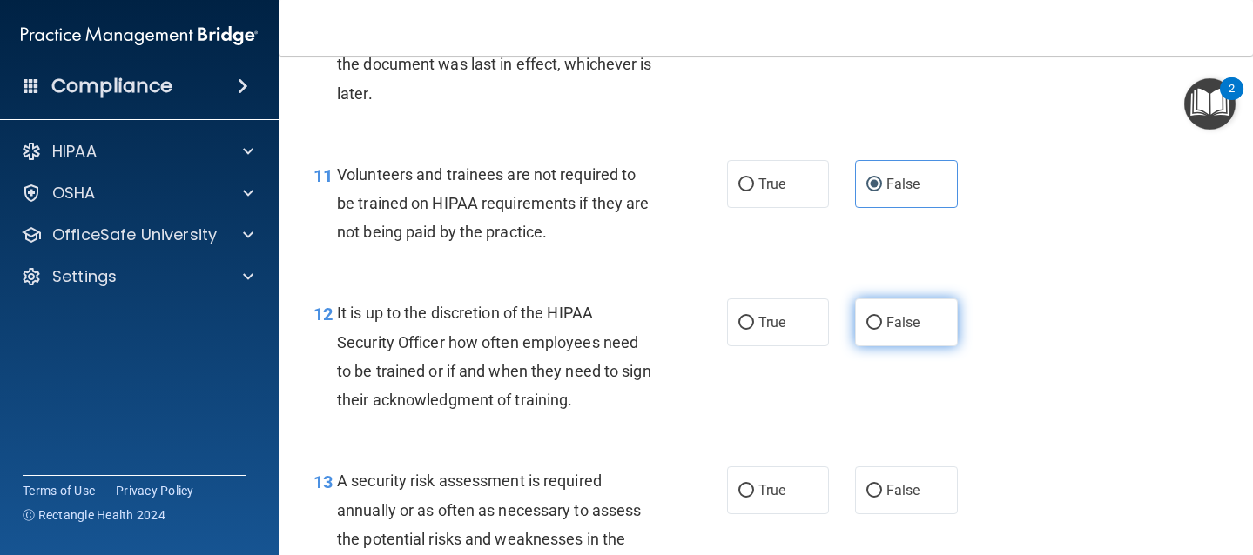
click at [886, 326] on span "False" at bounding box center [903, 322] width 34 height 17
click at [882, 326] on input "False" at bounding box center [874, 323] width 16 height 13
radio input "true"
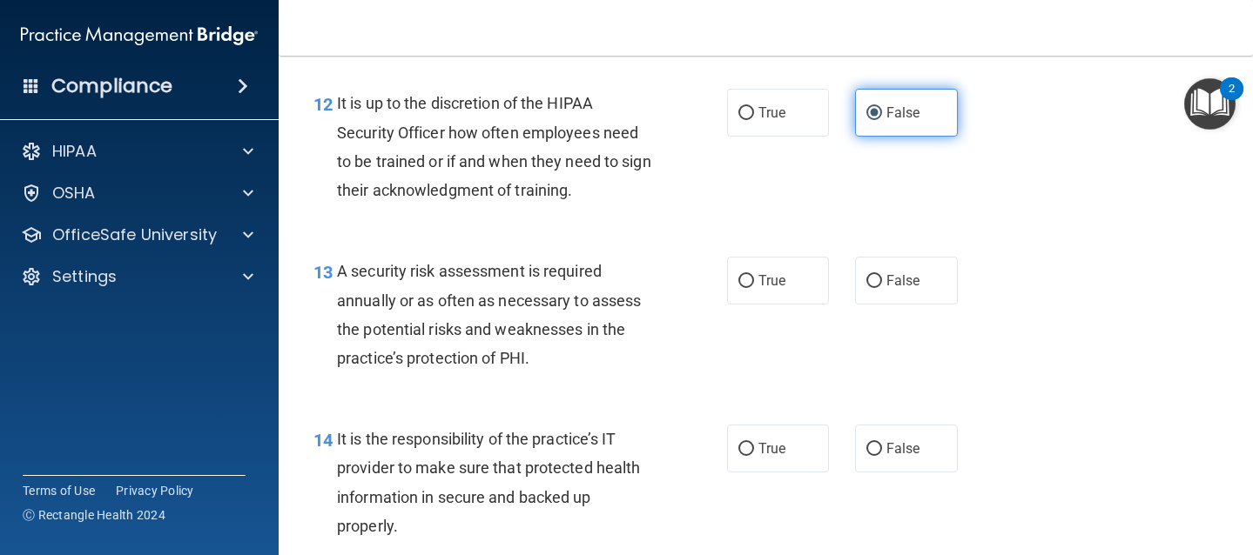
scroll to position [2214, 0]
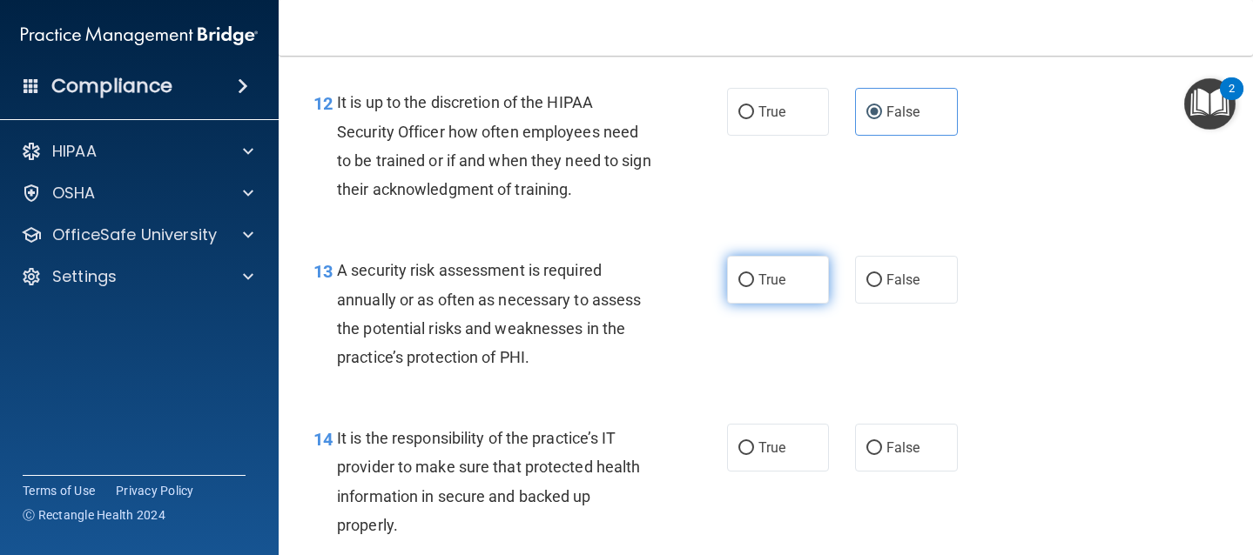
click at [727, 293] on label "True" at bounding box center [778, 280] width 103 height 48
click at [738, 287] on input "True" at bounding box center [746, 280] width 16 height 13
radio input "true"
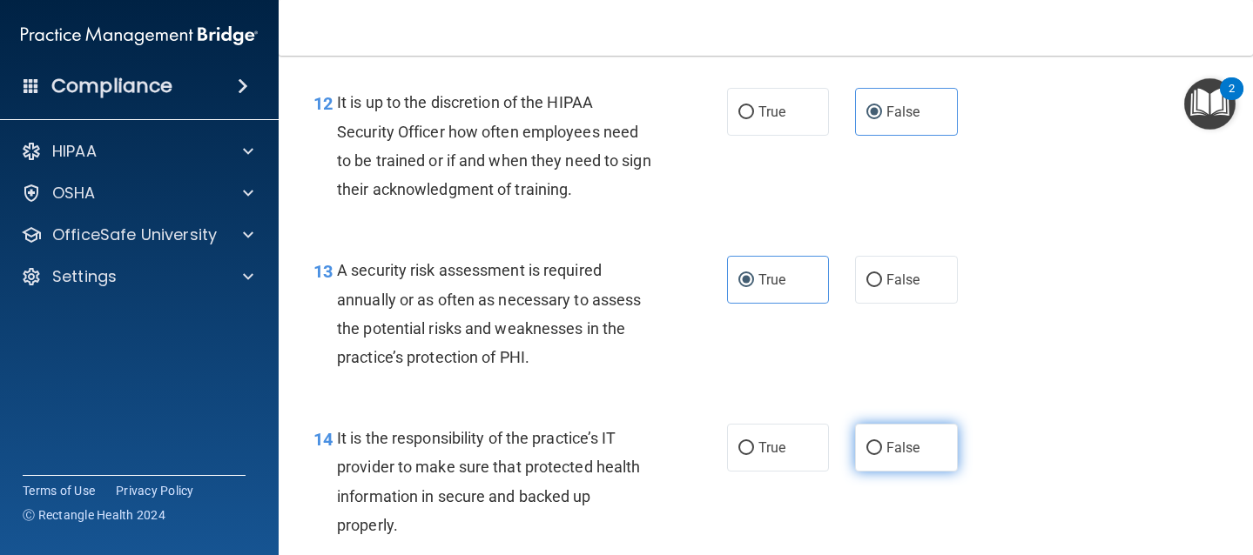
click at [886, 451] on span "False" at bounding box center [903, 448] width 34 height 17
click at [879, 451] on input "False" at bounding box center [874, 448] width 16 height 13
radio input "true"
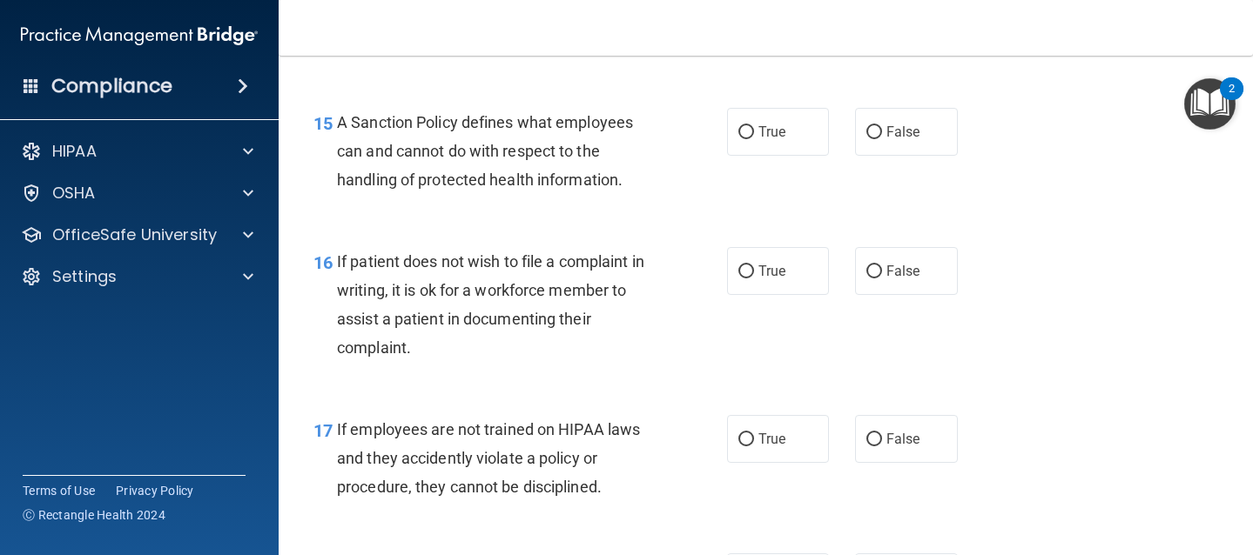
scroll to position [2703, 0]
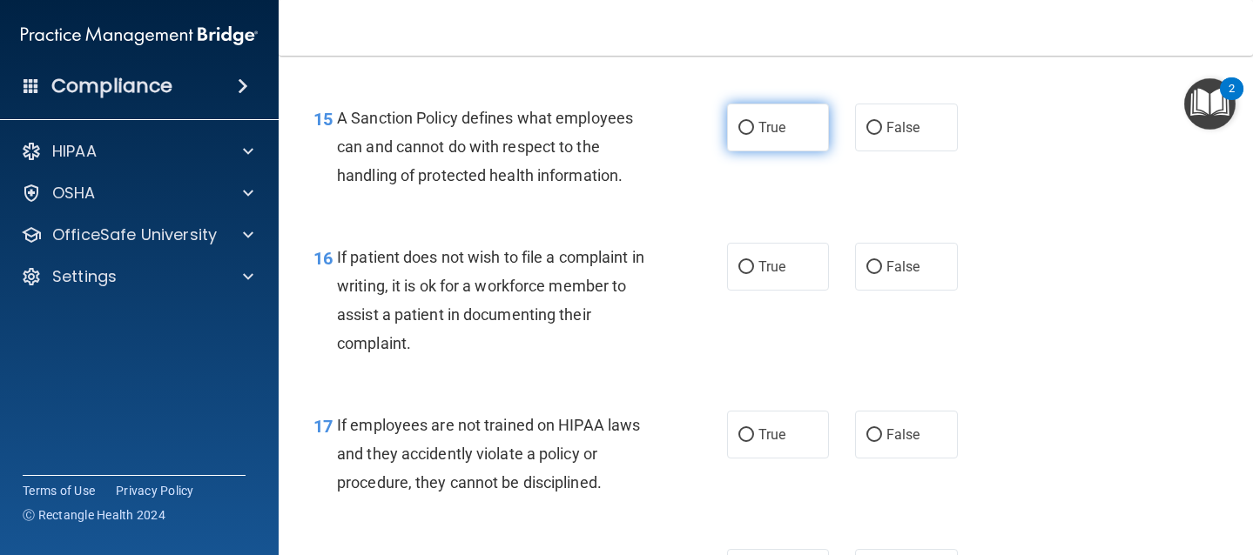
click at [758, 132] on span "True" at bounding box center [771, 127] width 27 height 17
click at [753, 132] on input "True" at bounding box center [746, 128] width 16 height 13
radio input "true"
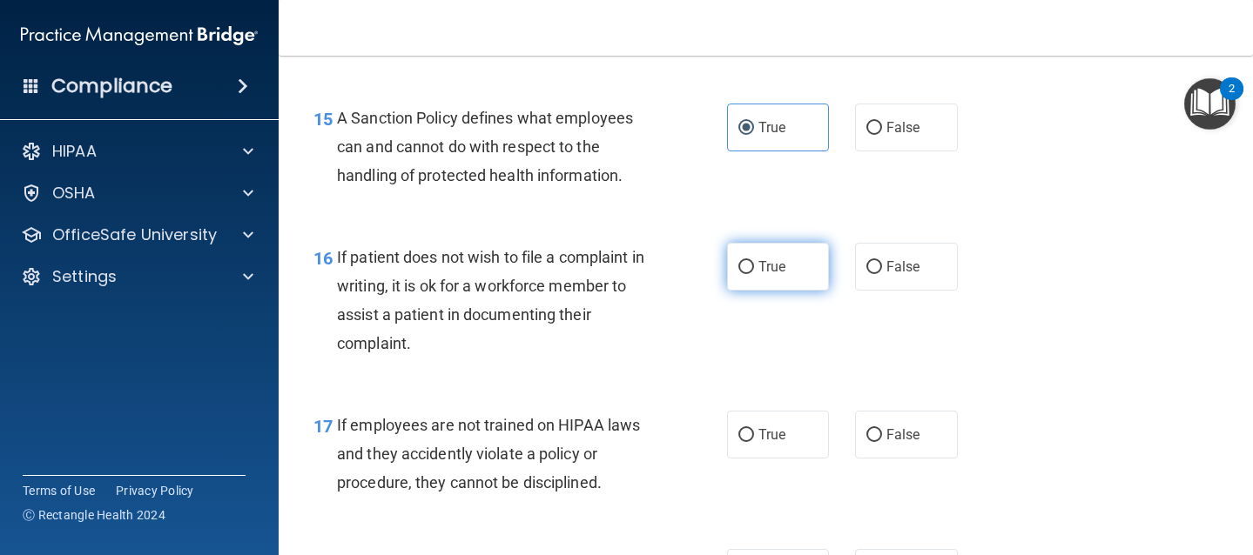
click at [758, 279] on label "True" at bounding box center [778, 267] width 103 height 48
click at [754, 274] on input "True" at bounding box center [746, 267] width 16 height 13
radio input "true"
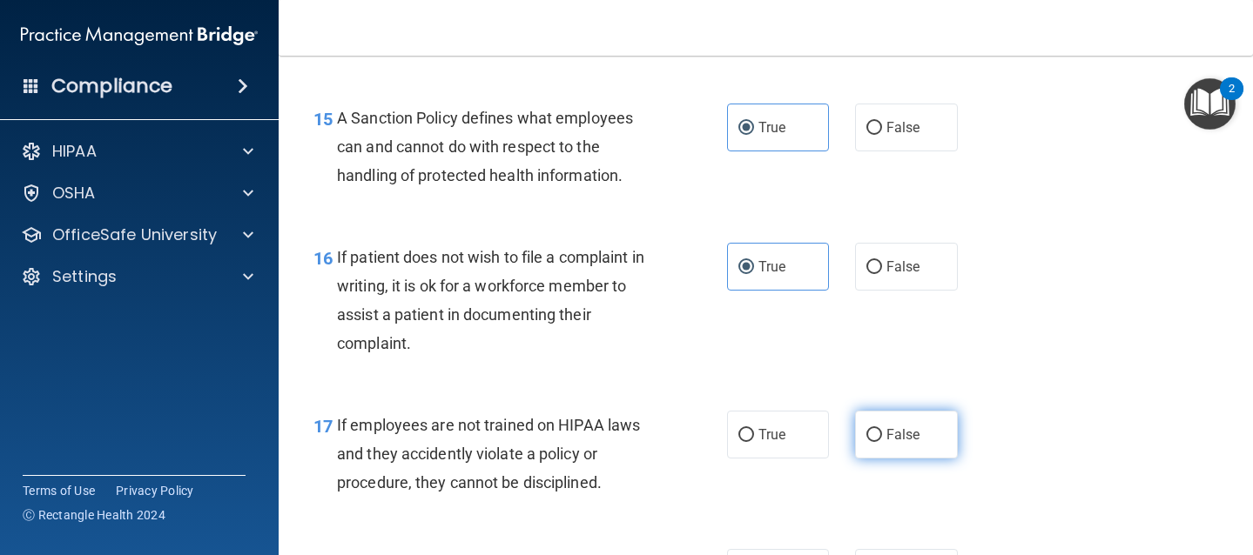
click at [890, 452] on label "False" at bounding box center [906, 435] width 103 height 48
click at [882, 442] on input "False" at bounding box center [874, 435] width 16 height 13
radio input "true"
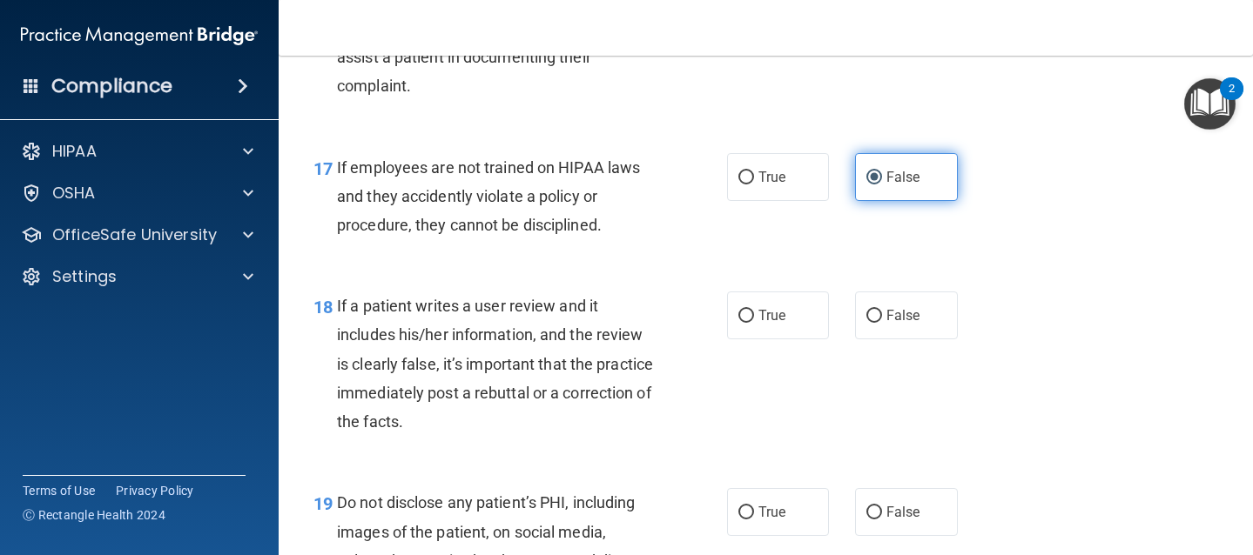
scroll to position [2967, 0]
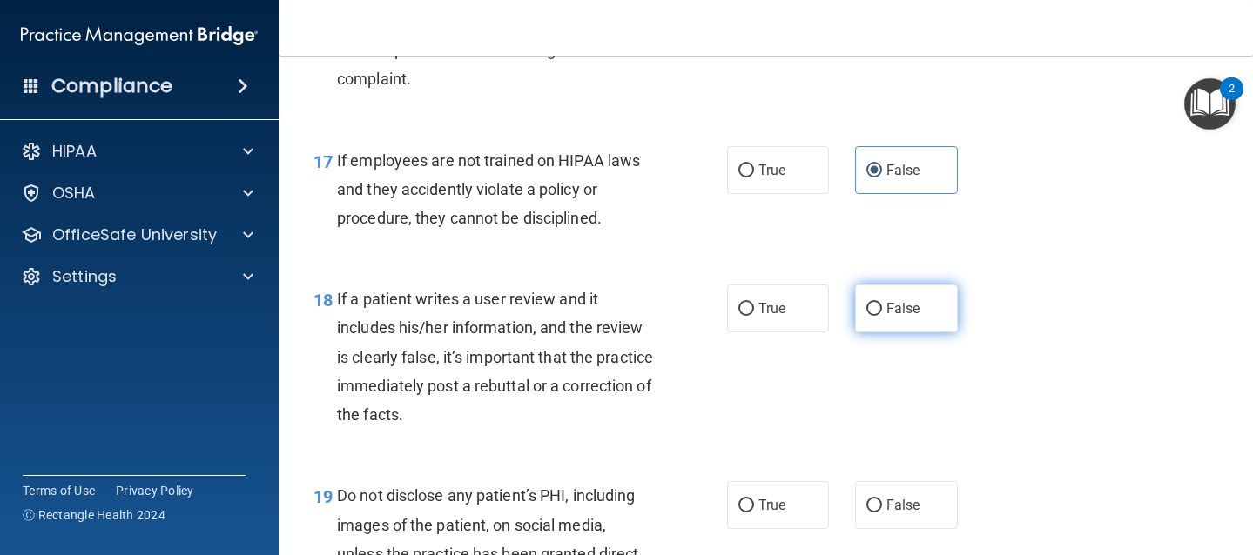
click at [895, 300] on span "False" at bounding box center [903, 308] width 34 height 17
click at [882, 303] on input "False" at bounding box center [874, 309] width 16 height 13
radio input "true"
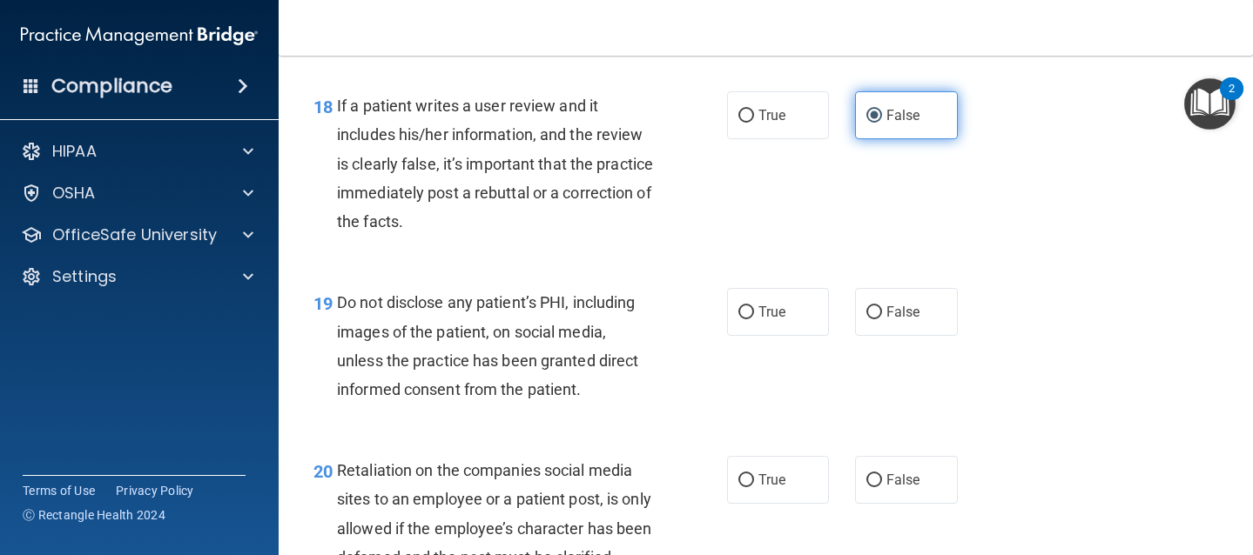
scroll to position [3169, 0]
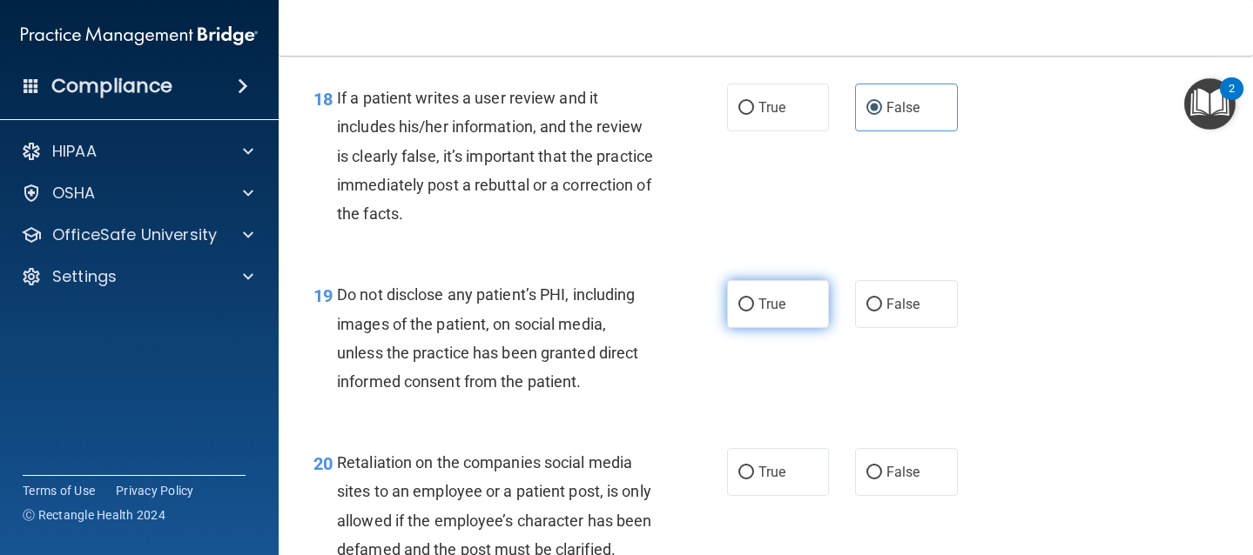
click at [758, 312] on span "True" at bounding box center [771, 304] width 27 height 17
click at [751, 312] on input "True" at bounding box center [746, 305] width 16 height 13
radio input "true"
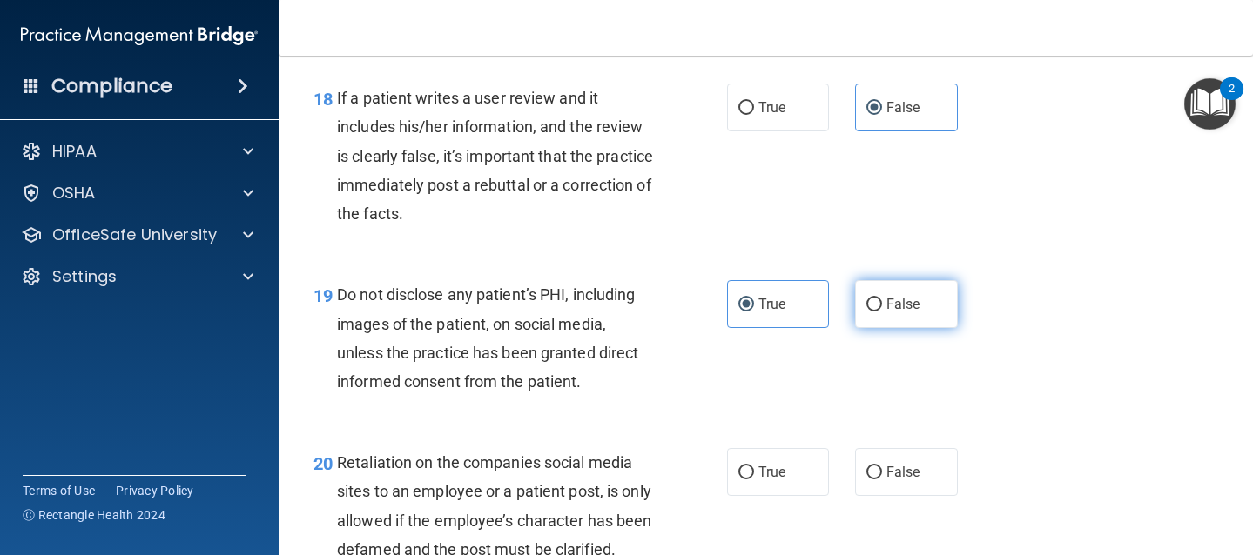
click at [889, 307] on span "False" at bounding box center [903, 304] width 34 height 17
click at [882, 307] on input "False" at bounding box center [874, 305] width 16 height 13
radio input "true"
radio input "false"
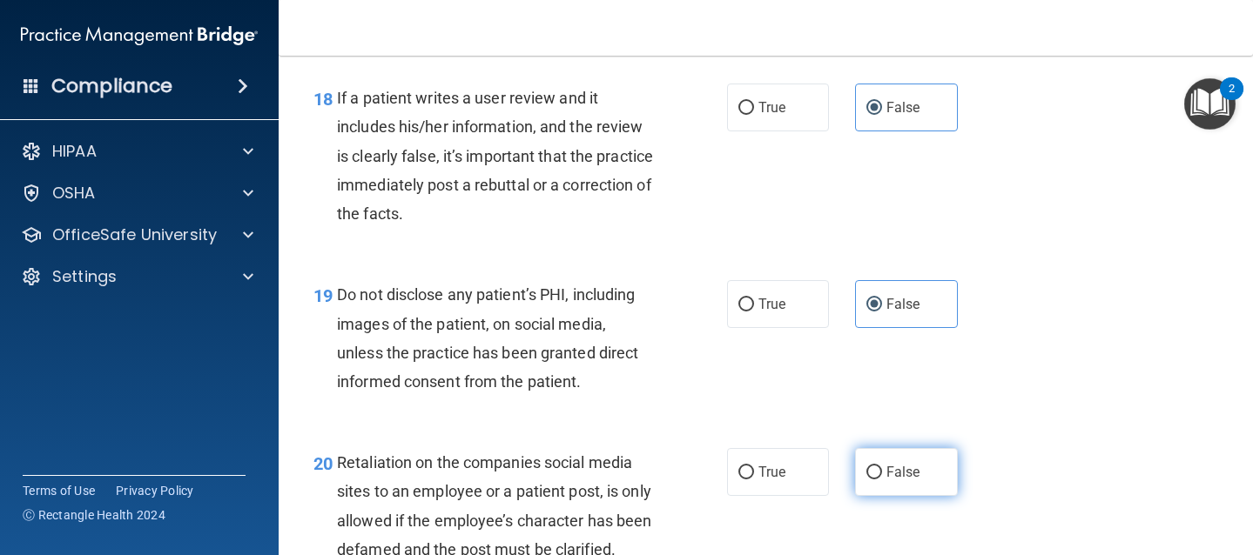
click at [889, 480] on span "False" at bounding box center [903, 472] width 34 height 17
click at [882, 480] on input "False" at bounding box center [874, 473] width 16 height 13
radio input "true"
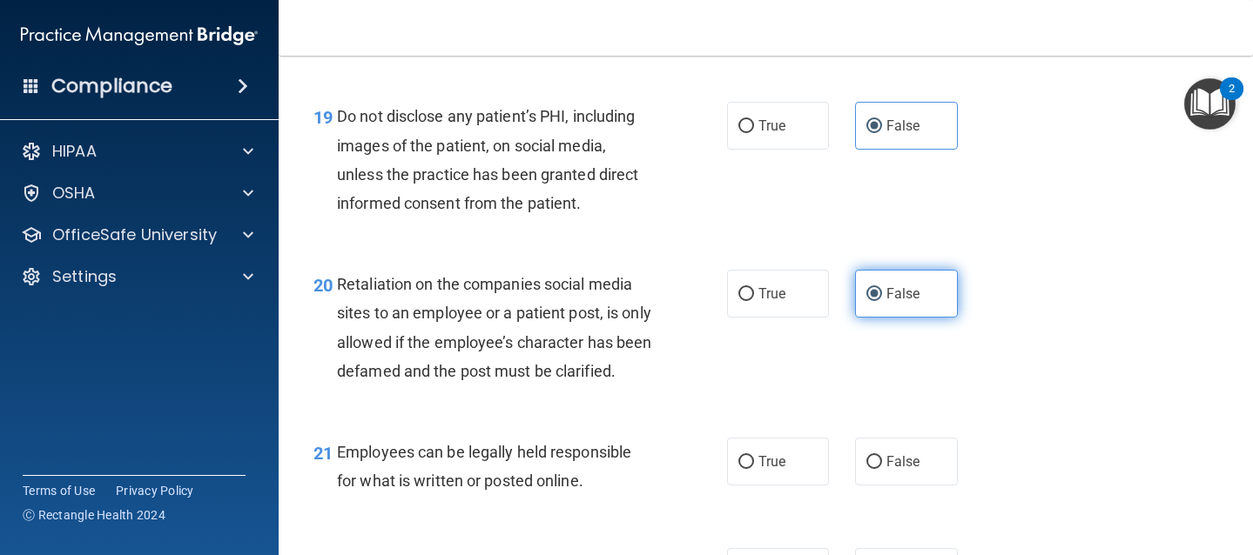
scroll to position [3353, 0]
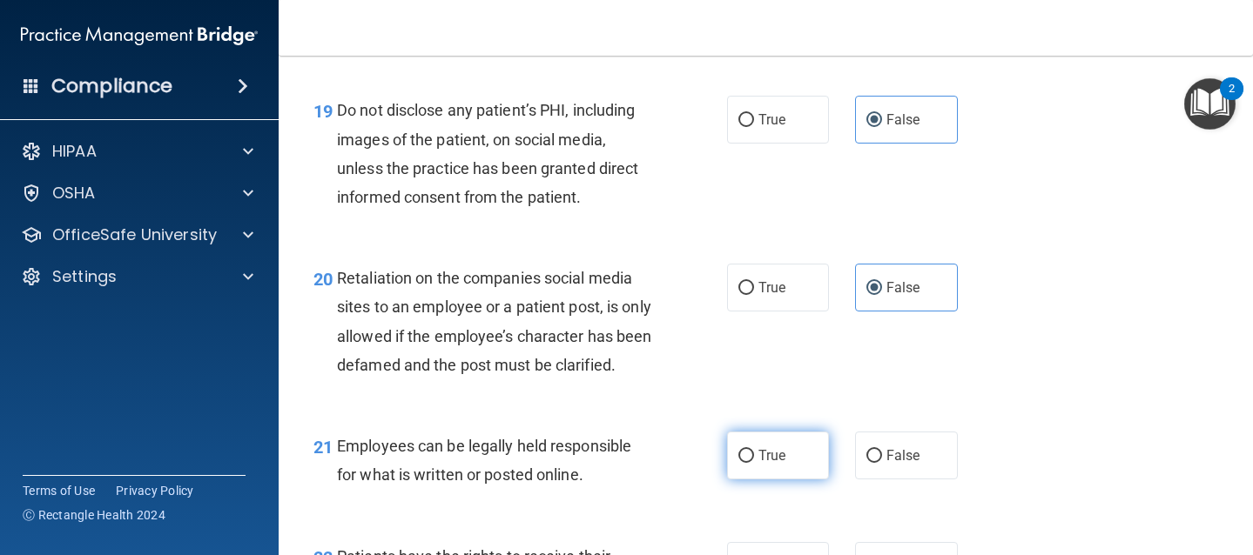
click at [743, 463] on input "True" at bounding box center [746, 456] width 16 height 13
radio input "true"
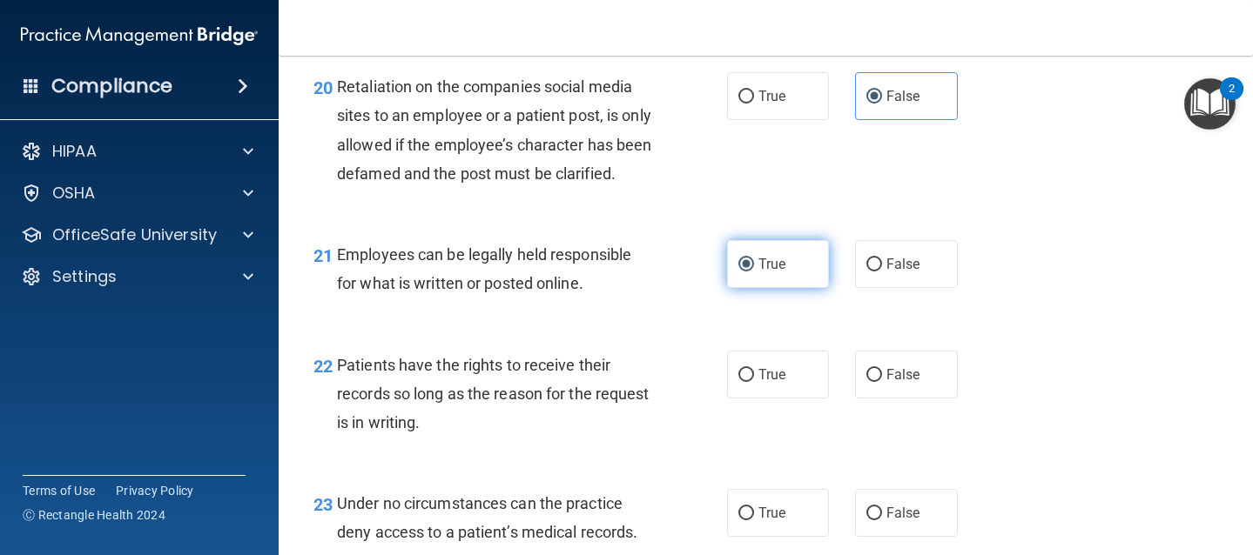
scroll to position [3549, 0]
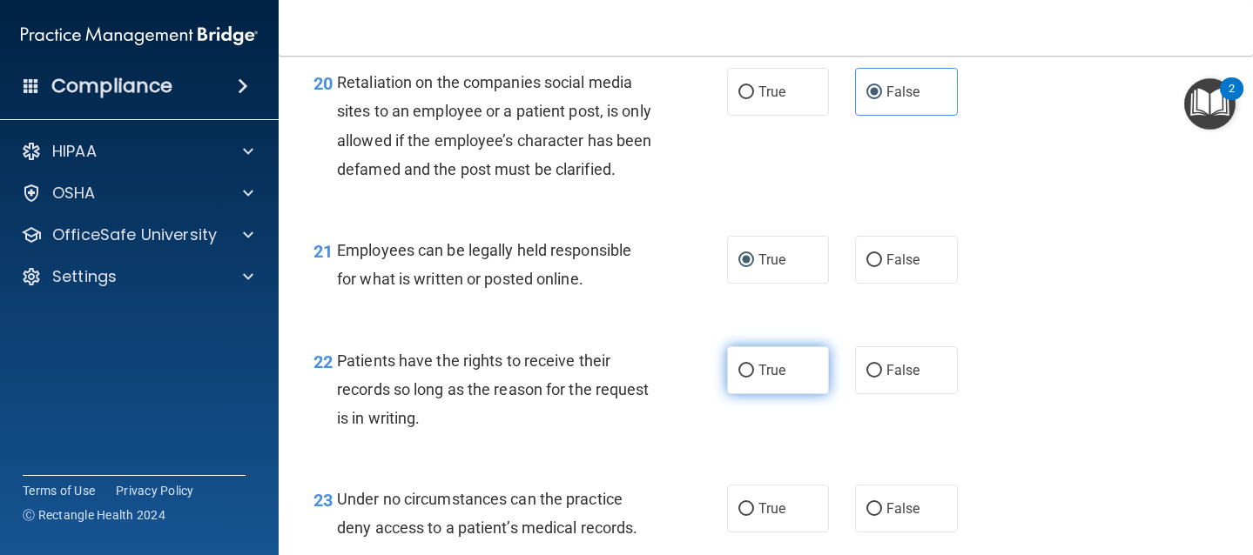
click at [760, 379] on span "True" at bounding box center [771, 370] width 27 height 17
click at [754, 378] on input "True" at bounding box center [746, 371] width 16 height 13
radio input "true"
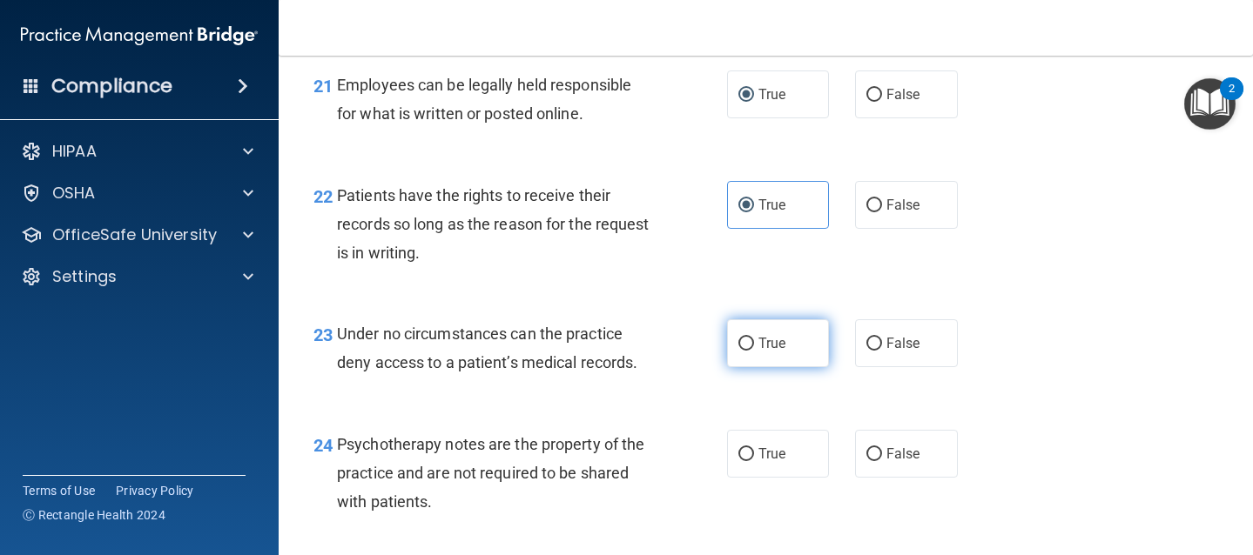
scroll to position [3732, 0]
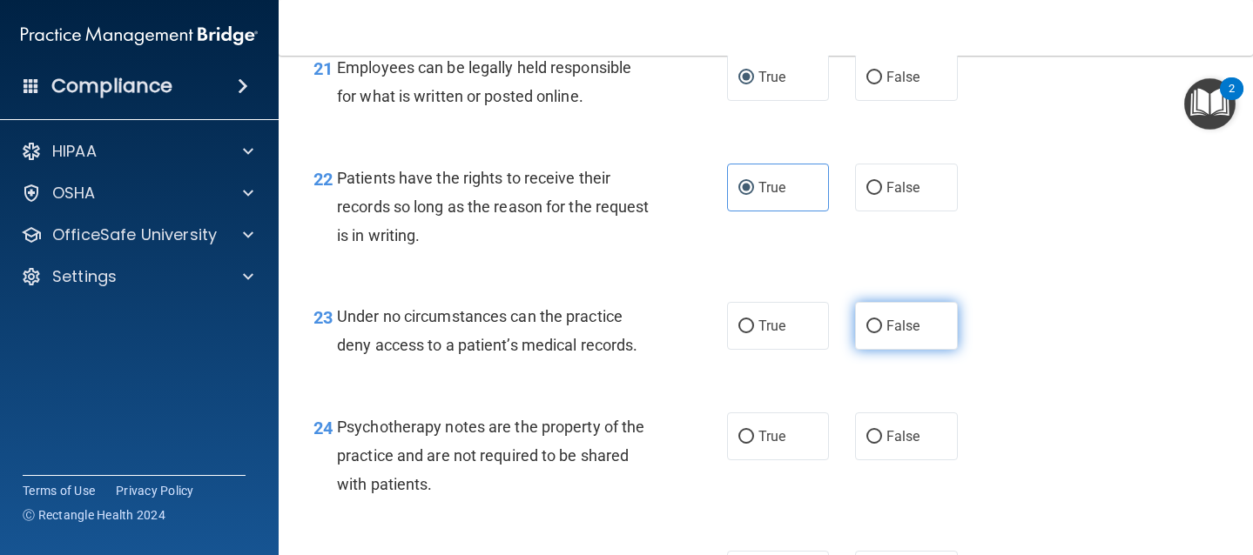
click at [877, 350] on label "False" at bounding box center [906, 326] width 103 height 48
click at [877, 333] on input "False" at bounding box center [874, 326] width 16 height 13
radio input "true"
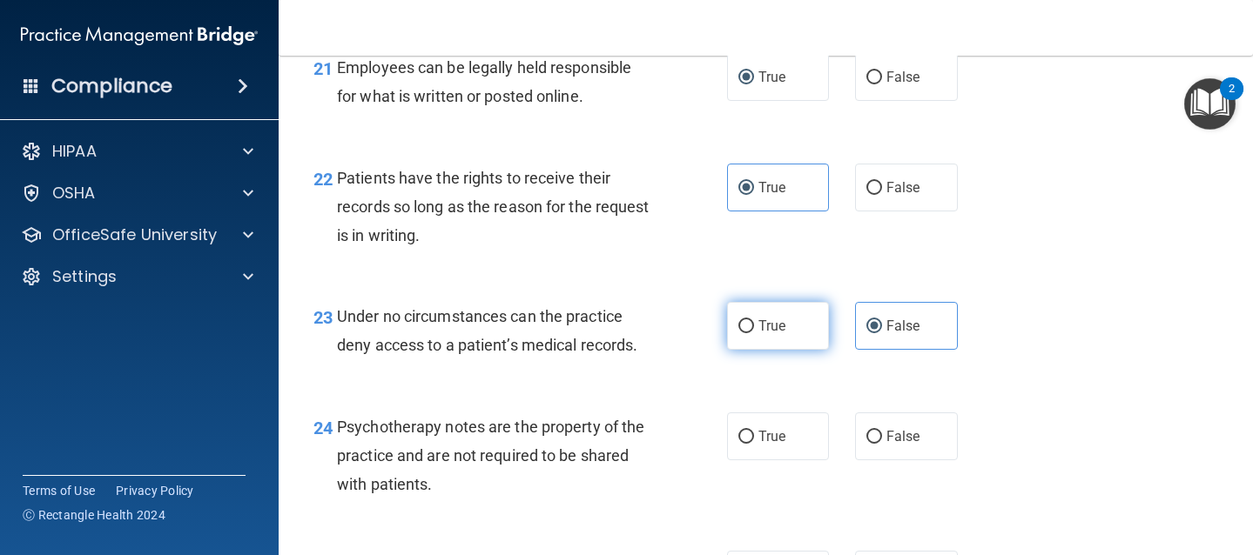
click at [763, 334] on span "True" at bounding box center [771, 326] width 27 height 17
click at [754, 333] on input "True" at bounding box center [746, 326] width 16 height 13
radio input "true"
radio input "false"
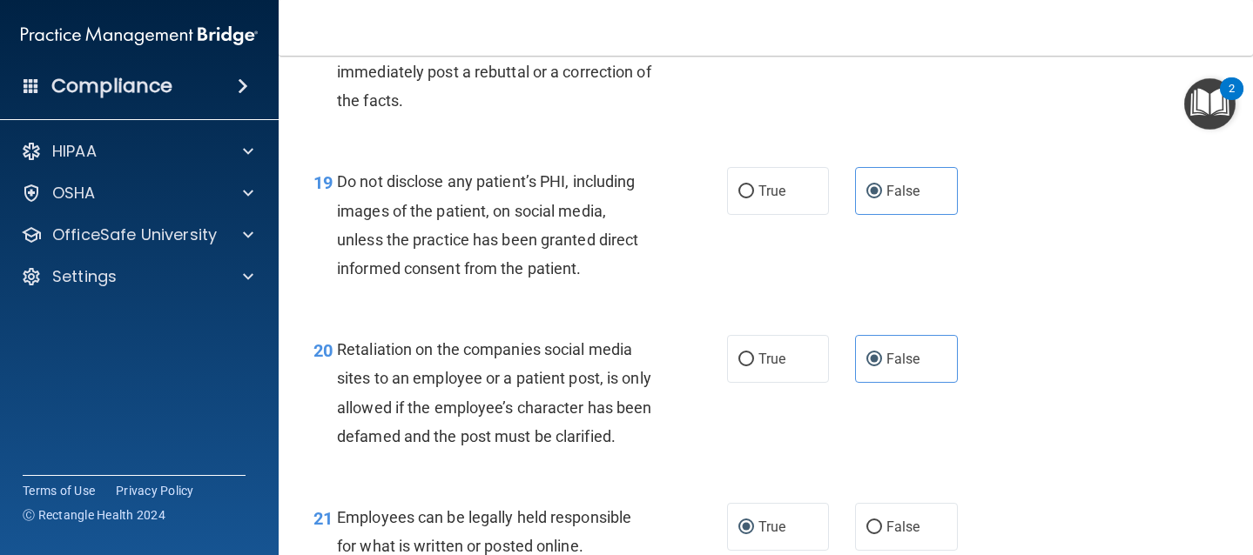
scroll to position [3275, 0]
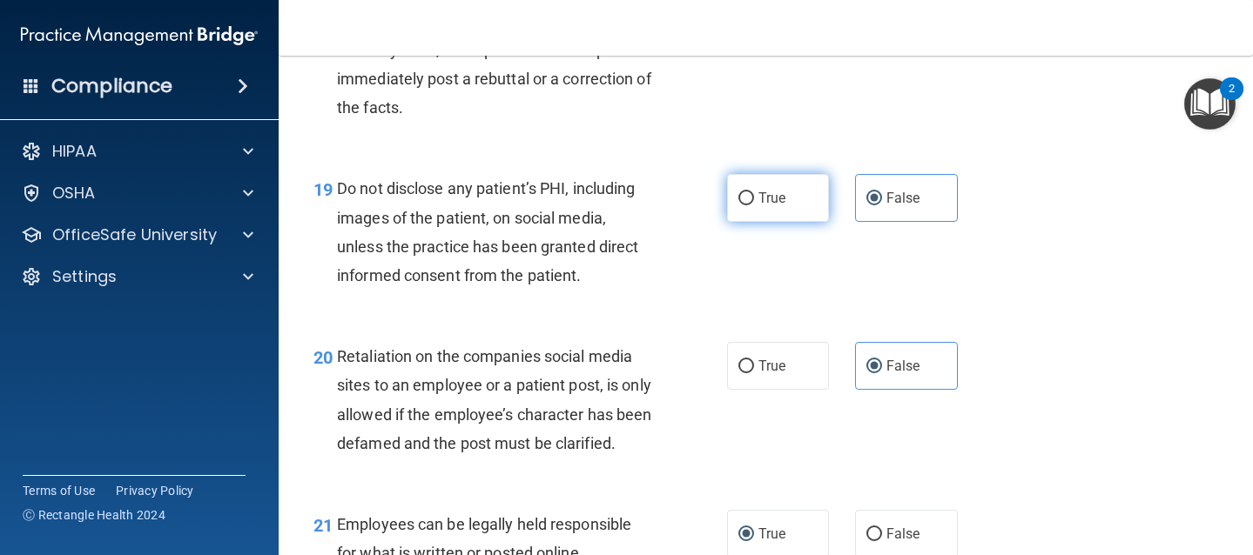
click at [765, 198] on span "True" at bounding box center [771, 198] width 27 height 17
click at [754, 198] on input "True" at bounding box center [746, 198] width 16 height 13
radio input "true"
radio input "false"
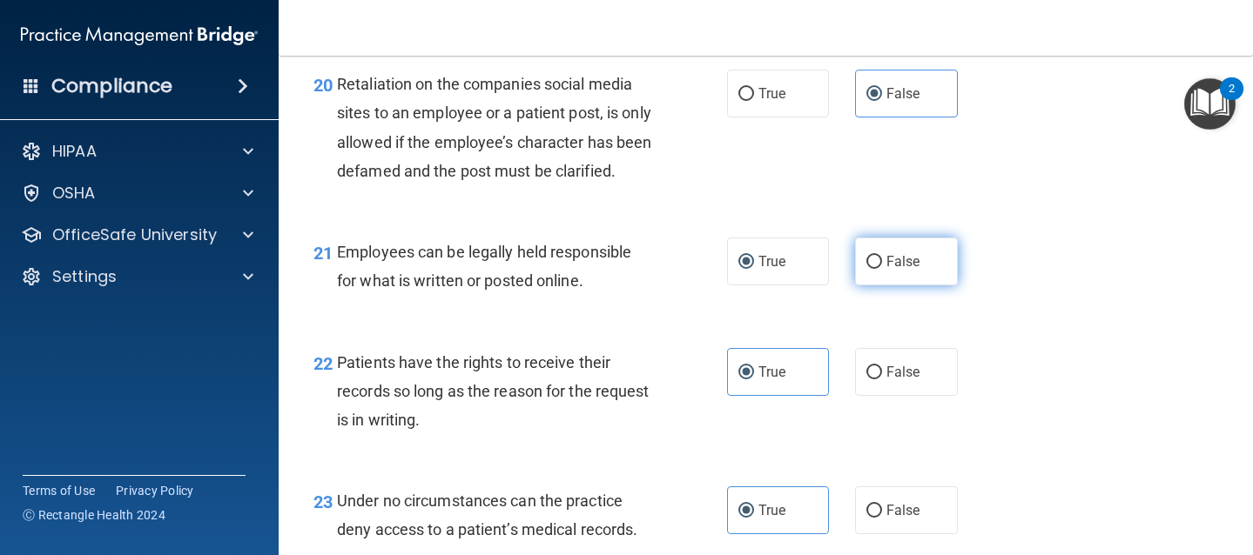
scroll to position [3556, 0]
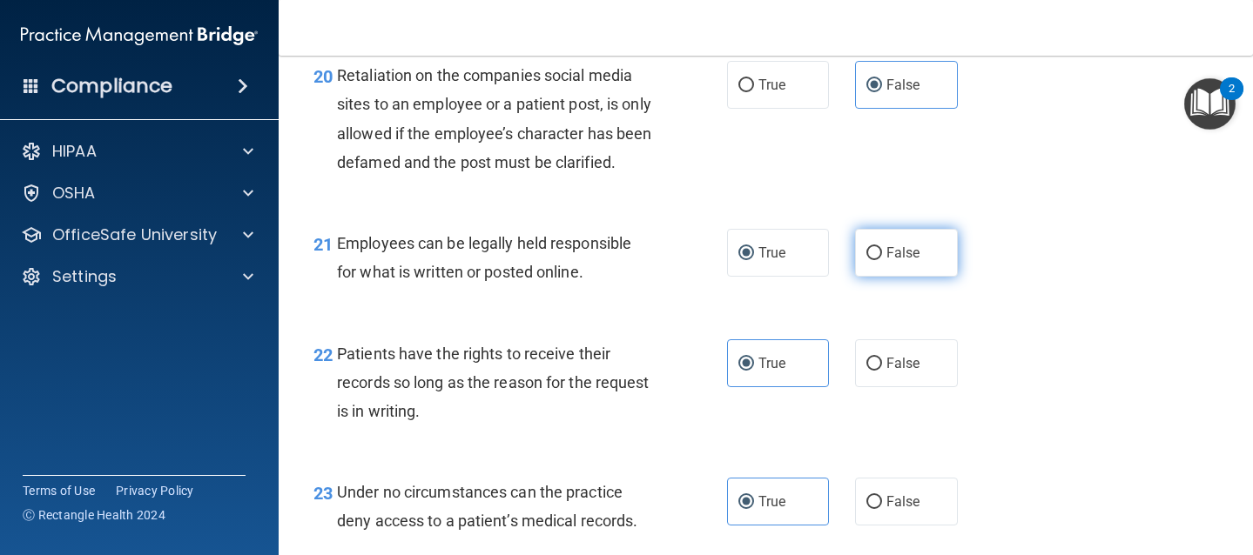
click at [876, 277] on label "False" at bounding box center [906, 253] width 103 height 48
click at [876, 260] on input "False" at bounding box center [874, 253] width 16 height 13
radio input "true"
radio input "false"
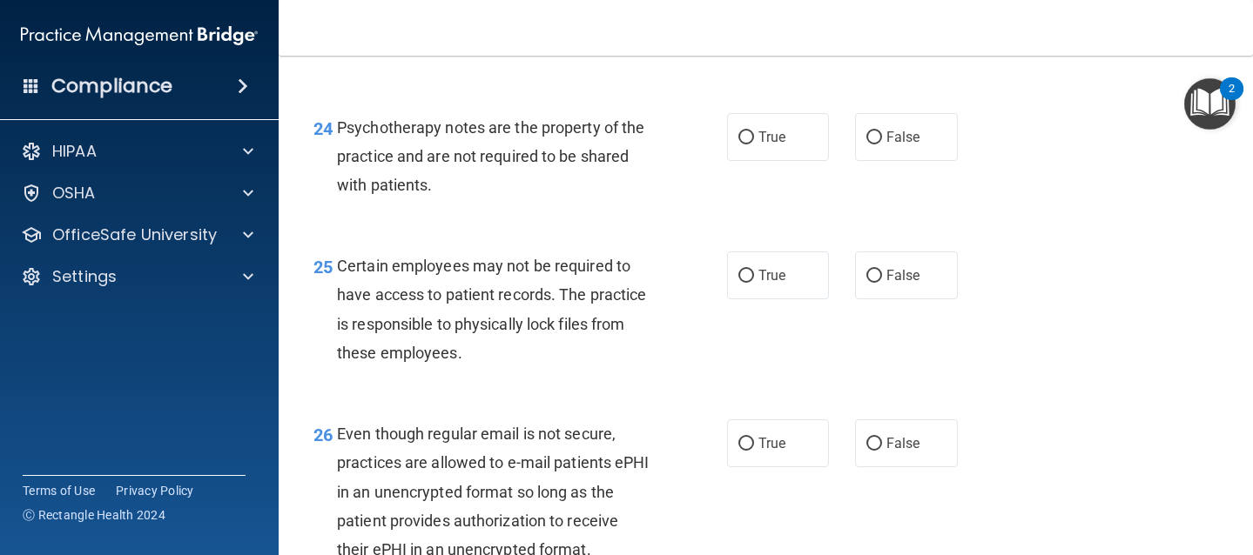
scroll to position [4050, 0]
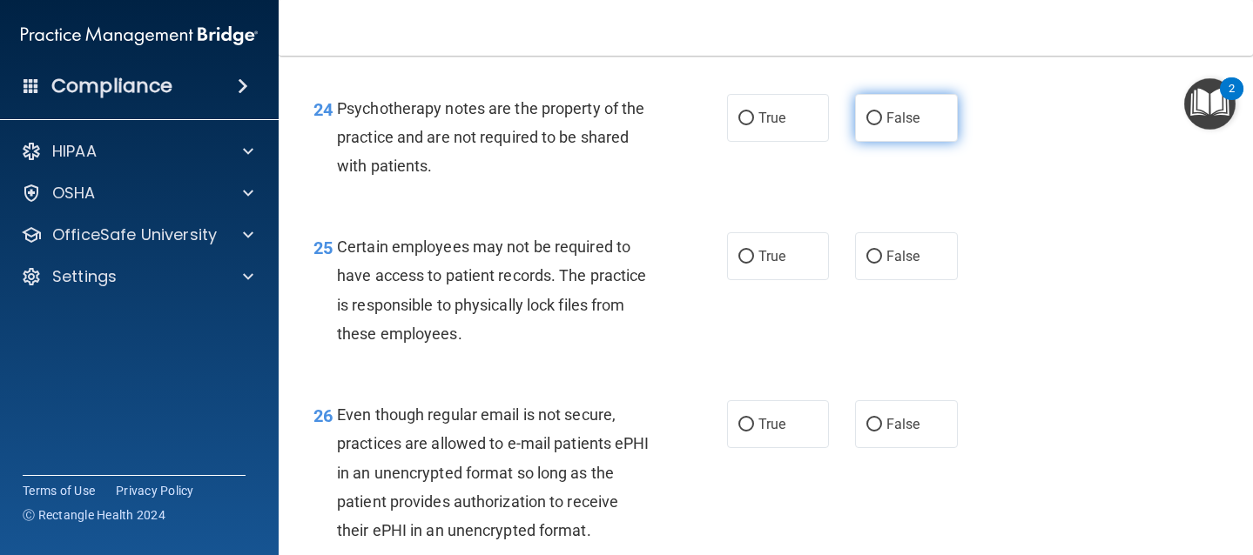
click at [886, 142] on label "False" at bounding box center [906, 118] width 103 height 48
click at [882, 125] on input "False" at bounding box center [874, 118] width 16 height 13
radio input "true"
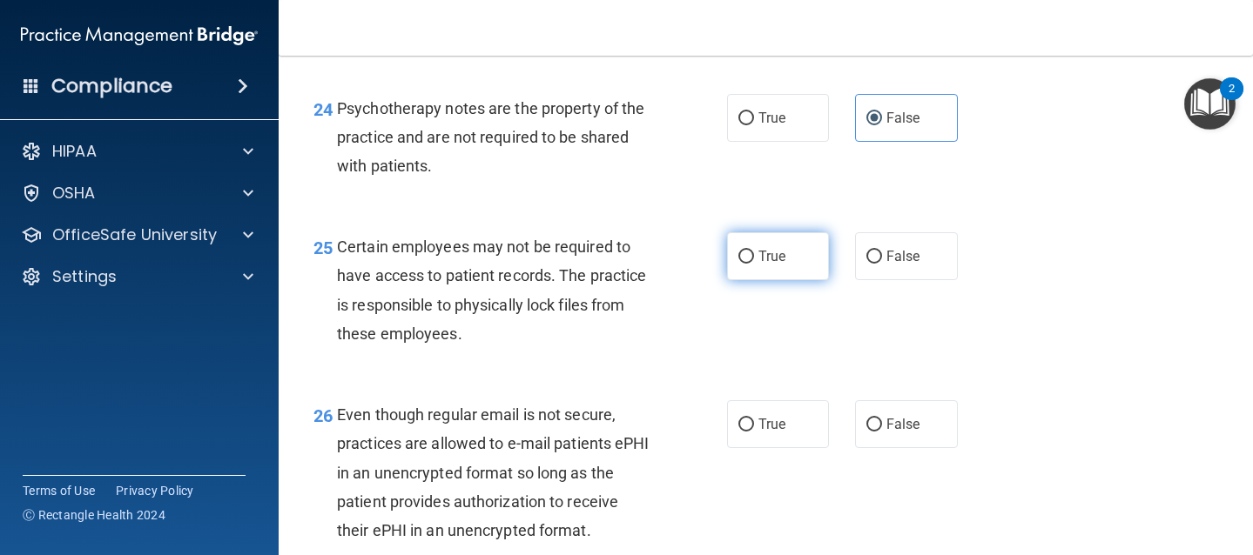
click at [764, 280] on label "True" at bounding box center [778, 256] width 103 height 48
click at [754, 264] on input "True" at bounding box center [746, 257] width 16 height 13
radio input "true"
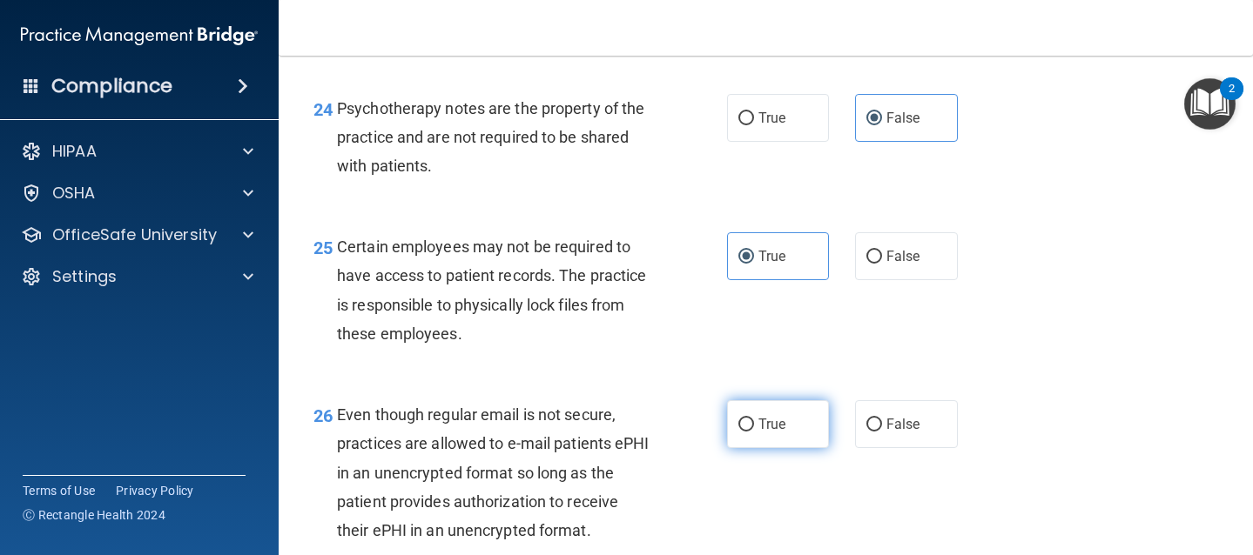
click at [756, 448] on label "True" at bounding box center [778, 424] width 103 height 48
click at [754, 432] on input "True" at bounding box center [746, 425] width 16 height 13
radio input "true"
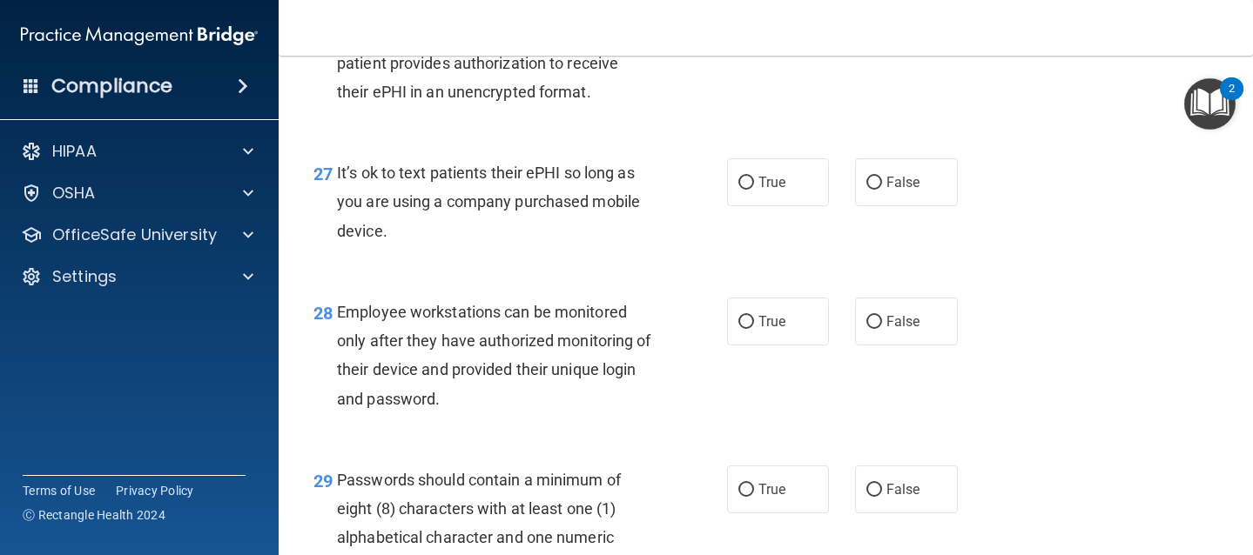
scroll to position [4490, 0]
click at [886, 190] on span "False" at bounding box center [903, 181] width 34 height 17
click at [882, 189] on input "False" at bounding box center [874, 182] width 16 height 13
radio input "true"
click at [879, 345] on label "False" at bounding box center [906, 321] width 103 height 48
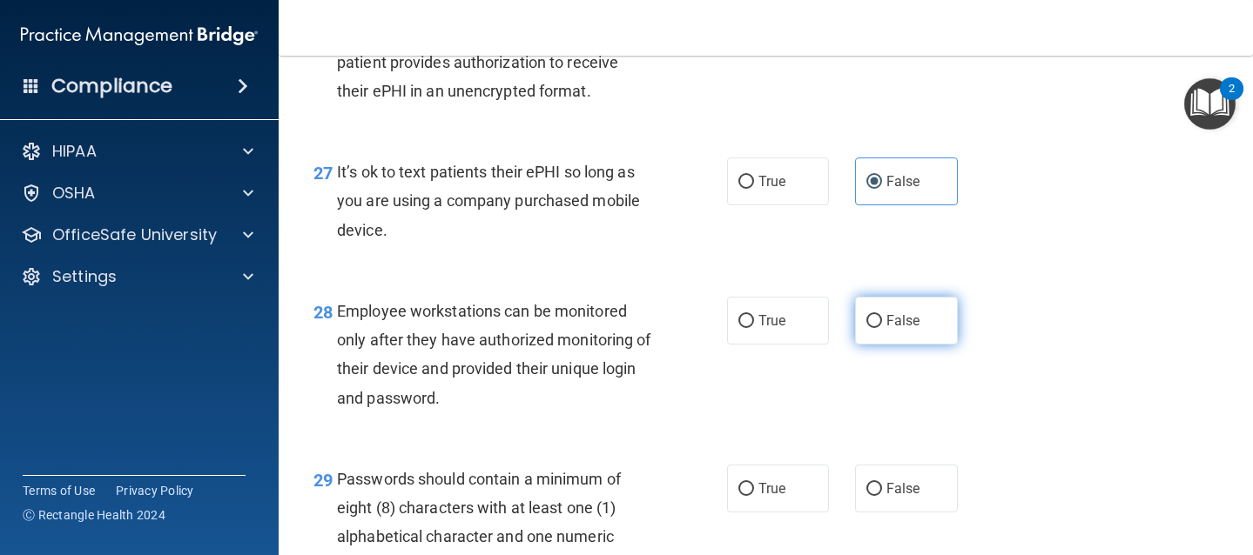
click at [879, 328] on input "False" at bounding box center [874, 321] width 16 height 13
radio input "true"
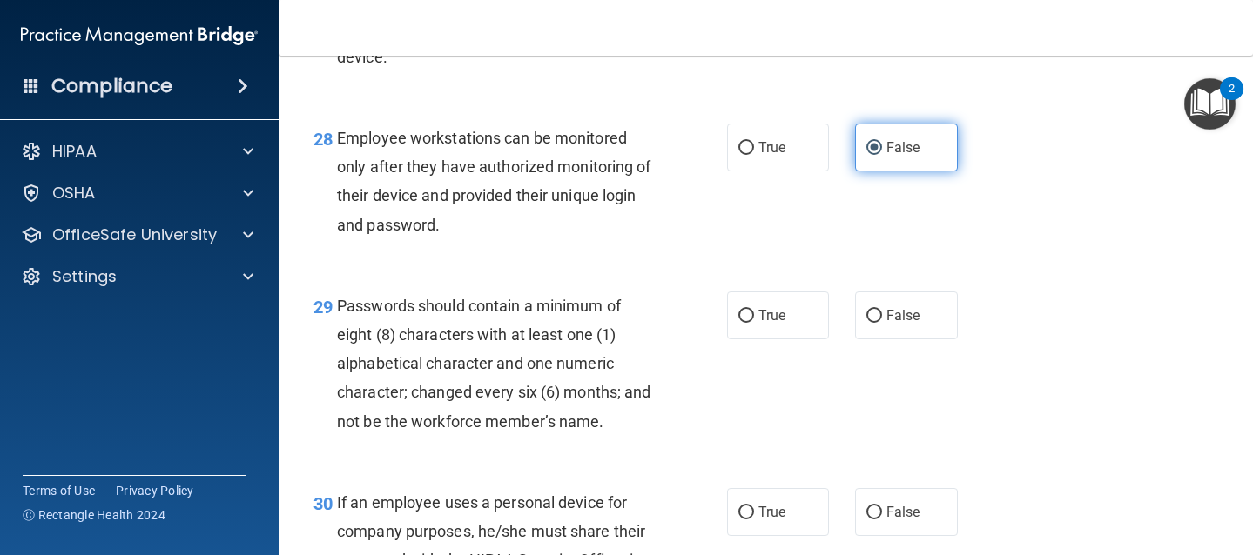
scroll to position [4667, 0]
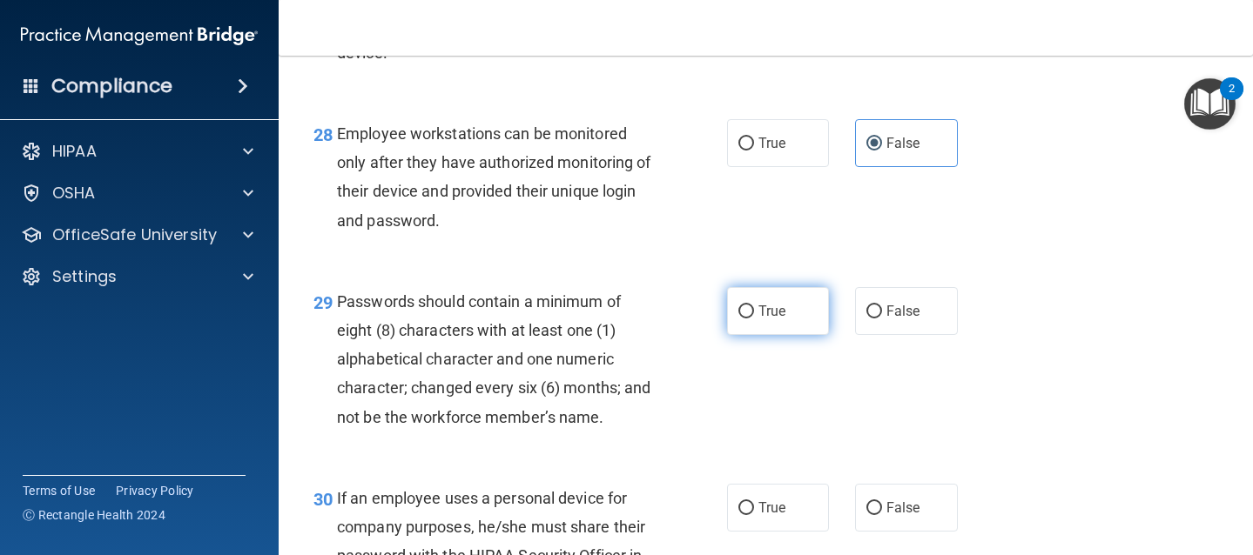
click at [768, 319] on span "True" at bounding box center [771, 311] width 27 height 17
click at [754, 319] on input "True" at bounding box center [746, 312] width 16 height 13
radio input "true"
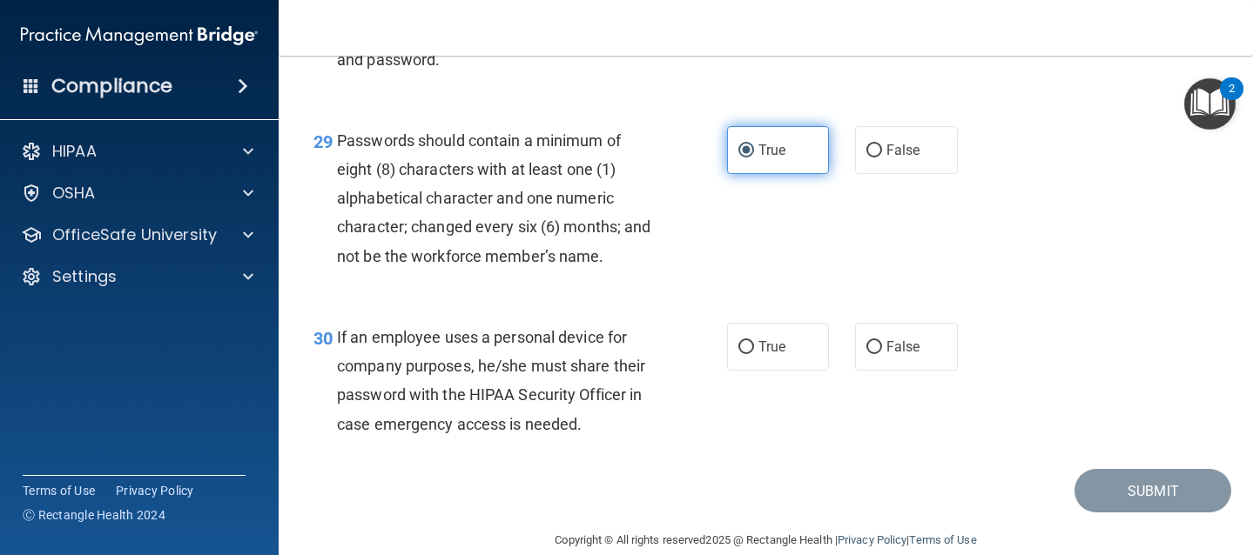
scroll to position [4831, 0]
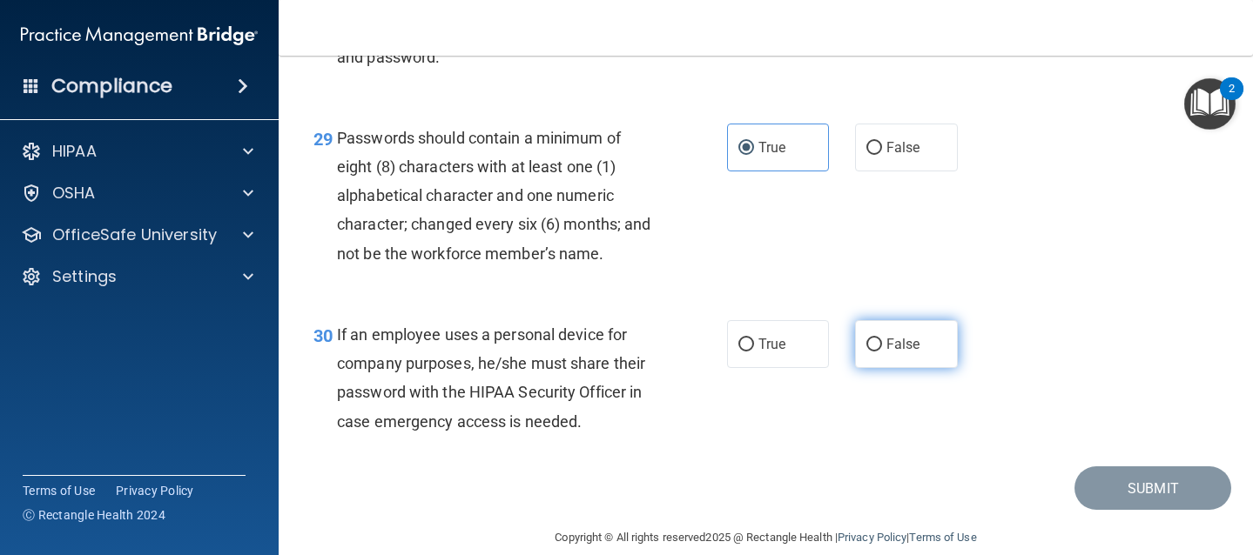
click at [892, 368] on label "False" at bounding box center [906, 344] width 103 height 48
click at [882, 352] on input "False" at bounding box center [874, 345] width 16 height 13
radio input "true"
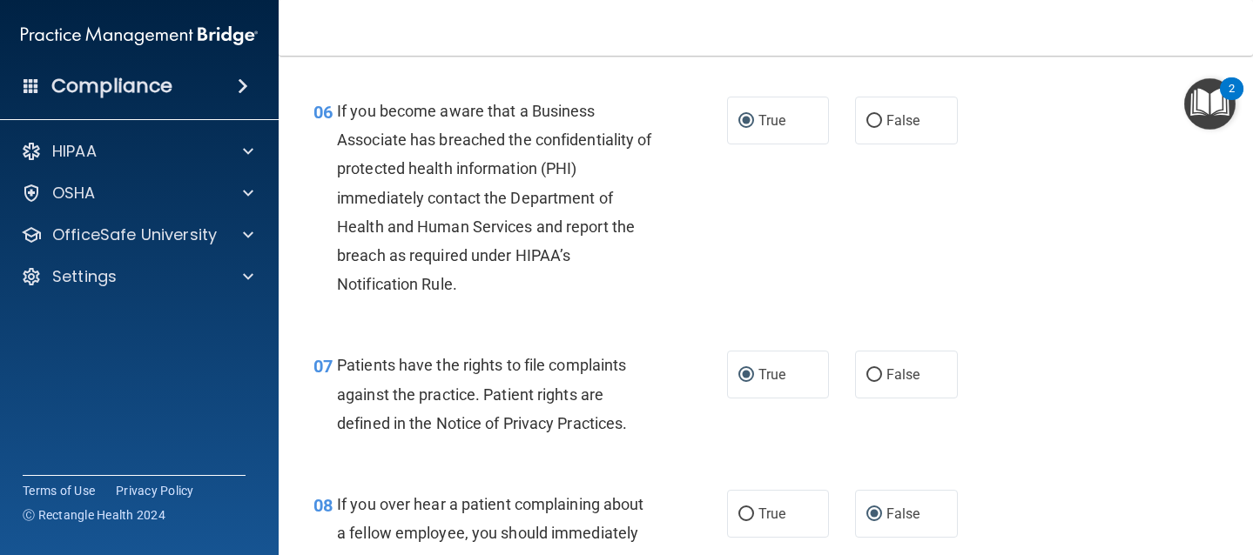
scroll to position [1034, 0]
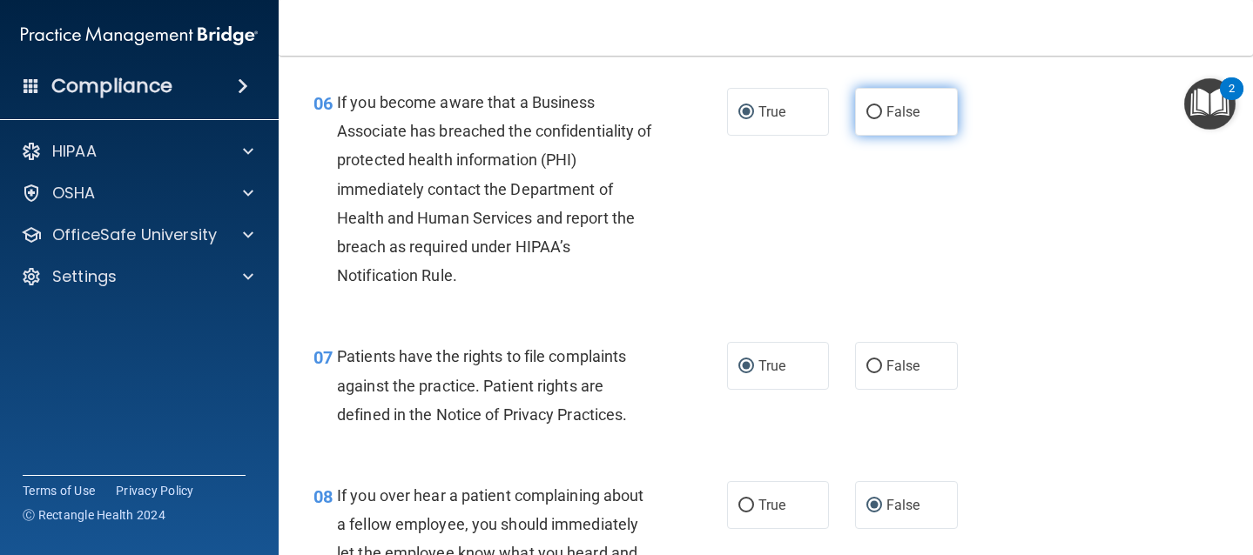
click at [870, 107] on input "False" at bounding box center [874, 112] width 16 height 13
radio input "true"
radio input "false"
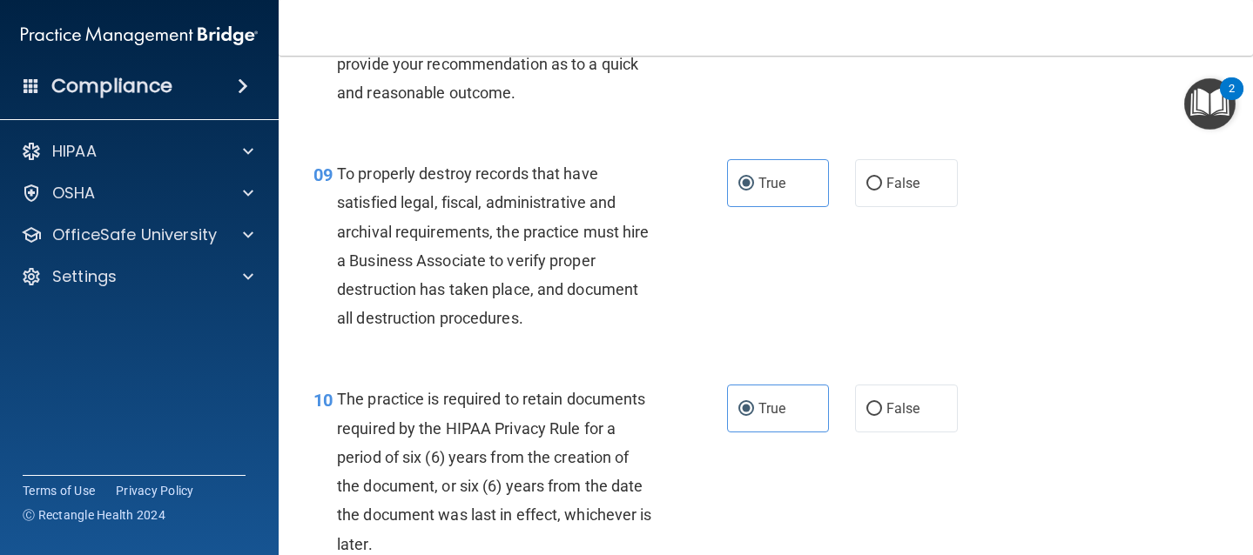
scroll to position [1556, 0]
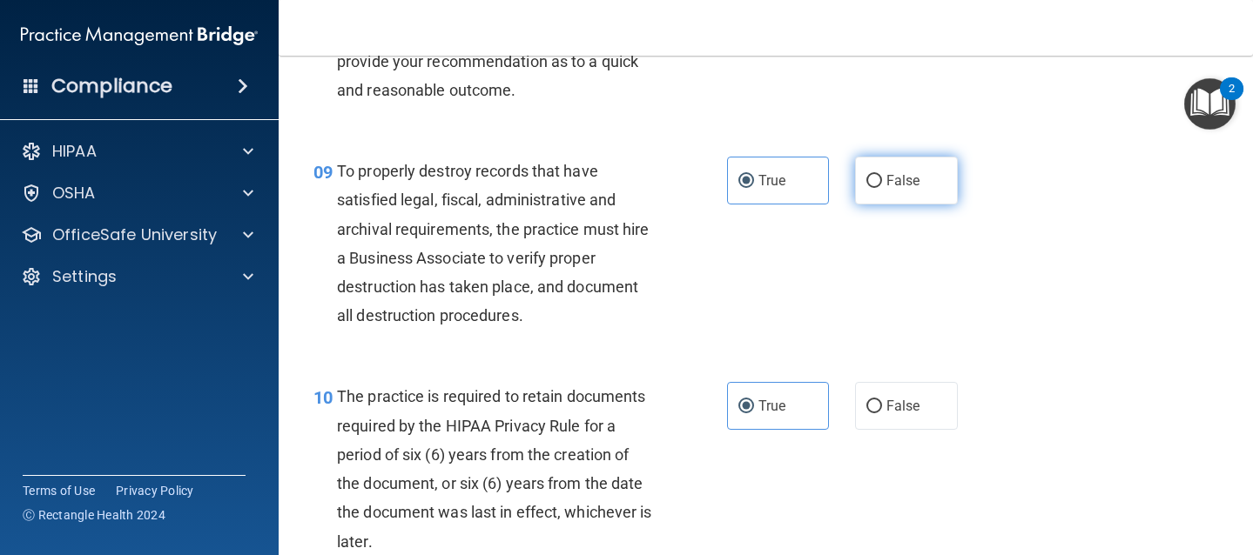
click at [886, 191] on label "False" at bounding box center [906, 181] width 103 height 48
click at [882, 188] on input "False" at bounding box center [874, 181] width 16 height 13
radio input "true"
radio input "false"
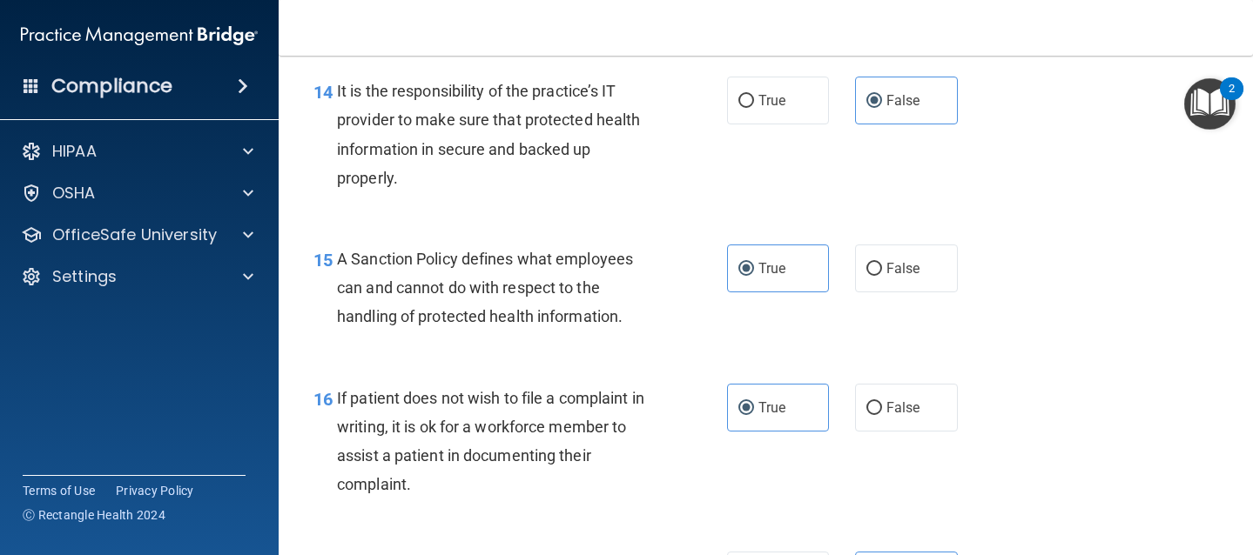
scroll to position [2565, 0]
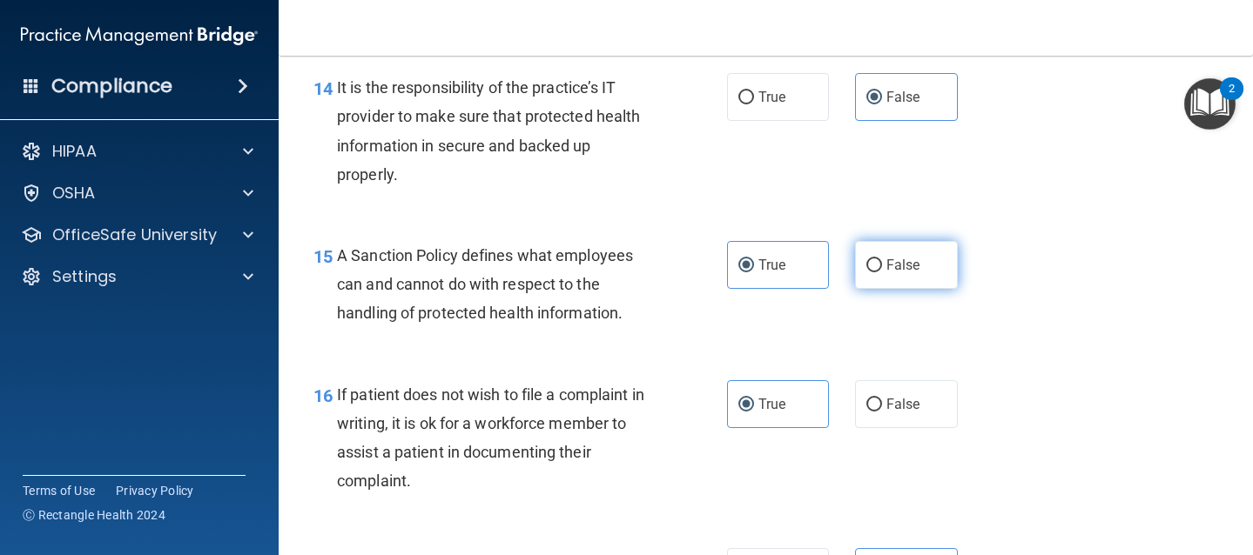
click at [893, 269] on span "False" at bounding box center [903, 265] width 34 height 17
click at [882, 269] on input "False" at bounding box center [874, 265] width 16 height 13
radio input "true"
radio input "false"
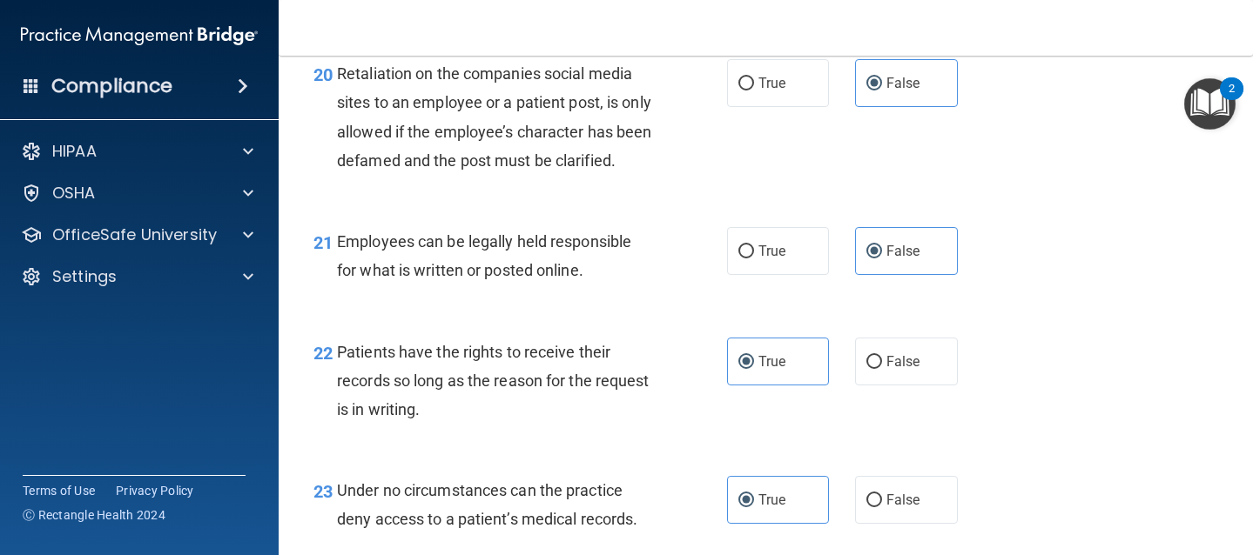
scroll to position [3562, 0]
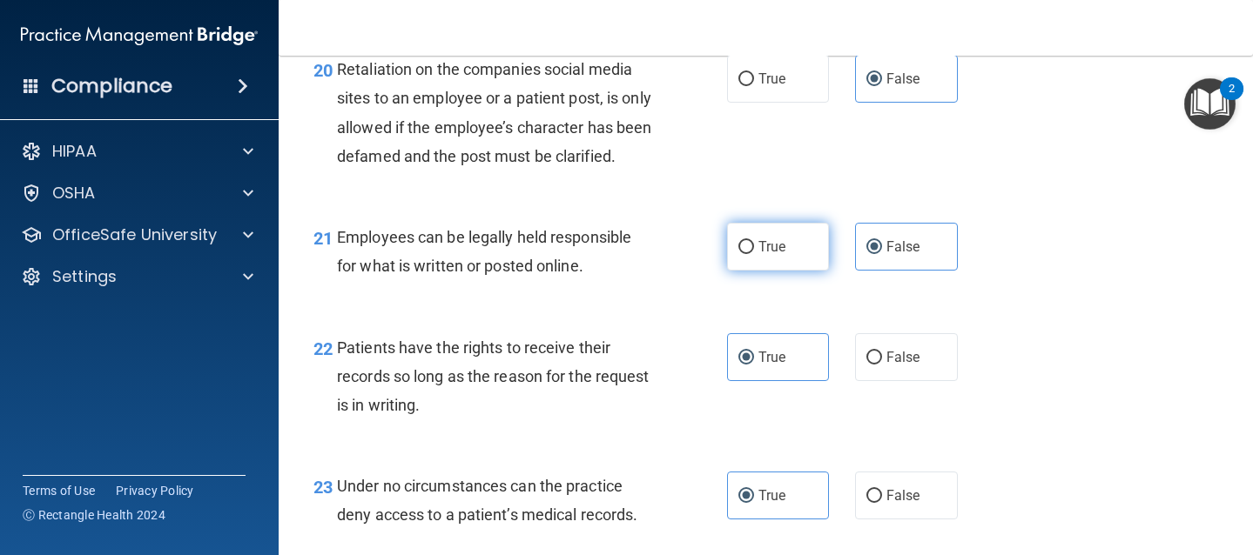
click at [776, 255] on span "True" at bounding box center [771, 247] width 27 height 17
click at [754, 254] on input "True" at bounding box center [746, 247] width 16 height 13
radio input "true"
radio input "false"
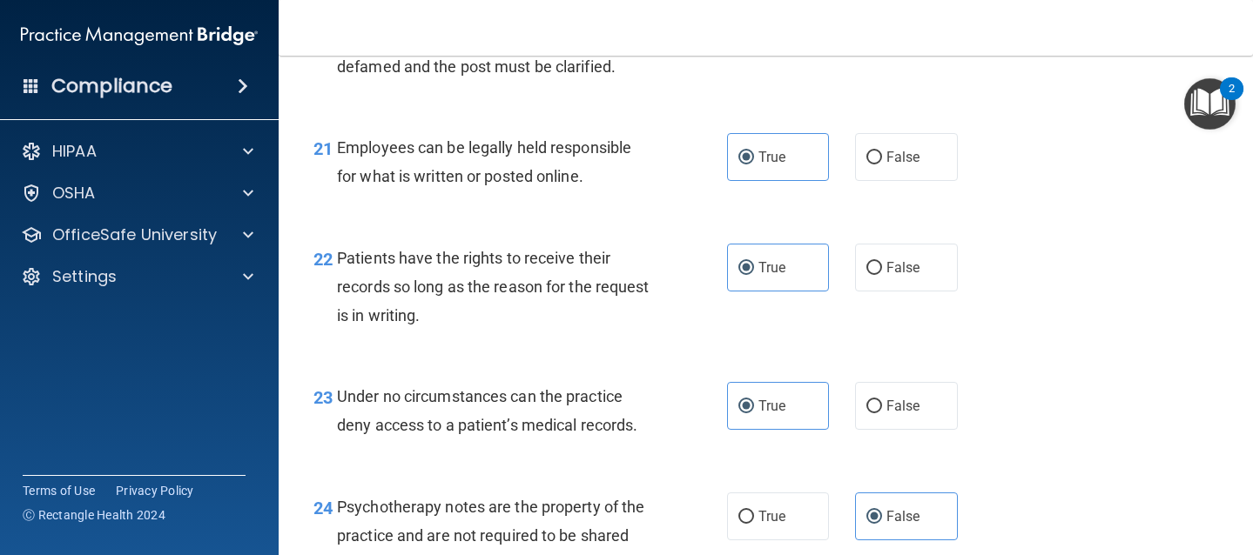
scroll to position [3660, 0]
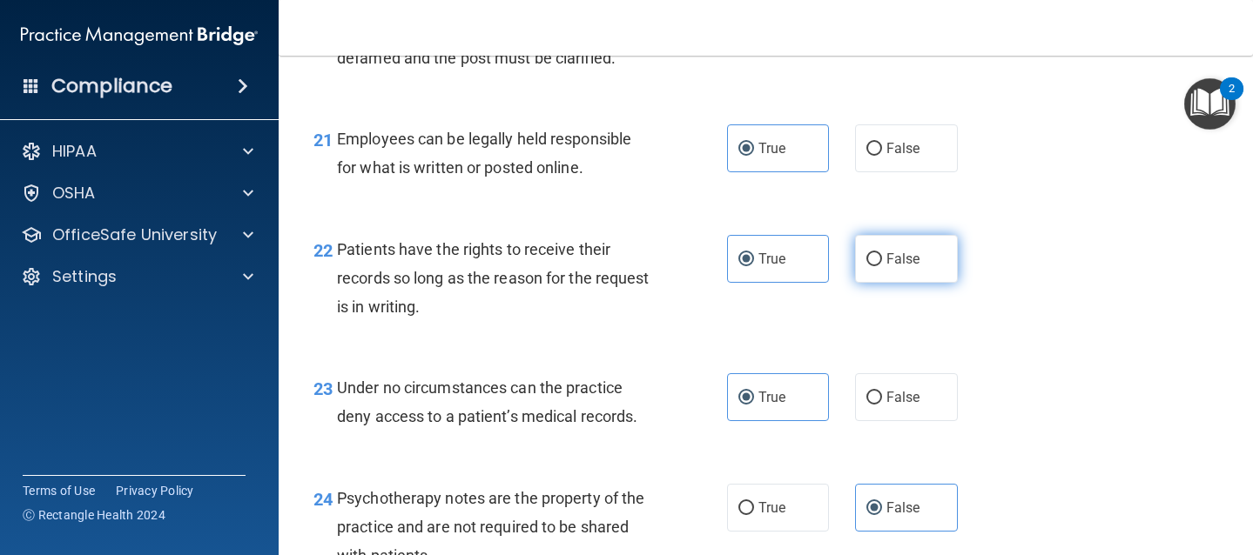
click at [872, 266] on input "False" at bounding box center [874, 259] width 16 height 13
radio input "true"
radio input "false"
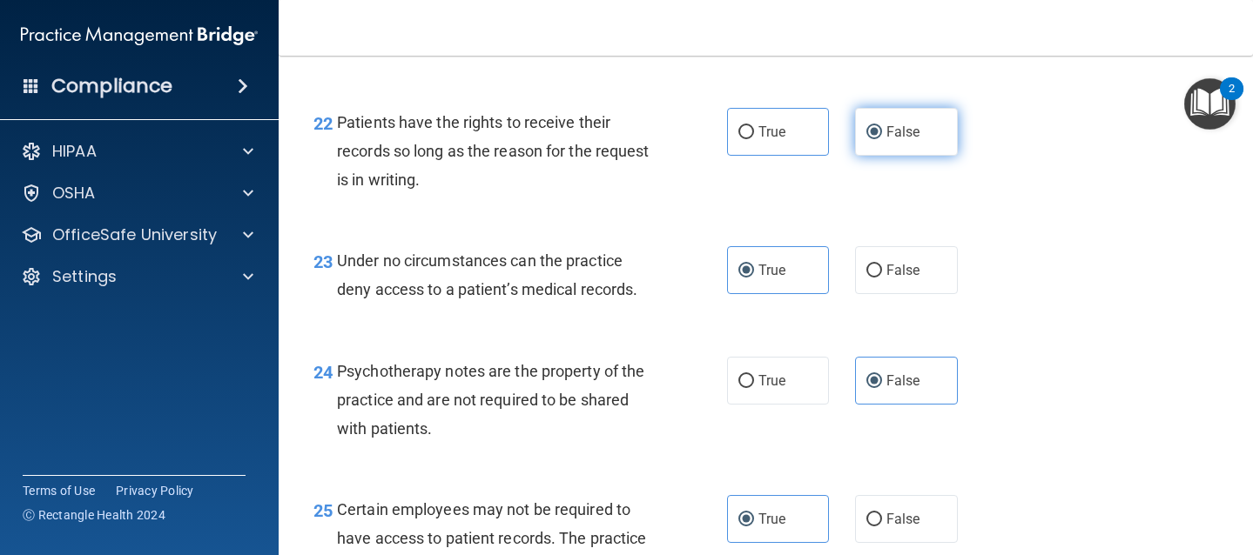
scroll to position [3799, 0]
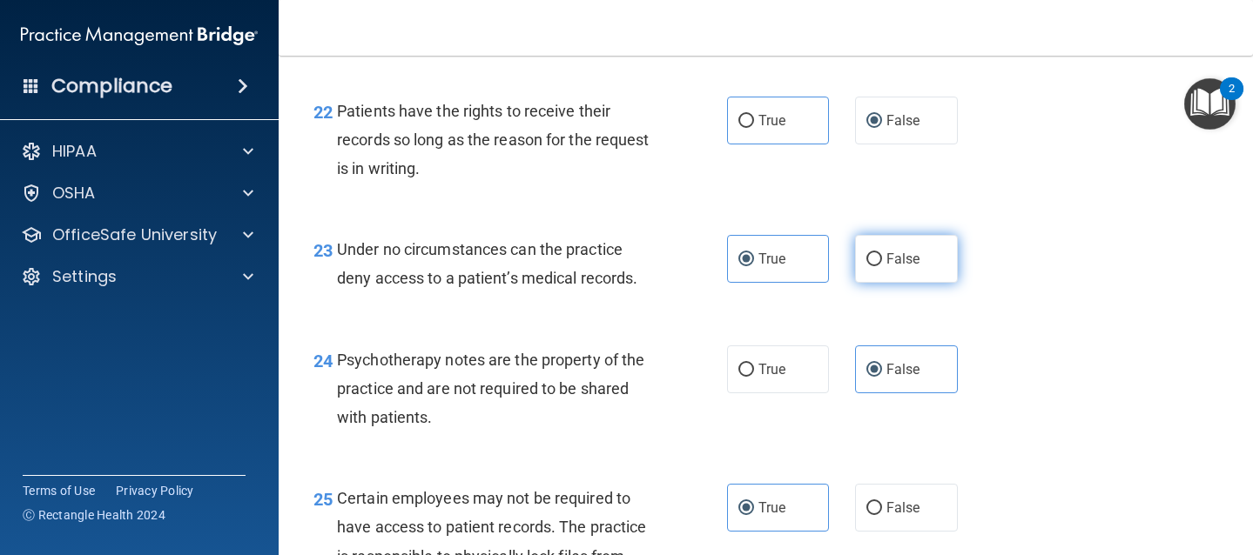
click at [880, 283] on label "False" at bounding box center [906, 259] width 103 height 48
click at [880, 266] on input "False" at bounding box center [874, 259] width 16 height 13
radio input "true"
radio input "false"
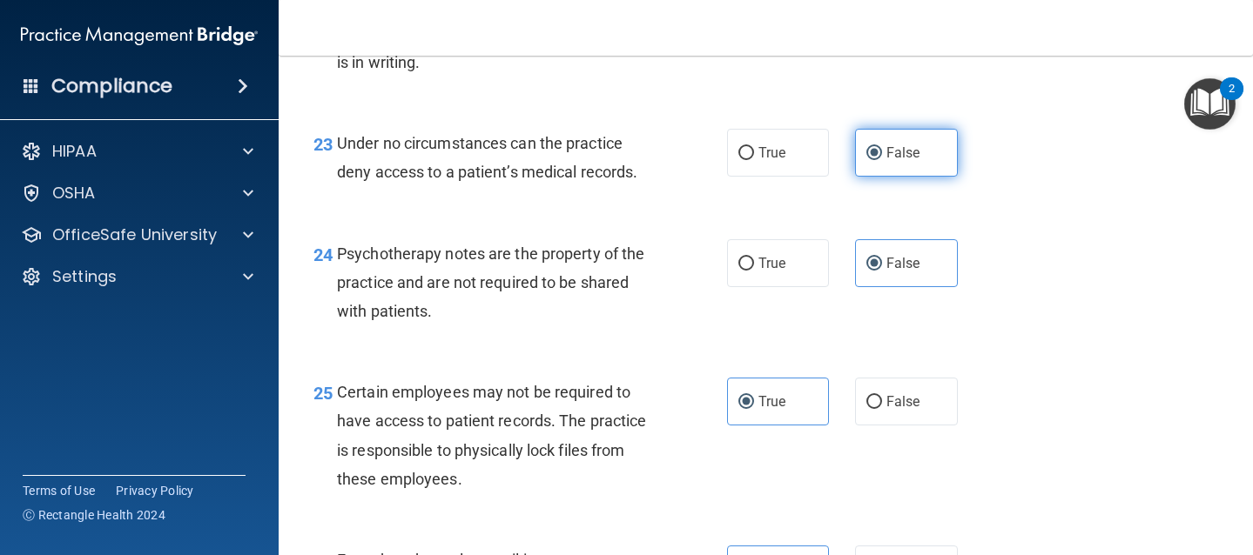
scroll to position [3912, 0]
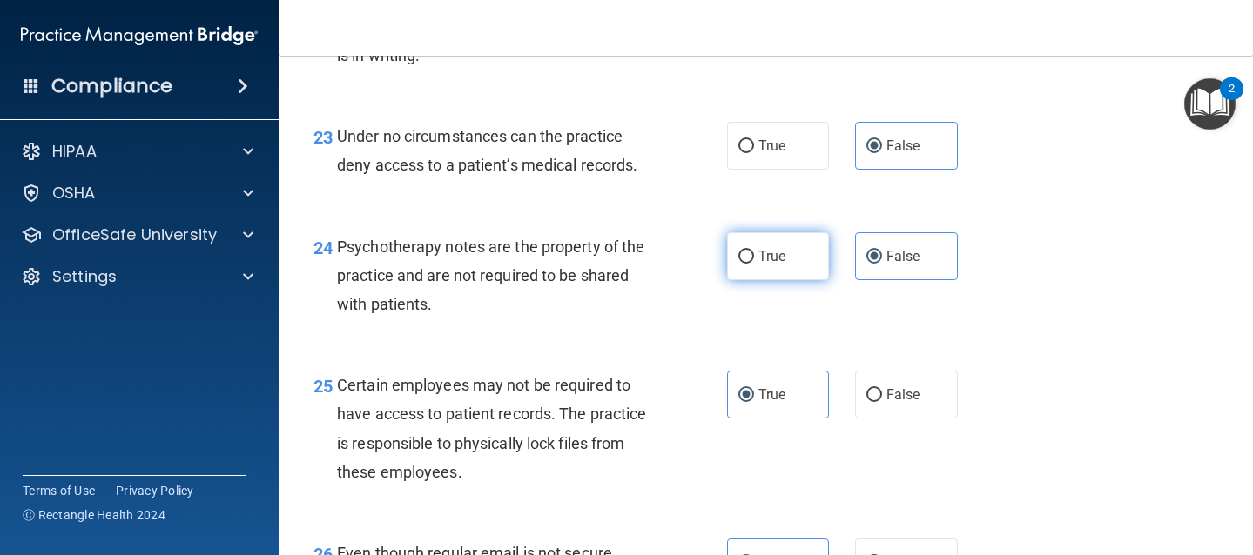
click at [761, 265] on span "True" at bounding box center [771, 256] width 27 height 17
click at [754, 264] on input "True" at bounding box center [746, 257] width 16 height 13
radio input "true"
radio input "false"
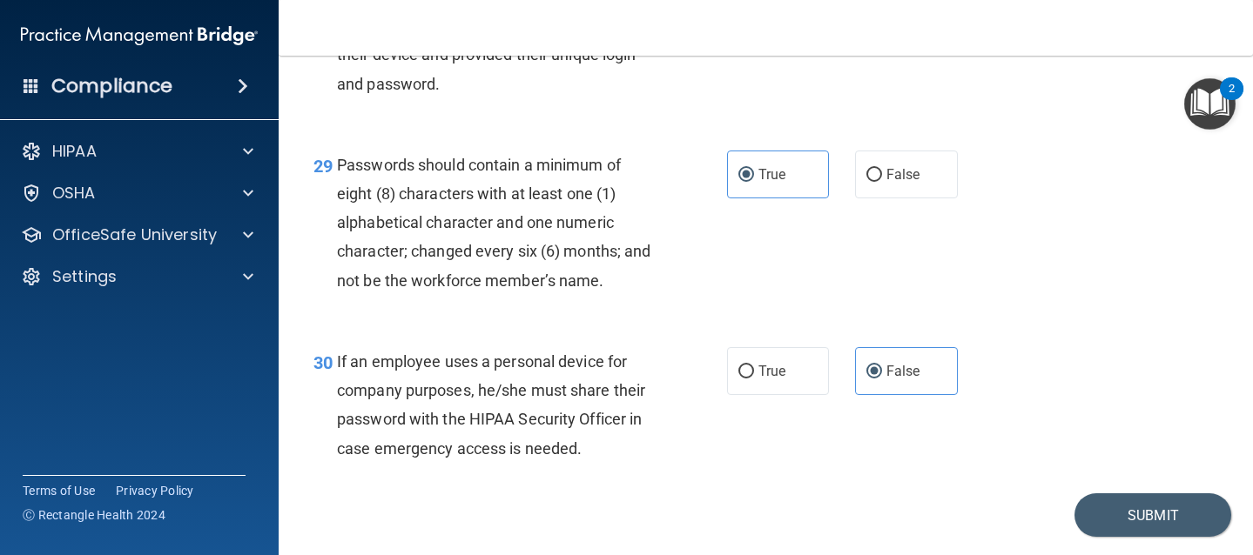
scroll to position [4808, 0]
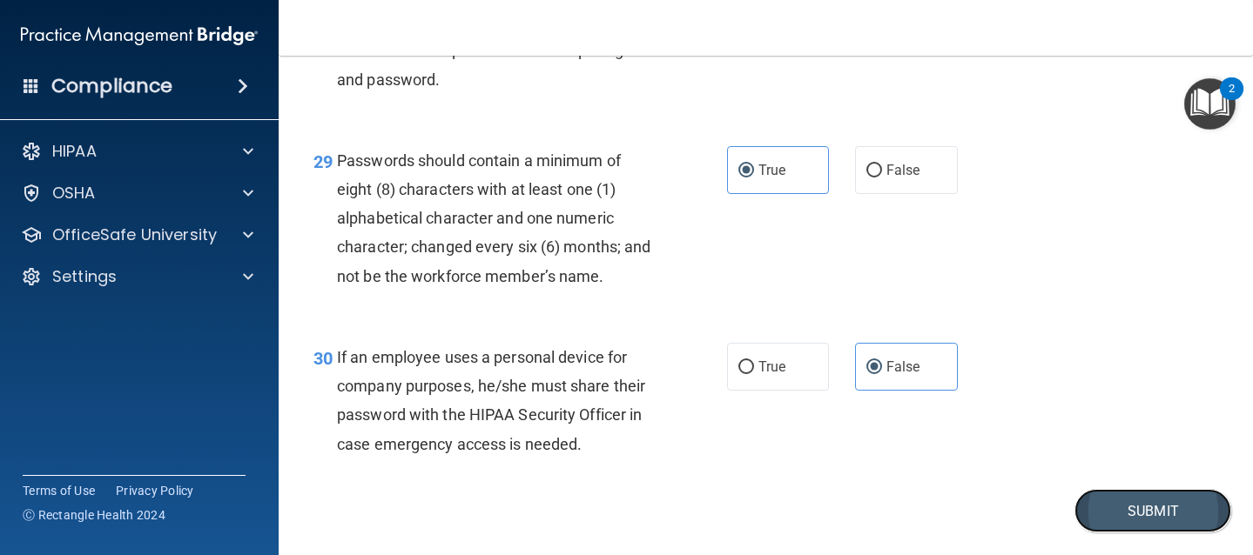
click at [1109, 534] on button "Submit" at bounding box center [1152, 511] width 157 height 44
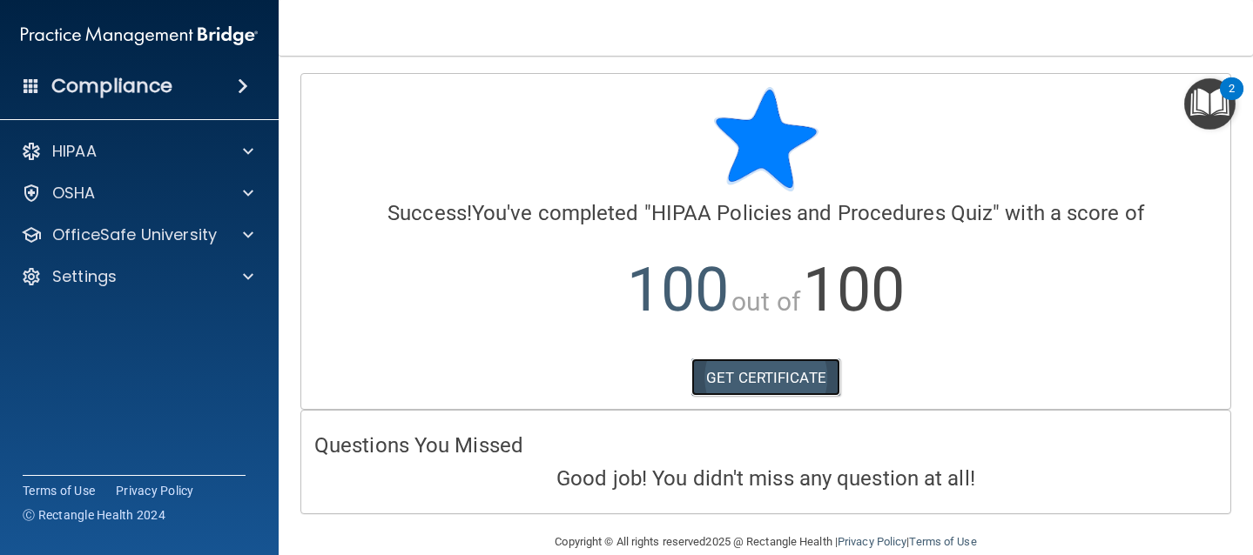
click at [756, 378] on link "GET CERTIFICATE" at bounding box center [765, 378] width 149 height 38
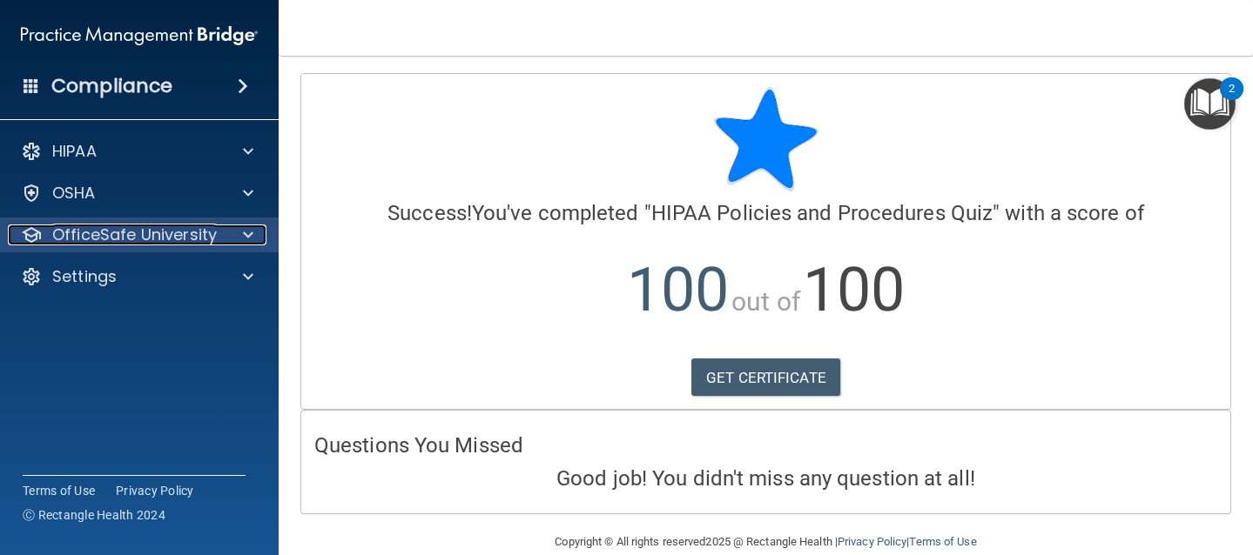
click at [124, 232] on p "OfficeSafe University" at bounding box center [134, 235] width 165 height 21
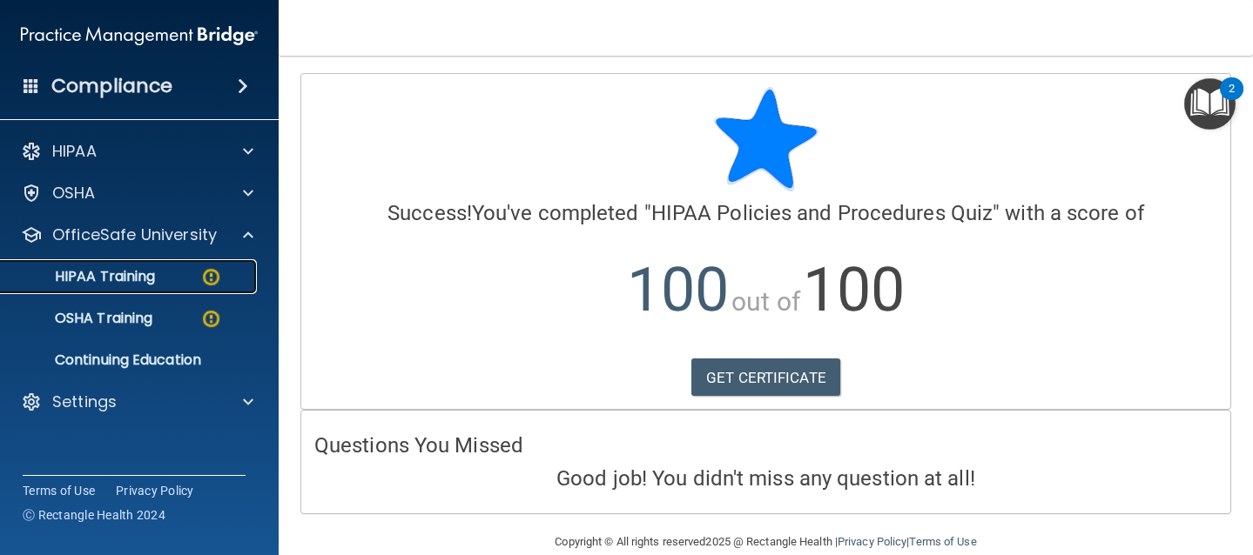
click at [138, 279] on p "HIPAA Training" at bounding box center [83, 276] width 144 height 17
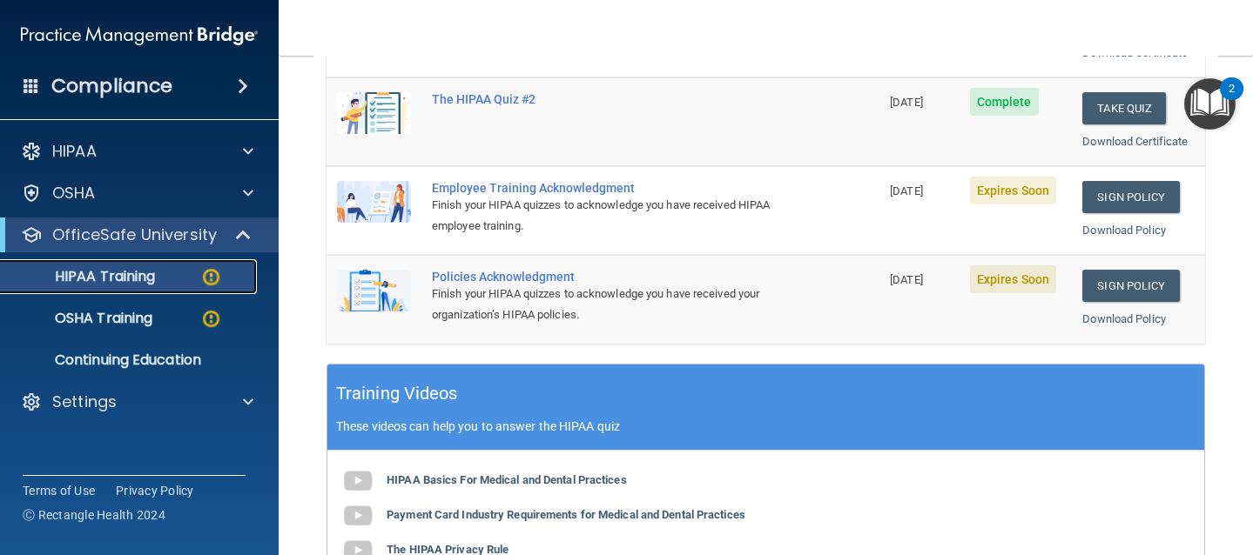
scroll to position [418, 0]
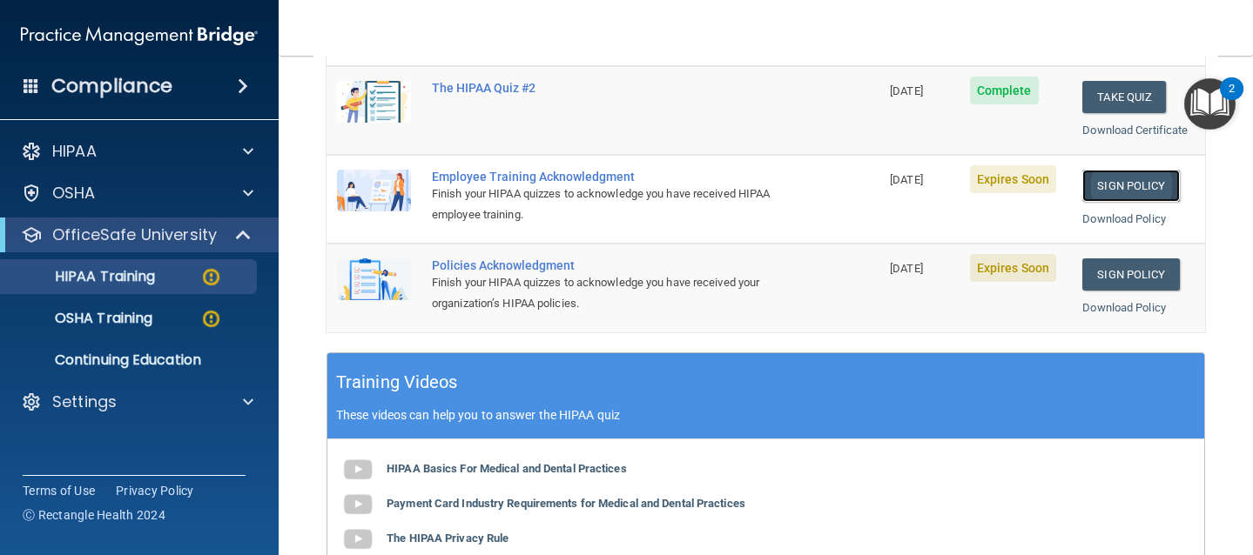
click at [1110, 183] on link "Sign Policy" at bounding box center [1130, 186] width 97 height 32
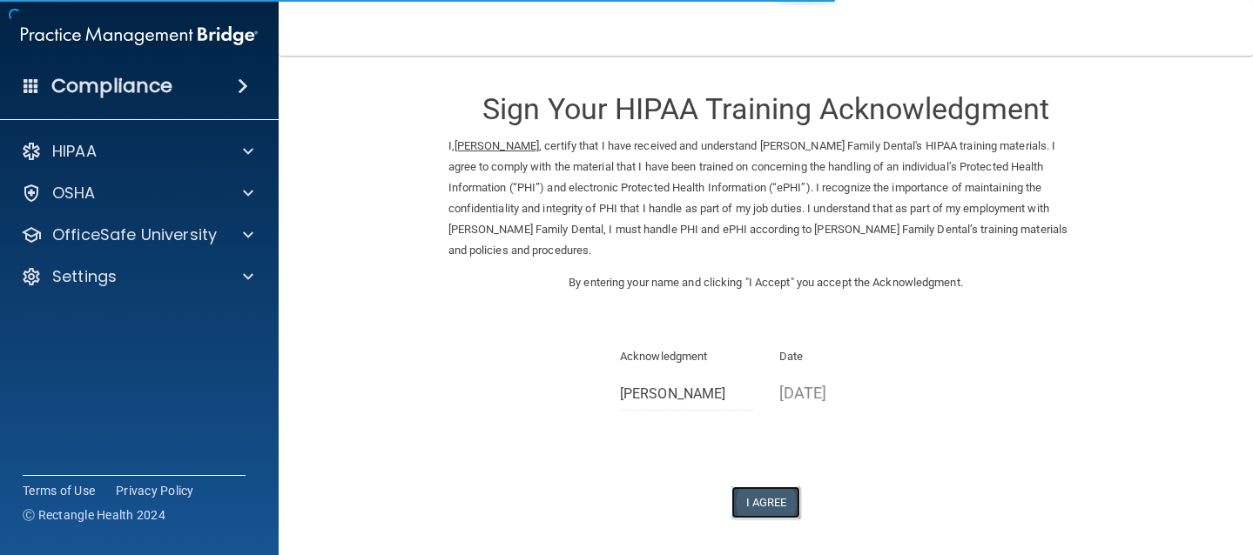
click at [765, 487] on button "I Agree" at bounding box center [766, 503] width 70 height 32
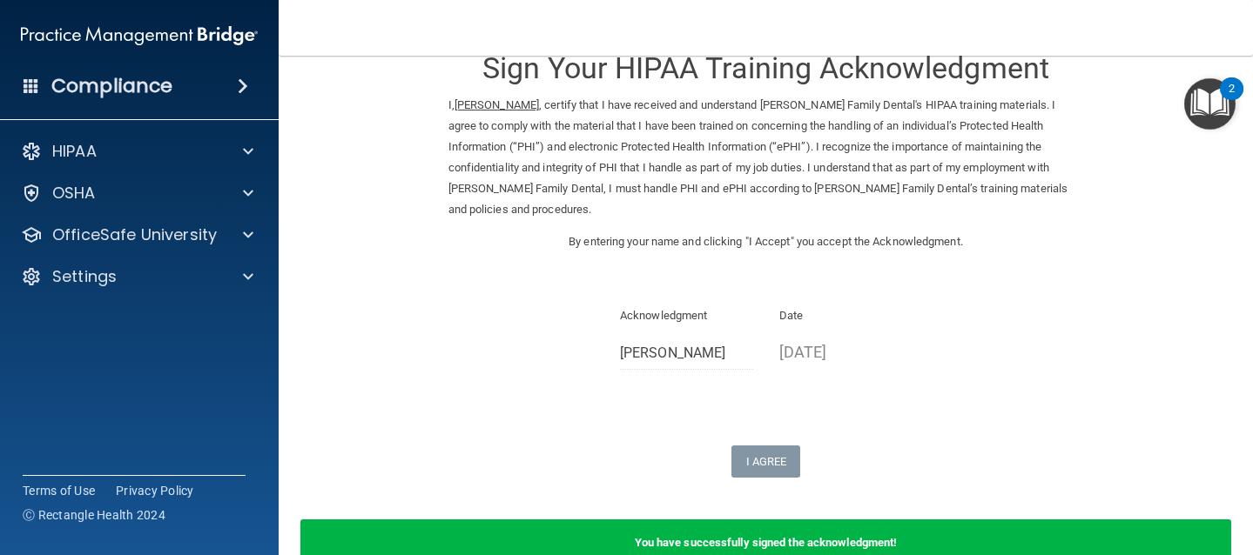
scroll to position [41, 0]
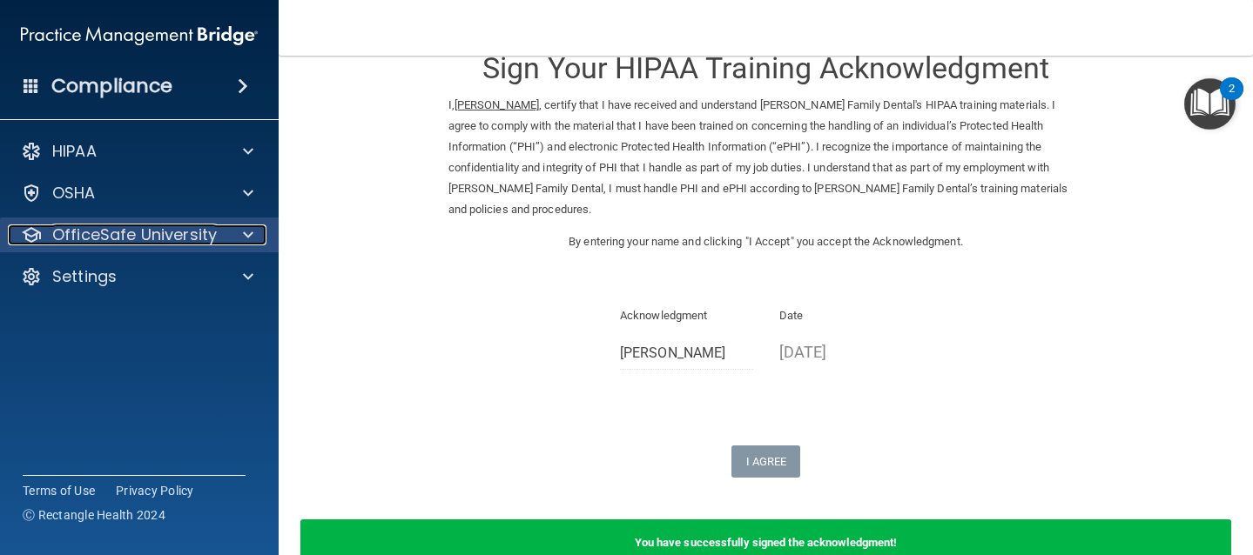
click at [177, 241] on p "OfficeSafe University" at bounding box center [134, 235] width 165 height 21
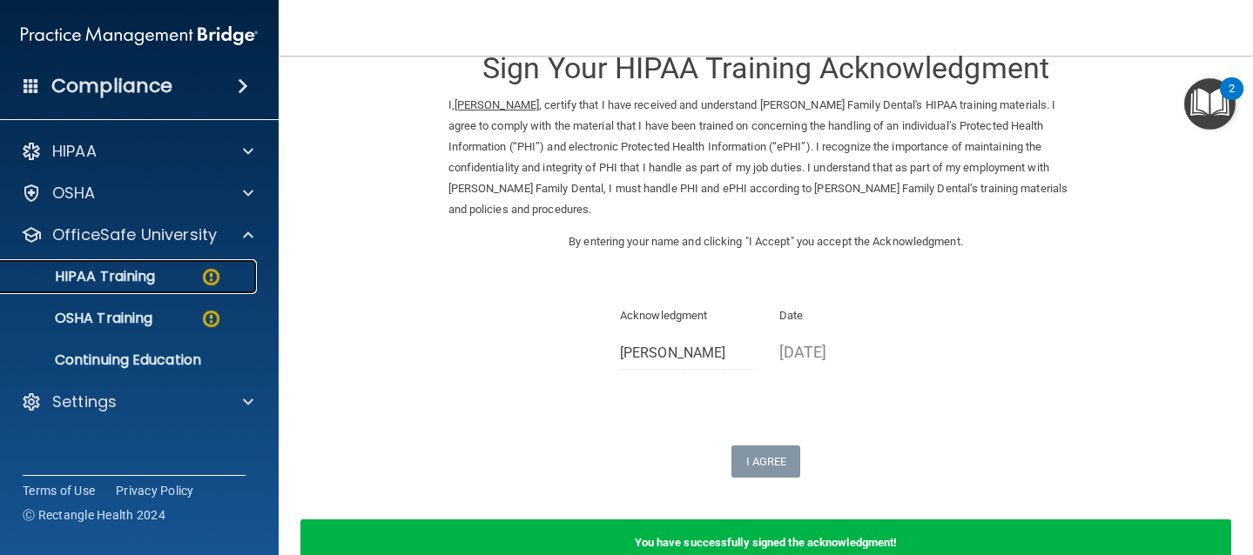
click at [150, 282] on p "HIPAA Training" at bounding box center [83, 276] width 144 height 17
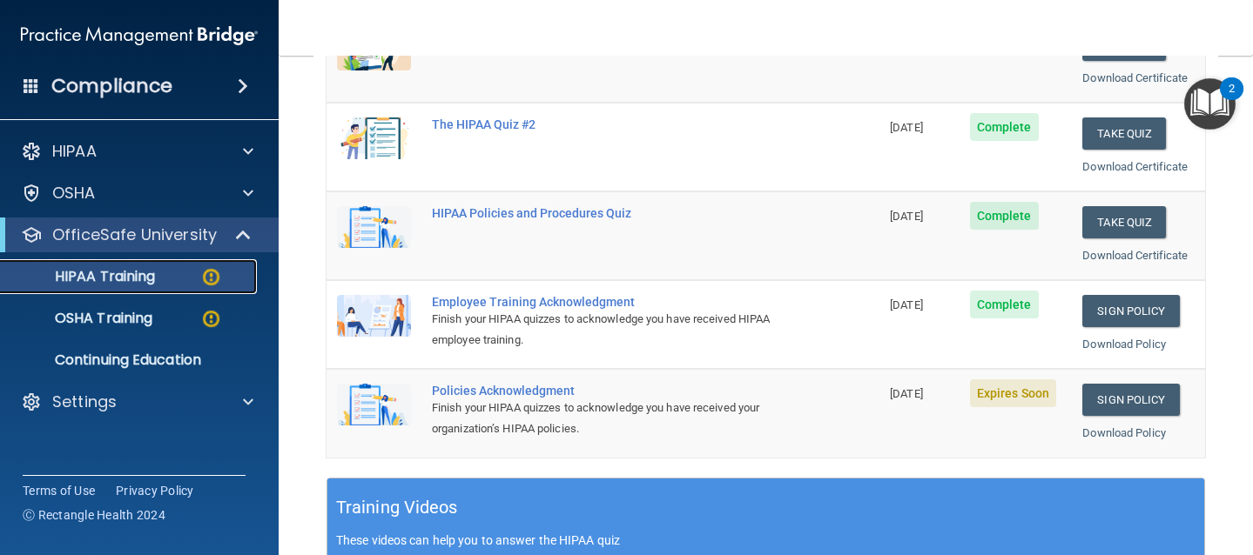
scroll to position [306, 0]
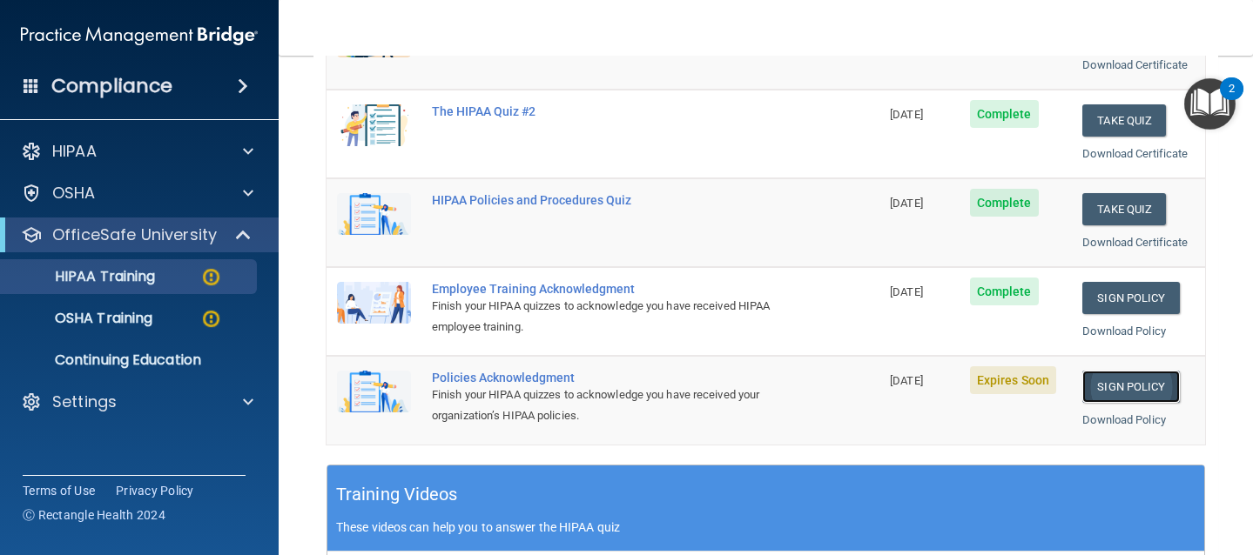
click at [1110, 388] on link "Sign Policy" at bounding box center [1130, 387] width 97 height 32
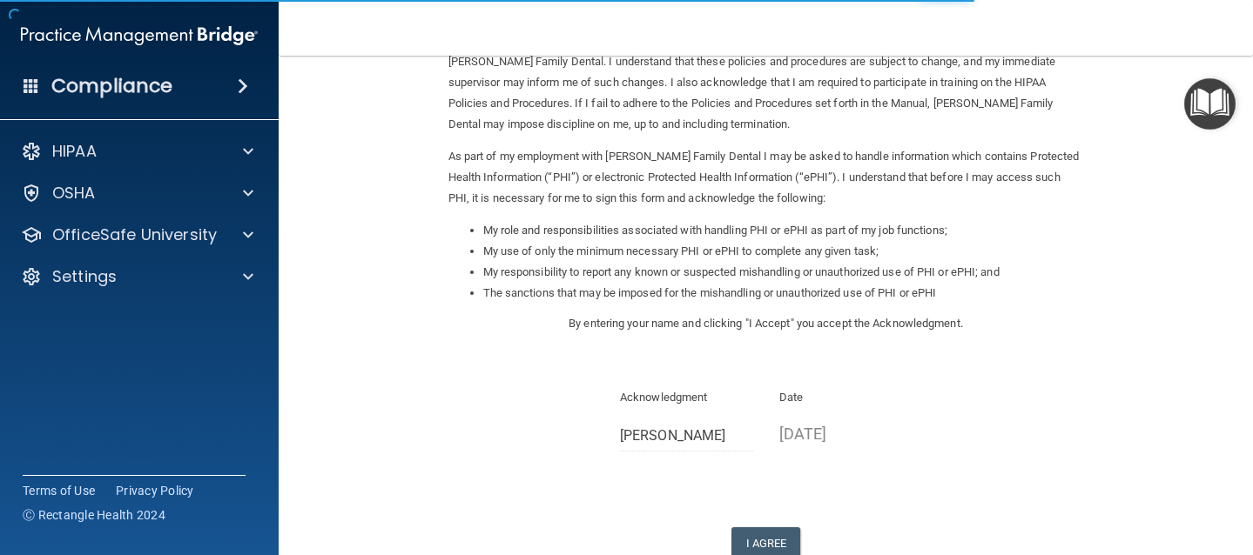
scroll to position [129, 0]
click at [751, 542] on button "I Agree" at bounding box center [766, 541] width 70 height 32
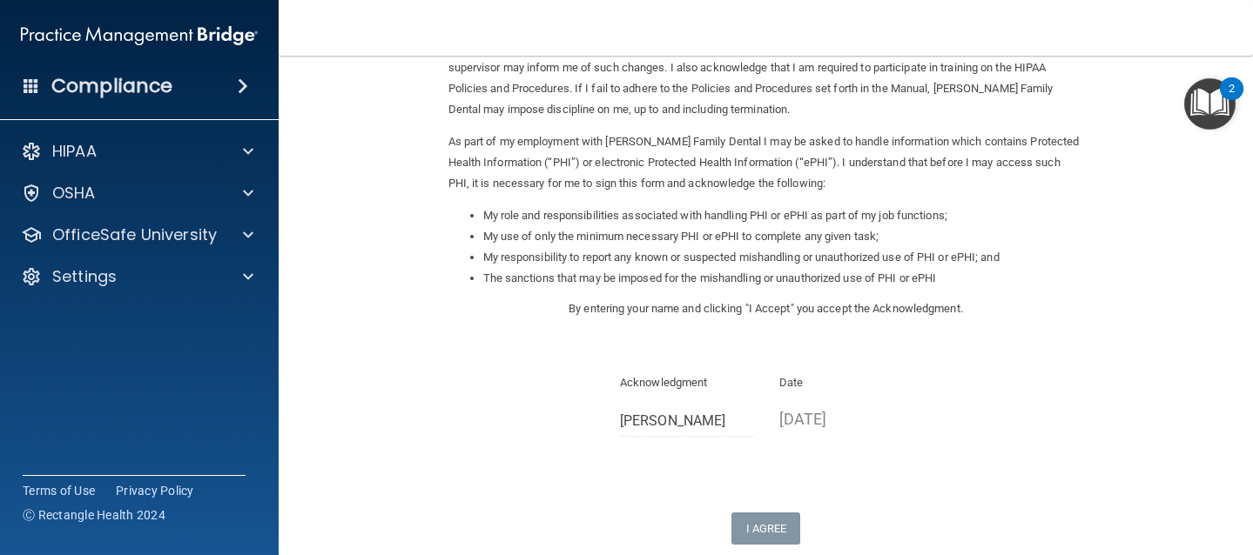
scroll to position [139, 0]
click at [917, 417] on div "Date 10/09/2025" at bounding box center [845, 411] width 159 height 74
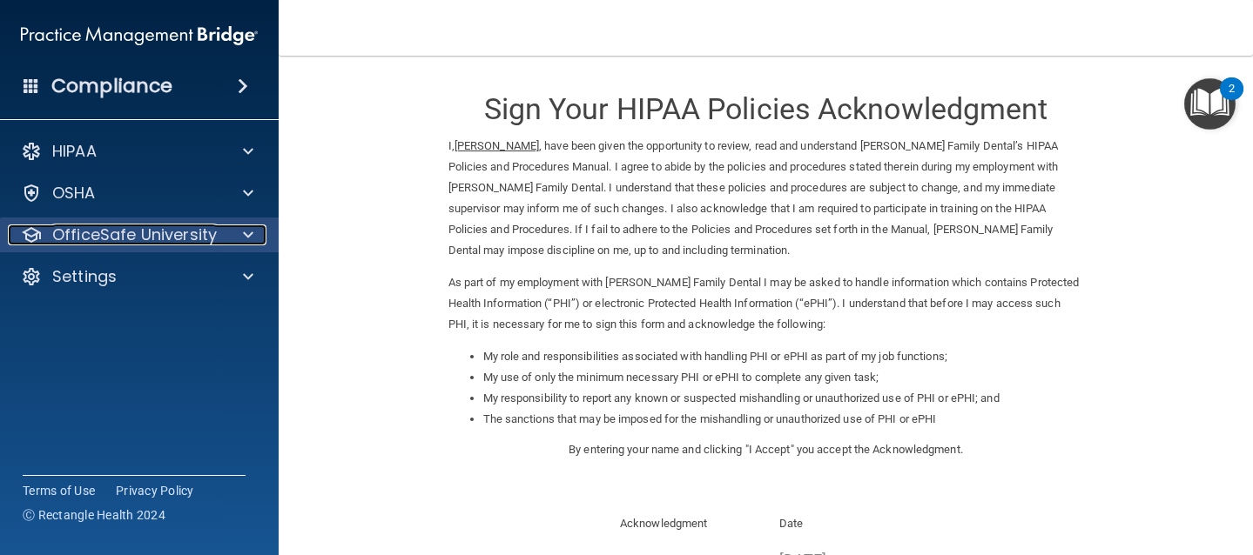
click at [193, 239] on p "OfficeSafe University" at bounding box center [134, 235] width 165 height 21
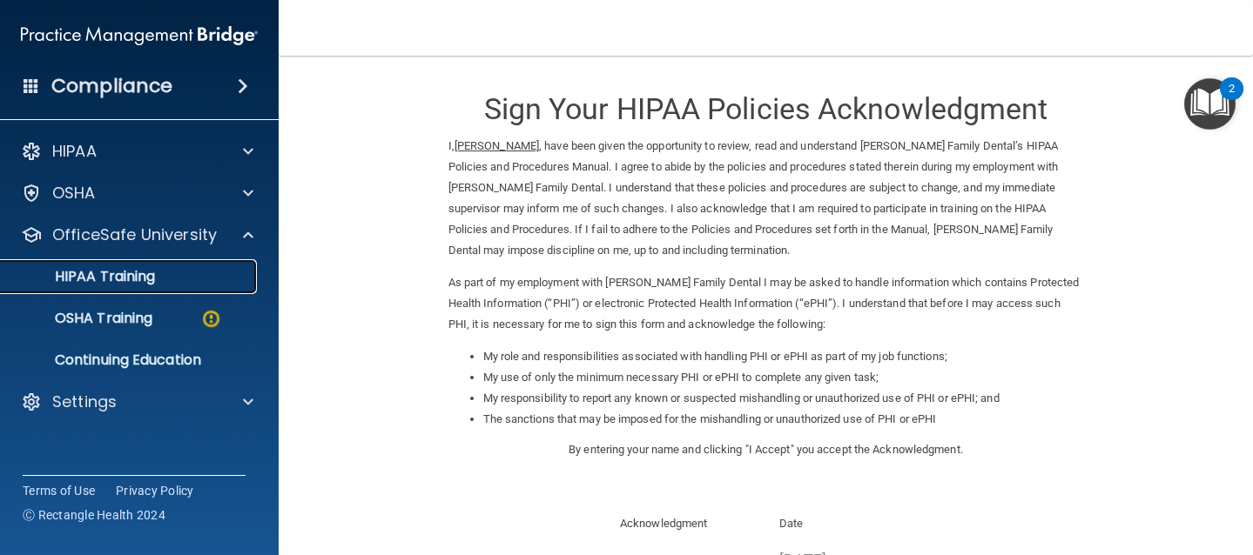
click at [159, 271] on div "HIPAA Training" at bounding box center [130, 276] width 238 height 17
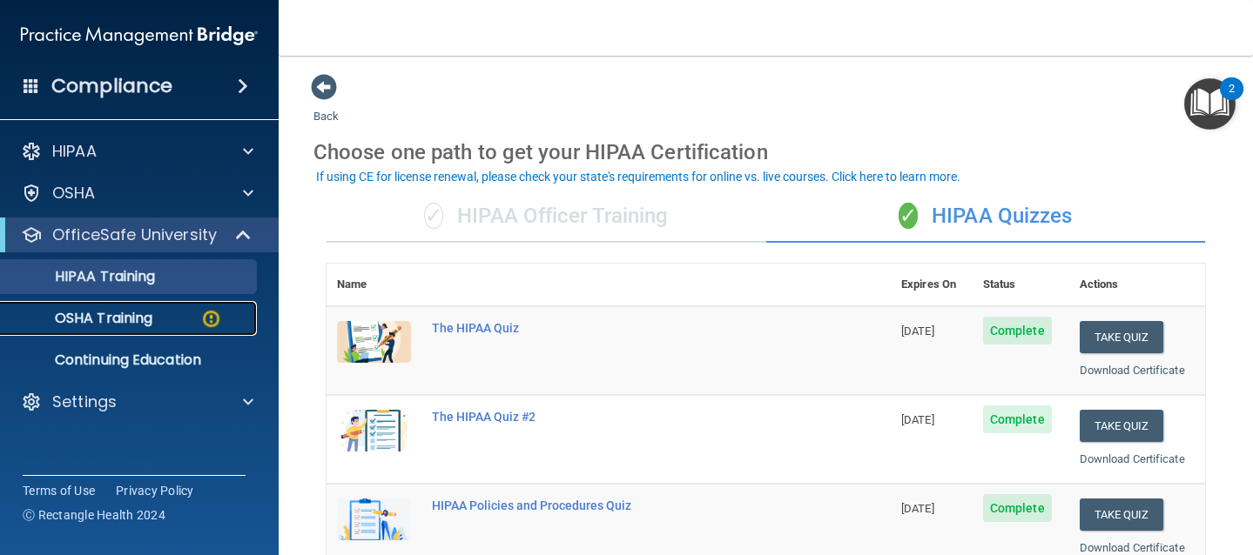
click at [140, 326] on p "OSHA Training" at bounding box center [81, 318] width 141 height 17
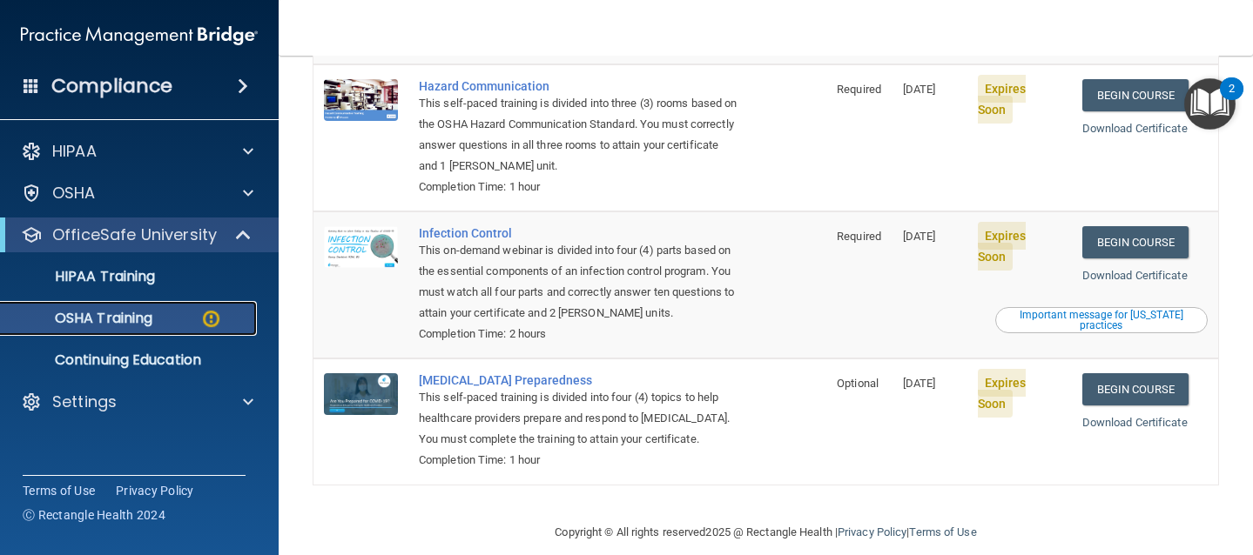
scroll to position [347, 0]
